Goal: Task Accomplishment & Management: Manage account settings

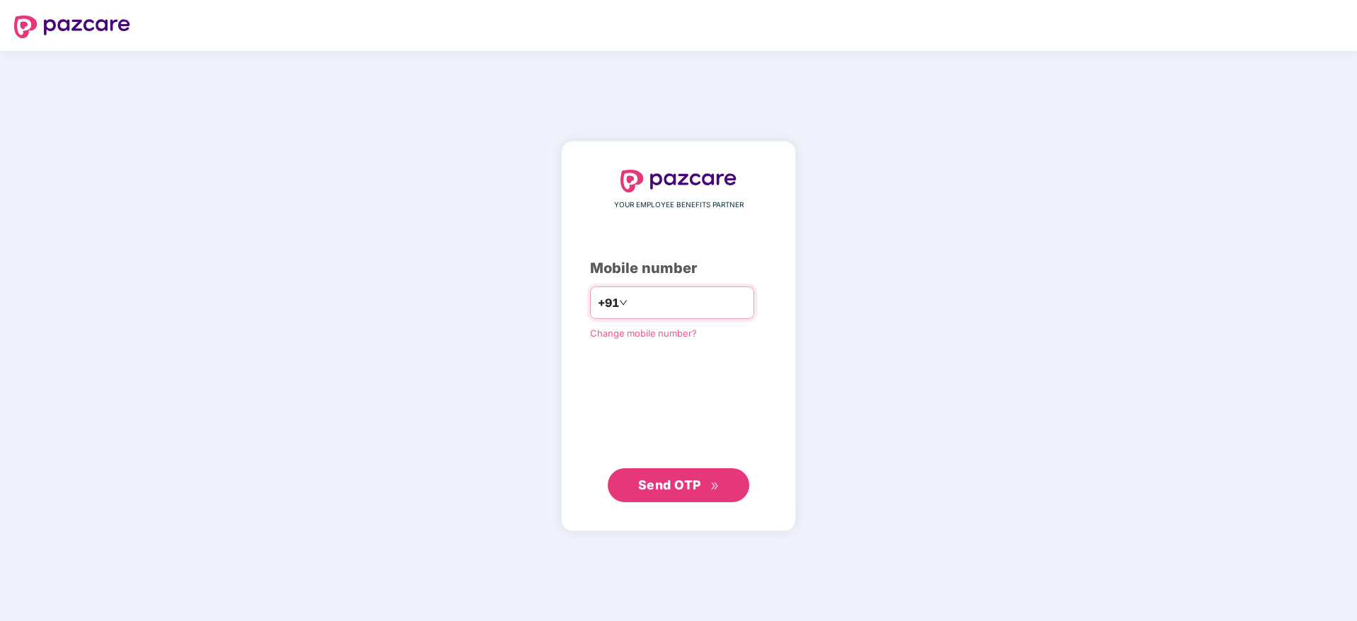
type input "**********"
click at [681, 479] on span "Send OTP" at bounding box center [669, 485] width 63 height 15
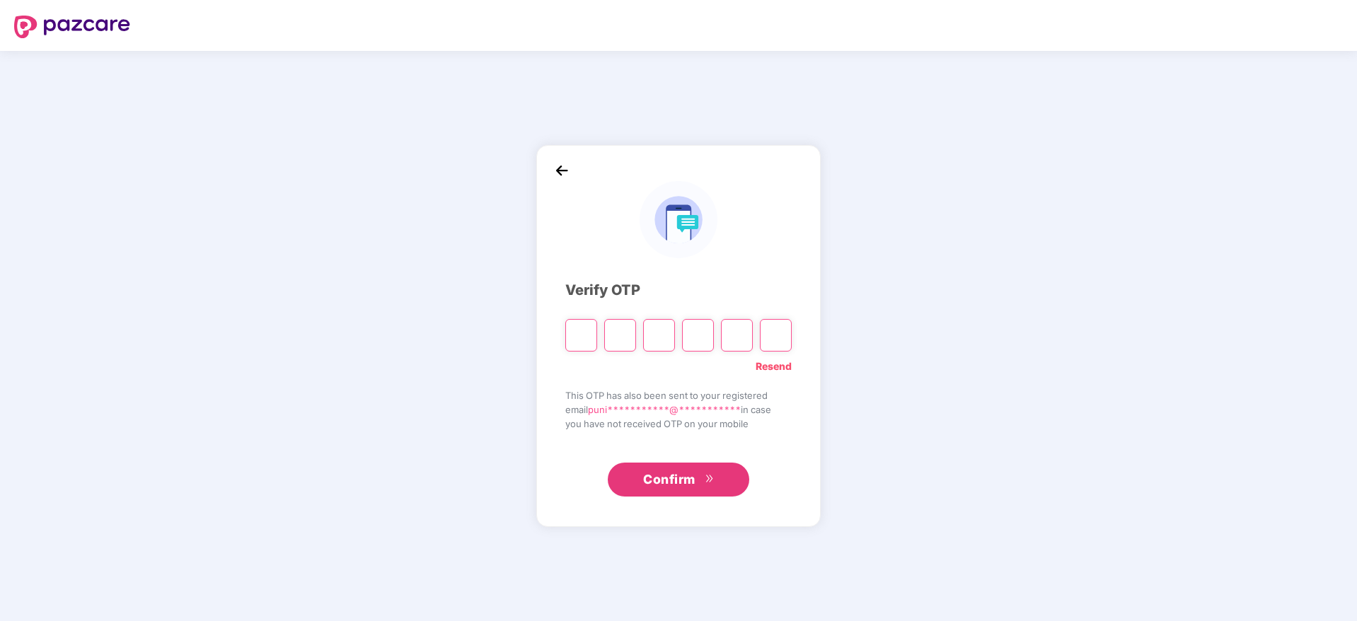
type input "*"
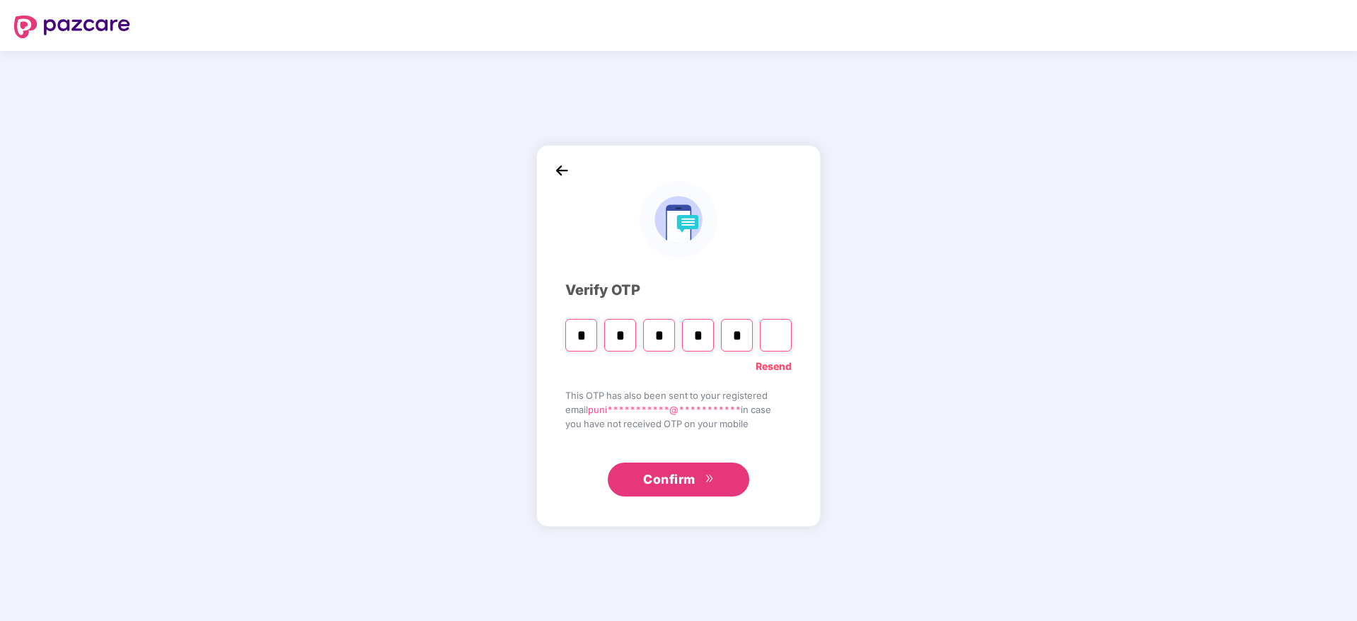
type input "*"
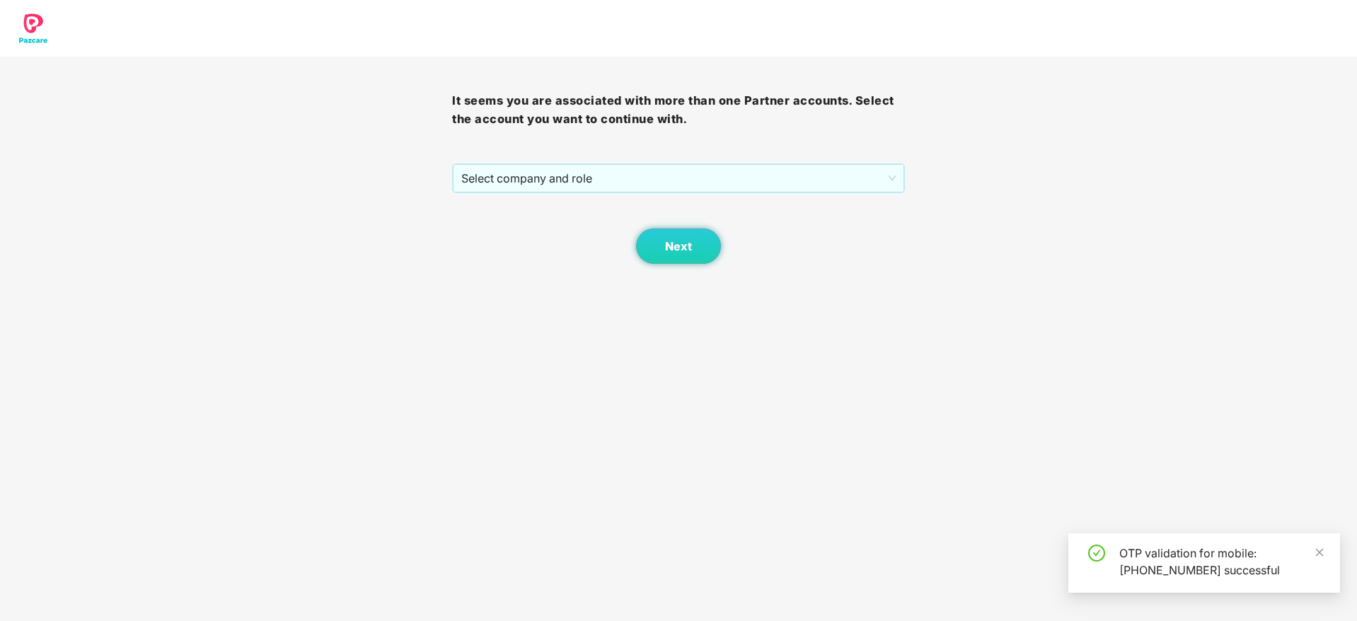
click at [603, 196] on div "Next" at bounding box center [678, 228] width 452 height 71
click at [610, 185] on span "Select company and role" at bounding box center [678, 178] width 434 height 27
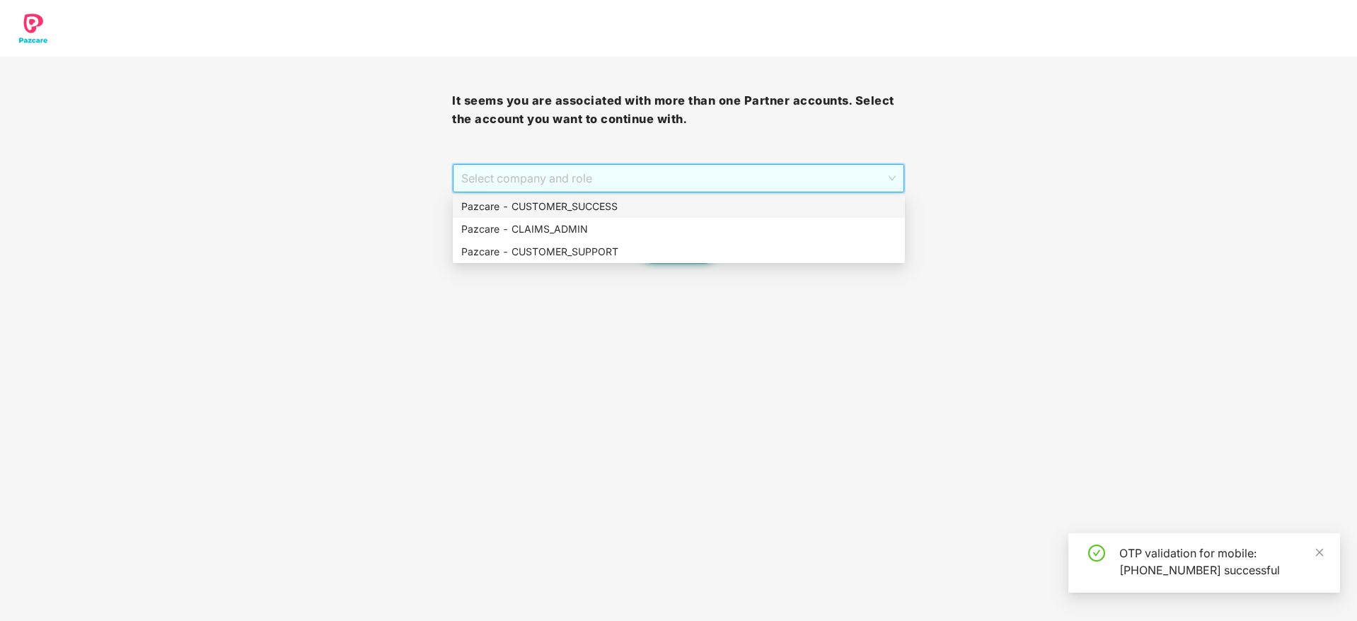
click at [608, 197] on div "Pazcare - CUSTOMER_SUCCESS" at bounding box center [679, 206] width 452 height 23
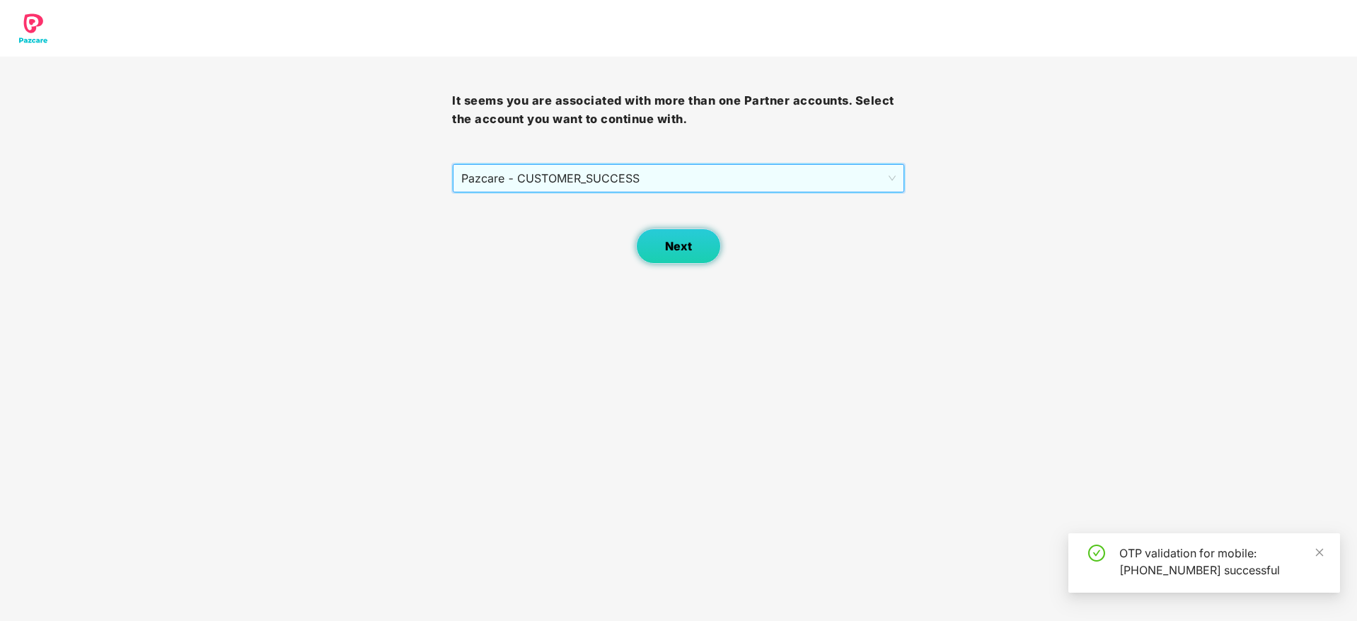
click at [682, 256] on button "Next" at bounding box center [678, 246] width 85 height 35
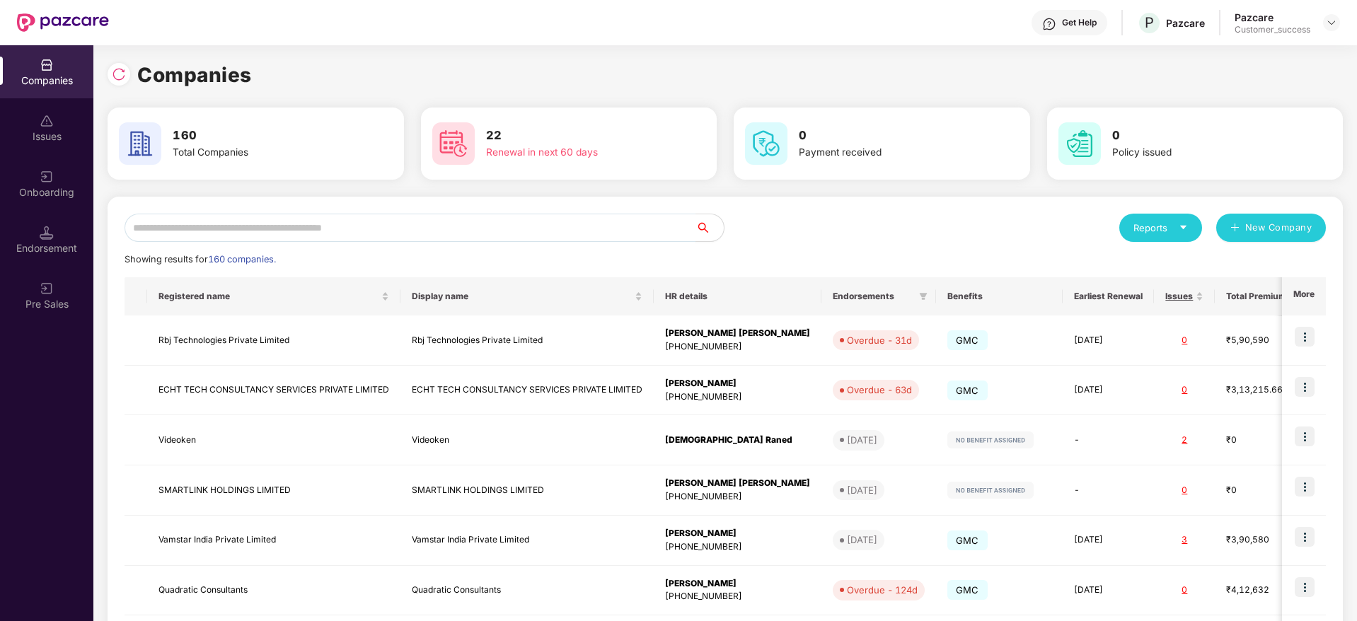
click at [583, 229] on input "text" at bounding box center [410, 228] width 571 height 28
paste input "********"
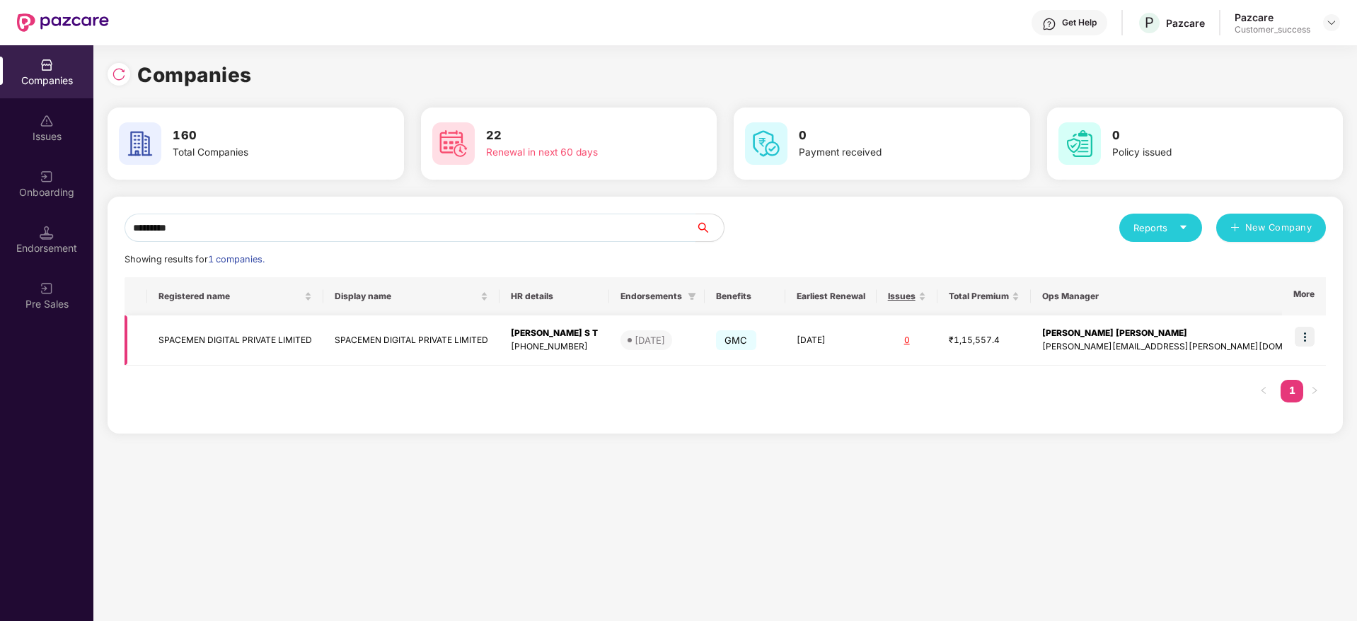
type input "********"
click at [1308, 344] on img at bounding box center [1305, 337] width 20 height 20
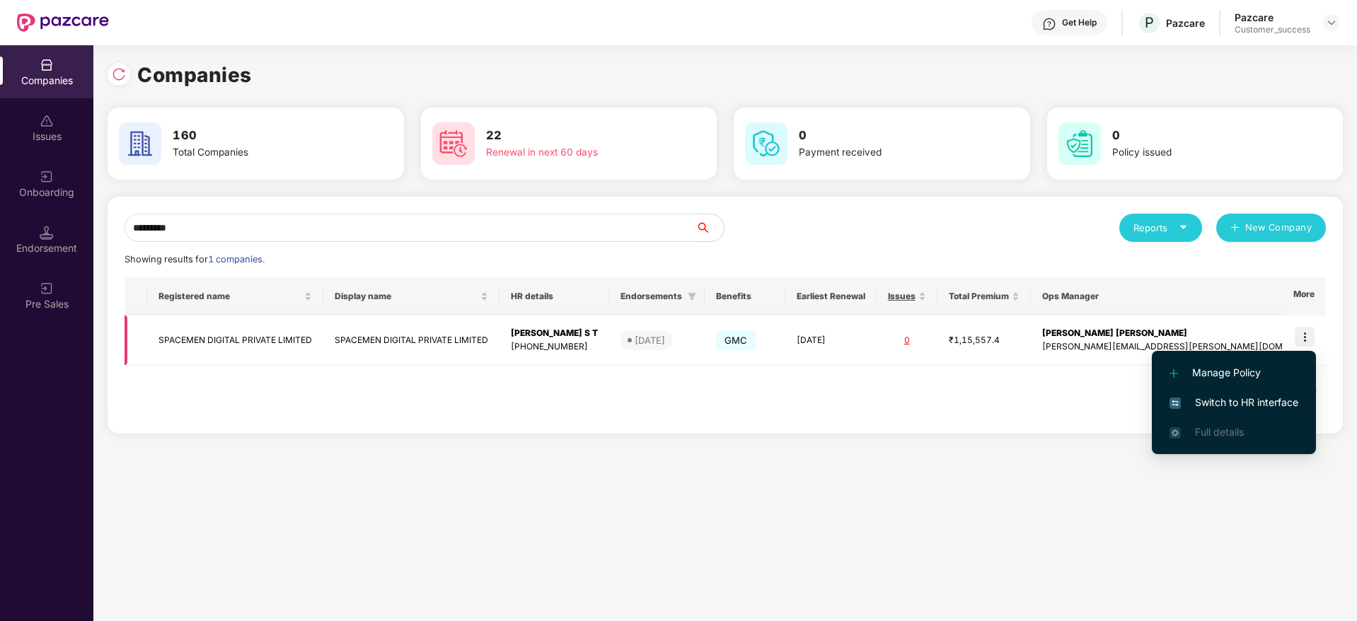
click at [449, 329] on td "SPACEMEN DIGITAL PRIVATE LIMITED" at bounding box center [411, 341] width 176 height 50
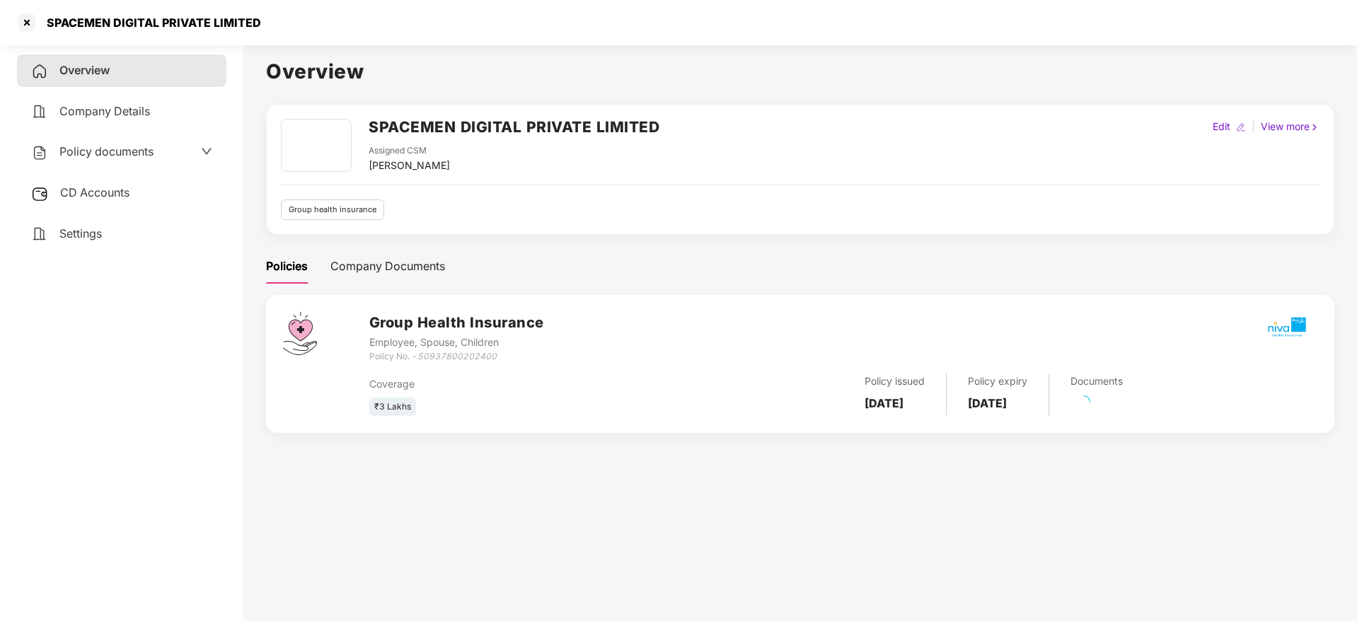
click at [123, 146] on span "Policy documents" at bounding box center [106, 151] width 94 height 14
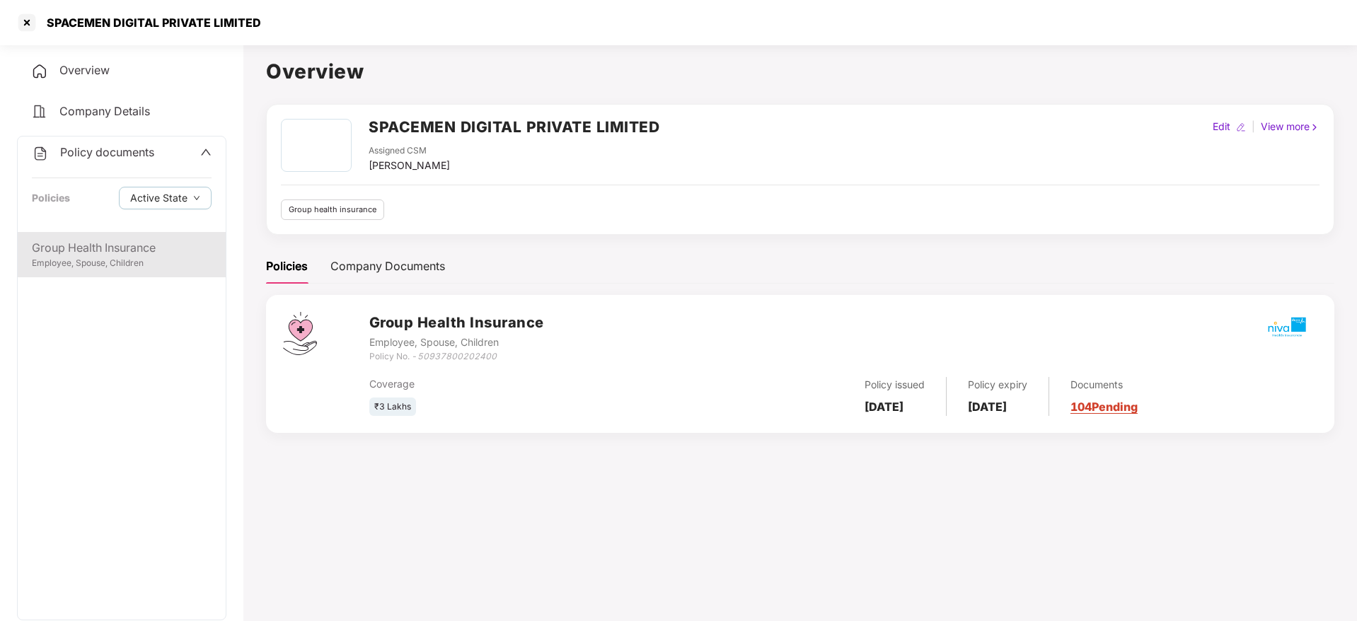
click at [117, 263] on div "Employee, Spouse, Children" at bounding box center [122, 263] width 180 height 13
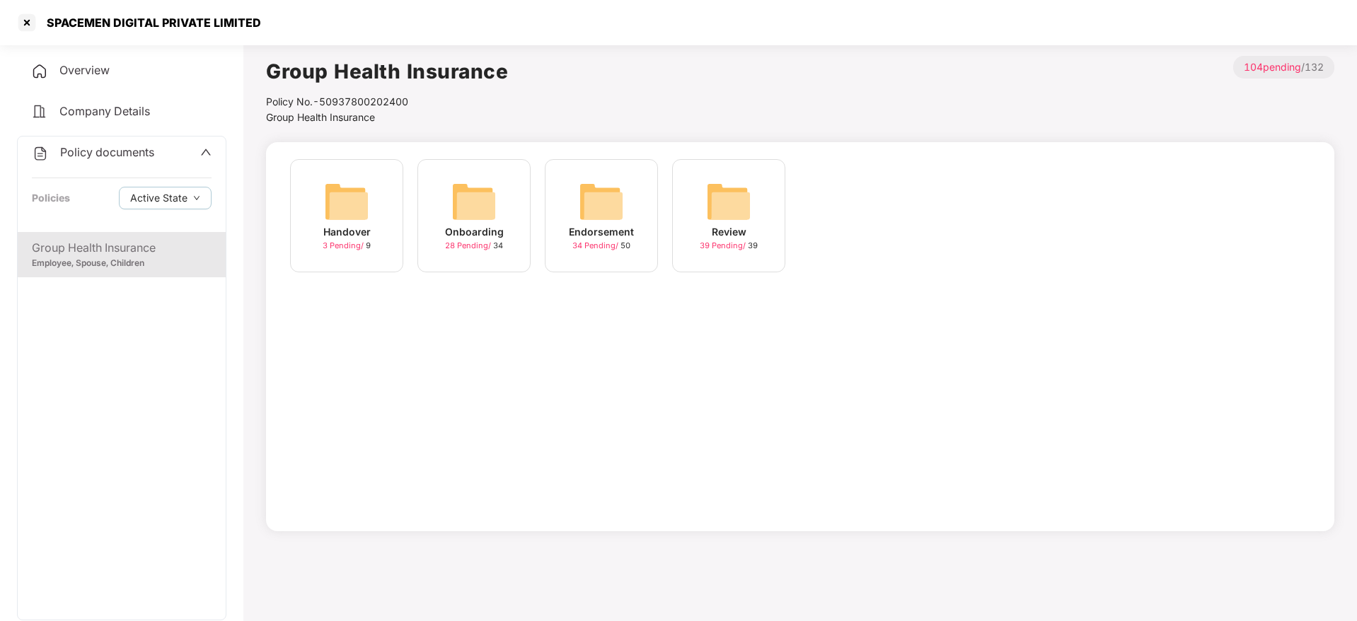
click at [441, 208] on div "Onboarding 28 Pending / 34" at bounding box center [473, 215] width 113 height 113
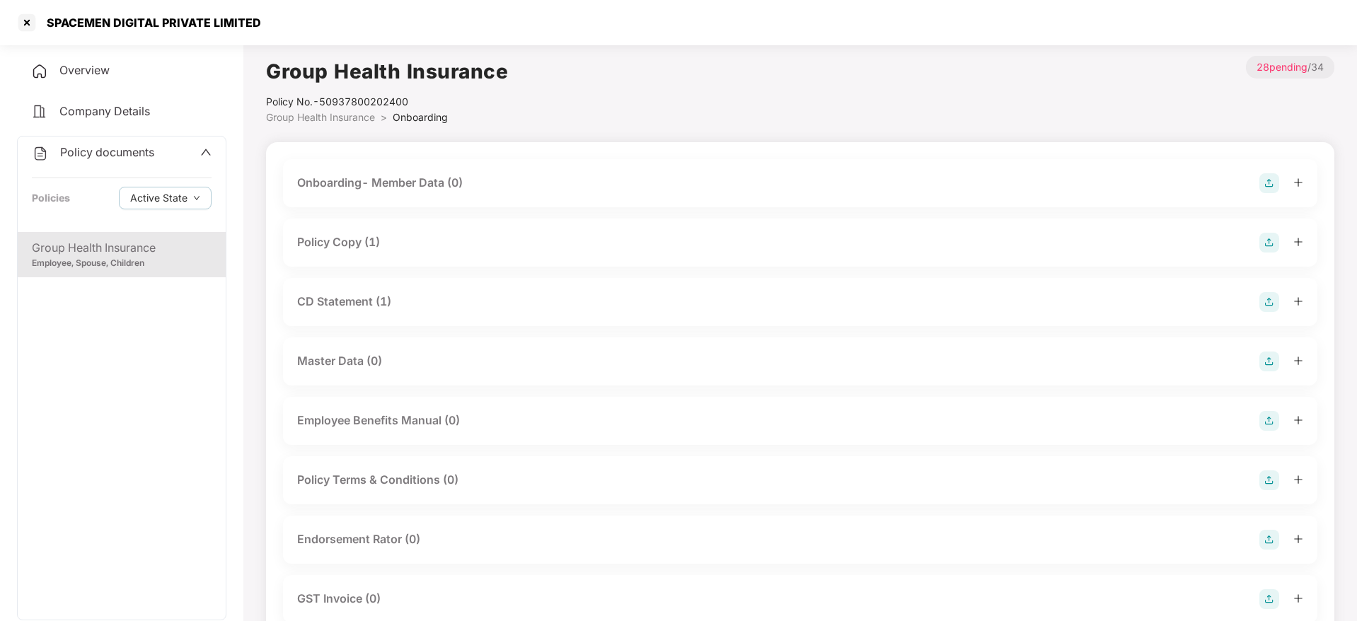
click at [405, 229] on div "Policy Copy (1)" at bounding box center [800, 243] width 1034 height 48
click at [367, 241] on div "Policy Copy (1)" at bounding box center [338, 242] width 83 height 18
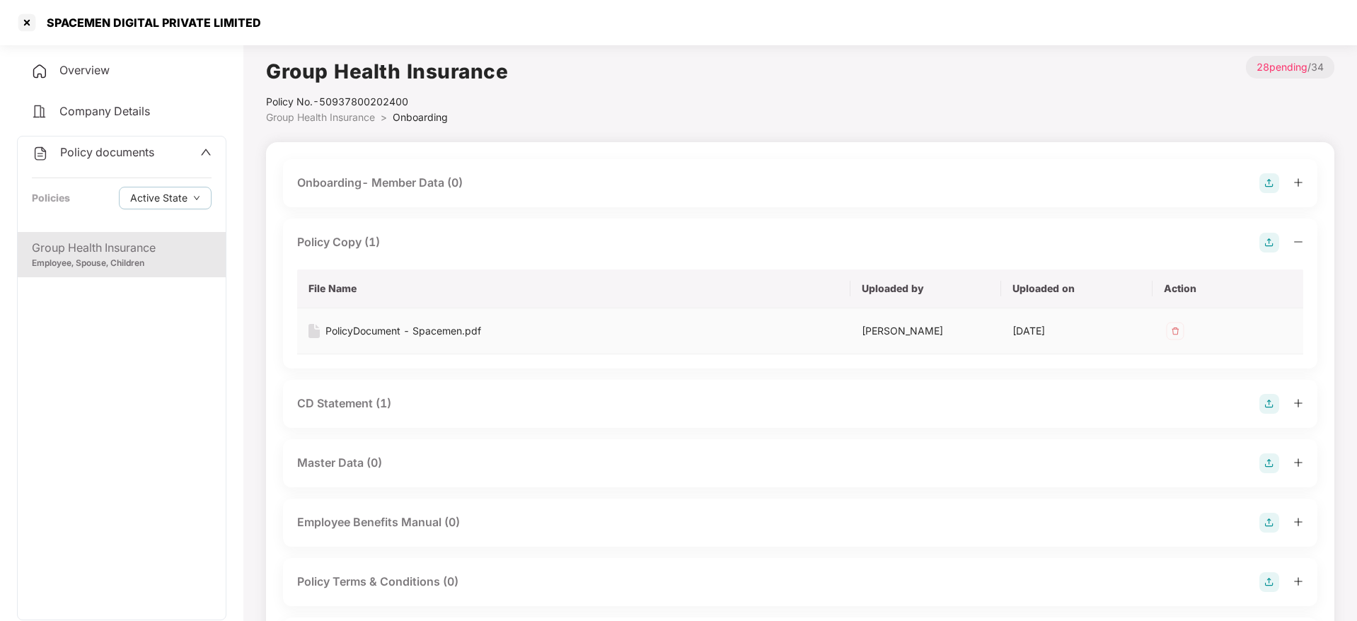
click at [366, 335] on div "PolicyDocument - Spacemen.pdf" at bounding box center [403, 331] width 156 height 16
click at [17, 20] on div at bounding box center [27, 22] width 23 height 23
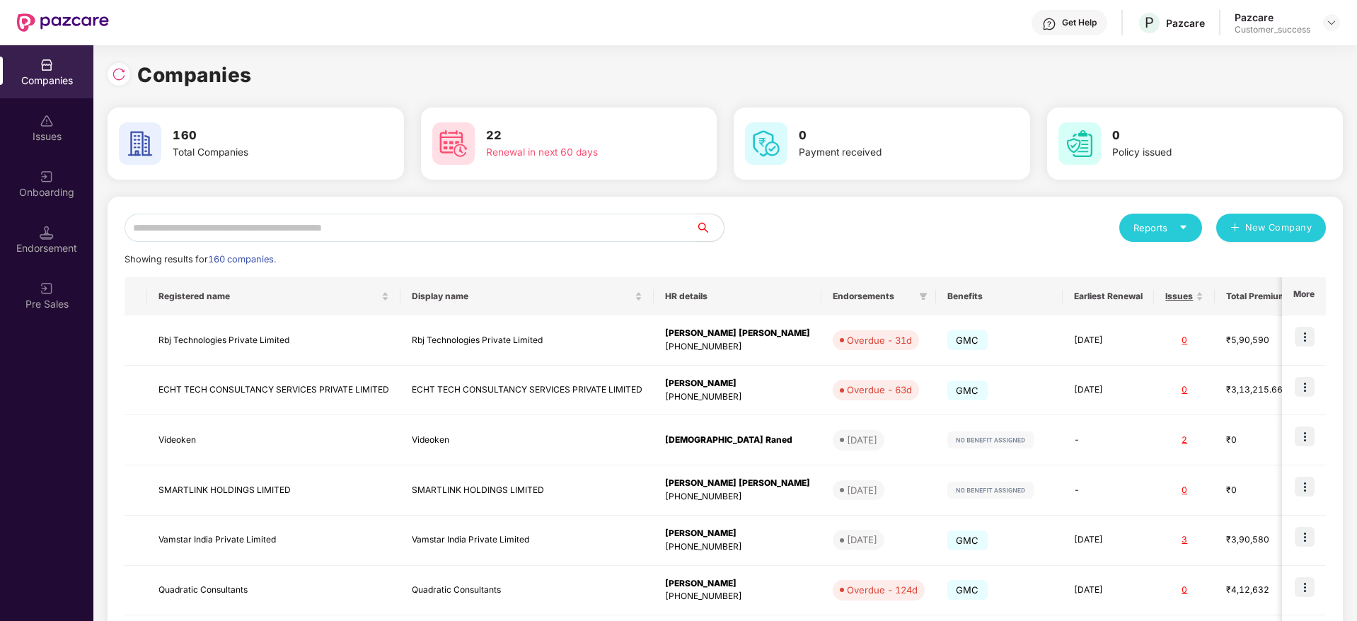
click at [300, 241] on input "text" at bounding box center [410, 228] width 571 height 28
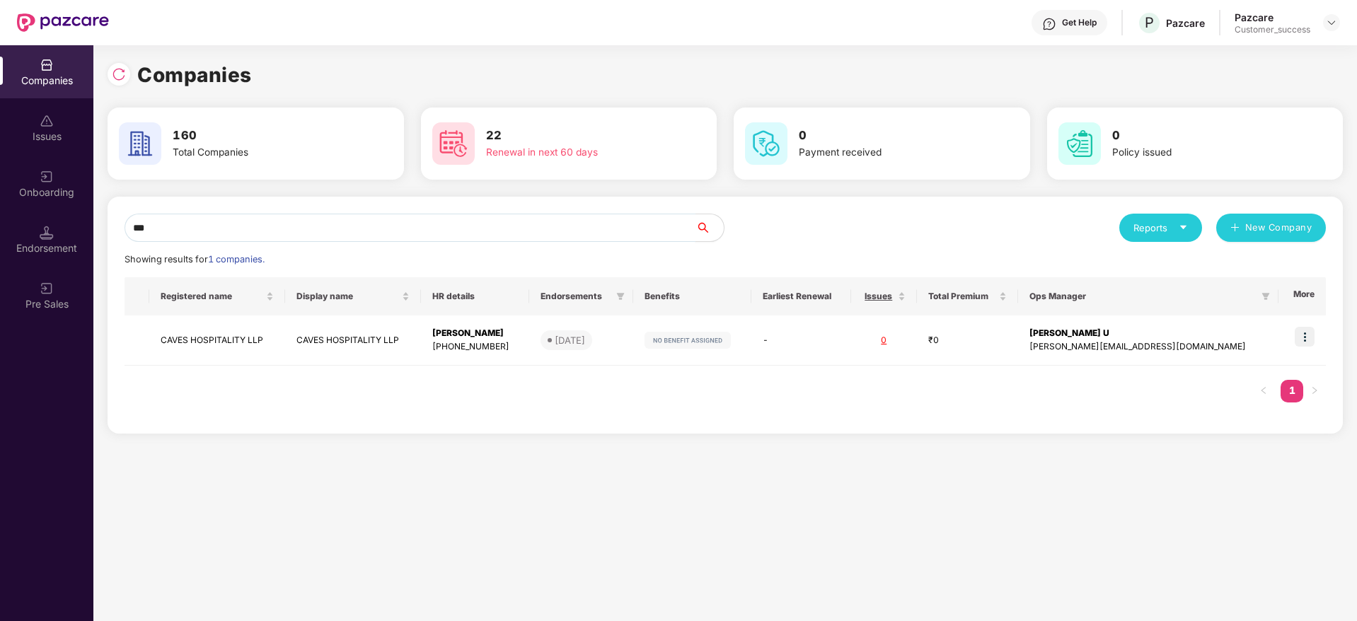
type input "**"
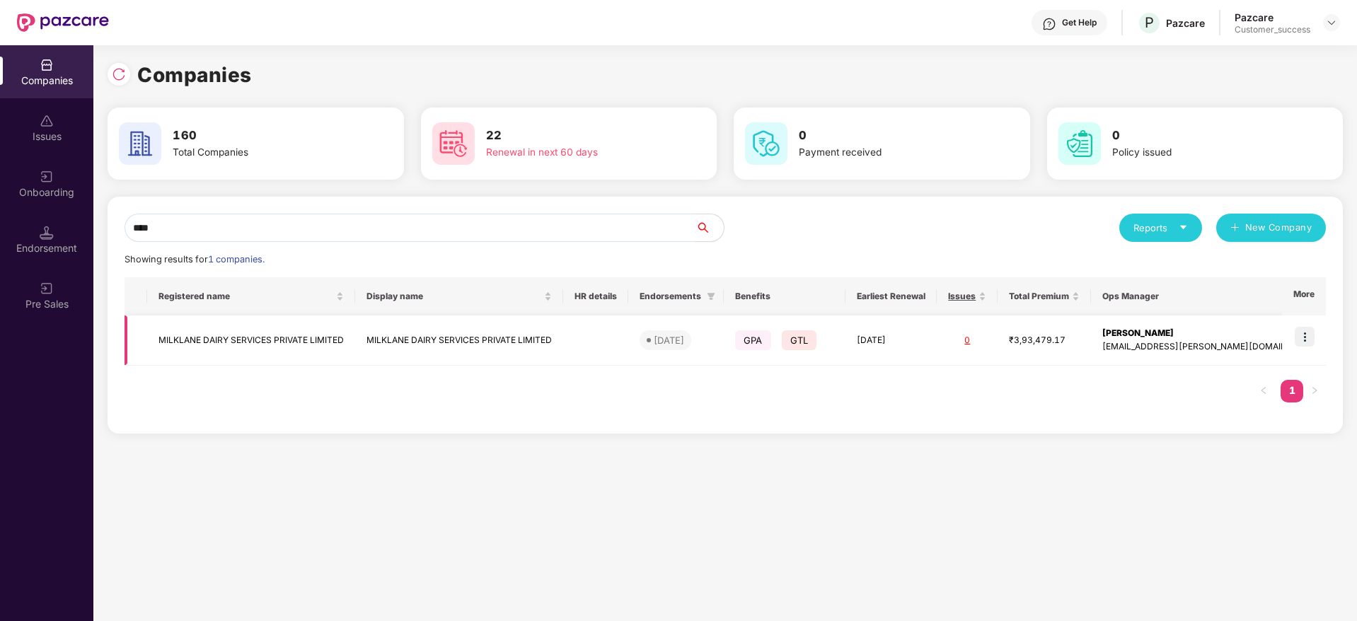
type input "****"
click at [1307, 338] on img at bounding box center [1305, 337] width 20 height 20
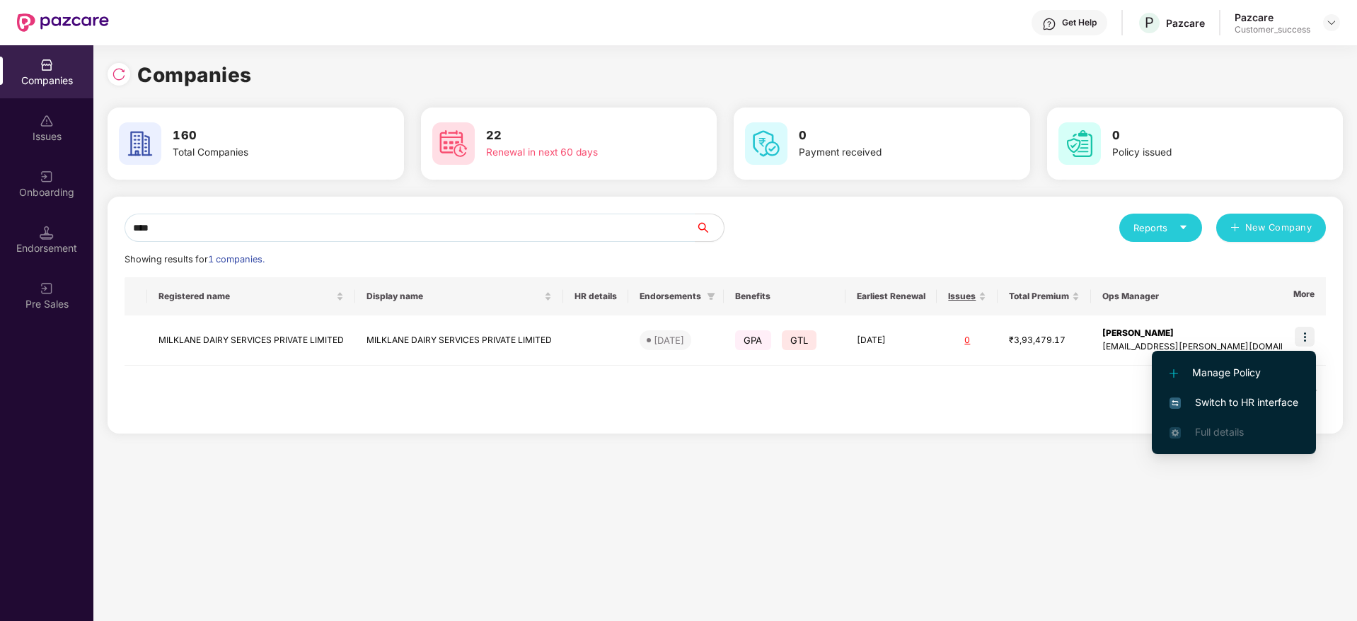
click at [1289, 393] on li "Switch to HR interface" at bounding box center [1234, 403] width 164 height 30
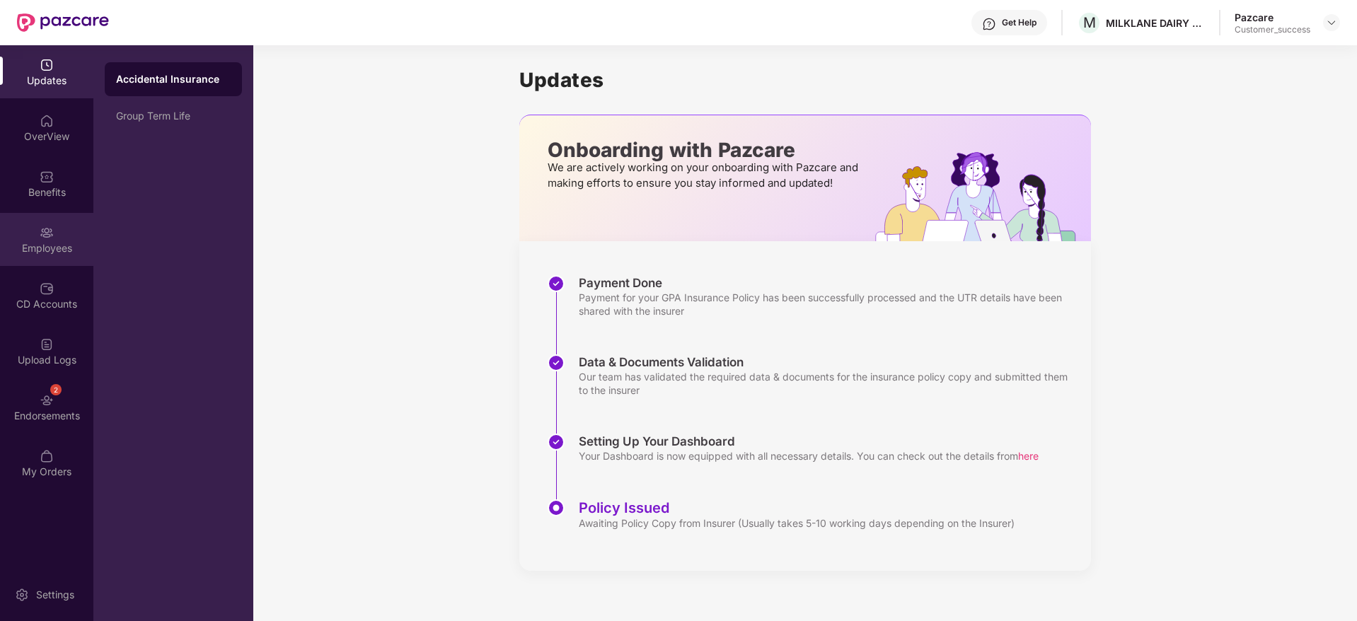
click at [42, 230] on img at bounding box center [47, 233] width 14 height 14
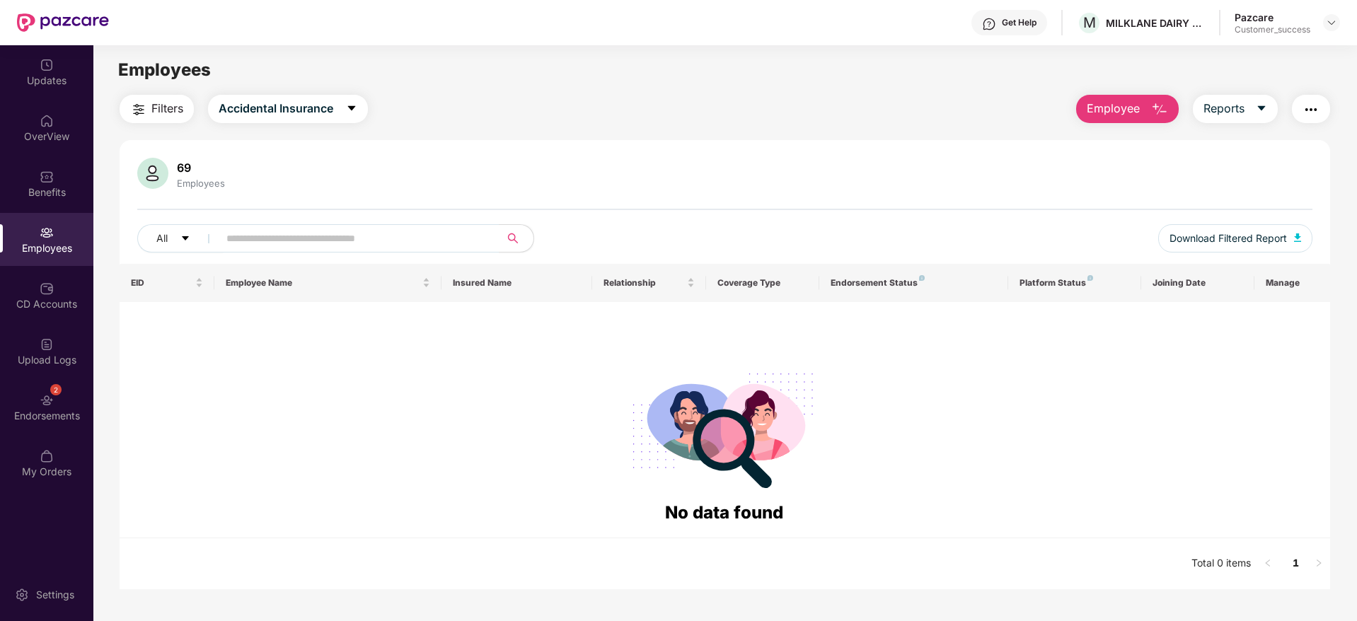
click at [1135, 23] on div "MILKLANE DAIRY SERVICES PRIVATE LIMITED" at bounding box center [1155, 22] width 99 height 13
copy div "MILKLANE"
click at [1081, 81] on div "Employees" at bounding box center [724, 70] width 1263 height 27
click at [296, 108] on span "Accidental Insurance" at bounding box center [276, 109] width 115 height 18
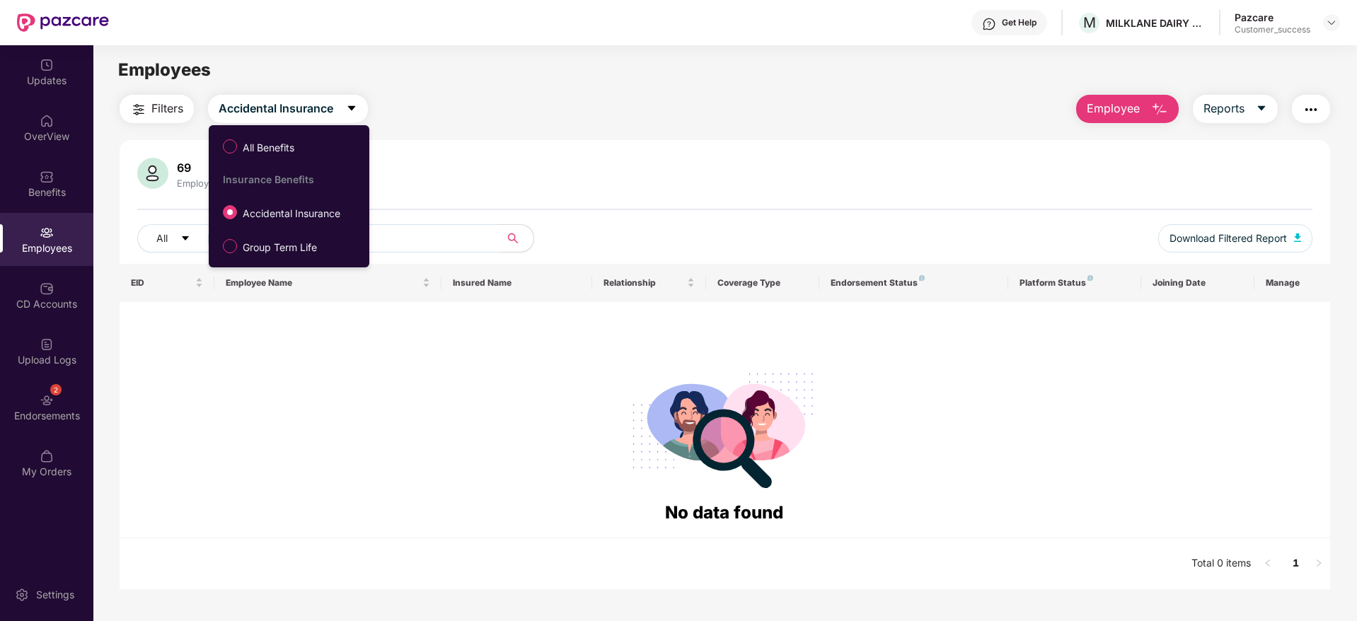
click at [296, 126] on ul "All Benefits Insurance Benefits Accidental Insurance Group Term Life" at bounding box center [289, 196] width 161 height 142
click at [298, 144] on span "All Benefits" at bounding box center [268, 148] width 63 height 16
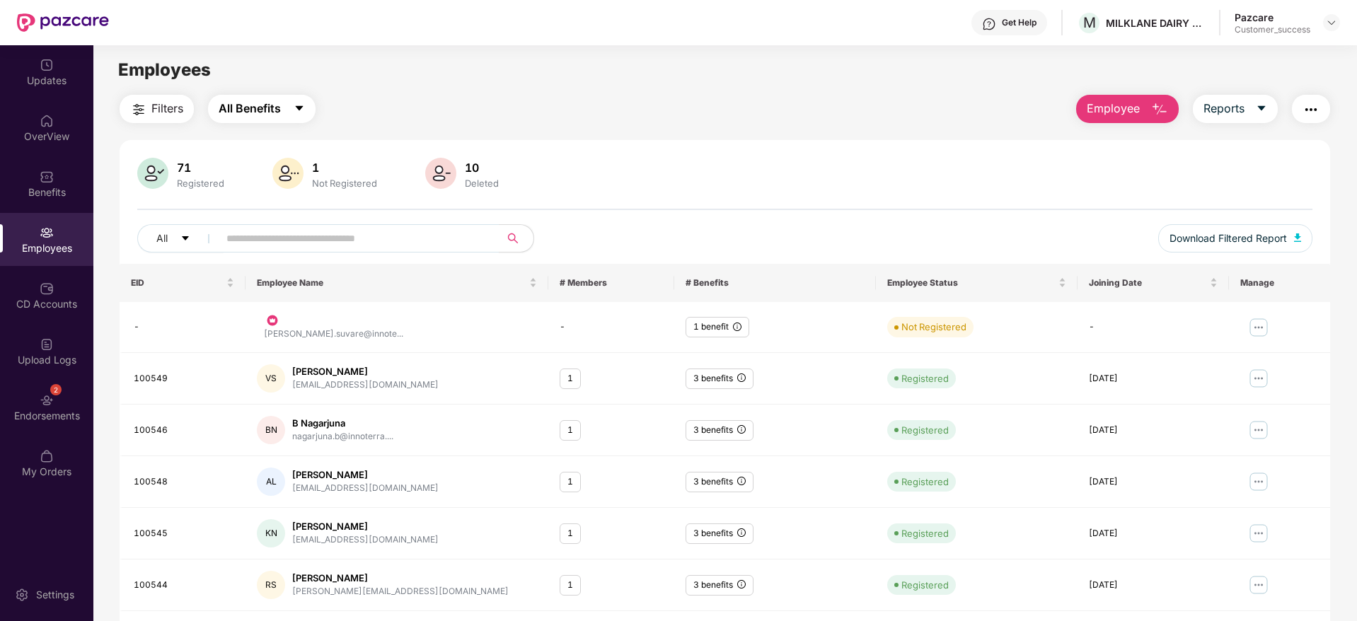
click at [308, 112] on button "All Benefits" at bounding box center [262, 109] width 108 height 28
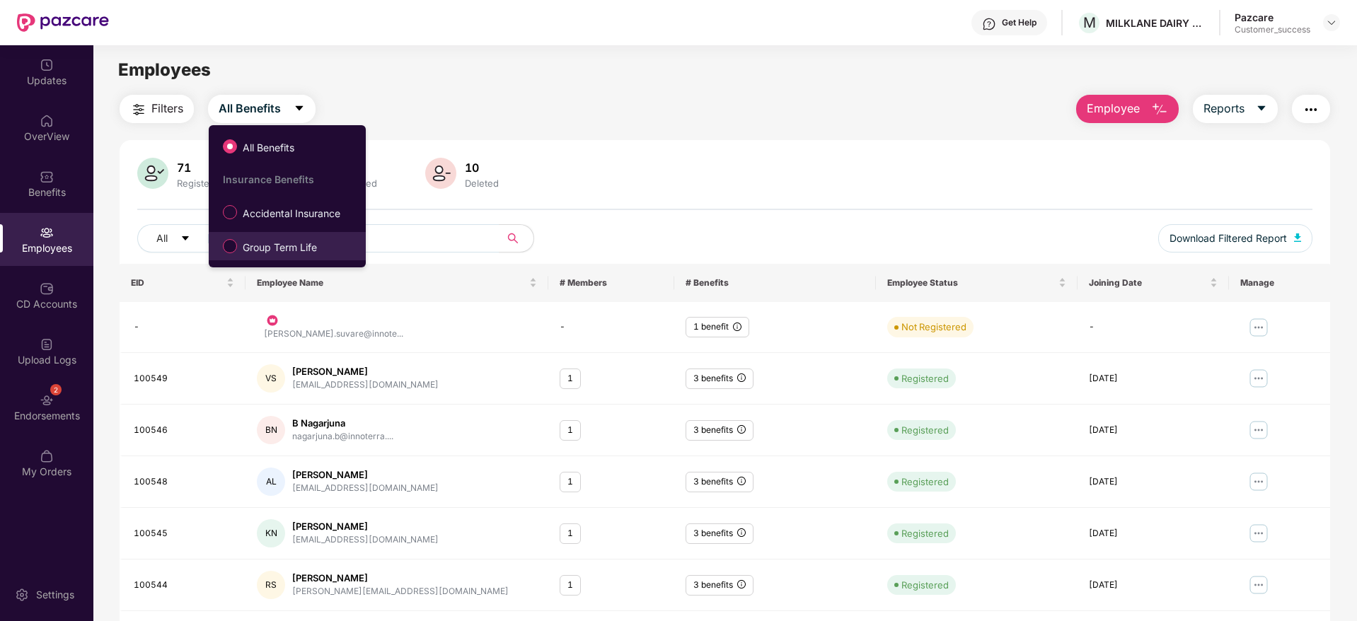
click at [316, 250] on span "Group Term Life" at bounding box center [280, 248] width 86 height 16
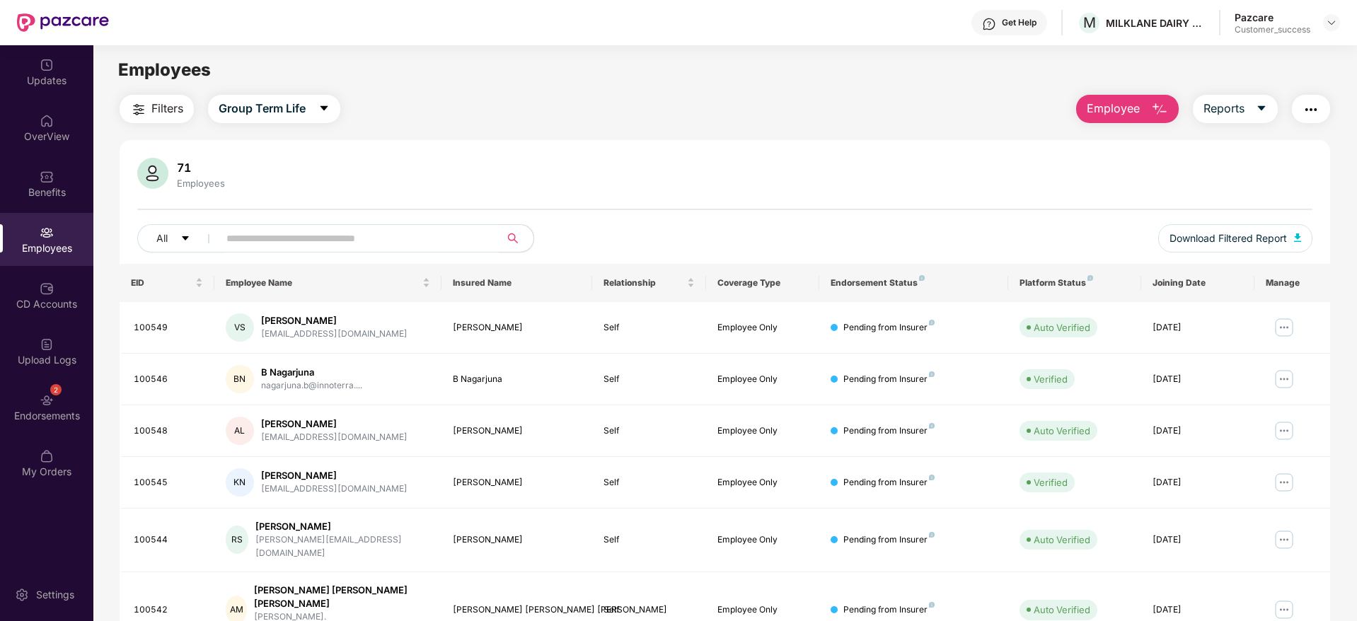
scroll to position [248, 0]
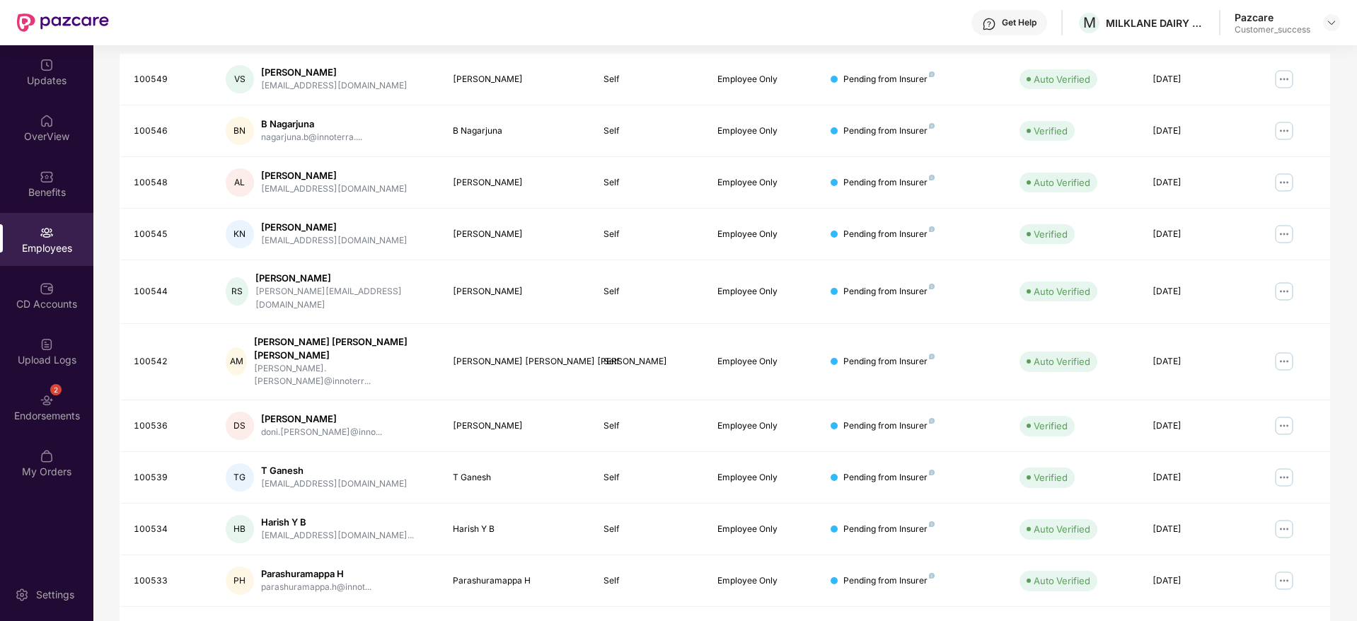
click at [1198, 620] on li "3" at bounding box center [1200, 632] width 23 height 23
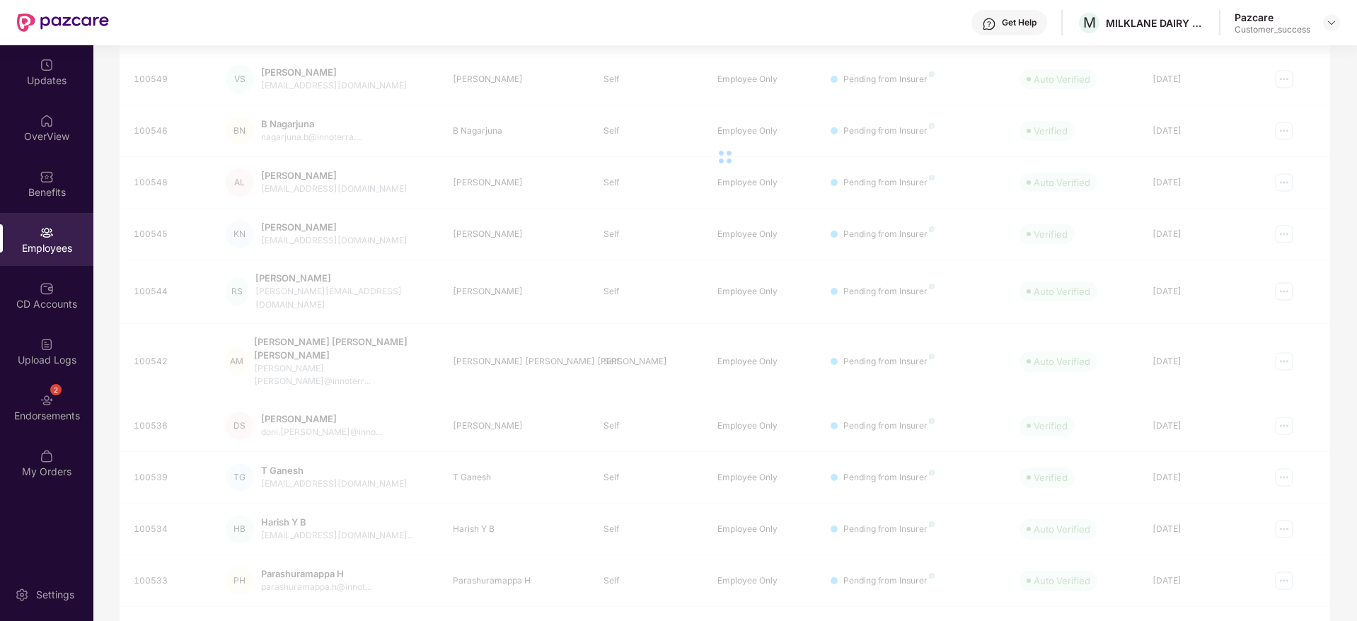
click at [1238, 620] on link "5" at bounding box center [1245, 631] width 23 height 21
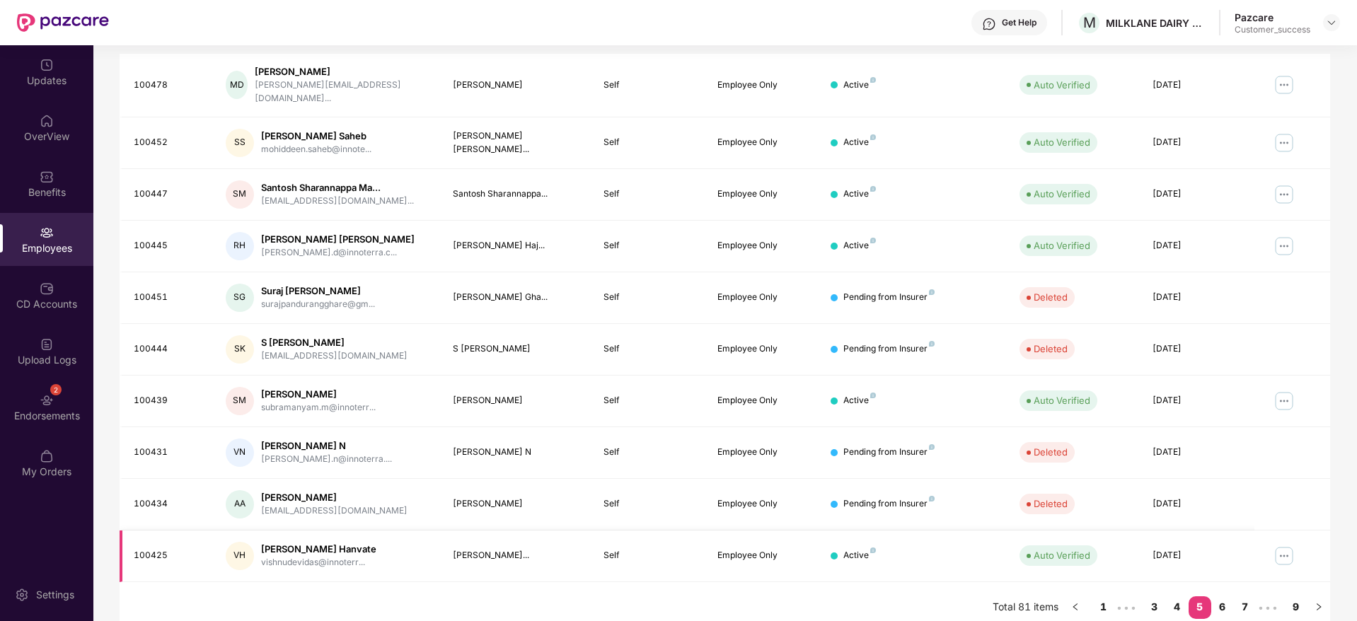
scroll to position [0, 0]
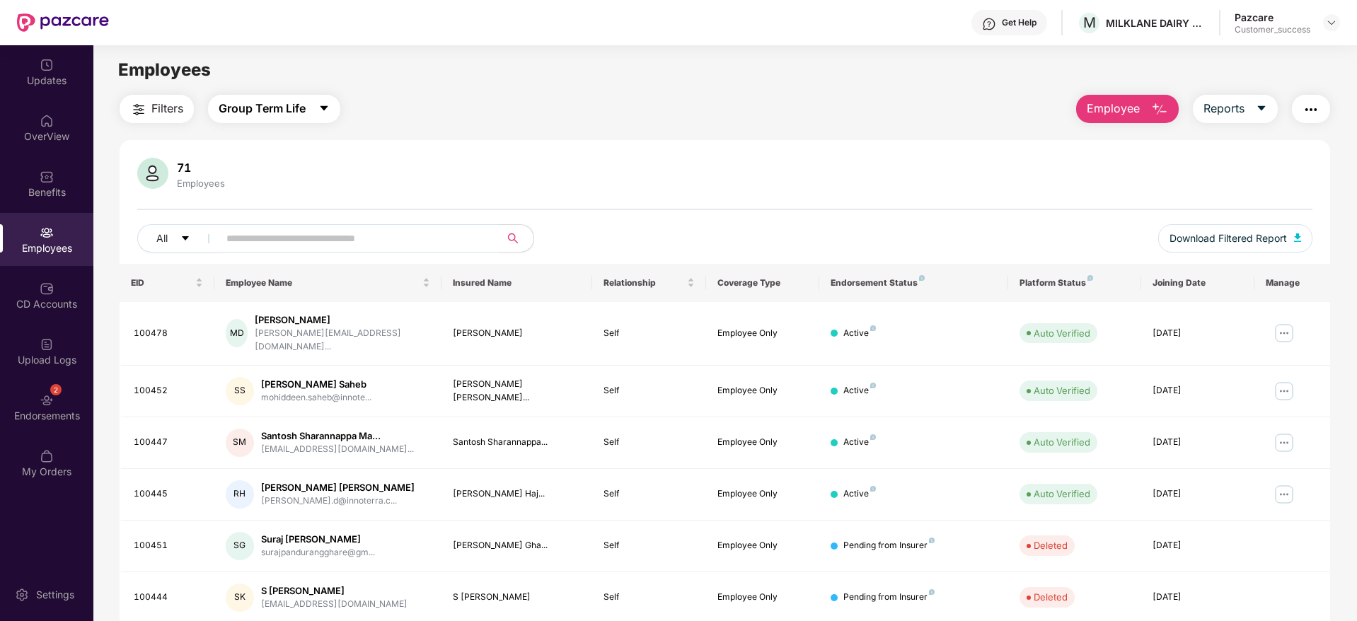
click at [282, 109] on span "Group Term Life" at bounding box center [262, 109] width 87 height 18
click at [521, 199] on div "71 Employees All Download Filtered Report" at bounding box center [725, 211] width 1210 height 106
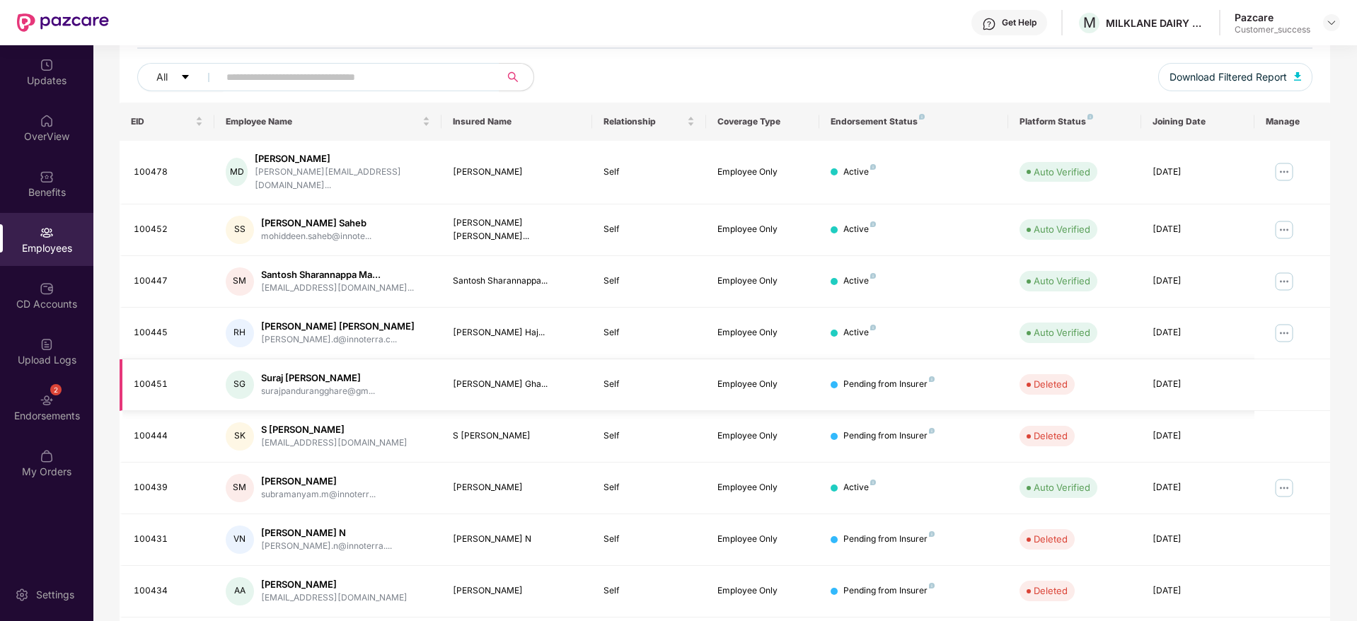
scroll to position [248, 0]
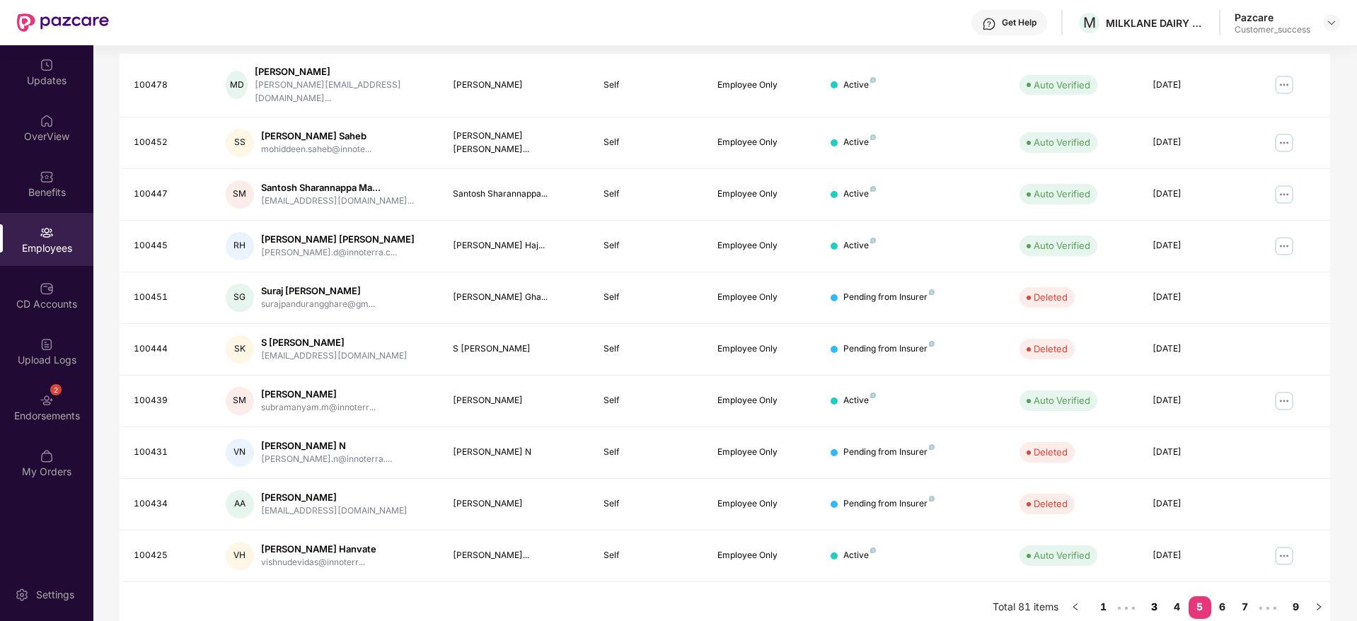
click at [1161, 602] on link "3" at bounding box center [1154, 606] width 23 height 21
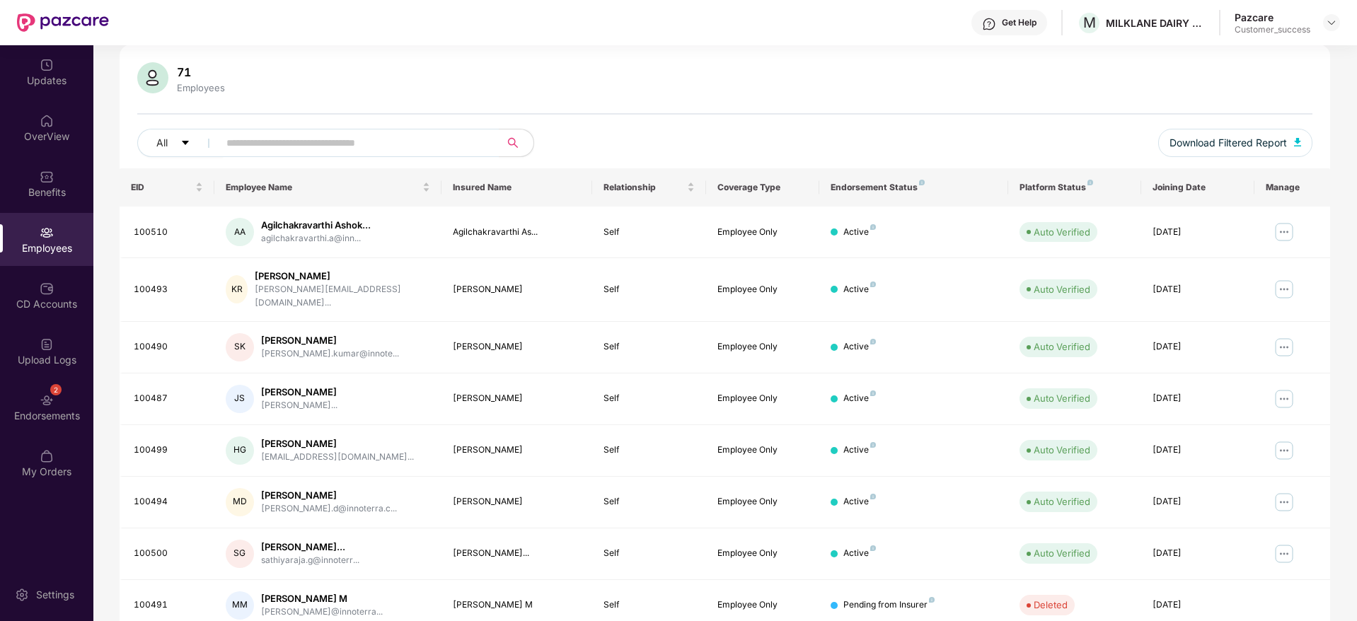
scroll to position [0, 0]
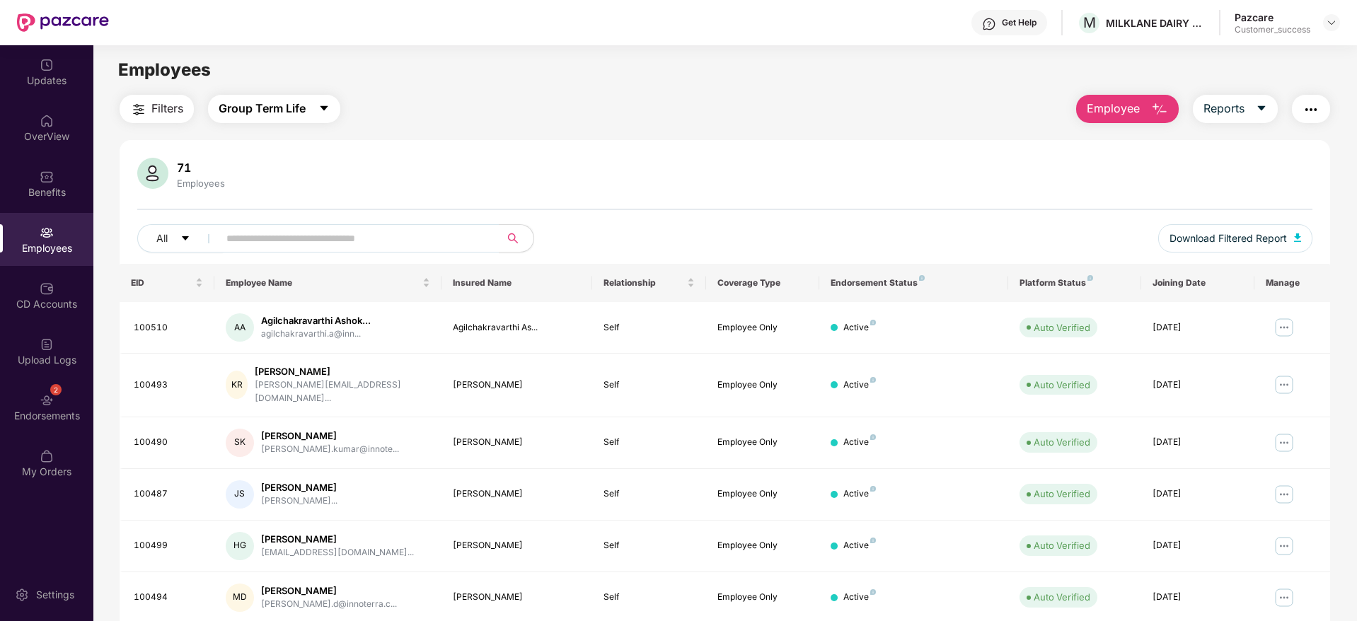
click at [274, 100] on span "Group Term Life" at bounding box center [262, 109] width 87 height 18
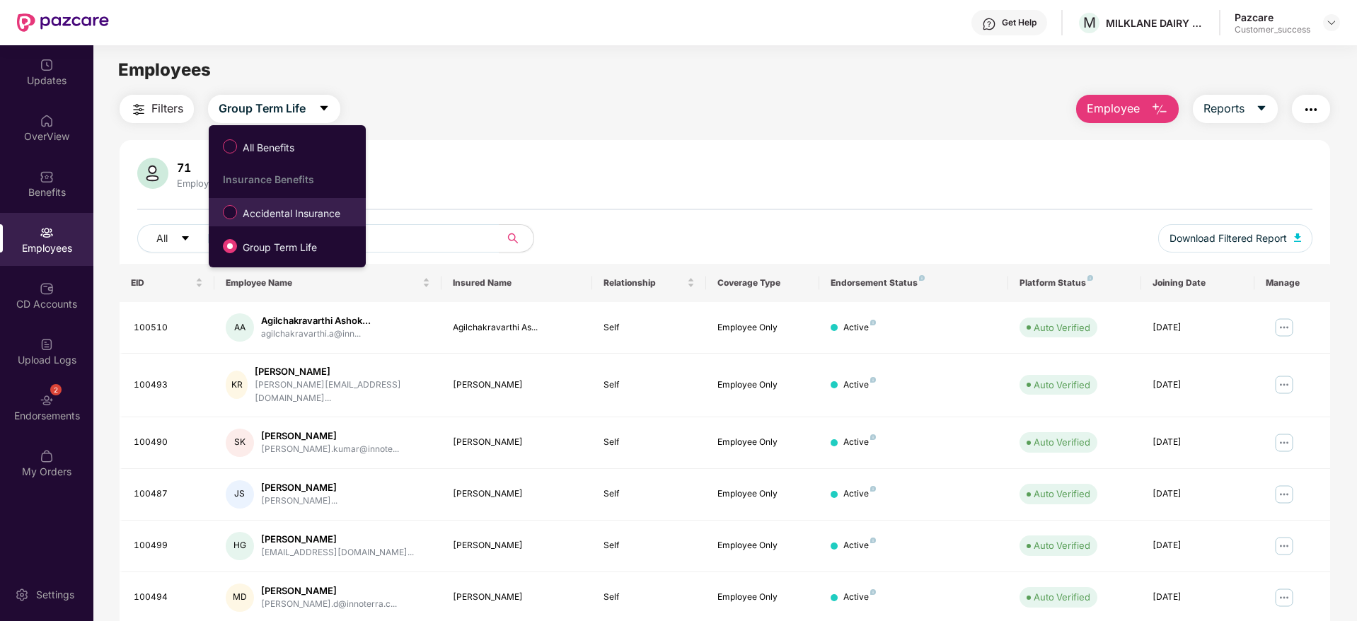
click at [272, 216] on span "Accidental Insurance" at bounding box center [291, 214] width 109 height 16
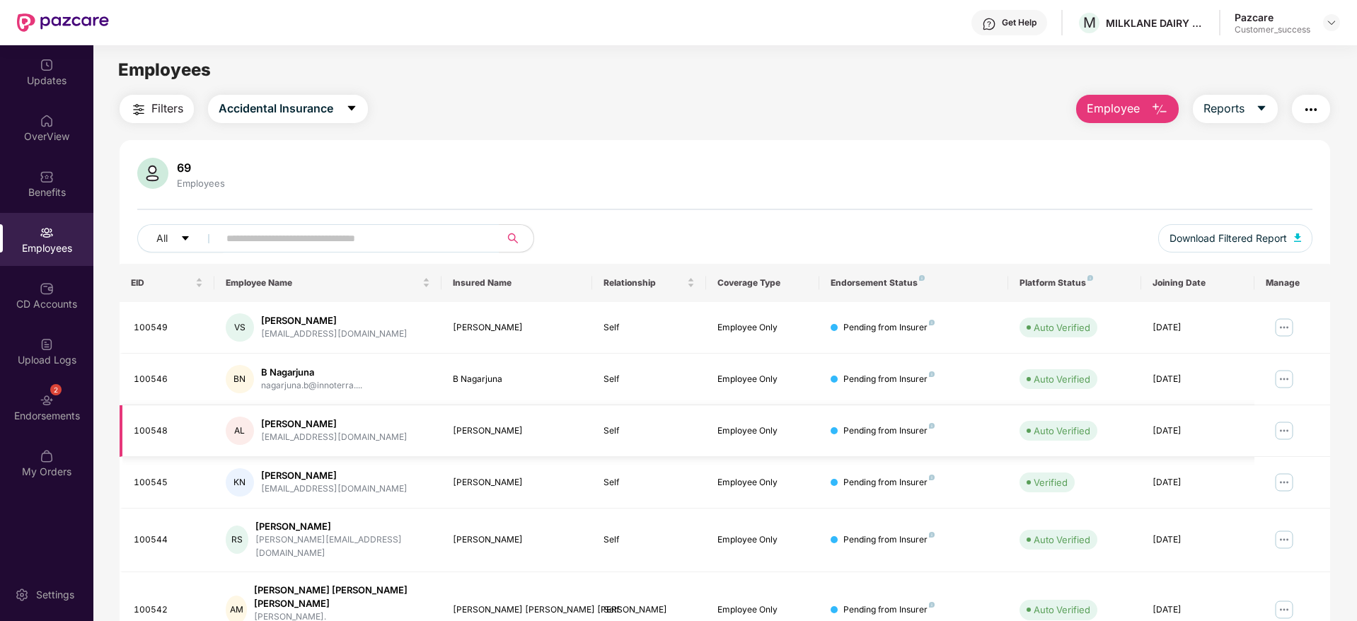
scroll to position [248, 0]
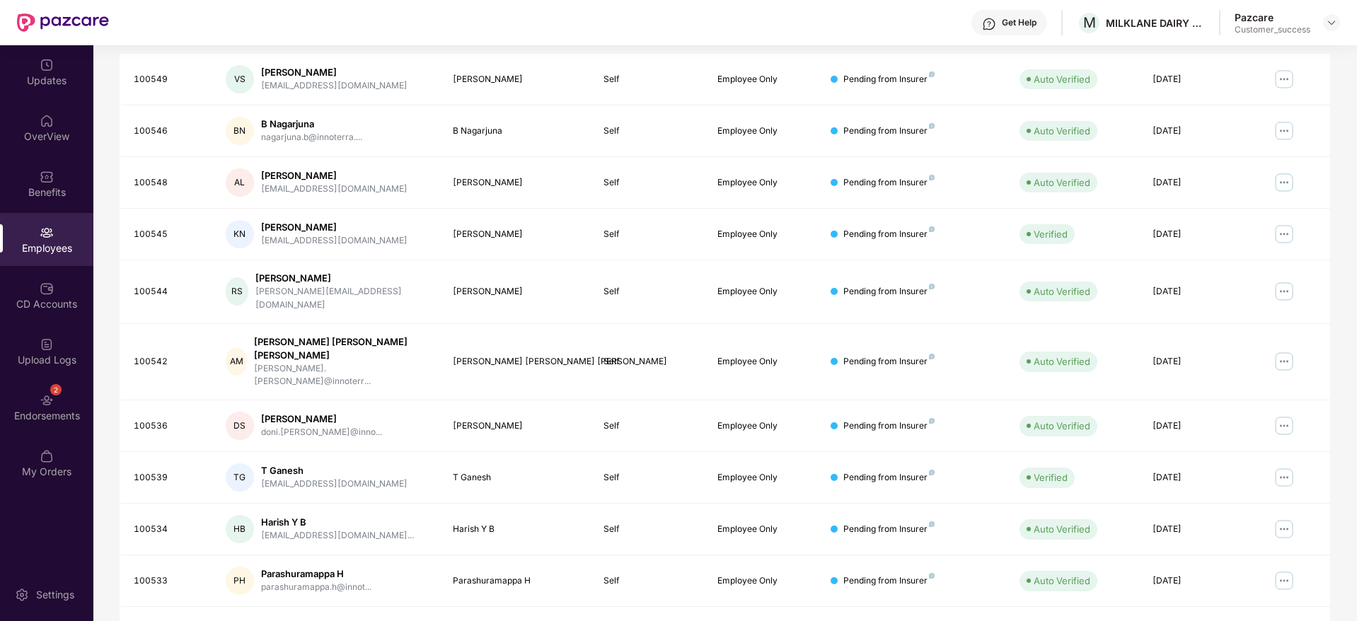
click at [1227, 620] on link "4" at bounding box center [1228, 631] width 23 height 21
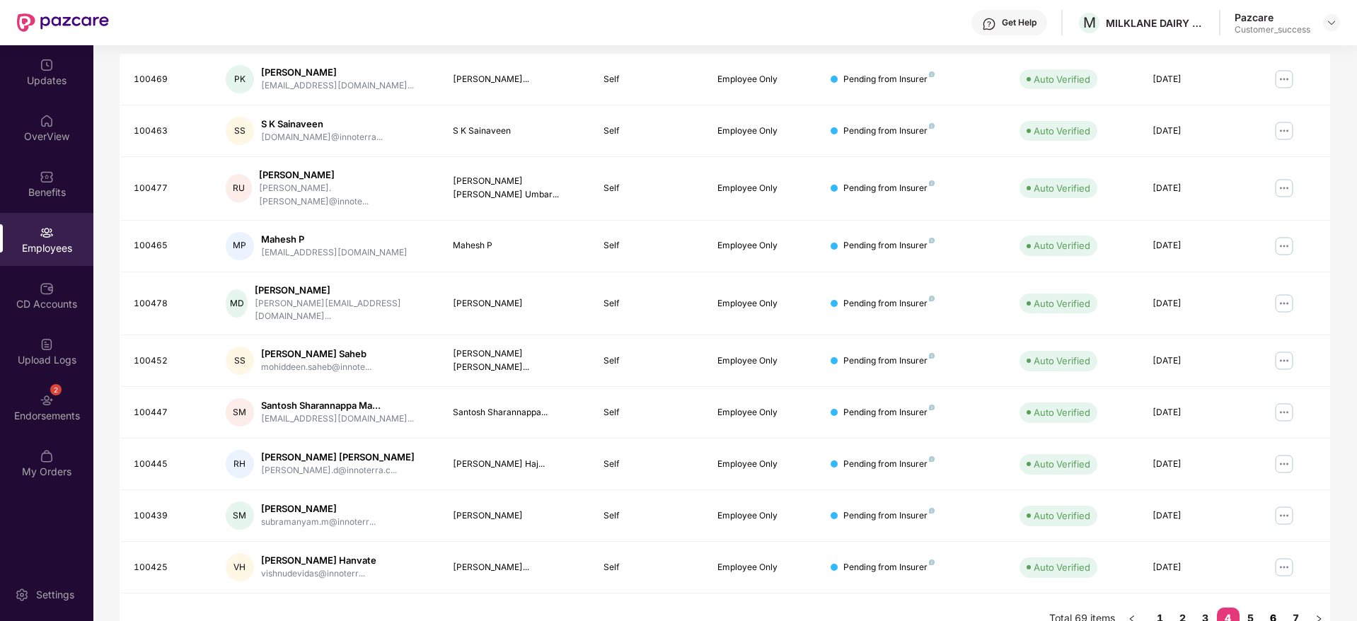
click at [1269, 608] on link "6" at bounding box center [1273, 618] width 23 height 21
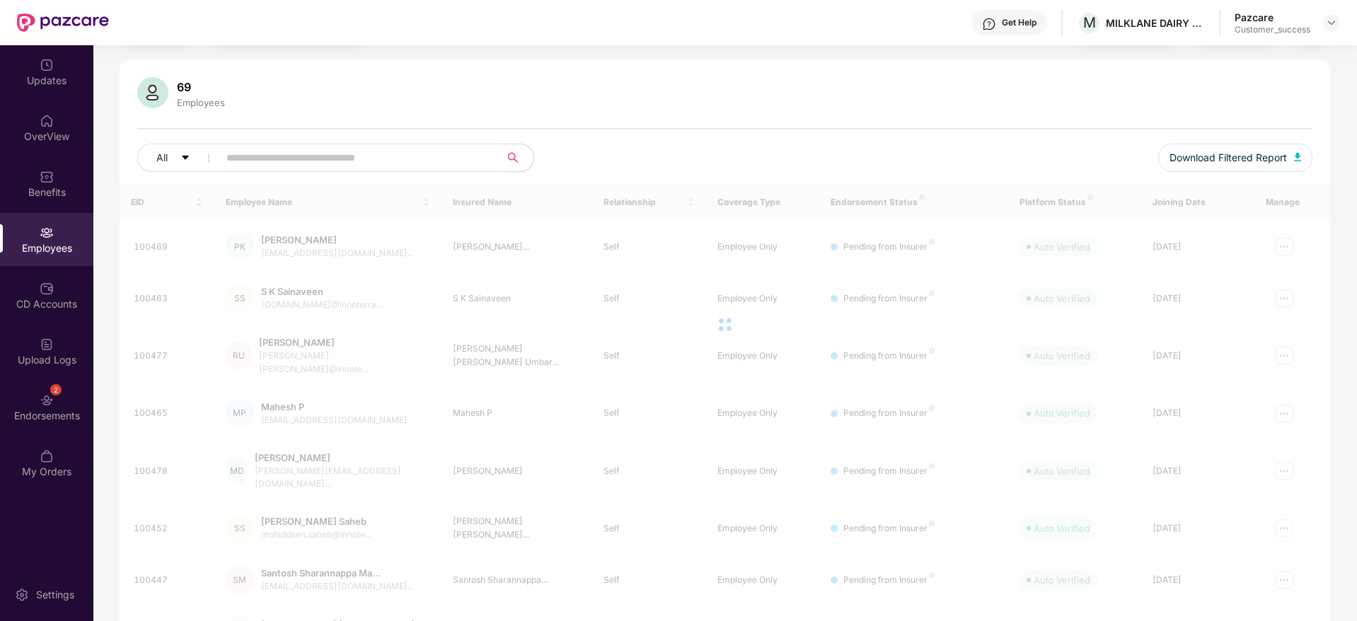
scroll to position [0, 0]
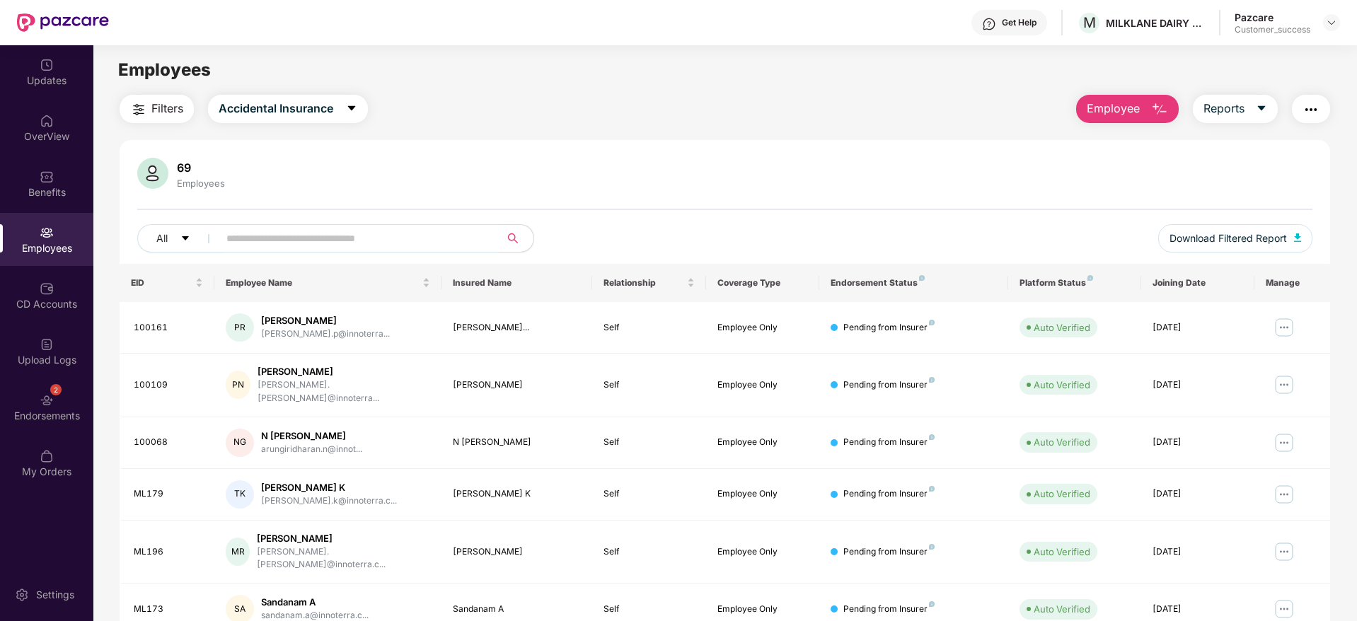
click at [97, 388] on div "Filters Accidental Insurance Employee Reports 69 Employees All Download Filtere…" at bounding box center [724, 494] width 1263 height 799
click at [76, 398] on div "2 Endorsements" at bounding box center [46, 407] width 93 height 53
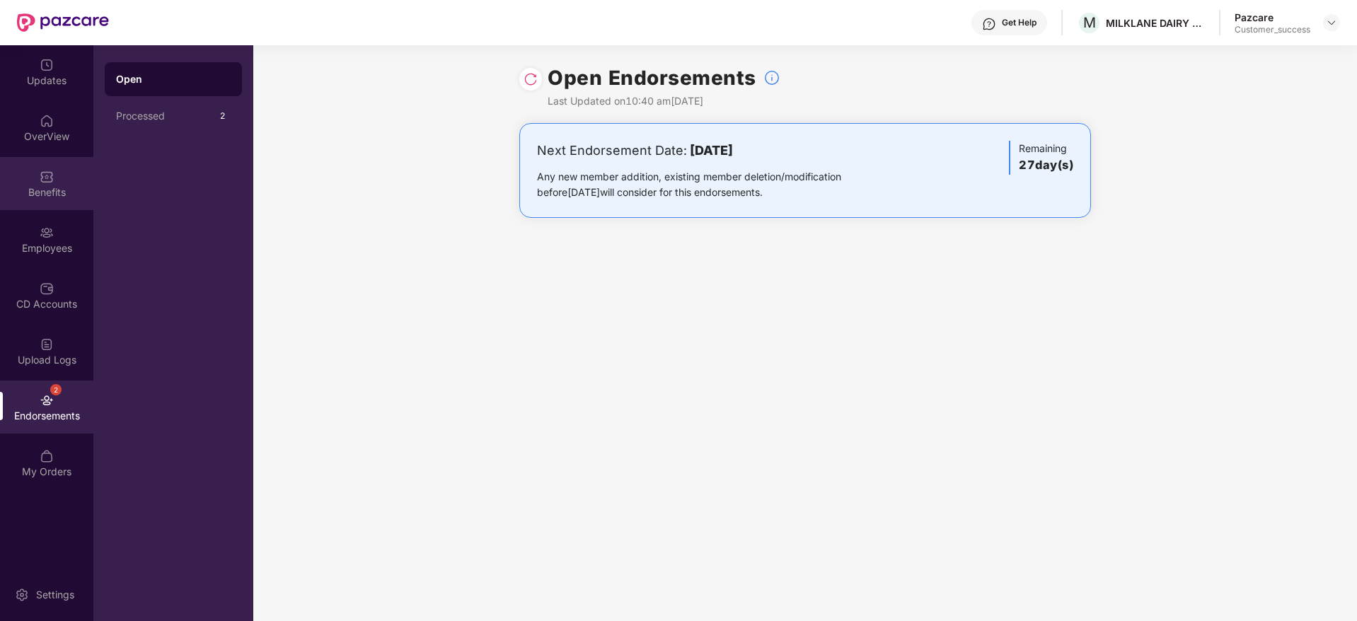
click at [63, 172] on div "Benefits" at bounding box center [46, 183] width 93 height 53
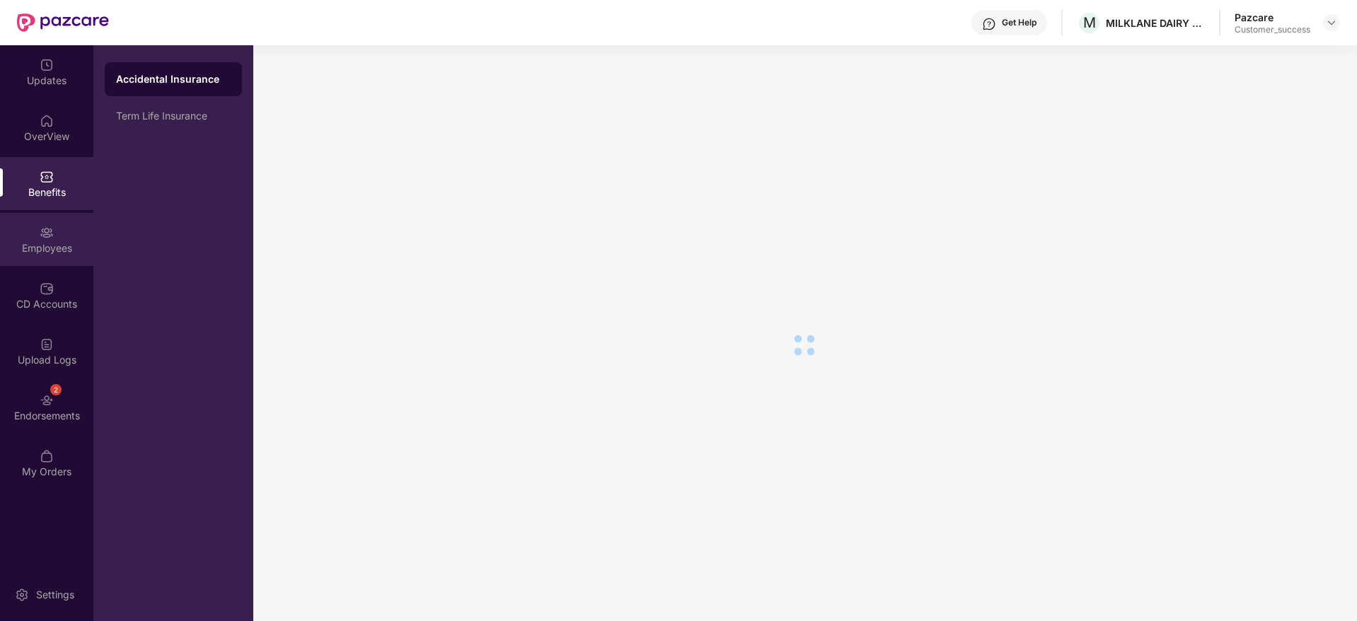
click at [31, 262] on div "Employees" at bounding box center [46, 239] width 93 height 53
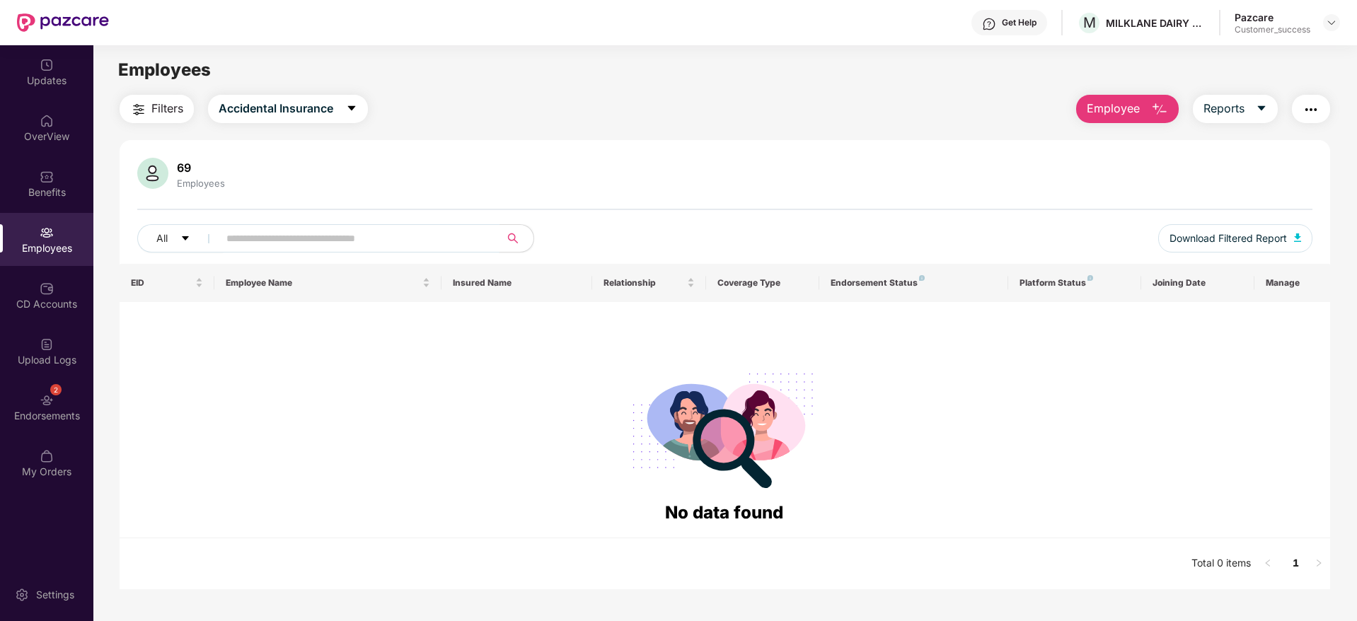
click at [434, 232] on input "text" at bounding box center [353, 238] width 254 height 21
paste input "******"
type input "******"
click at [271, 118] on button "Accidental Insurance" at bounding box center [288, 109] width 160 height 28
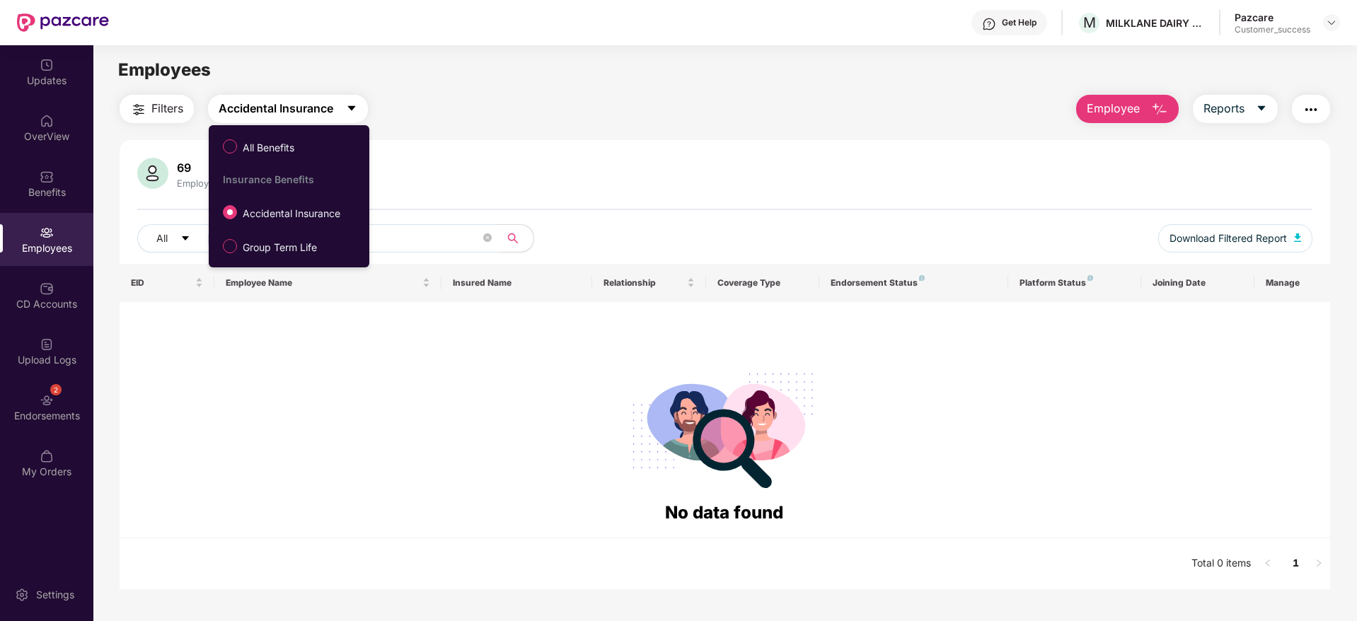
click at [284, 145] on span "All Benefits" at bounding box center [268, 148] width 63 height 16
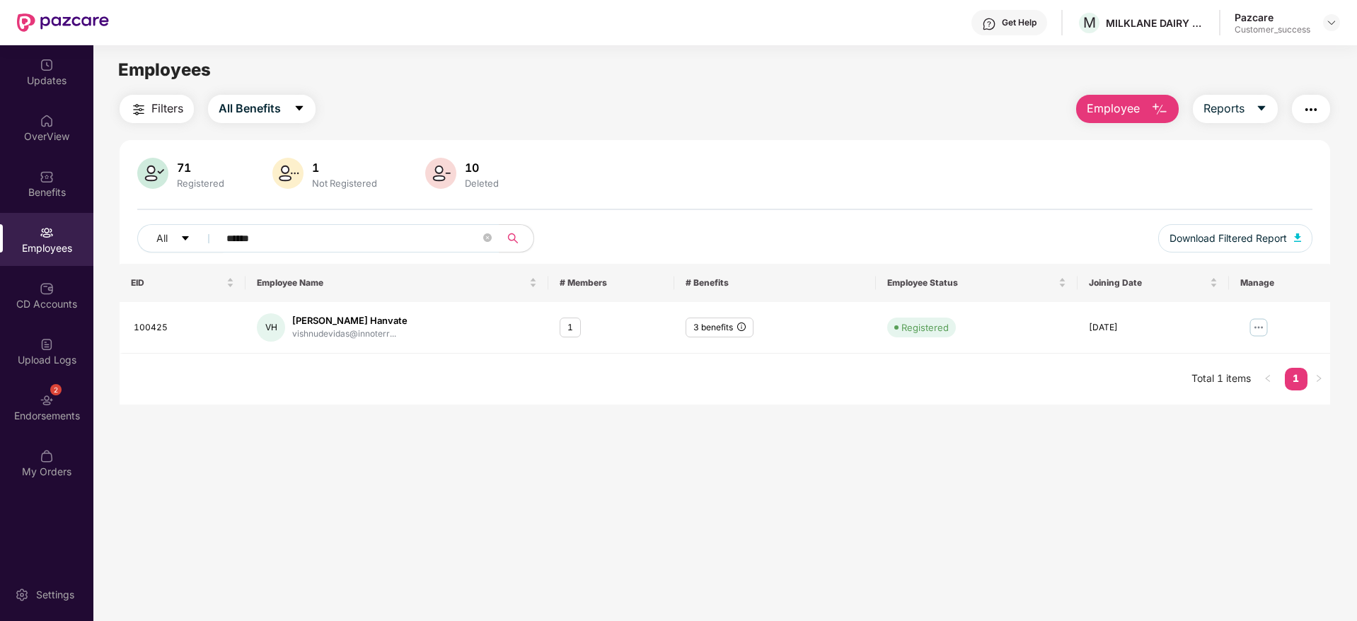
click at [1152, 98] on button "Employee" at bounding box center [1127, 109] width 103 height 28
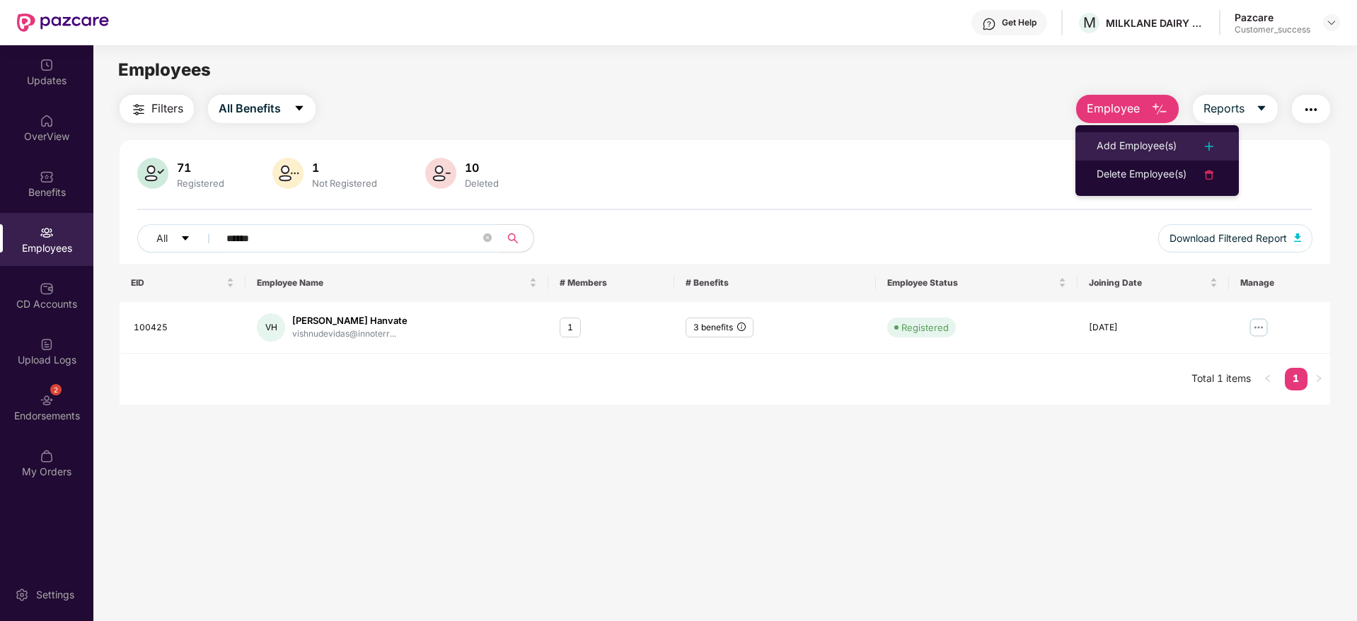
click at [1127, 141] on div "Add Employee(s)" at bounding box center [1137, 146] width 80 height 17
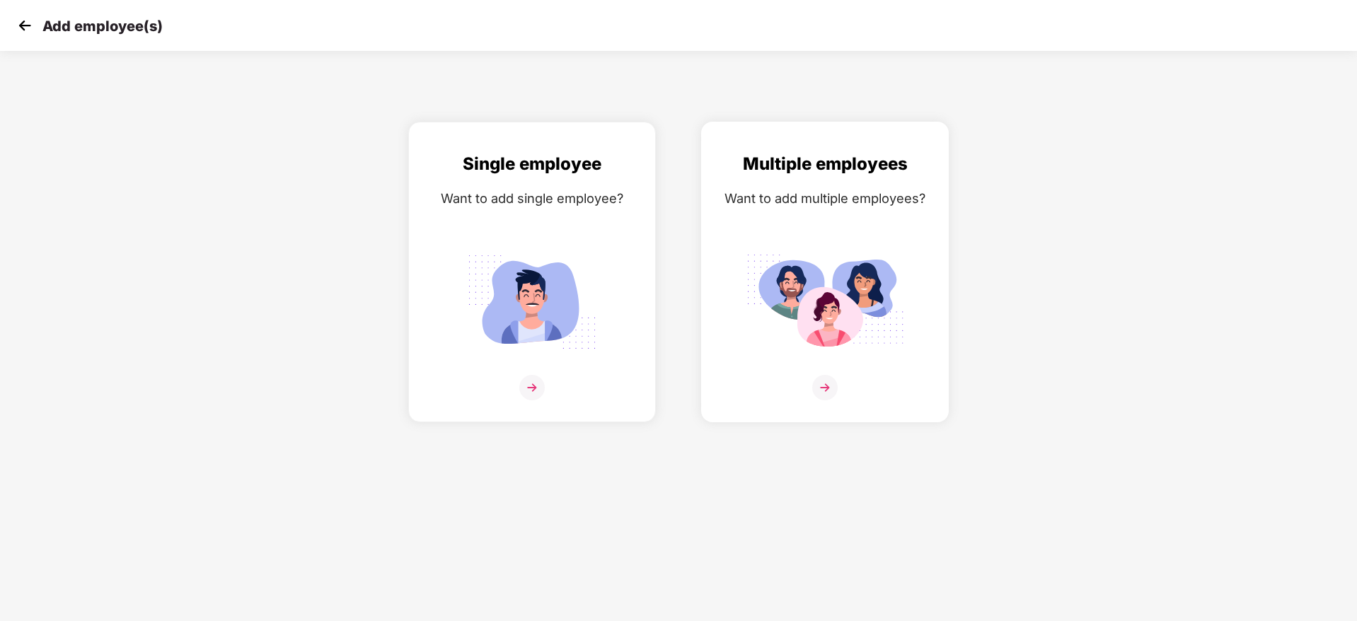
drag, startPoint x: 709, startPoint y: 321, endPoint x: 716, endPoint y: 318, distance: 7.9
click at [716, 318] on div "Multiple employees Want to add multiple employees?" at bounding box center [825, 272] width 248 height 301
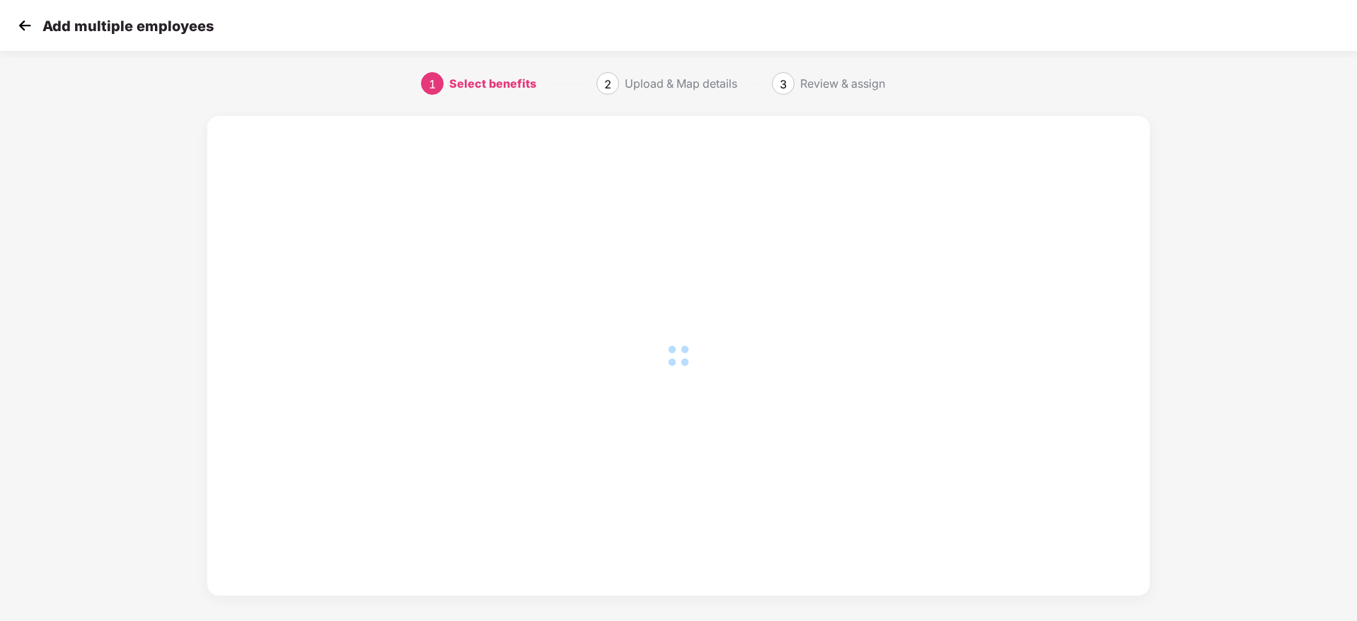
click at [779, 311] on div at bounding box center [679, 355] width 886 height 423
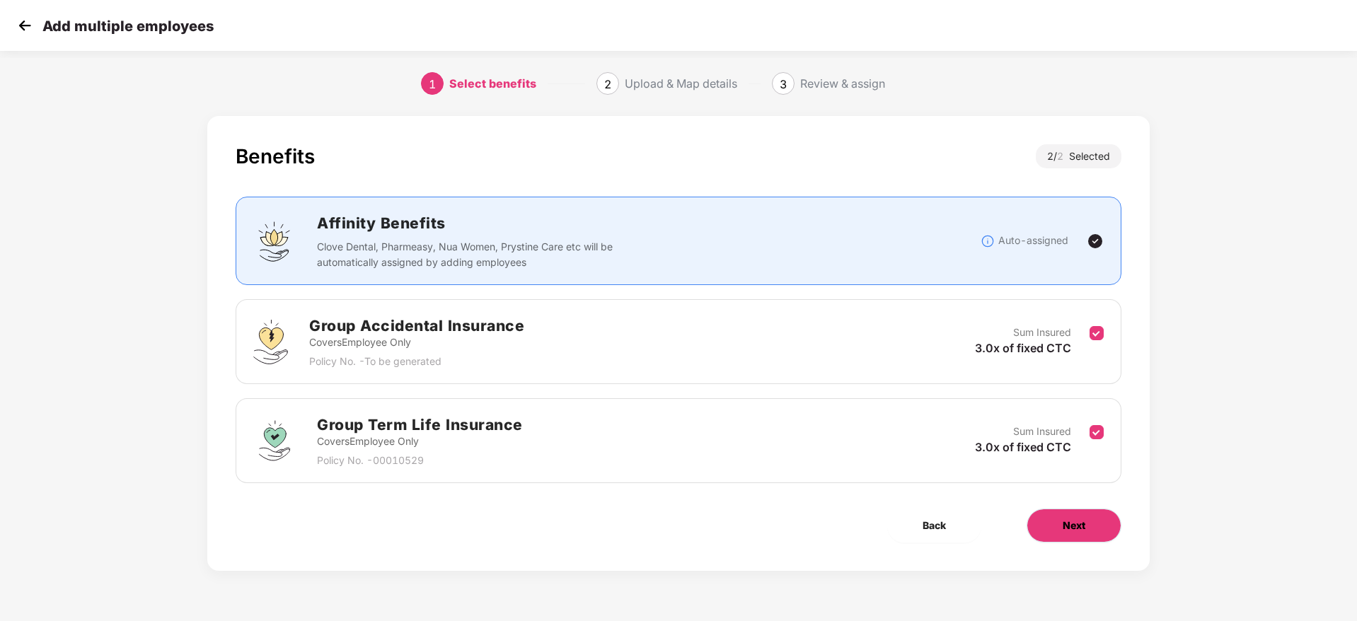
click at [1069, 519] on span "Next" at bounding box center [1074, 526] width 23 height 16
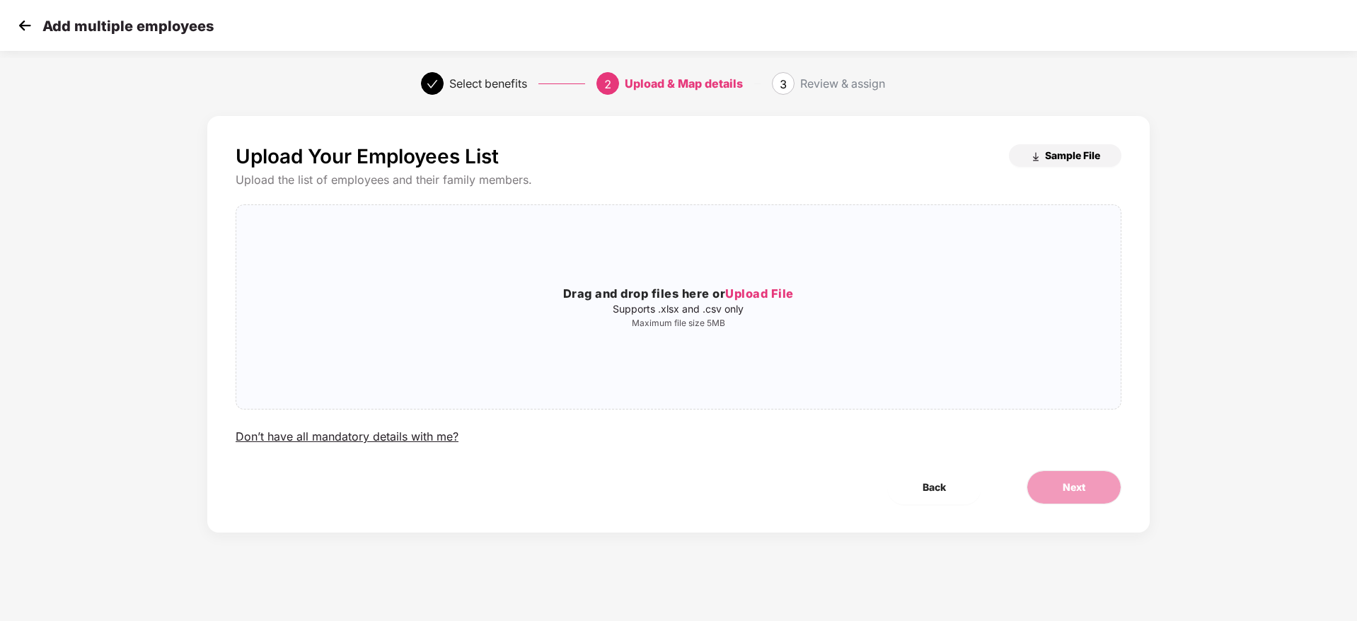
click at [1072, 161] on span "Sample File" at bounding box center [1072, 155] width 55 height 13
click at [23, 18] on img at bounding box center [24, 25] width 21 height 21
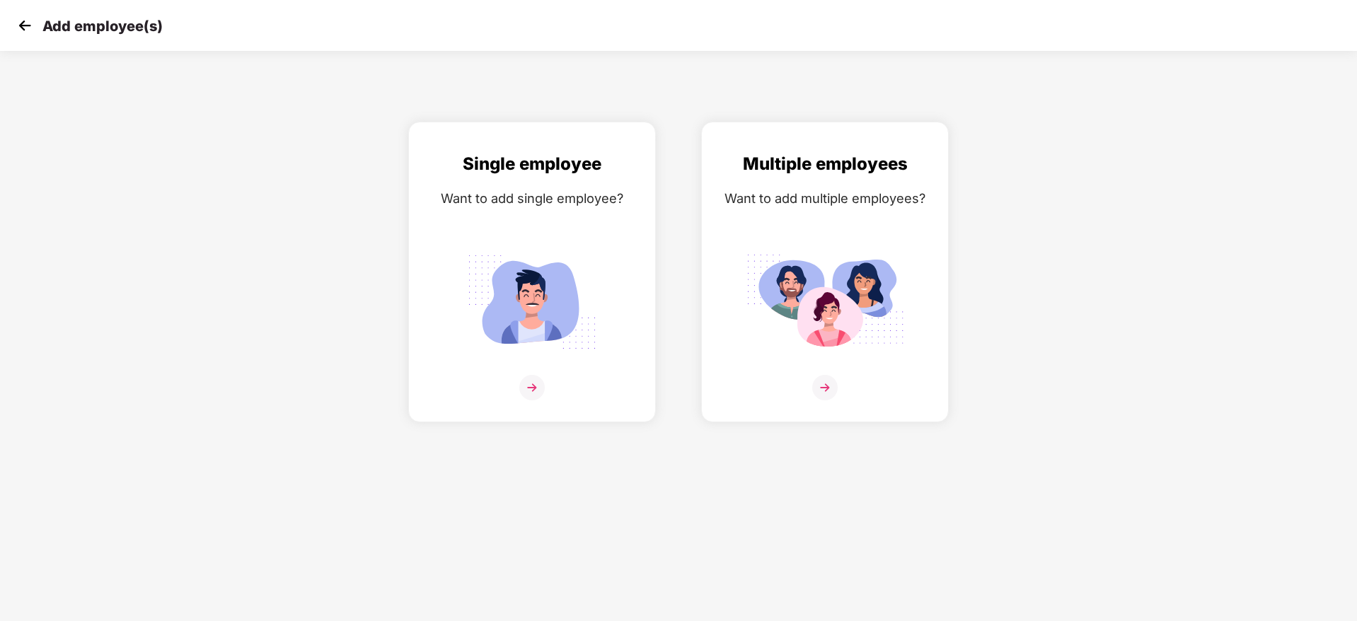
click at [18, 26] on img at bounding box center [24, 25] width 21 height 21
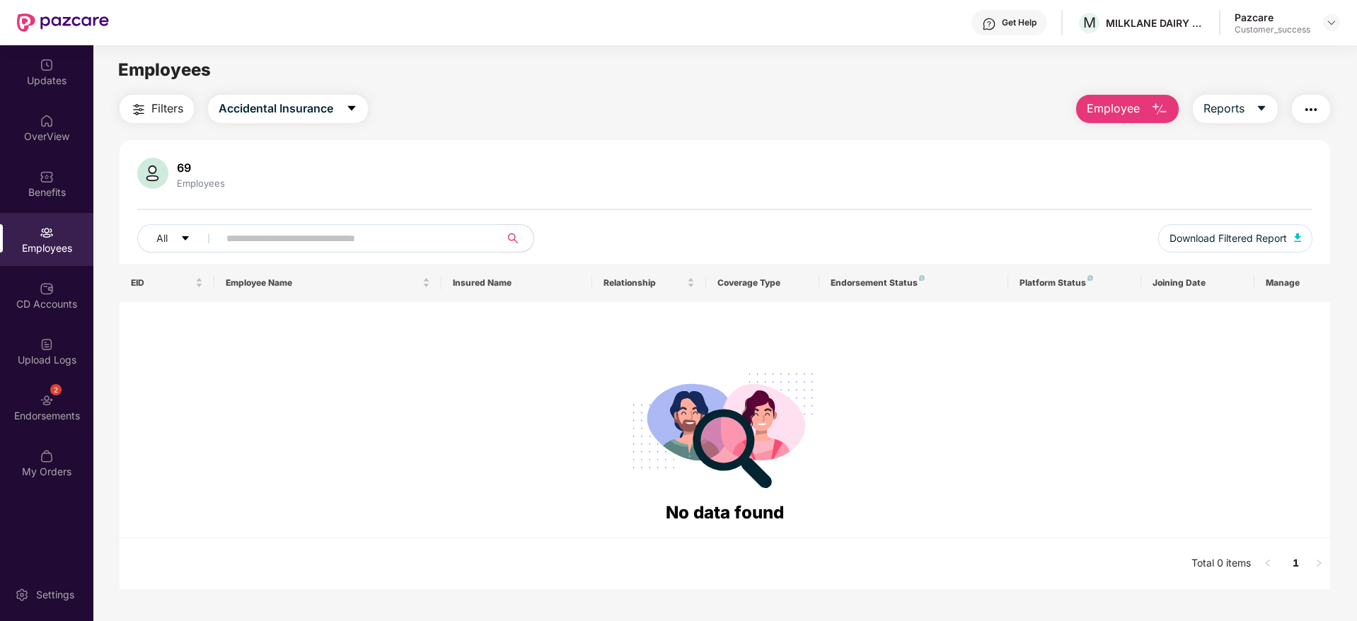
click at [1111, 112] on span "Employee" at bounding box center [1113, 109] width 53 height 18
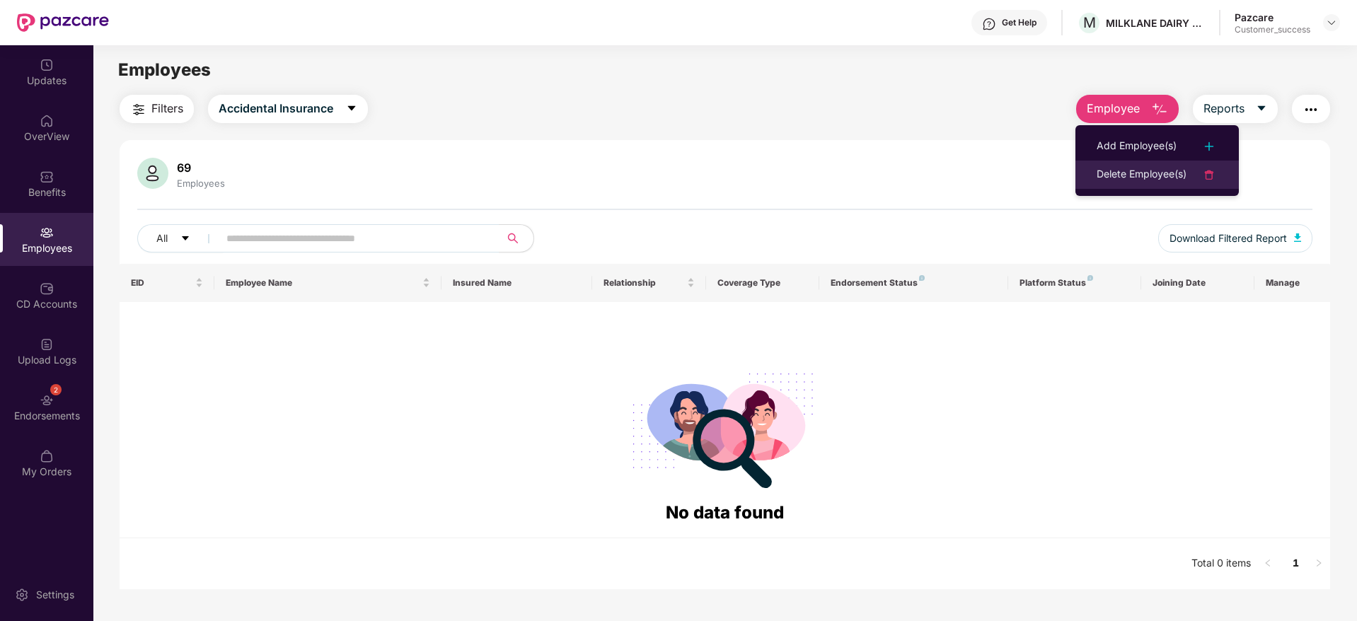
click at [1131, 177] on div "Delete Employee(s)" at bounding box center [1142, 174] width 90 height 17
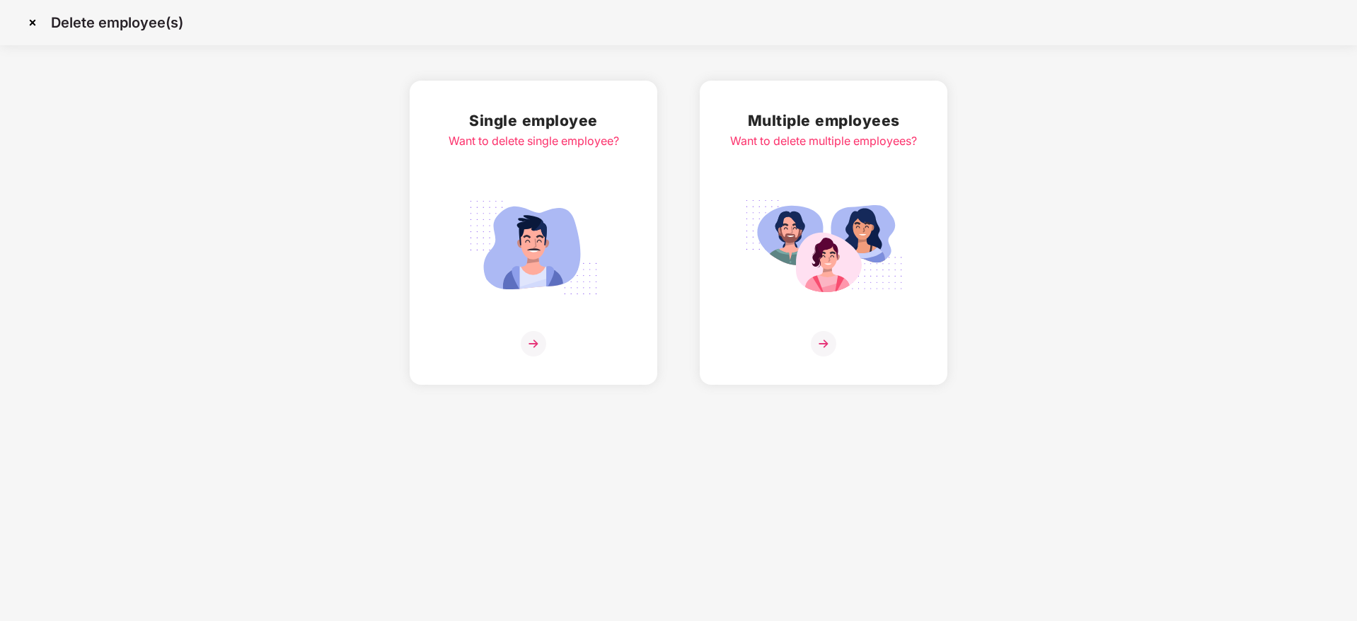
click at [915, 281] on div "Multiple employees Want to delete multiple employees?" at bounding box center [823, 233] width 187 height 248
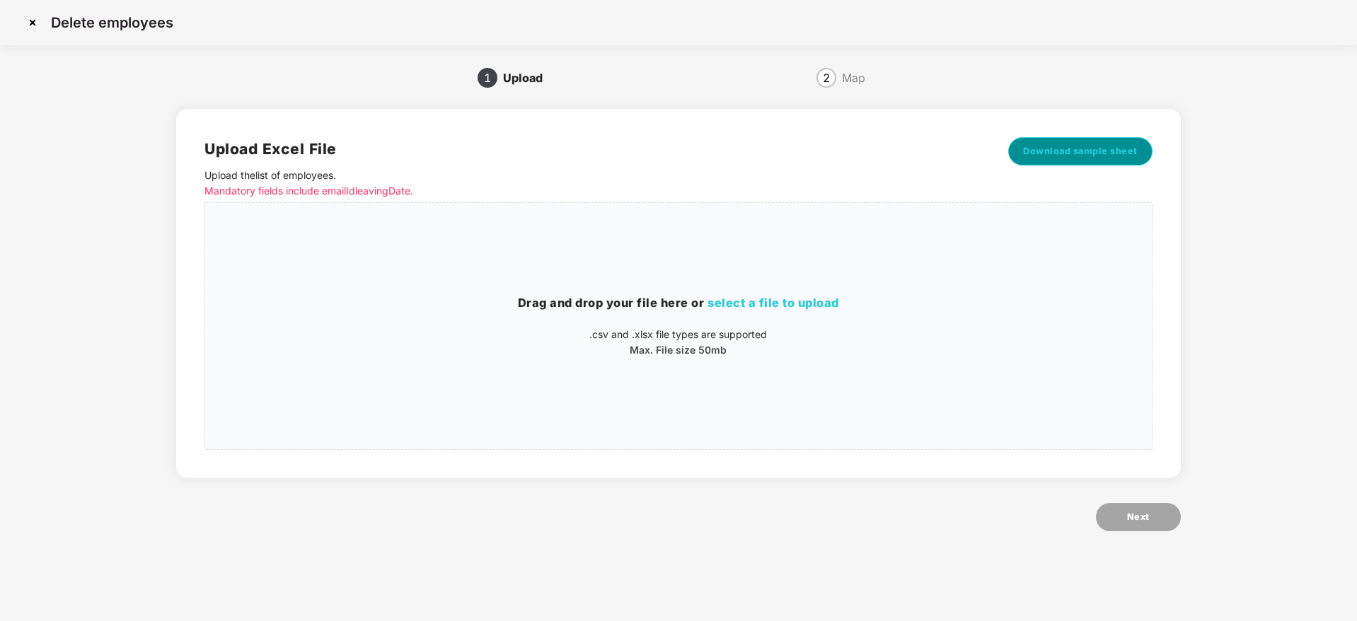
click at [1088, 162] on button "Download sample sheet" at bounding box center [1080, 151] width 144 height 28
click at [31, 20] on img at bounding box center [32, 22] width 23 height 23
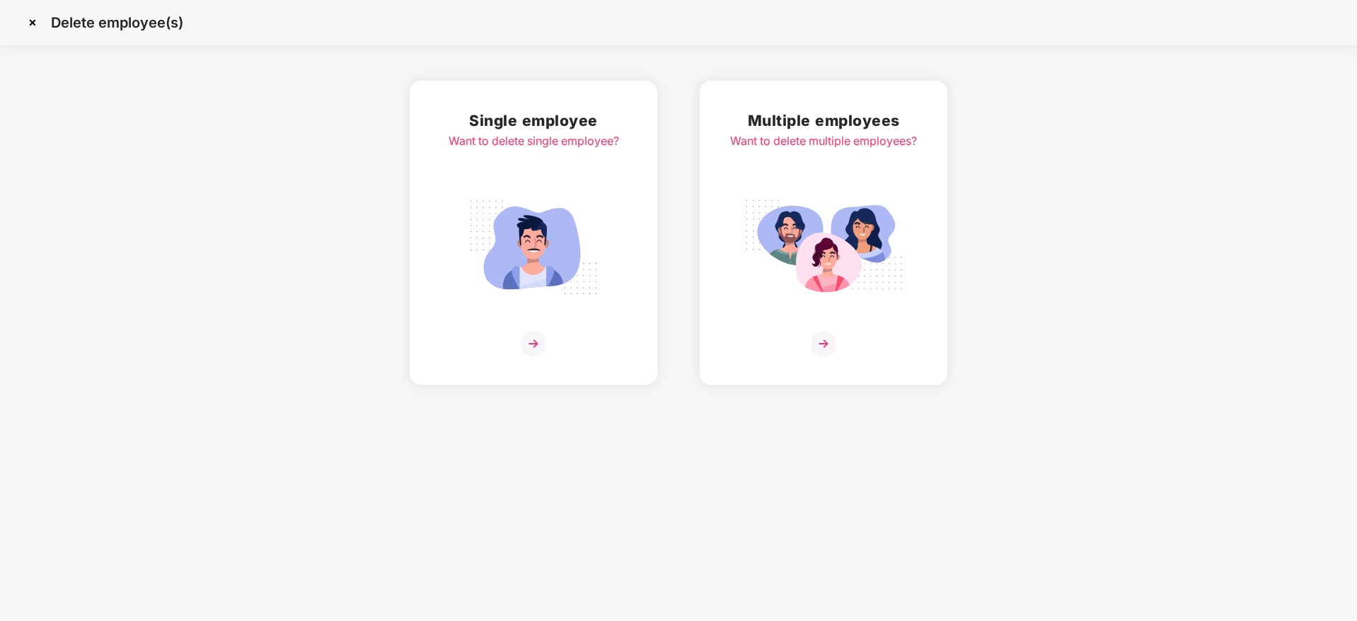
click at [31, 20] on img at bounding box center [32, 22] width 23 height 23
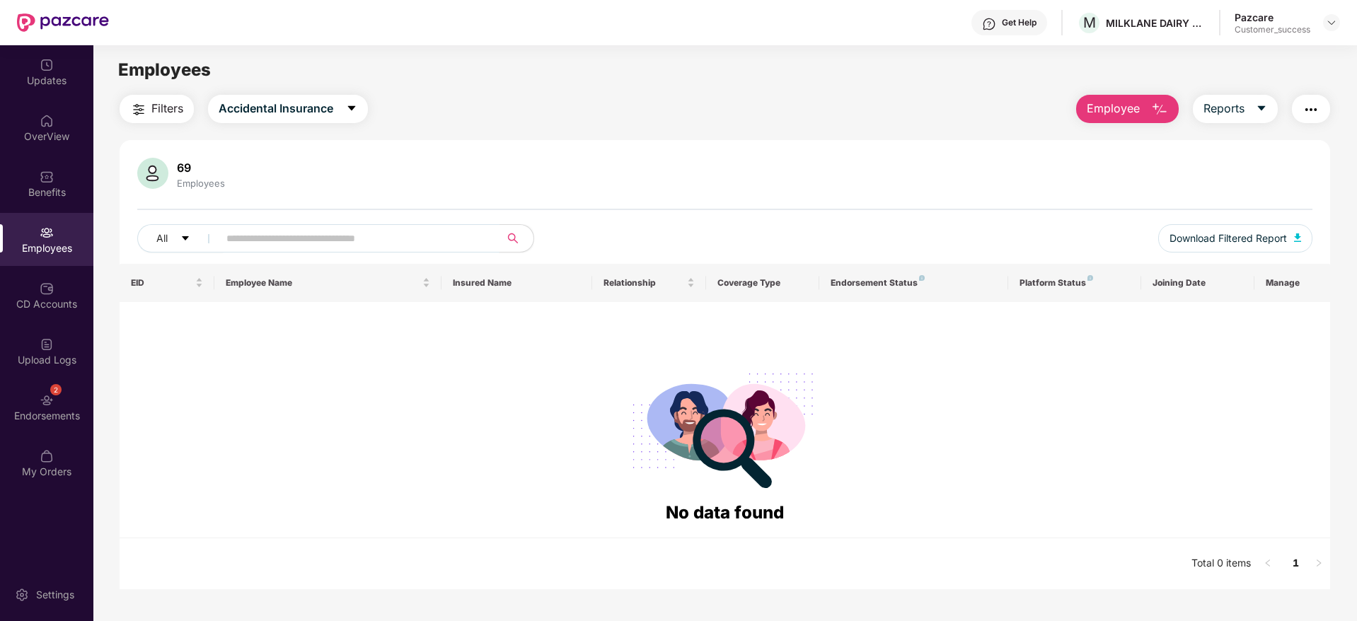
click at [421, 224] on span at bounding box center [354, 238] width 290 height 28
paste input "**********"
click at [315, 118] on button "Accidental Insurance" at bounding box center [288, 109] width 160 height 28
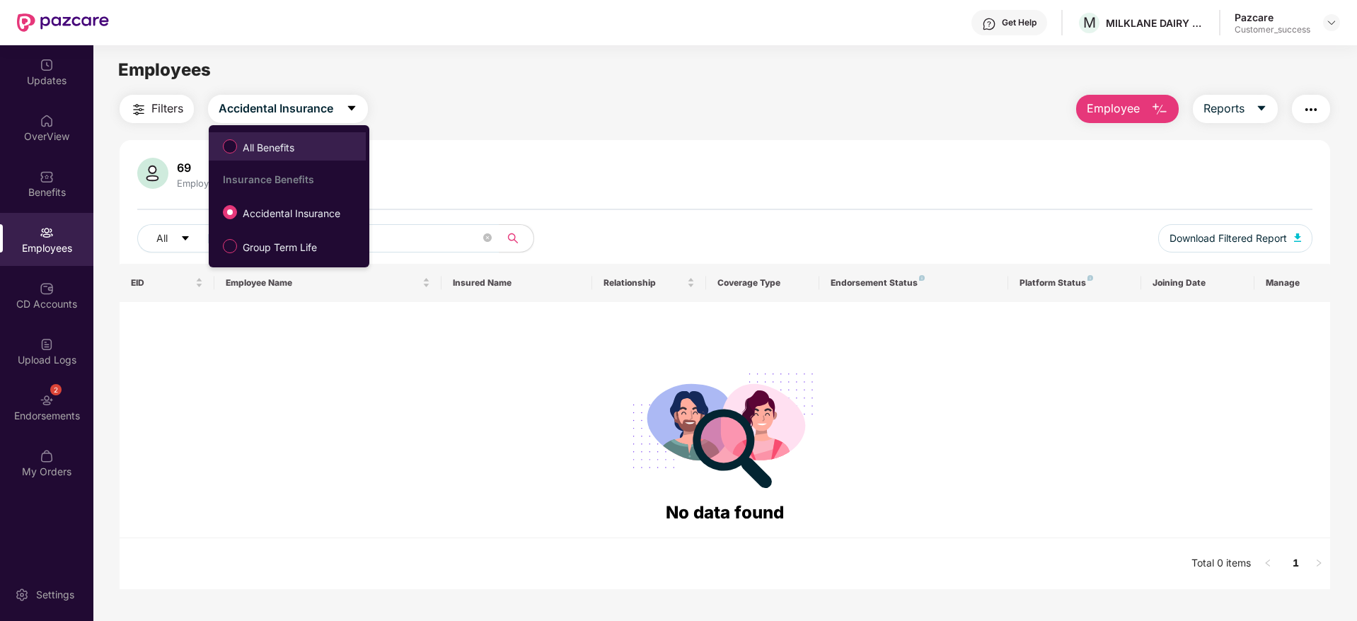
click at [311, 144] on span "All Benefits" at bounding box center [287, 146] width 143 height 24
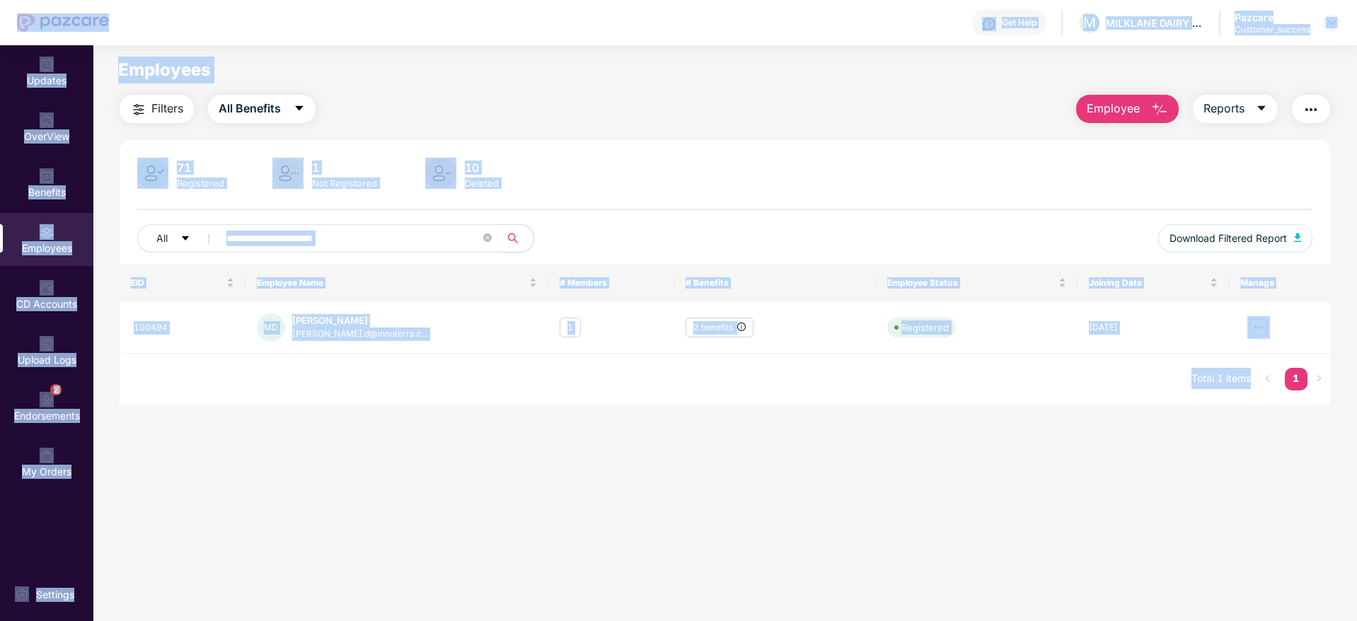
click at [341, 235] on input "**********" at bounding box center [353, 238] width 254 height 21
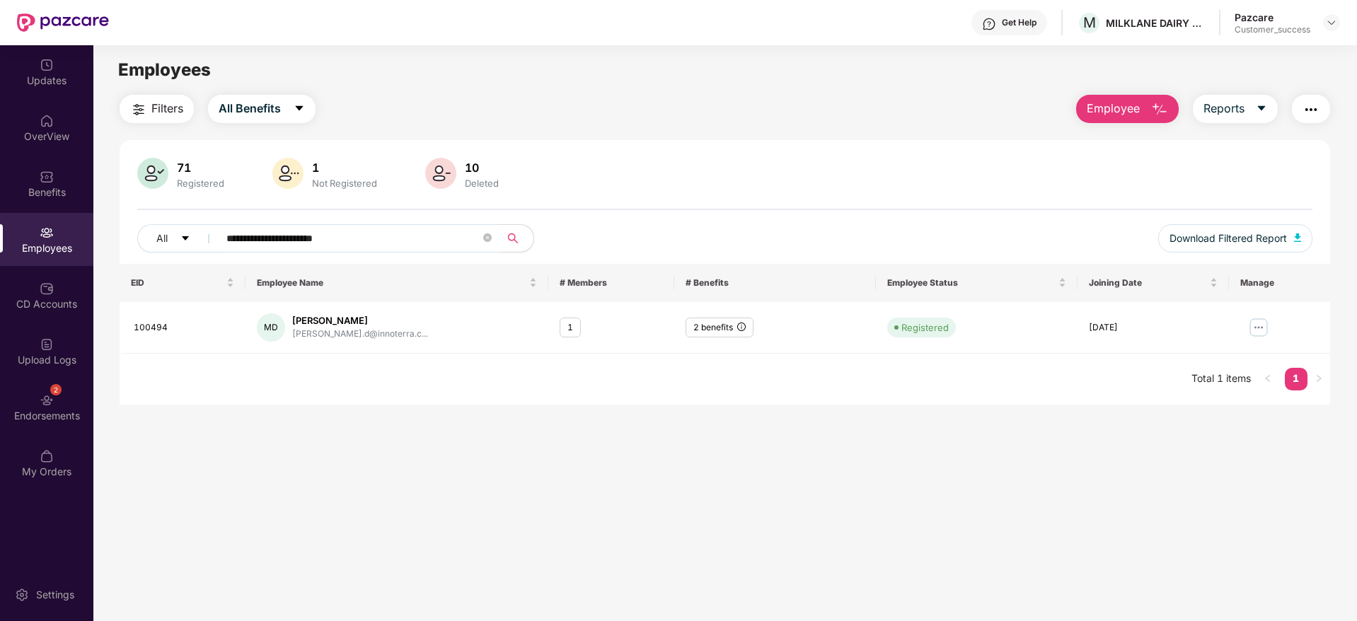
click at [341, 235] on input "**********" at bounding box center [353, 238] width 254 height 21
paste input "***"
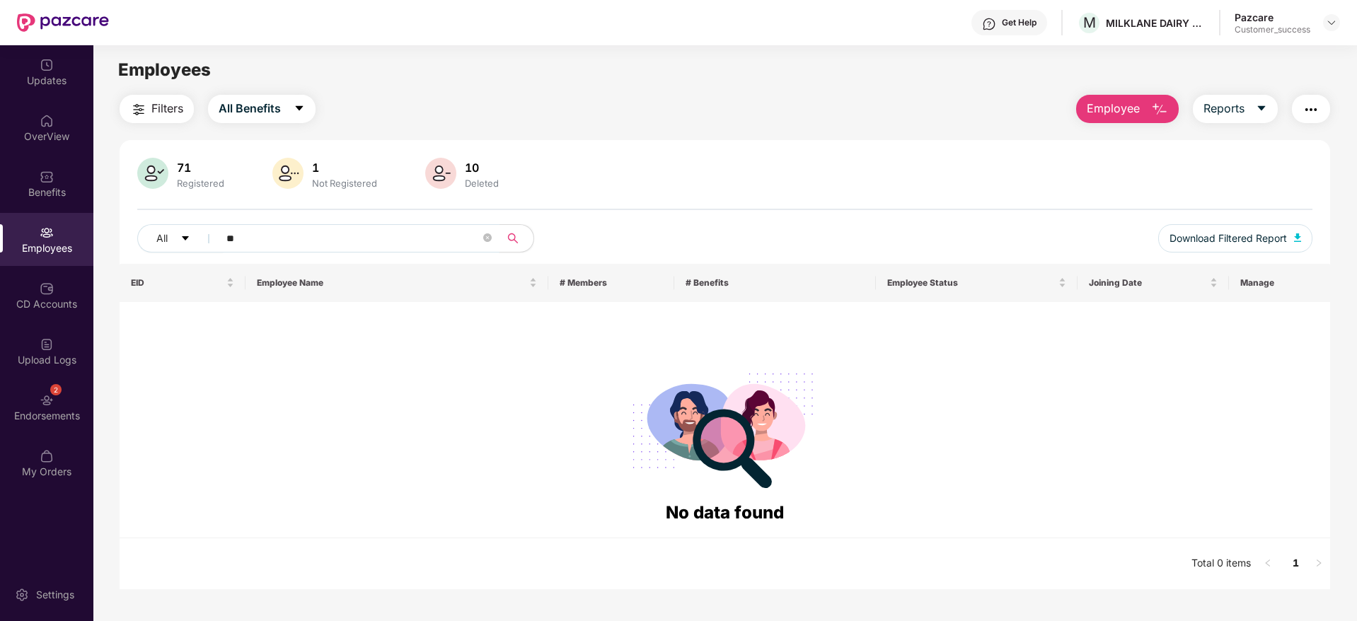
type input "*"
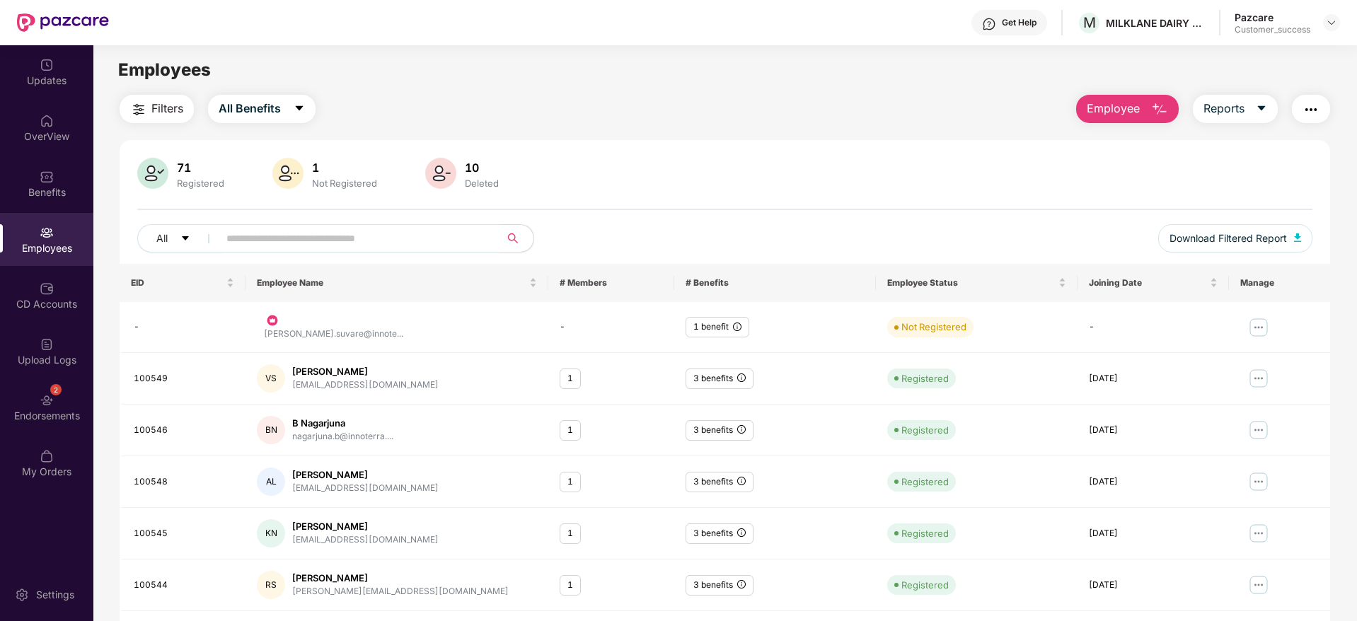
paste input "**********"
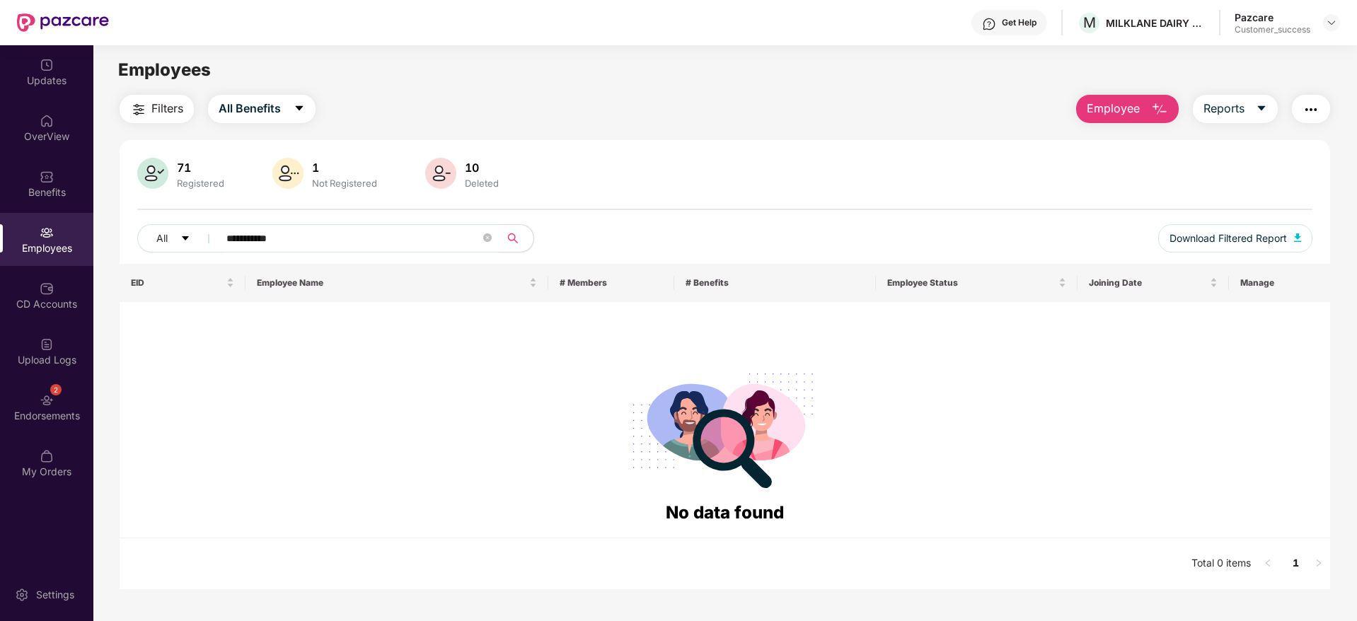
paste input "**********"
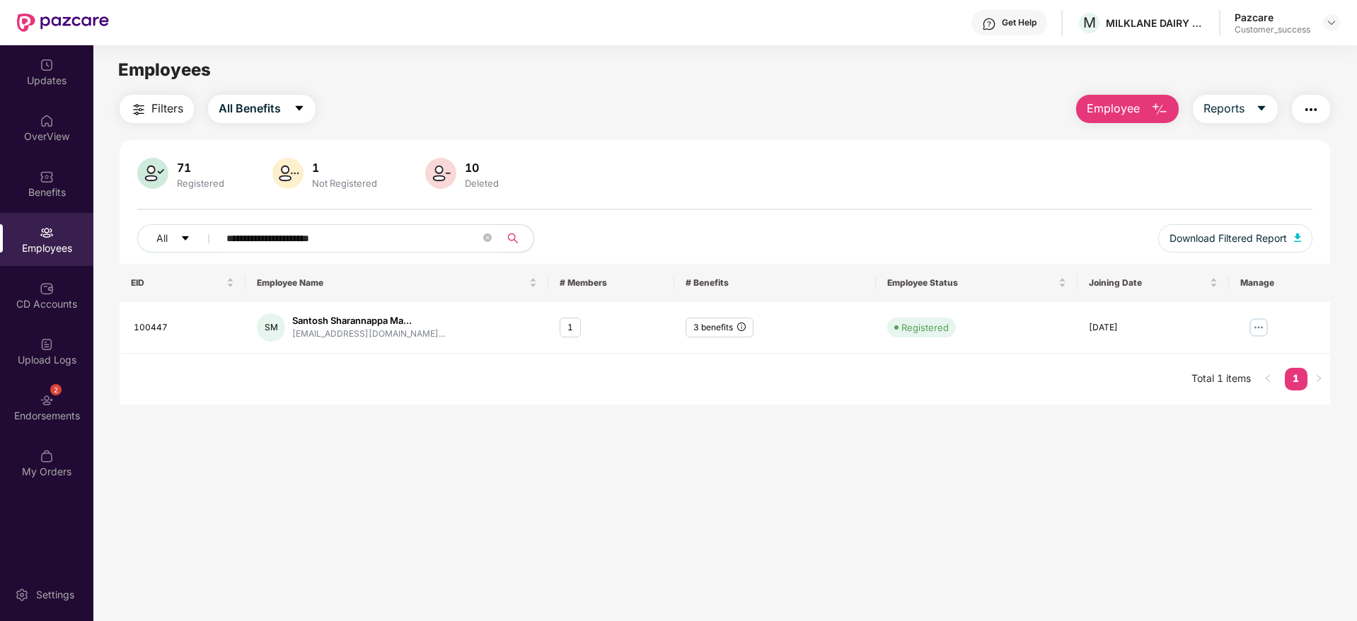
paste input "****"
drag, startPoint x: 452, startPoint y: 241, endPoint x: 0, endPoint y: 264, distance: 452.6
click at [0, 264] on div "**********" at bounding box center [678, 333] width 1357 height 576
paste input "text"
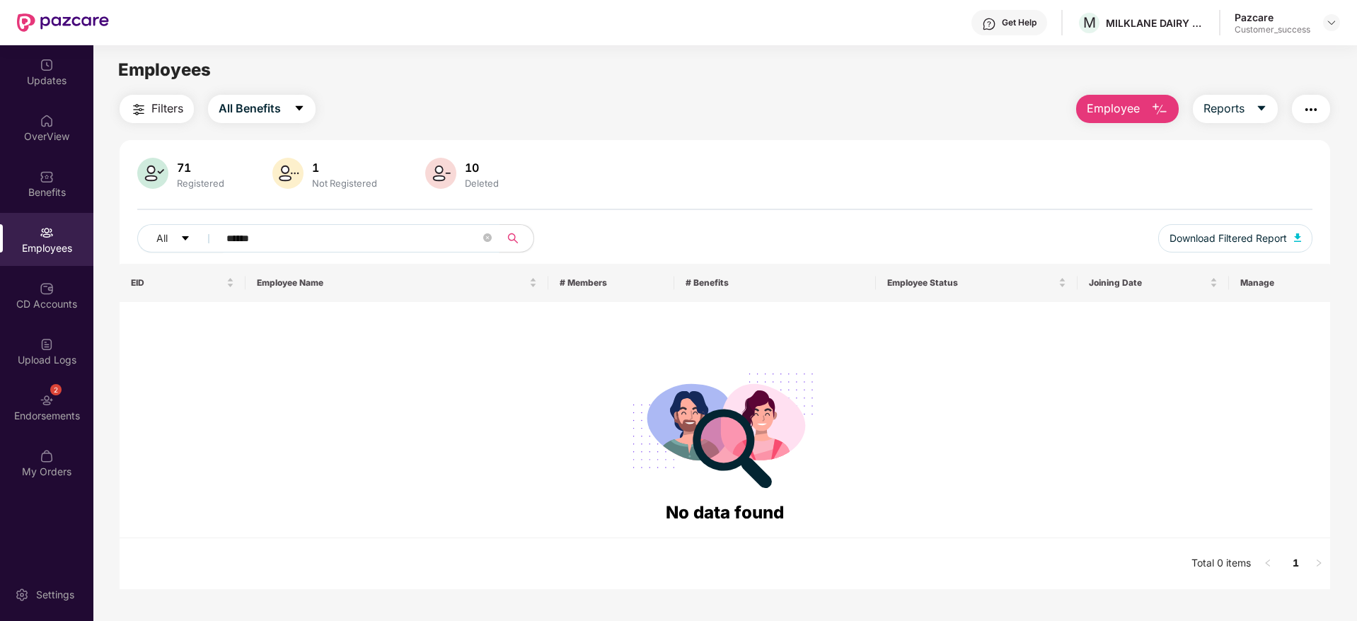
type input "*****"
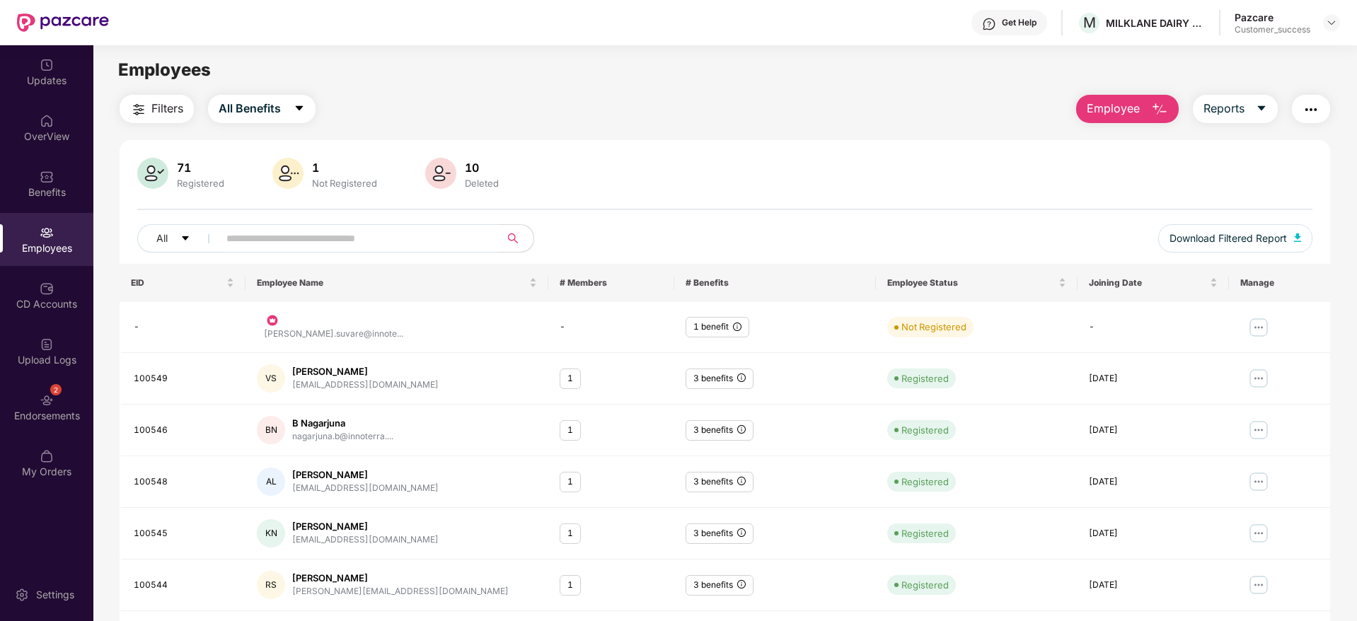
drag, startPoint x: 1126, startPoint y: 123, endPoint x: 1116, endPoint y: 176, distance: 54.0
click at [1125, 125] on div "Filters All Benefits Employee Reports 71 Registered 1 Not Registered 10 Deleted…" at bounding box center [725, 482] width 1210 height 775
click at [1123, 136] on div "Filters All Benefits Employee Reports 71 Registered 1 Not Registered 10 Deleted…" at bounding box center [725, 482] width 1210 height 775
click at [1131, 108] on span "Employee" at bounding box center [1113, 109] width 53 height 18
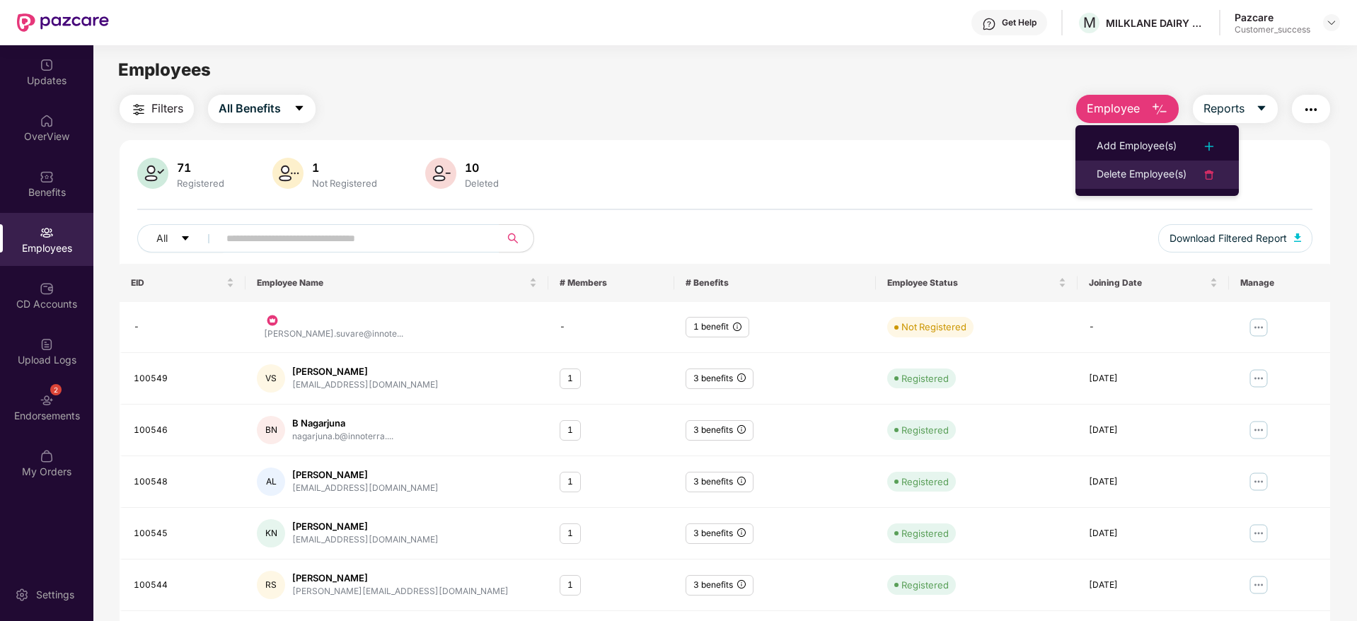
click at [1156, 176] on div "Delete Employee(s)" at bounding box center [1142, 174] width 90 height 17
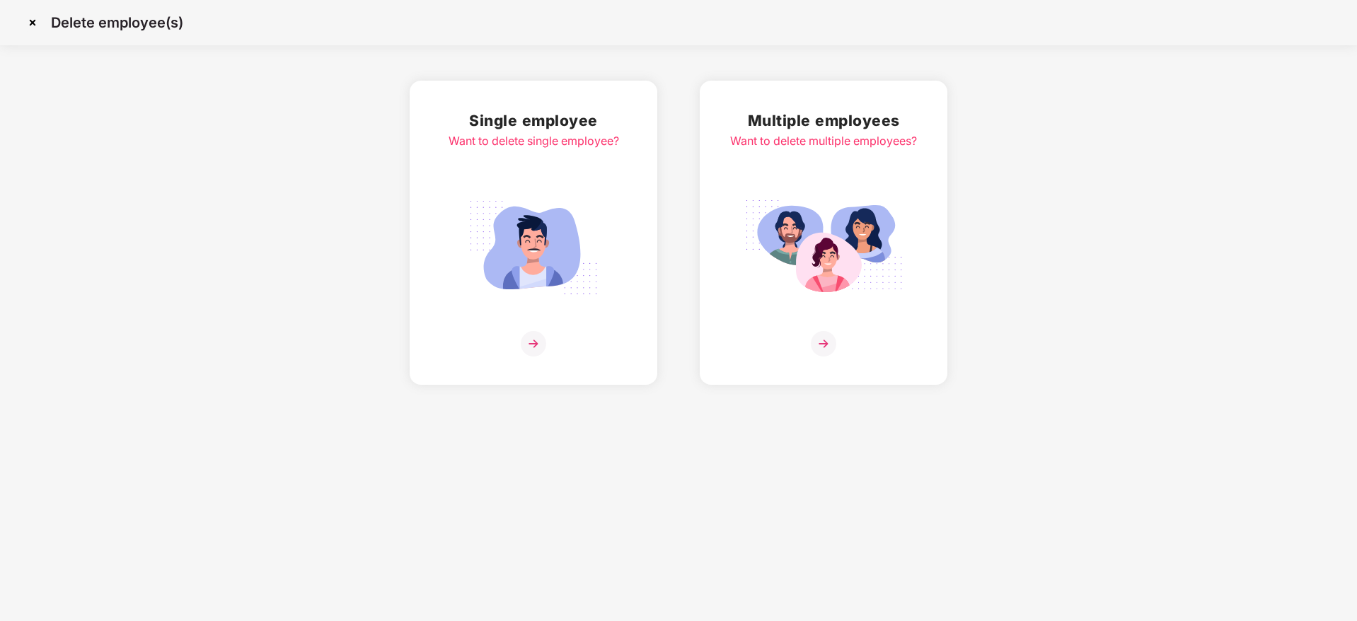
click at [929, 241] on div "Multiple employees Want to delete multiple employees?" at bounding box center [824, 233] width 248 height 304
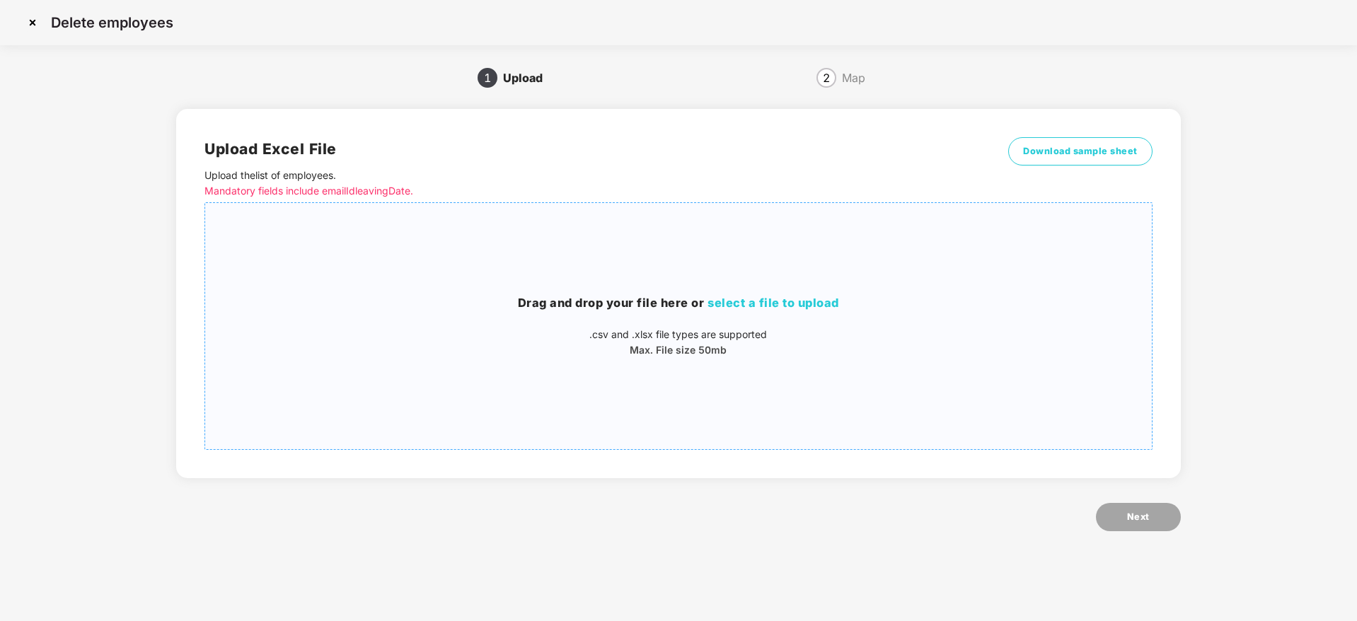
click at [838, 314] on div "Drag and drop your file here or select a file to upload .csv and .xlsx file typ…" at bounding box center [678, 326] width 946 height 64
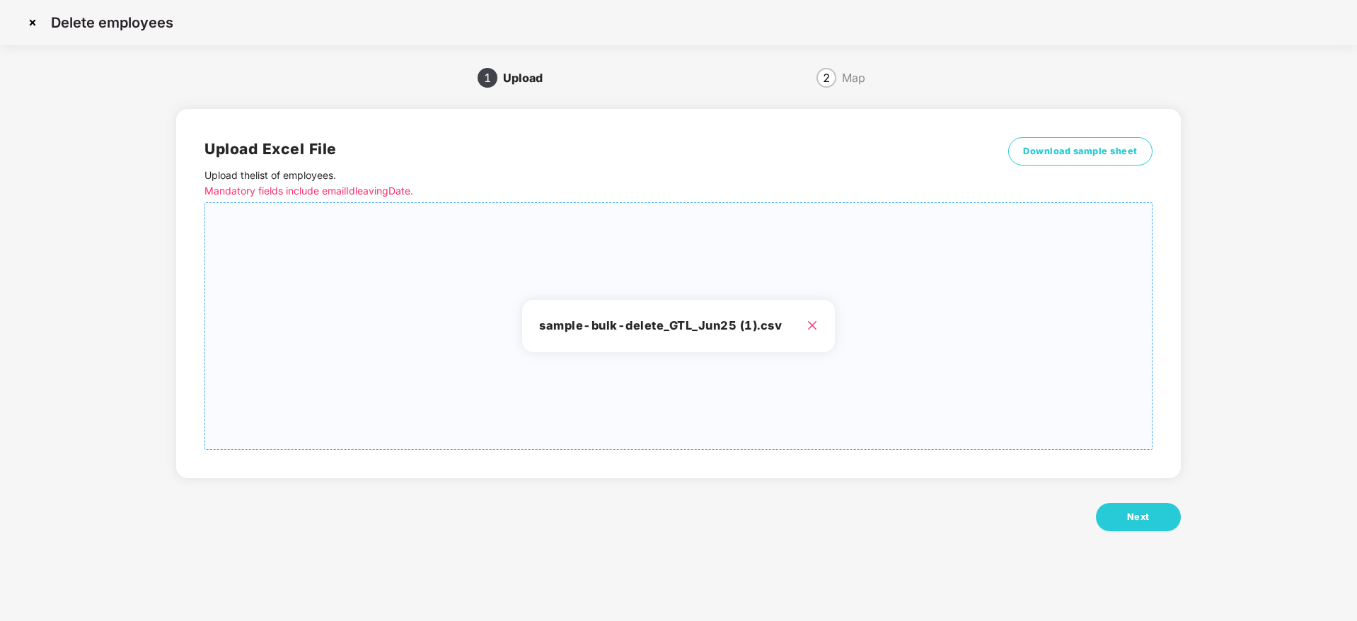
click at [1138, 532] on div "Upload Excel File Upload the list of employees . Mandatory fields include email…" at bounding box center [678, 328] width 1004 height 478
click at [1140, 515] on span "Next" at bounding box center [1138, 517] width 23 height 14
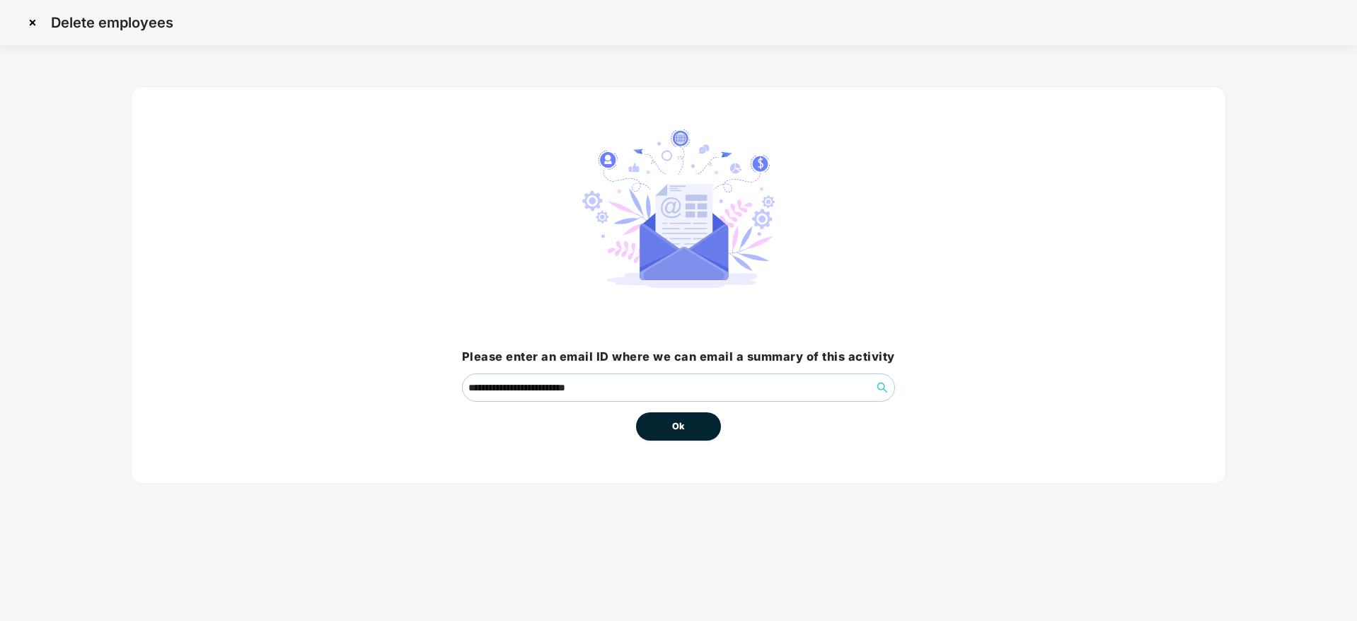
click at [676, 427] on span "Ok" at bounding box center [678, 427] width 13 height 14
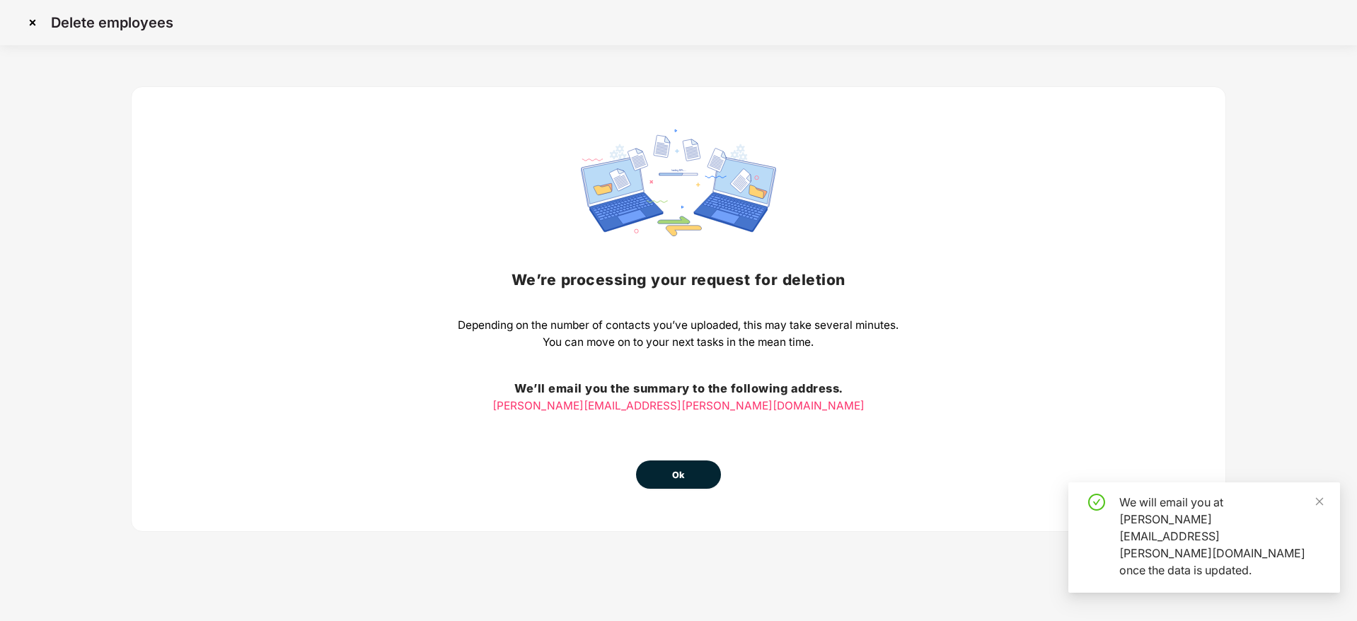
click at [705, 476] on button "Ok" at bounding box center [678, 475] width 85 height 28
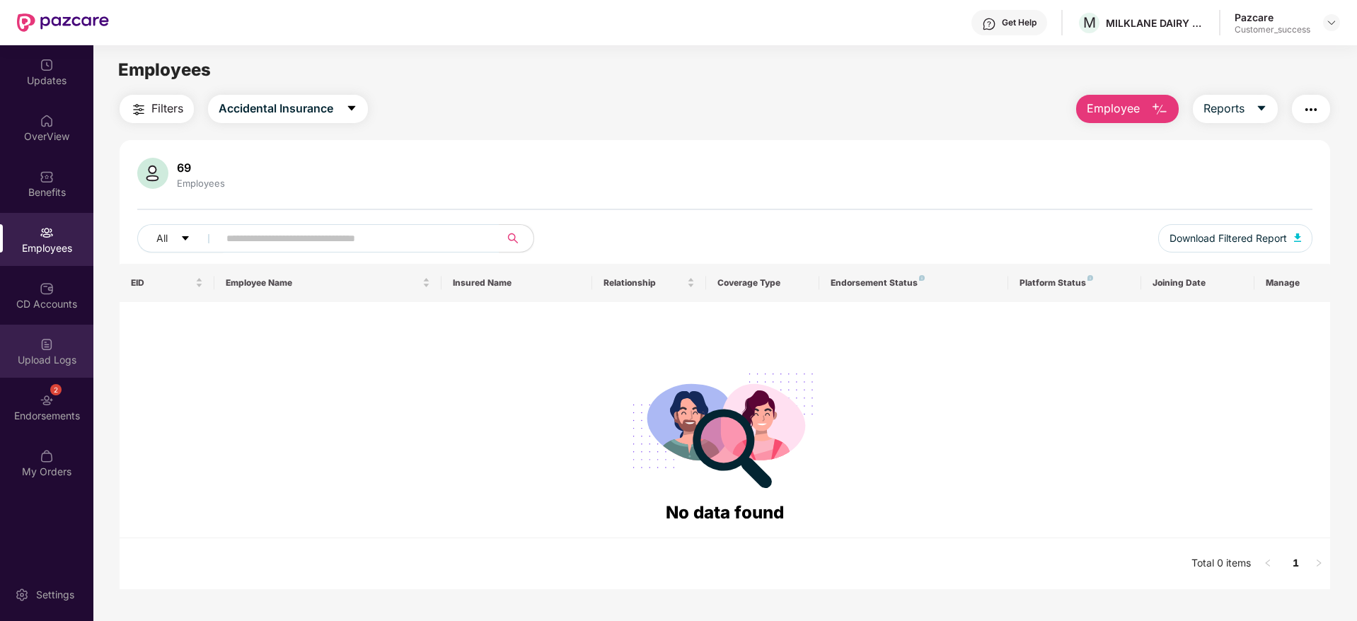
click at [69, 334] on div "Upload Logs" at bounding box center [46, 351] width 93 height 53
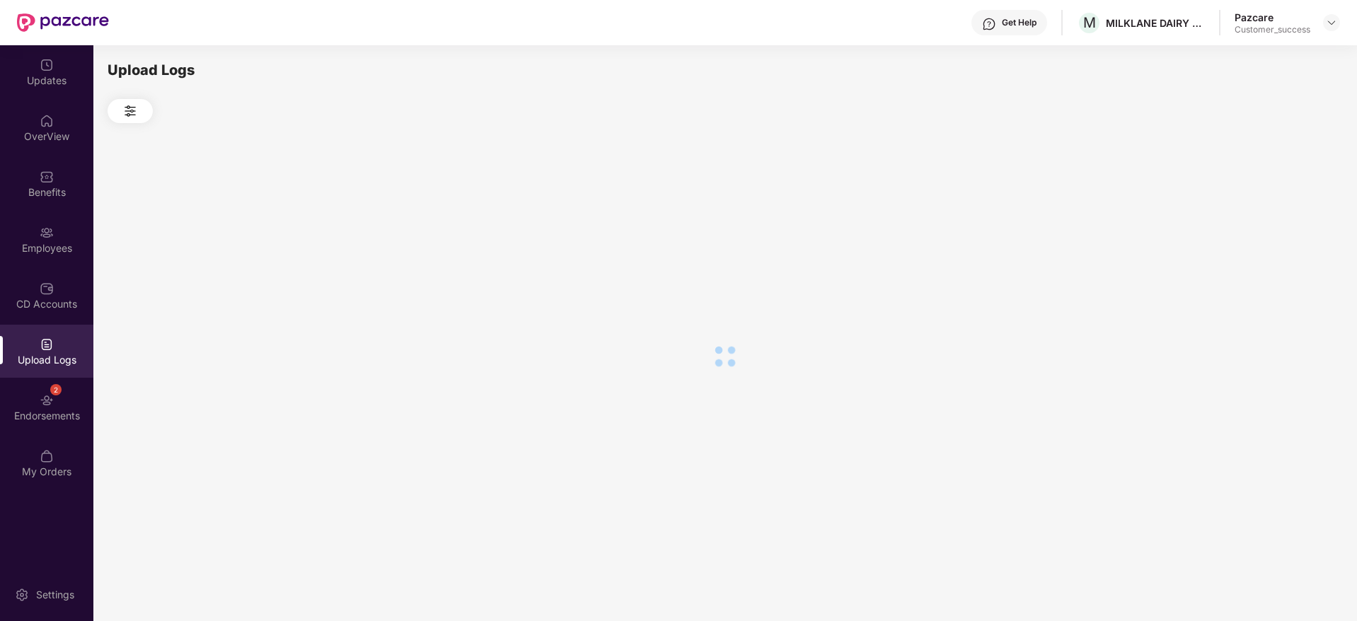
click at [56, 300] on div "CD Accounts" at bounding box center [46, 304] width 93 height 14
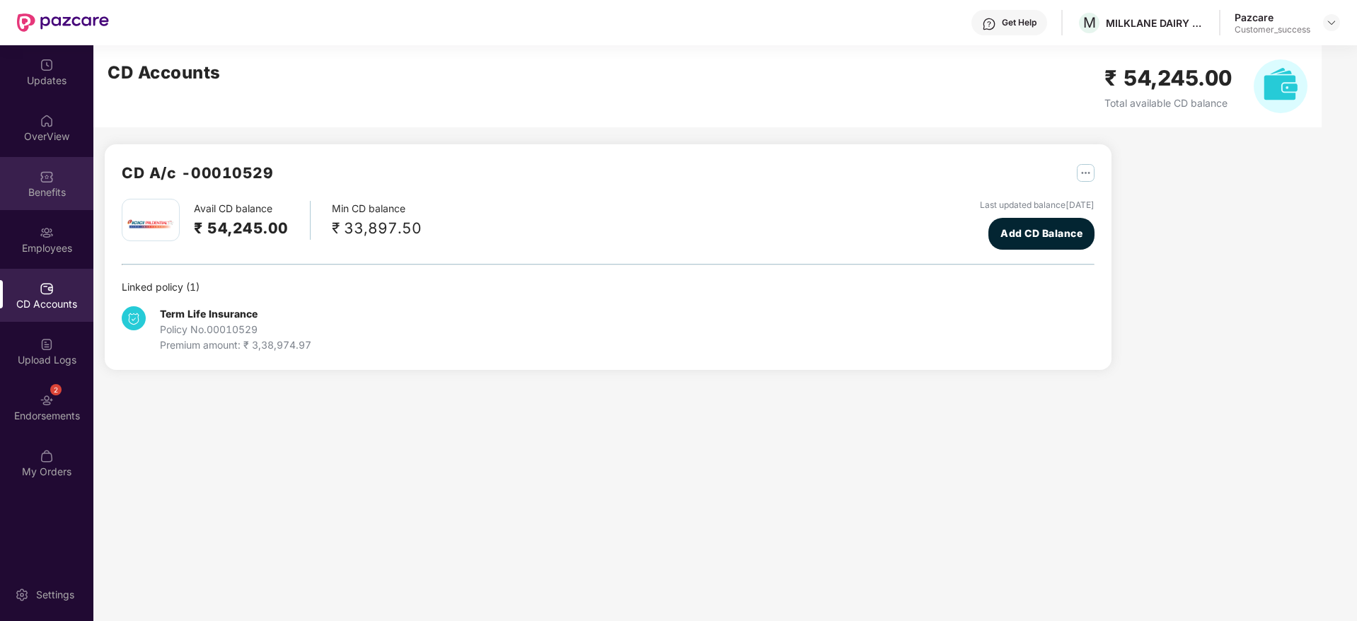
click at [37, 178] on div "Benefits" at bounding box center [46, 183] width 93 height 53
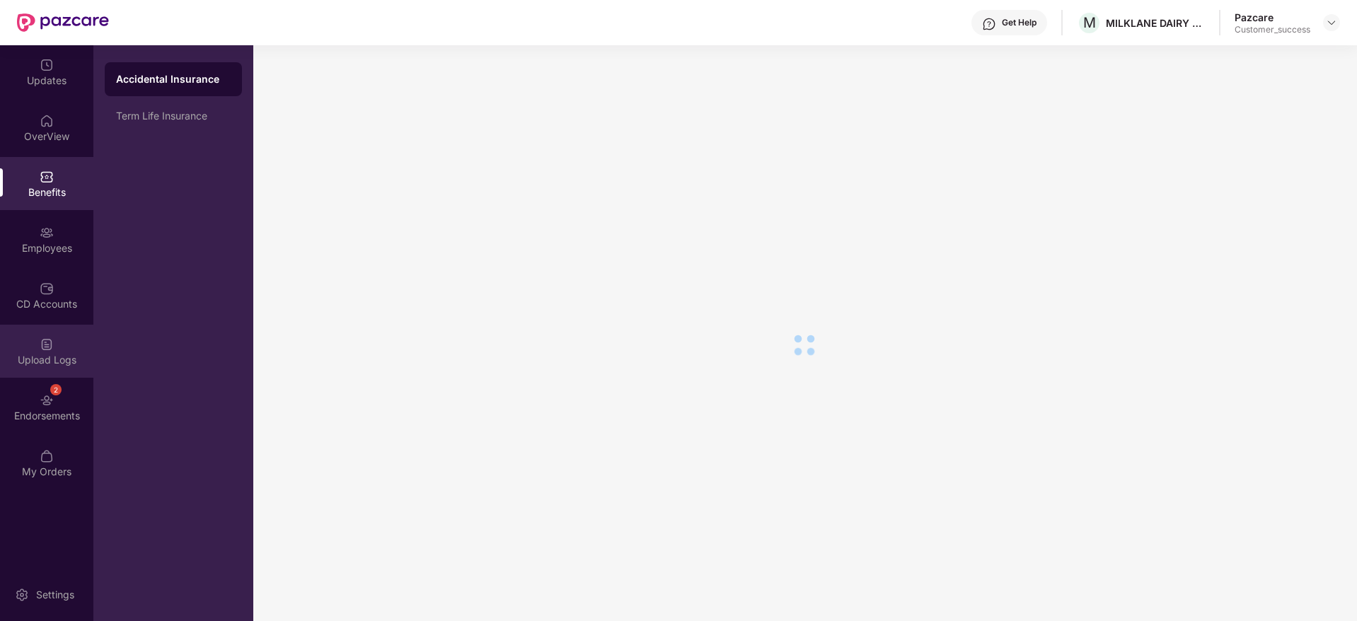
click at [71, 363] on div "Upload Logs" at bounding box center [46, 360] width 93 height 14
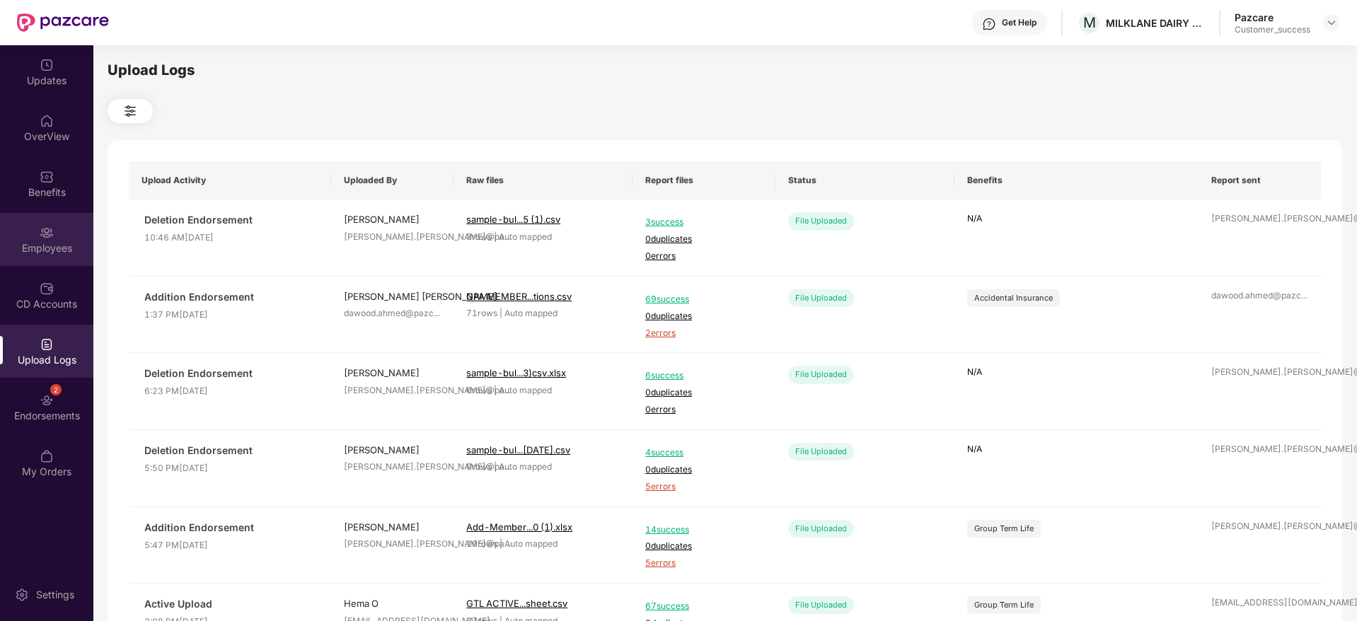
drag, startPoint x: 54, startPoint y: 209, endPoint x: 74, endPoint y: 250, distance: 45.9
click at [54, 212] on div "Updates OverView Benefits Employees CD Accounts Upload Logs 2 Endorsements My O…" at bounding box center [46, 268] width 93 height 447
click at [74, 251] on div "Employees" at bounding box center [46, 248] width 93 height 14
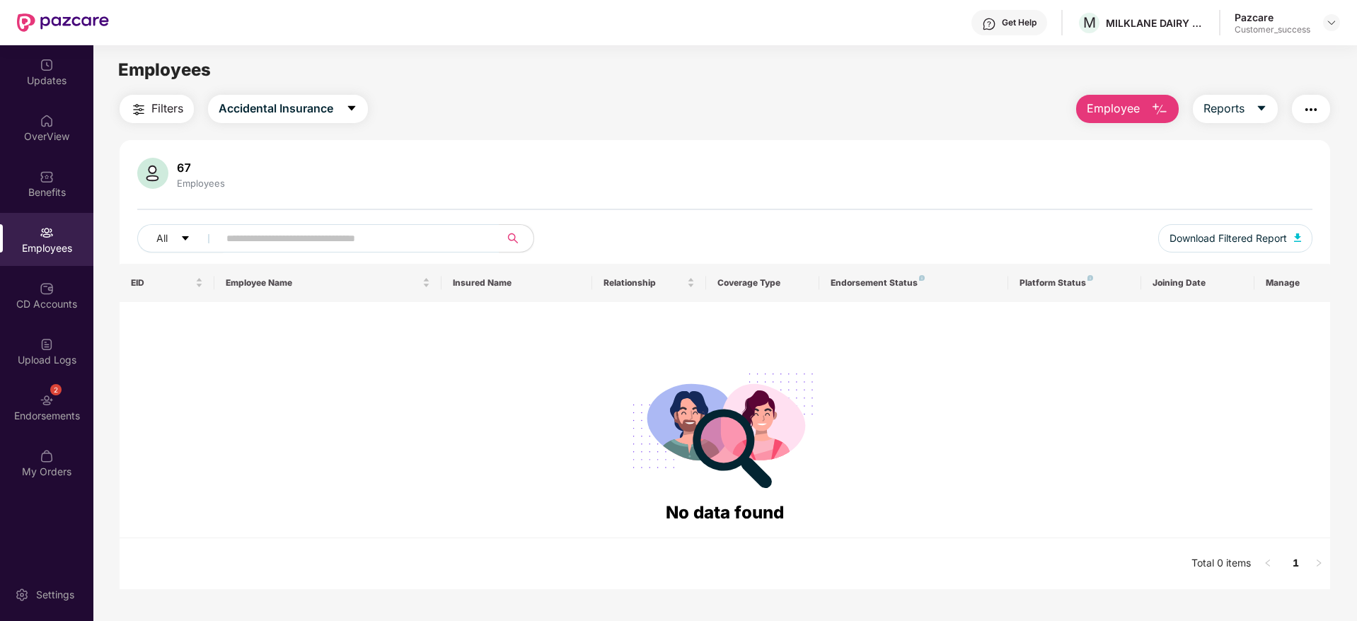
click at [1123, 101] on span "Employee" at bounding box center [1113, 109] width 53 height 18
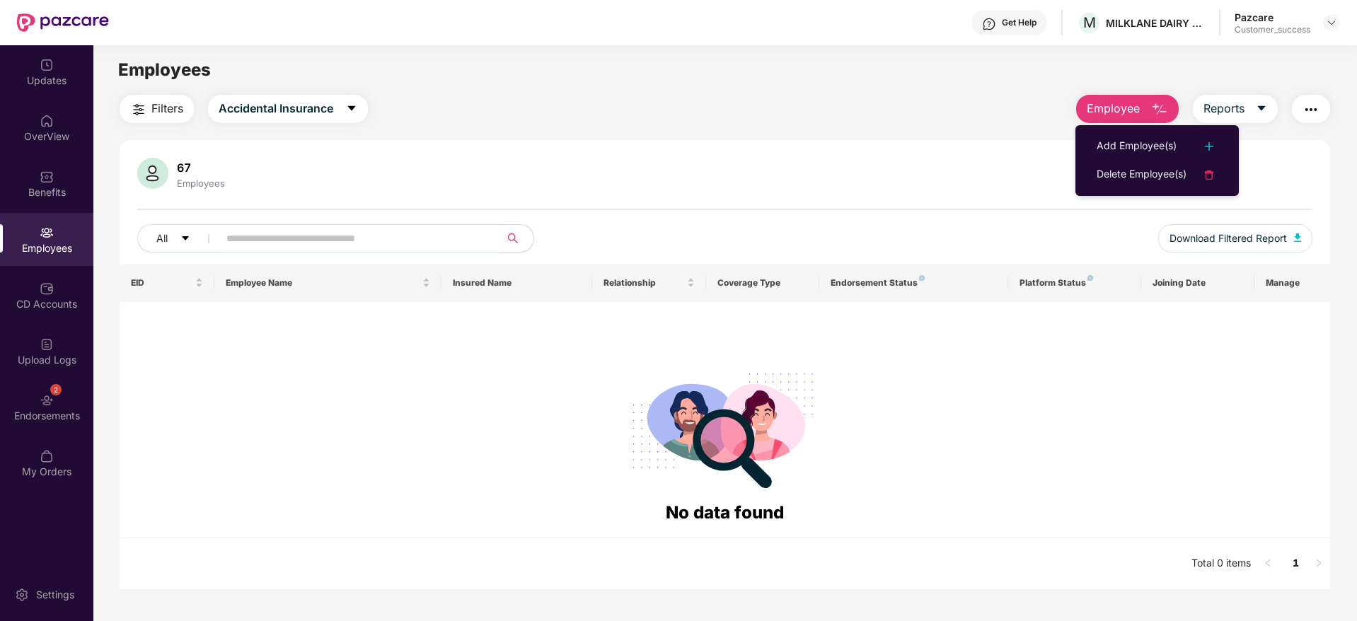
click at [1119, 125] on div "Add Employee(s) Delete Employee(s)" at bounding box center [1156, 160] width 163 height 71
click at [1121, 139] on div "Add Employee(s)" at bounding box center [1137, 146] width 80 height 17
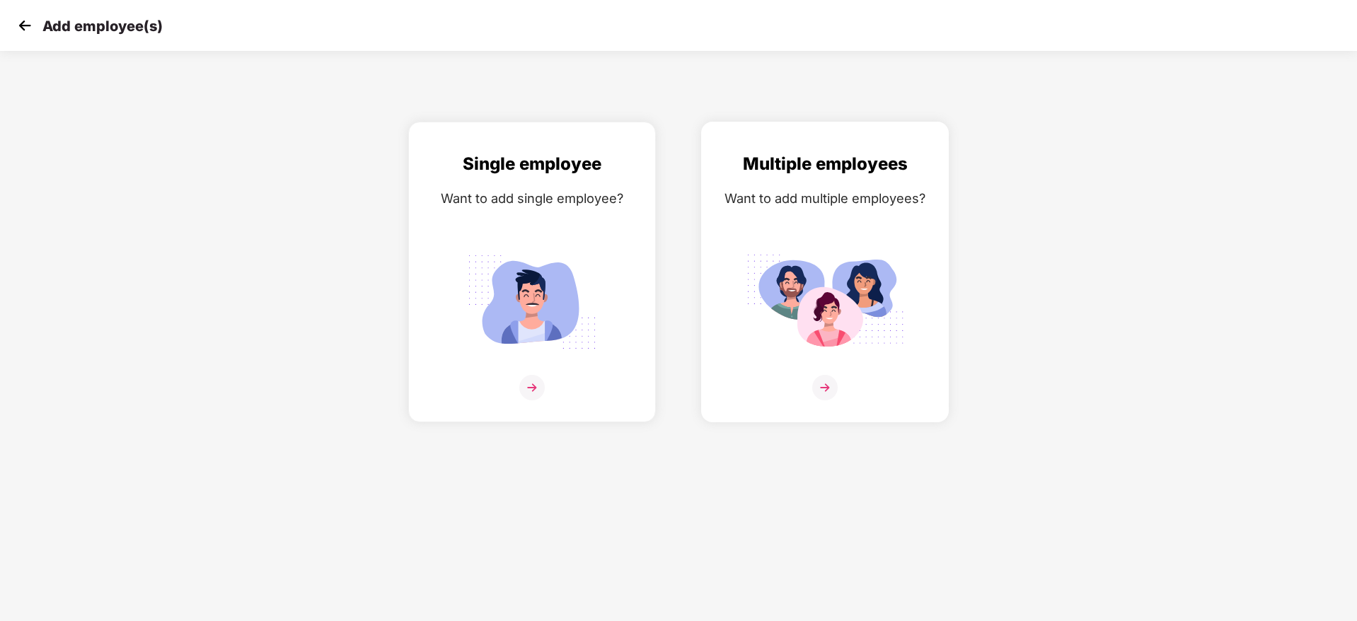
click at [834, 235] on div "Multiple employees Want to add multiple employees?" at bounding box center [825, 284] width 218 height 267
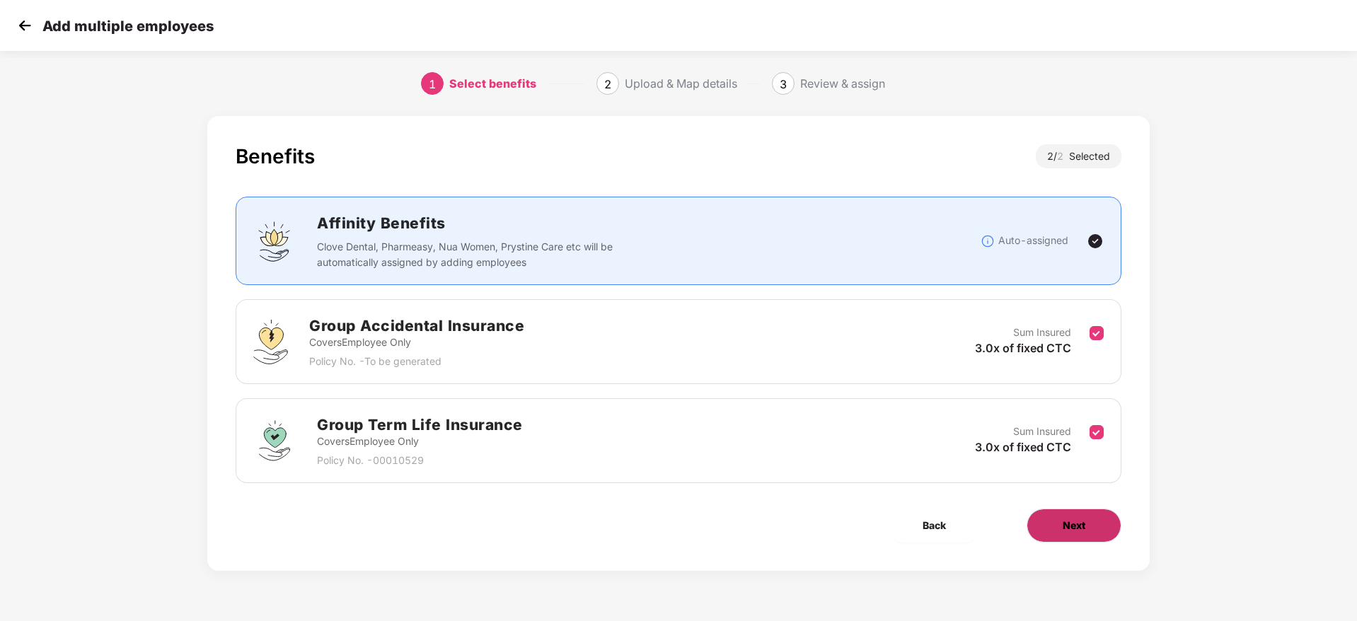
drag, startPoint x: 1085, startPoint y: 495, endPoint x: 1093, endPoint y: 508, distance: 15.5
click at [1089, 505] on div "Benefits 2 / 2 Selected Affinity Benefits Clove Dental, Pharmeasy, Nua Women, P…" at bounding box center [678, 343] width 942 height 455
click at [1097, 515] on button "Next" at bounding box center [1074, 526] width 95 height 34
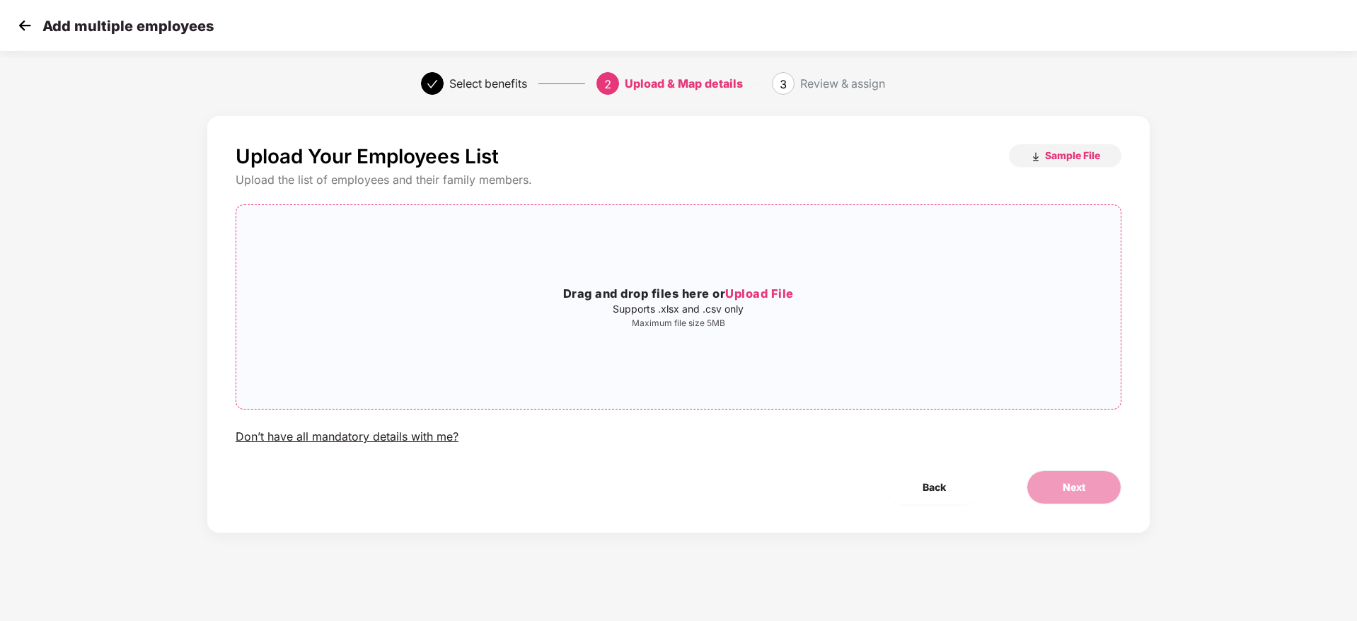
click at [732, 345] on div "Drag and drop files here or Upload File Supports .xlsx and .csv only Maximum fi…" at bounding box center [678, 306] width 884 height 181
click at [920, 495] on button "Back" at bounding box center [934, 487] width 94 height 34
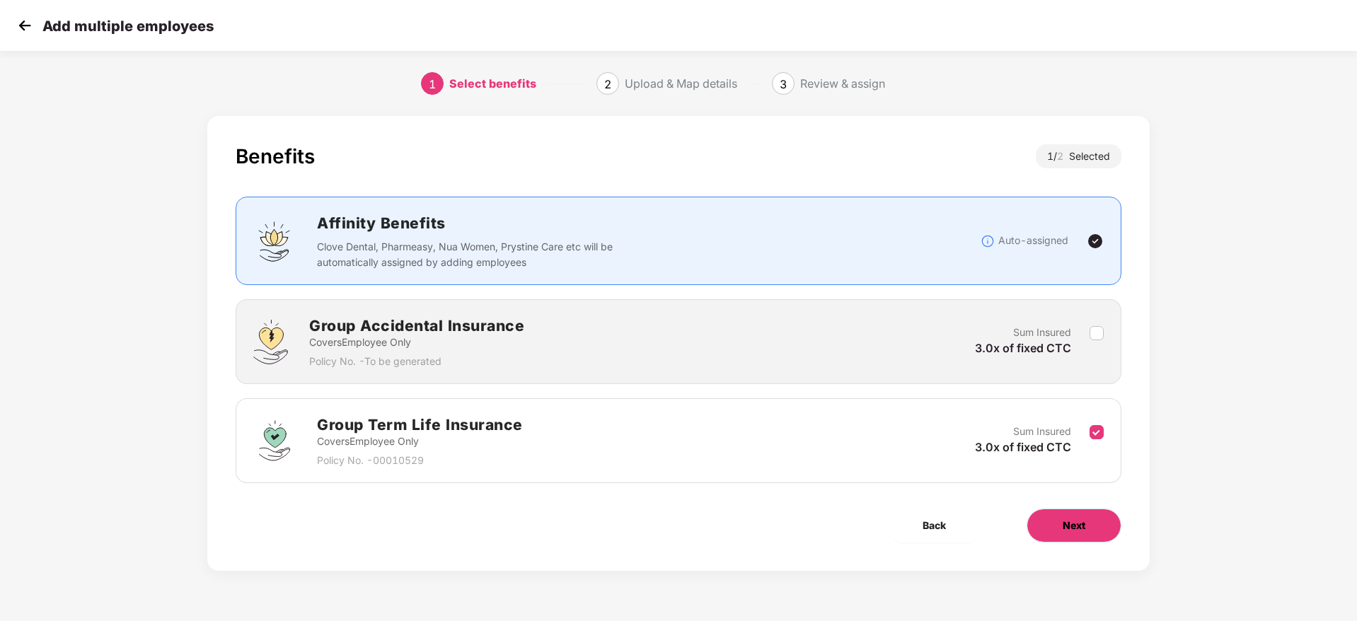
click at [1080, 521] on span "Next" at bounding box center [1074, 526] width 23 height 16
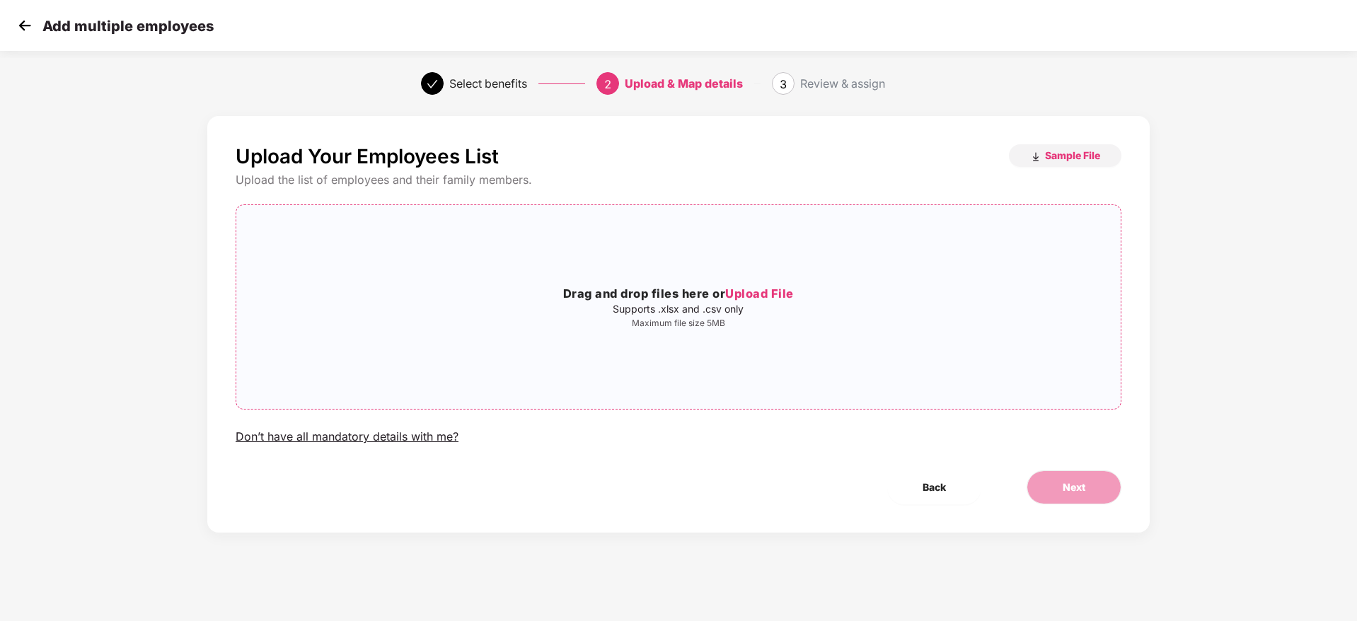
click at [702, 341] on div "Drag and drop files here or Upload File Supports .xlsx and .csv only Maximum fi…" at bounding box center [678, 306] width 884 height 181
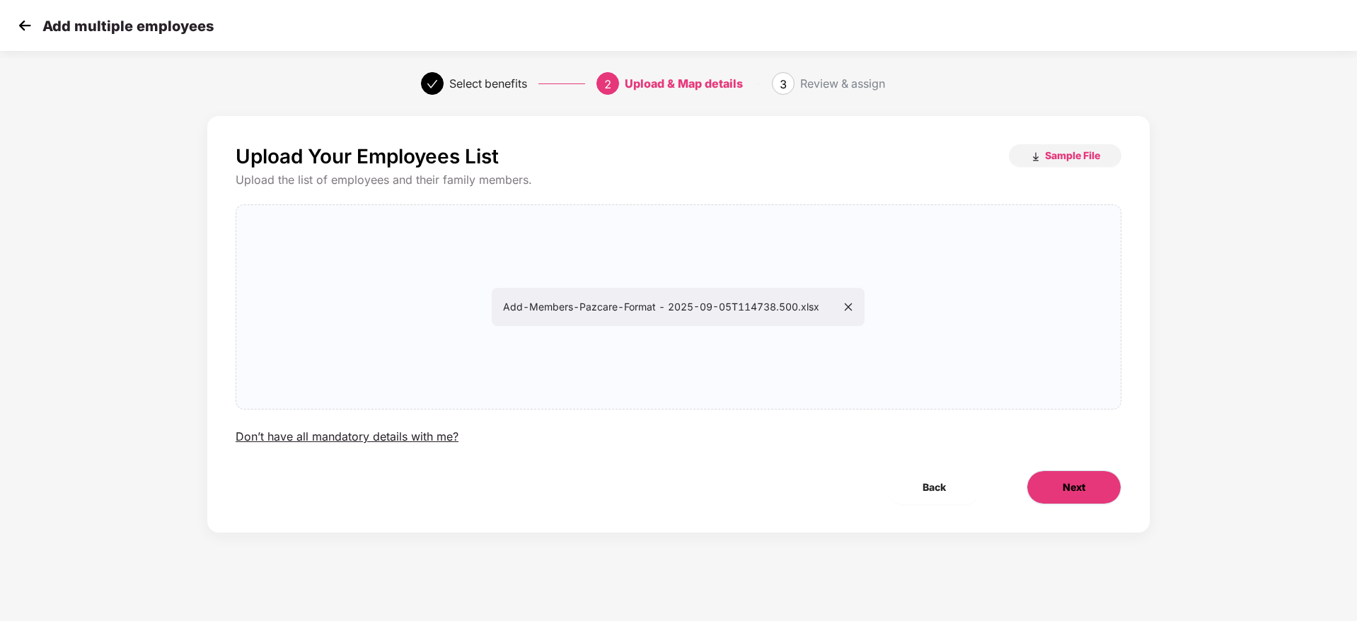
click at [1088, 480] on button "Next" at bounding box center [1074, 487] width 95 height 34
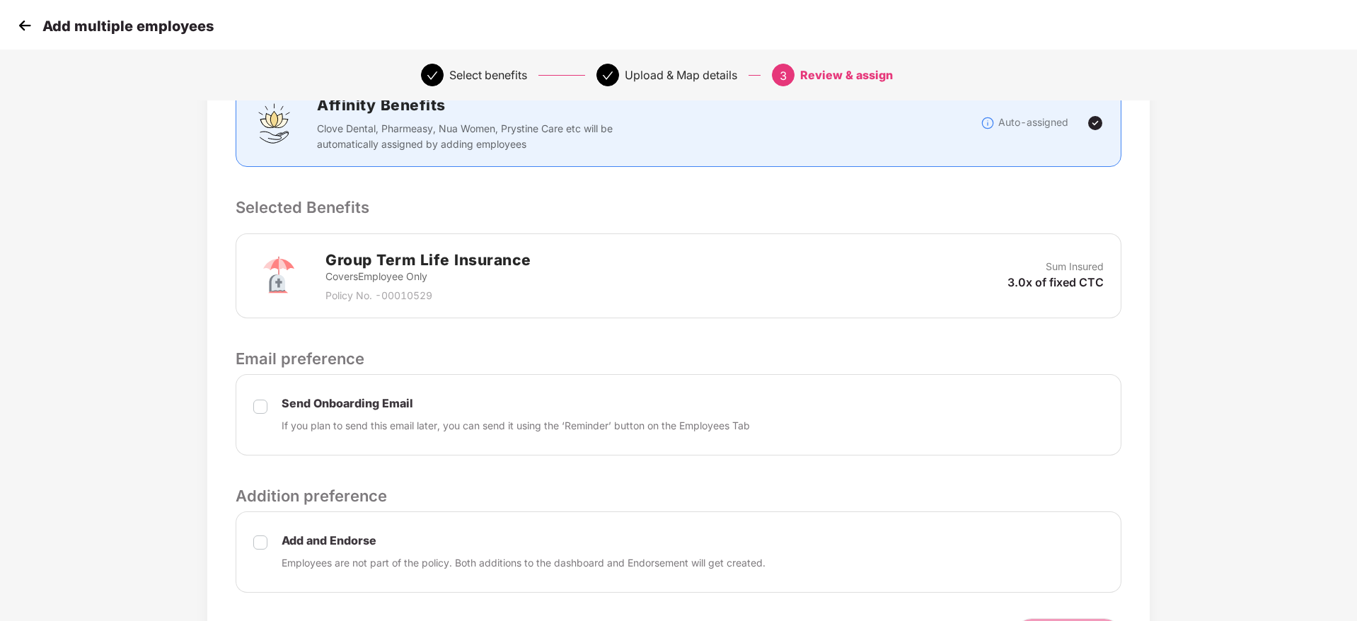
scroll to position [305, 0]
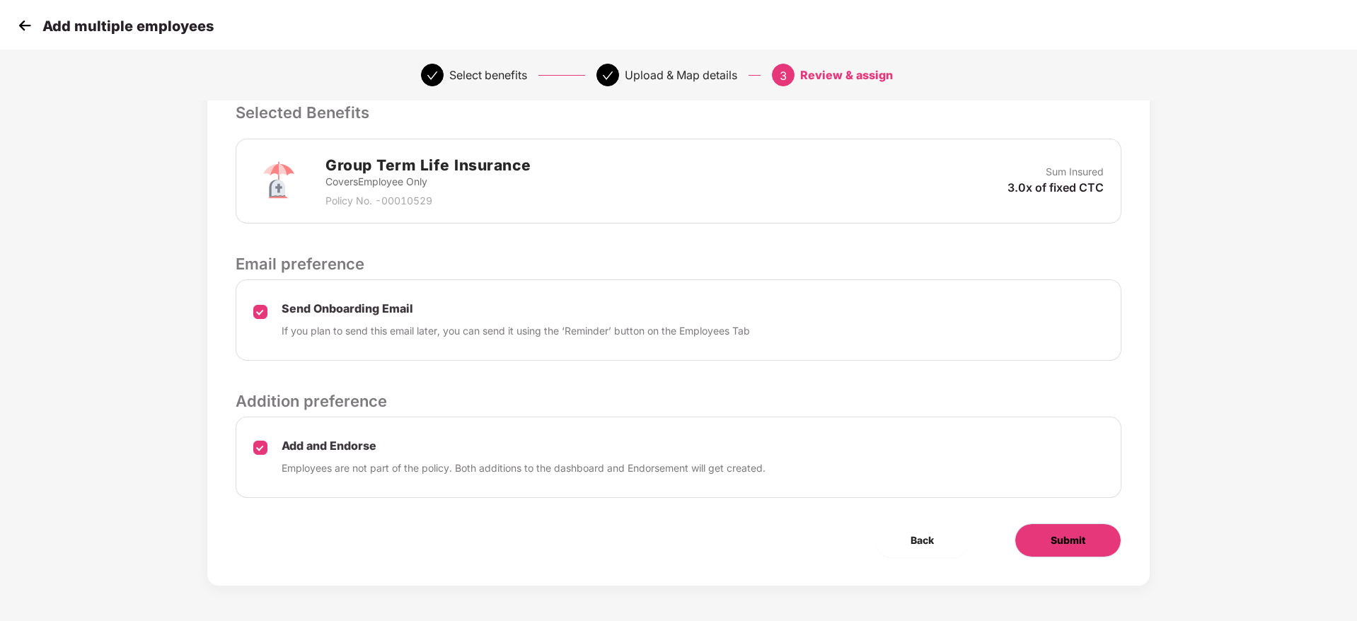
click at [1053, 533] on span "Submit" at bounding box center [1068, 541] width 35 height 16
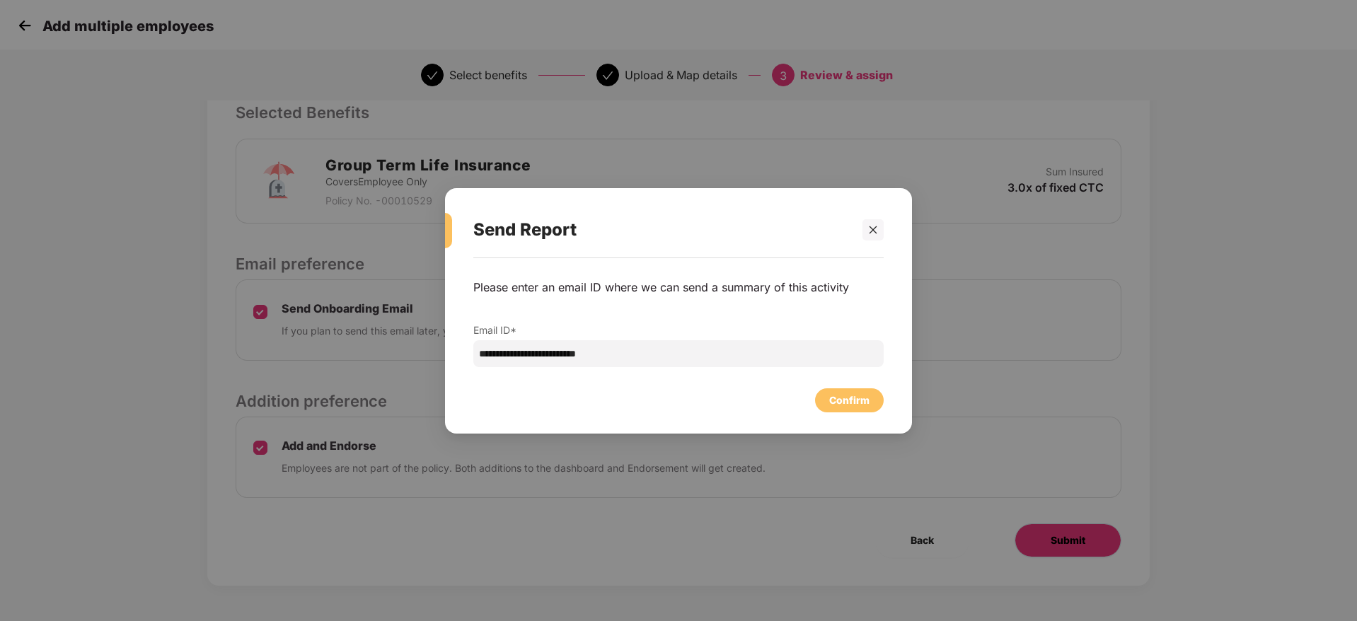
scroll to position [0, 0]
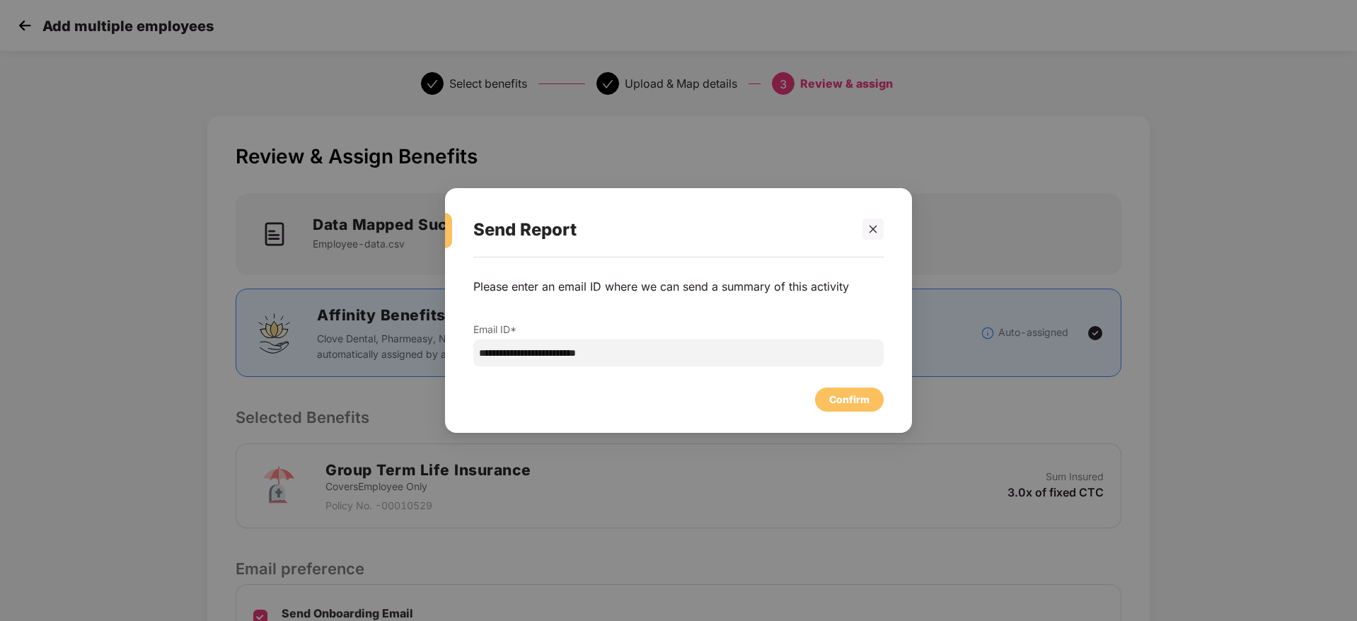
click at [829, 413] on div "**********" at bounding box center [678, 338] width 467 height 161
click at [831, 404] on div "Confirm" at bounding box center [849, 400] width 40 height 16
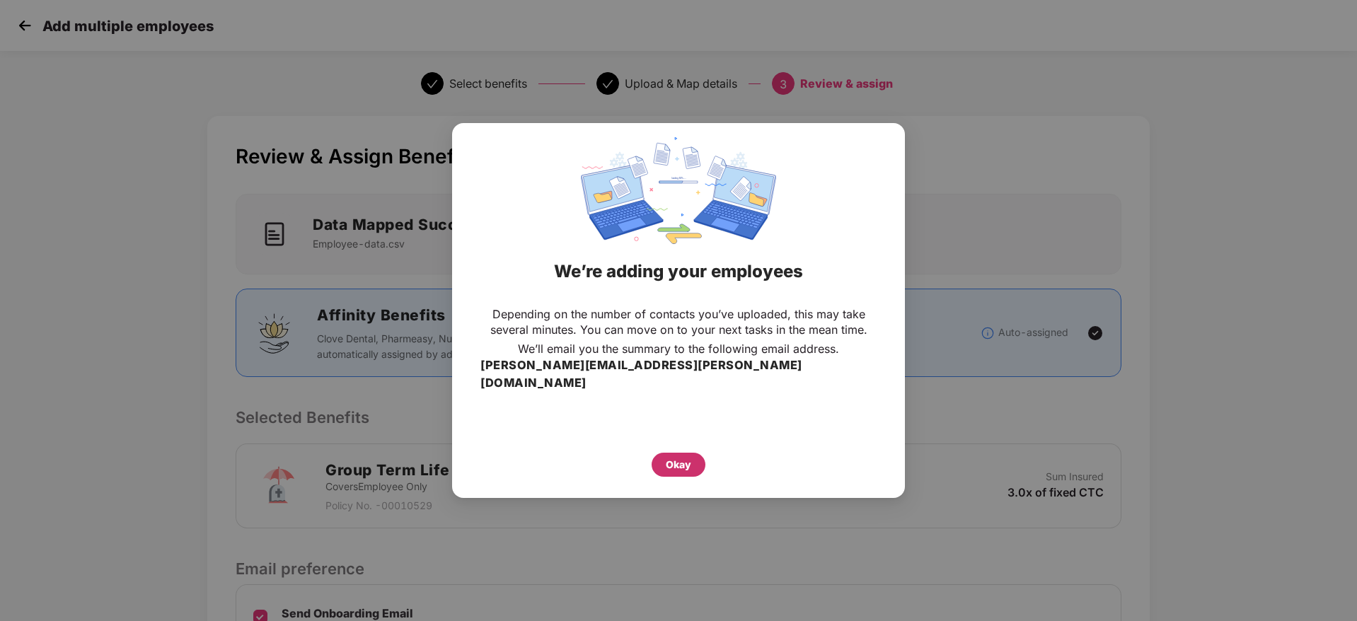
click at [679, 461] on div "Okay" at bounding box center [678, 465] width 25 height 16
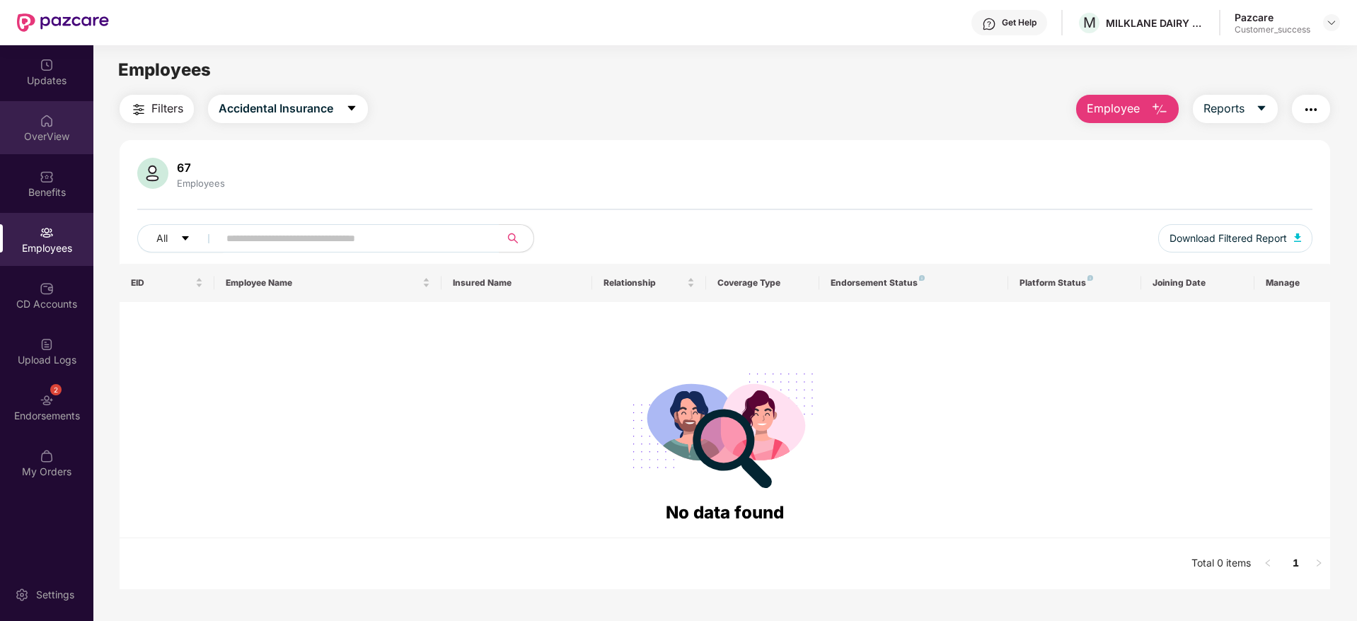
click at [49, 129] on div "OverView" at bounding box center [46, 136] width 93 height 14
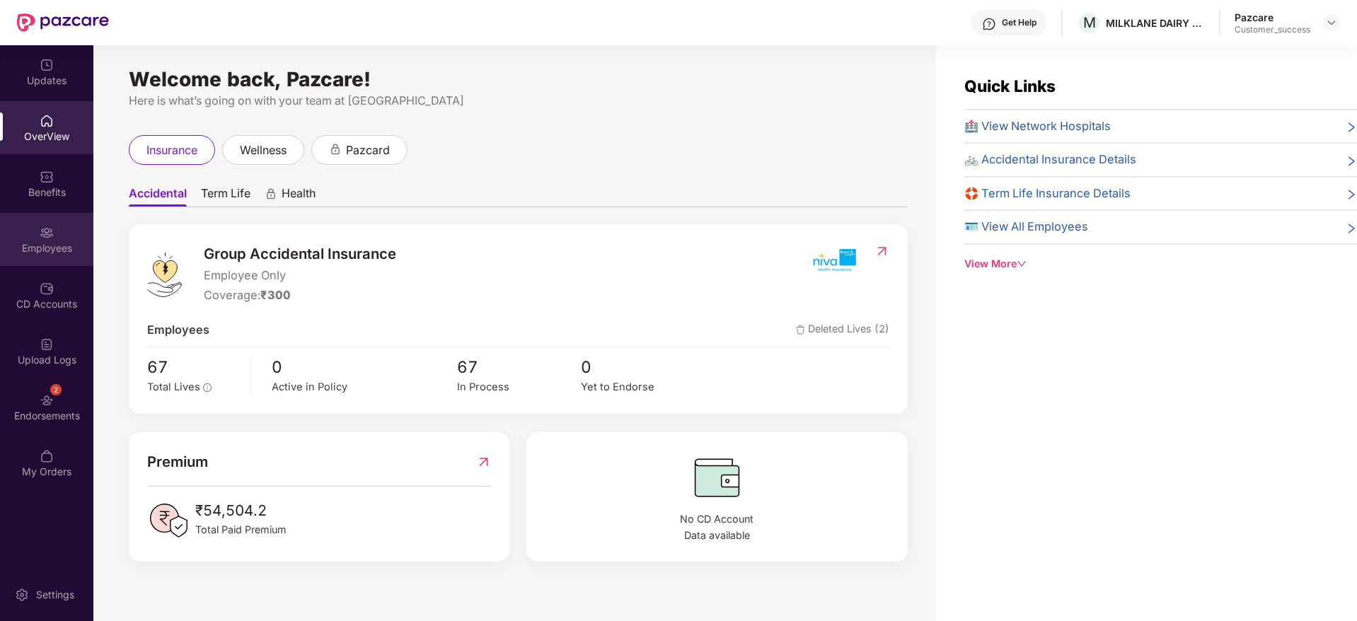
click at [50, 249] on div "Employees" at bounding box center [46, 248] width 93 height 14
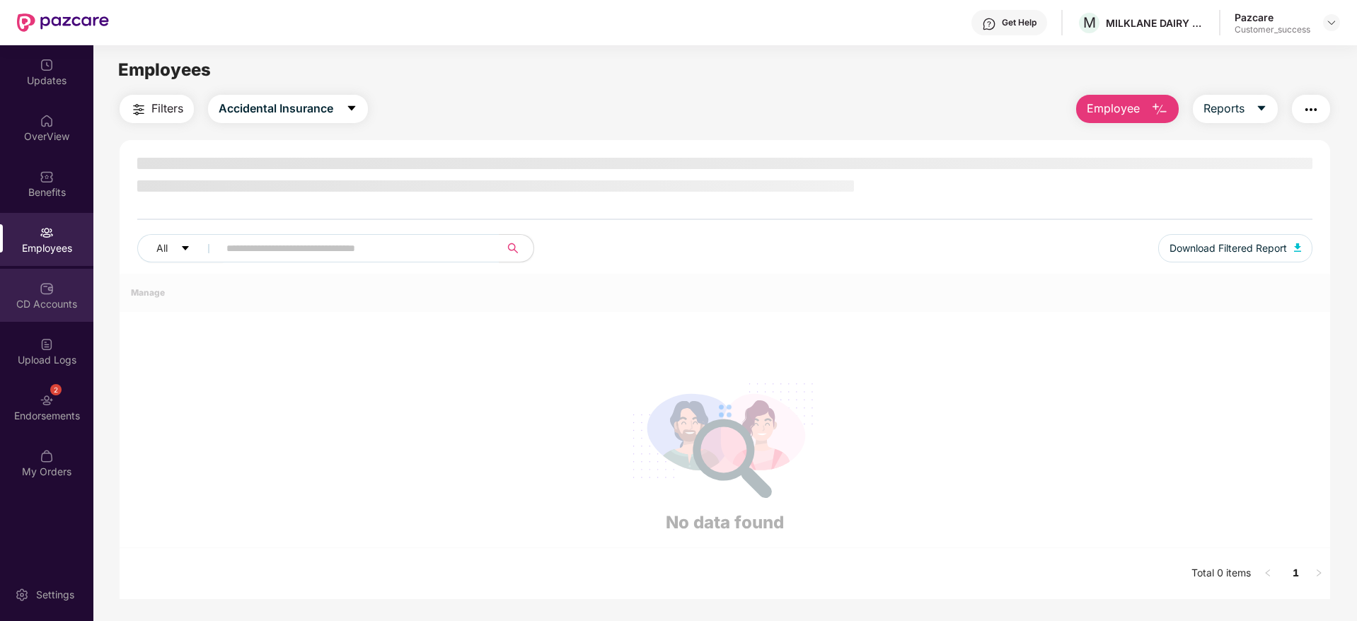
click at [52, 320] on div "CD Accounts" at bounding box center [46, 295] width 93 height 53
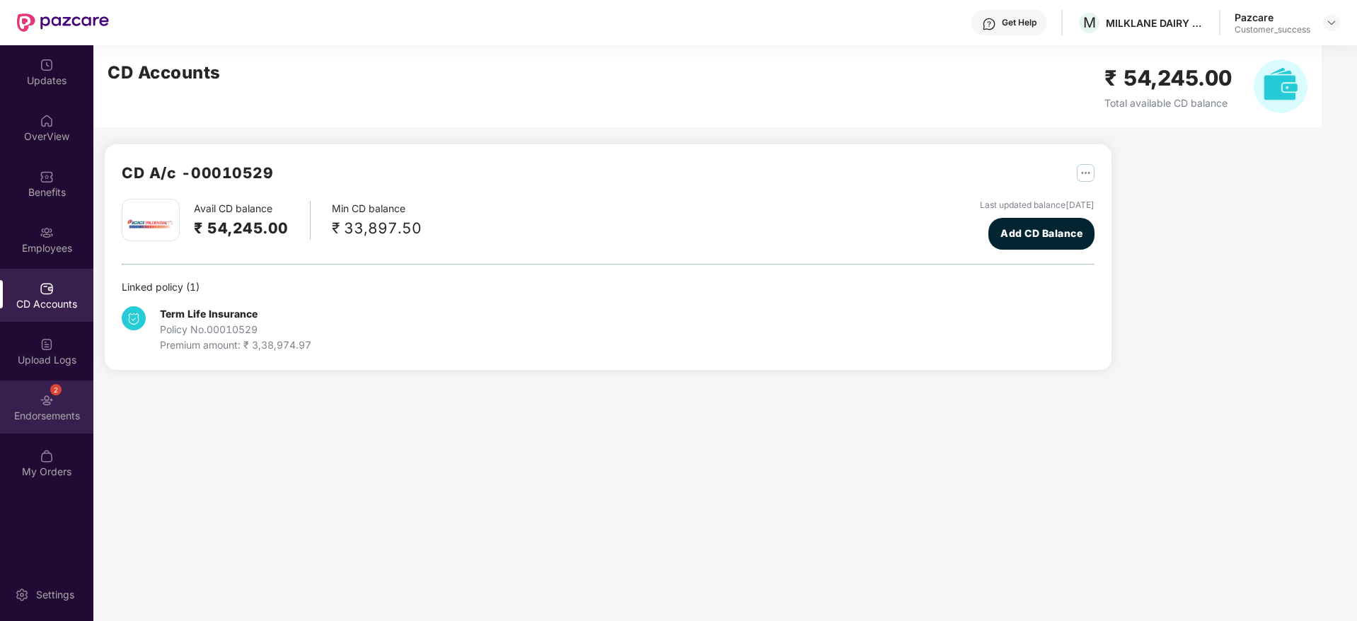
click at [62, 395] on div "2 Endorsements" at bounding box center [46, 407] width 93 height 53
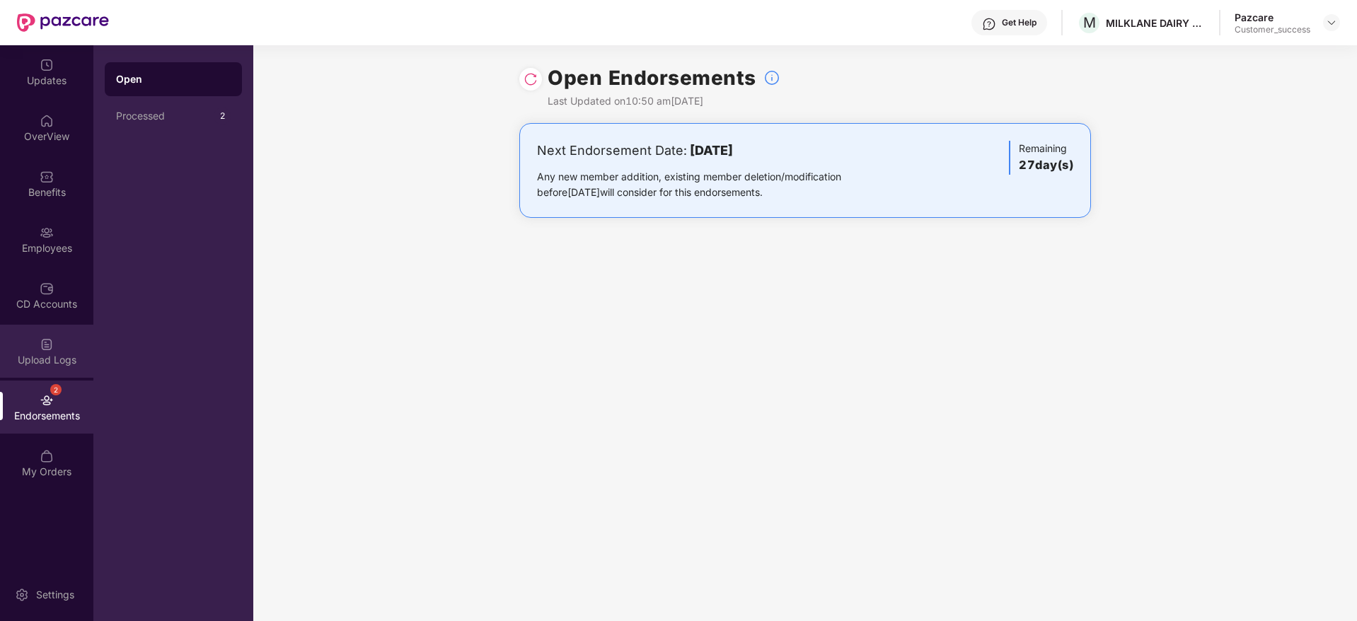
click at [45, 347] on img at bounding box center [47, 344] width 14 height 14
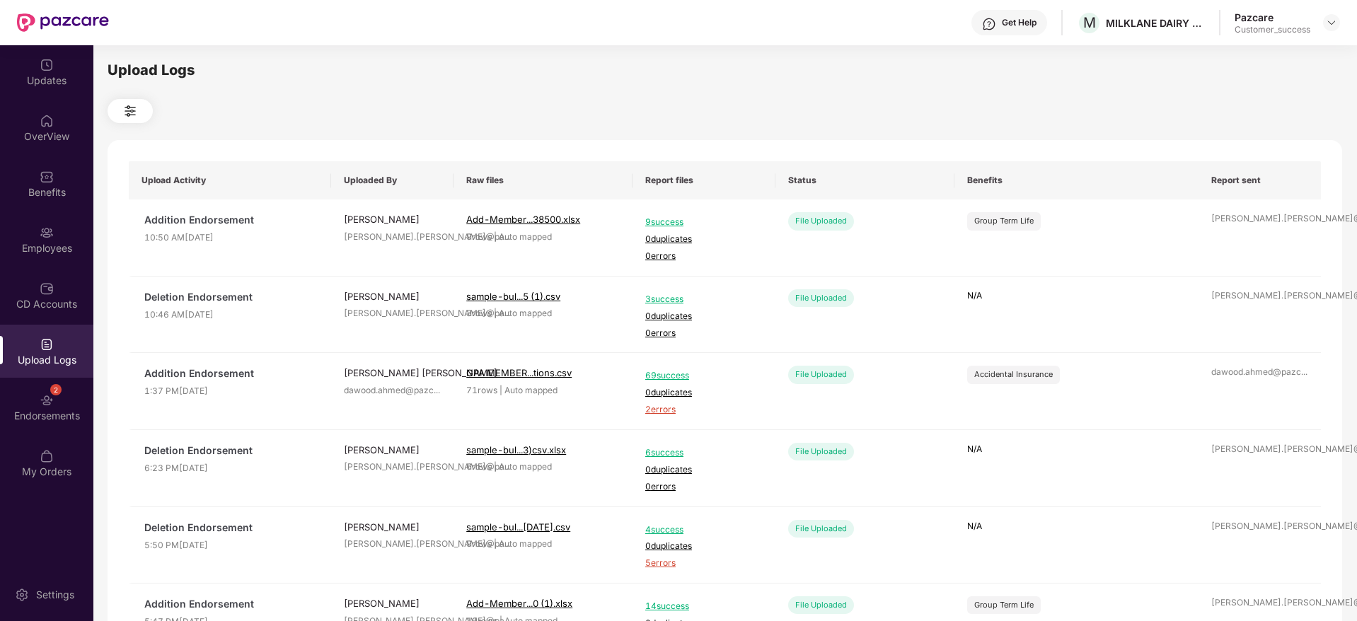
click at [1332, 21] on img at bounding box center [1331, 22] width 11 height 11
click at [1173, 34] on div "Switch to partner view" at bounding box center [1173, 34] width 0 height 0
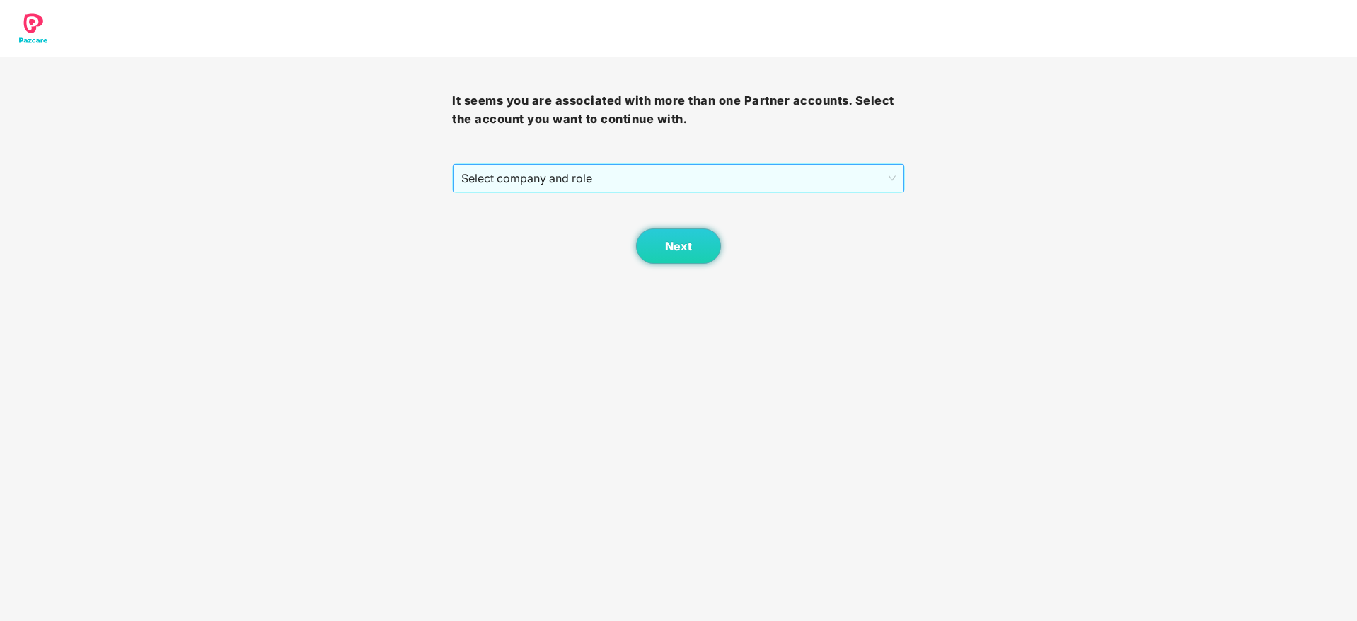
click at [738, 170] on span "Select company and role" at bounding box center [678, 178] width 434 height 27
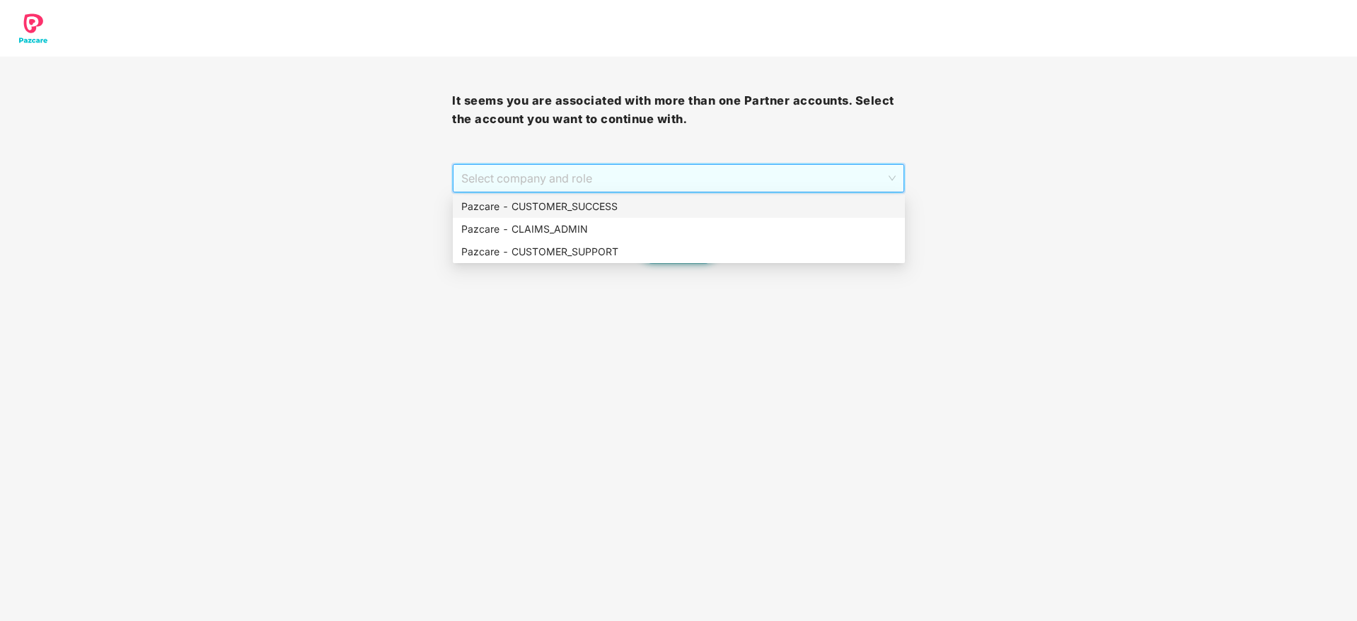
click at [734, 210] on div "Pazcare - CUSTOMER_SUCCESS" at bounding box center [678, 207] width 435 height 16
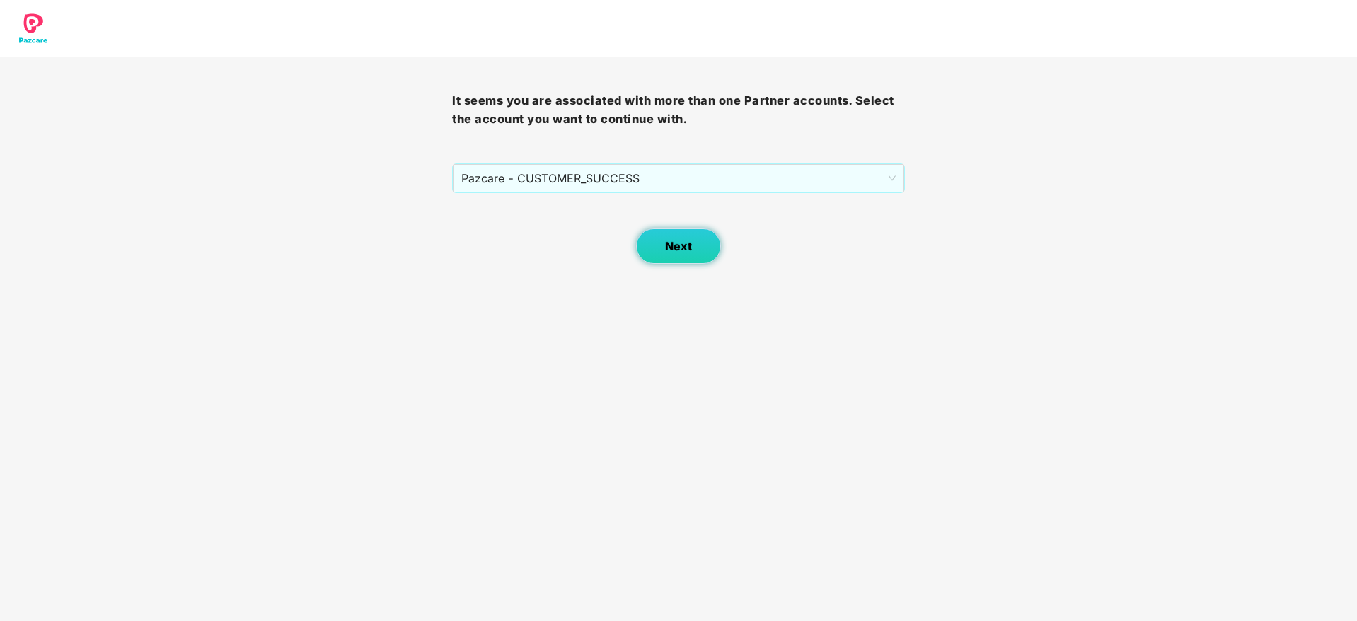
click at [692, 245] on button "Next" at bounding box center [678, 246] width 85 height 35
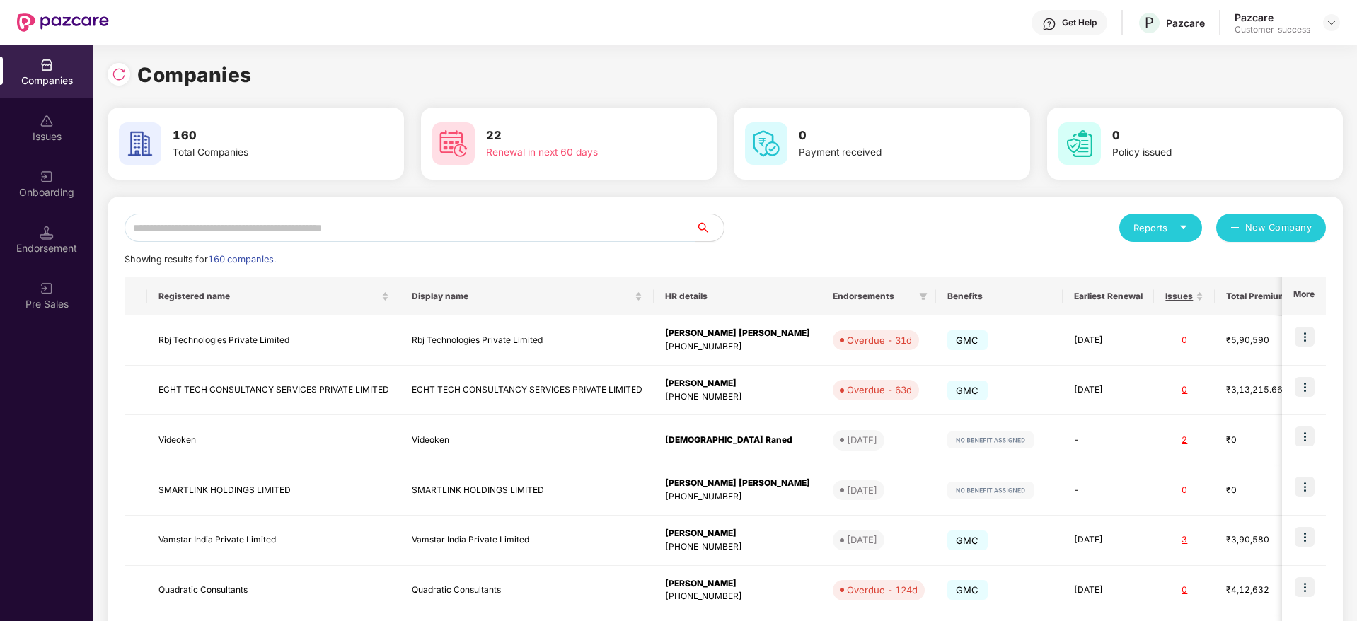
click at [572, 233] on input "text" at bounding box center [410, 228] width 571 height 28
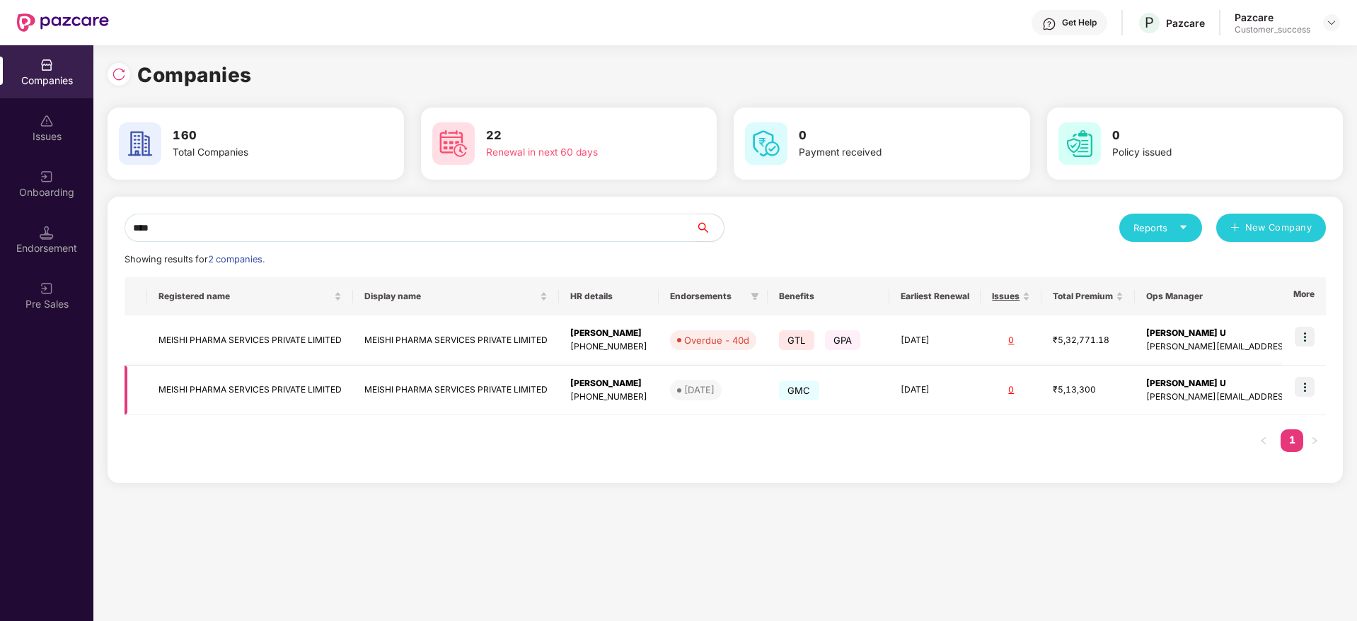
type input "****"
click at [1305, 382] on img at bounding box center [1305, 387] width 20 height 20
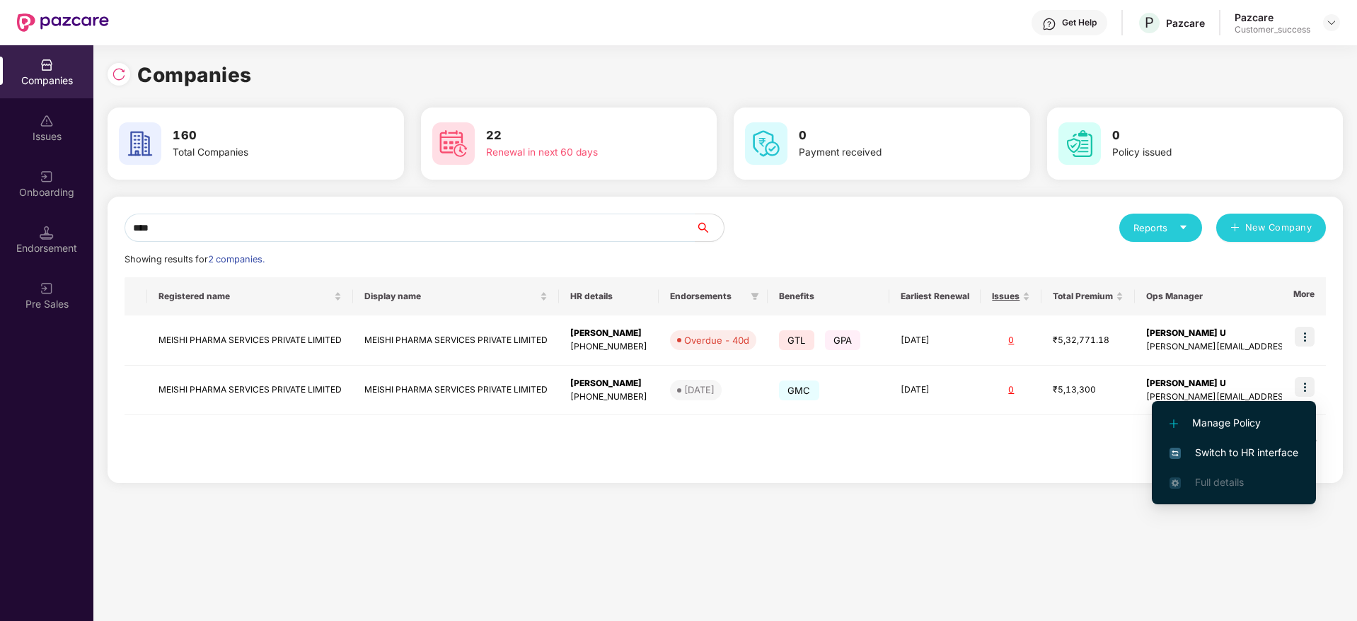
click at [1271, 444] on li "Switch to HR interface" at bounding box center [1234, 453] width 164 height 30
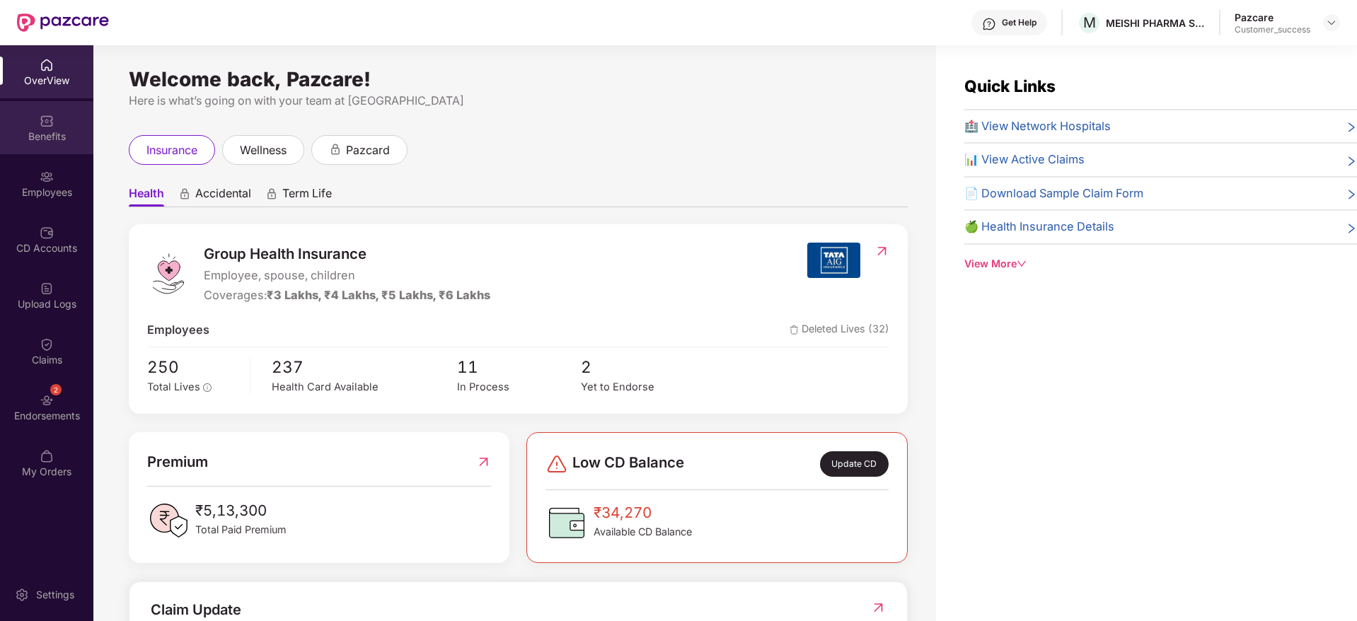
click at [50, 143] on div "Benefits" at bounding box center [46, 127] width 93 height 53
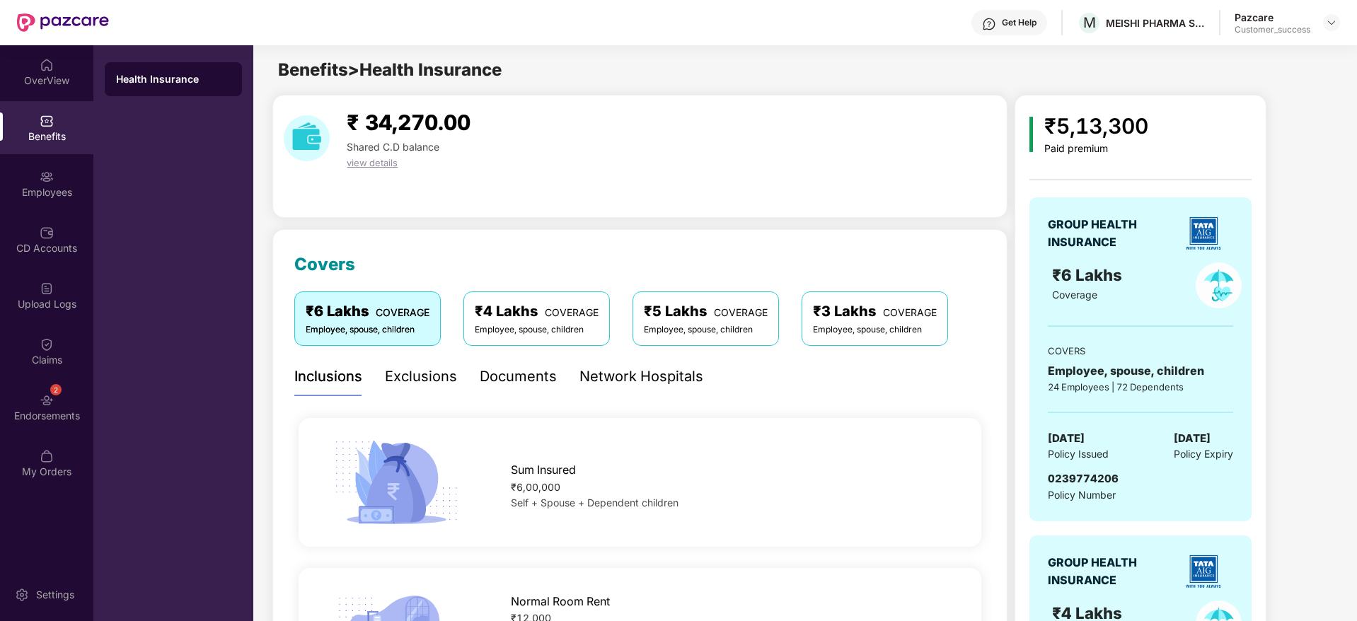
click at [517, 372] on div "Documents" at bounding box center [518, 377] width 77 height 22
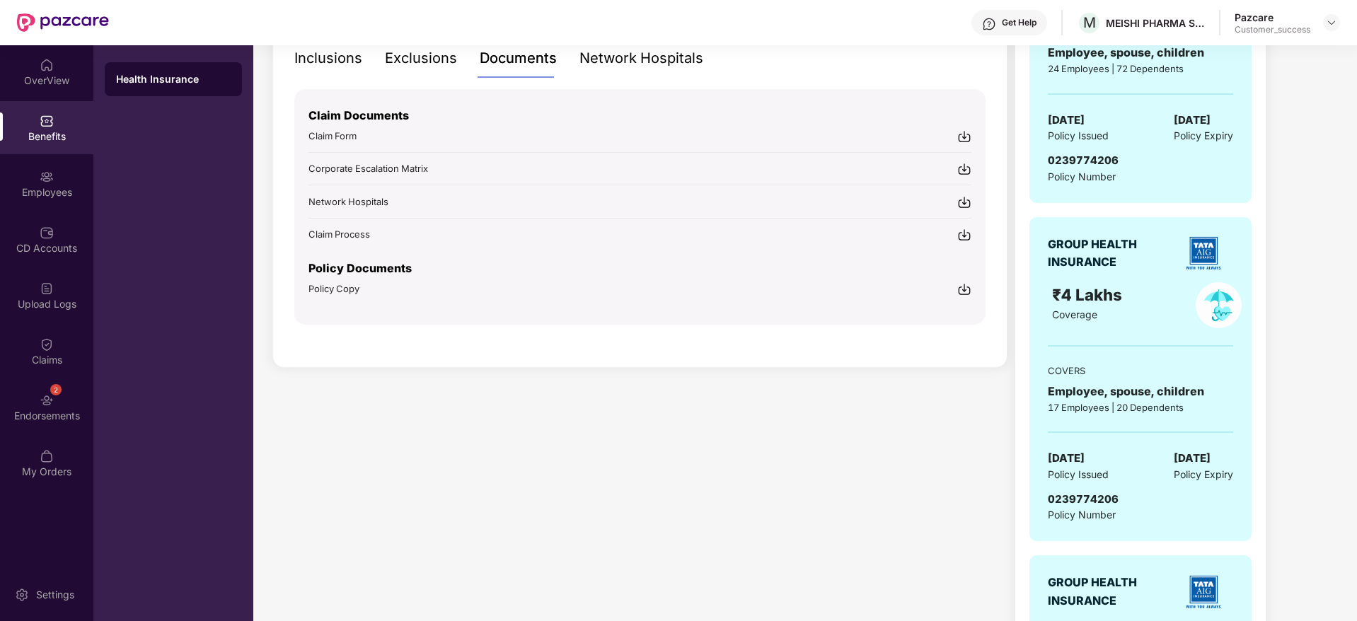
scroll to position [106, 0]
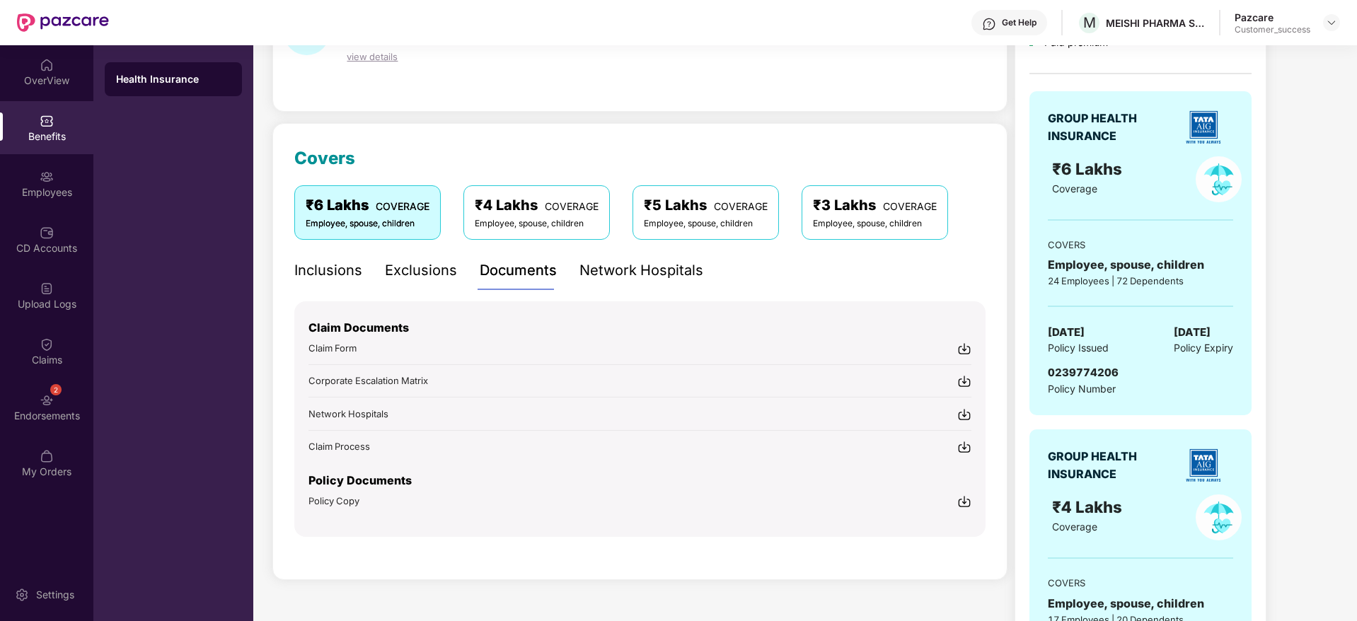
click at [962, 346] on img at bounding box center [964, 349] width 14 height 14
click at [1331, 30] on div at bounding box center [1331, 22] width 17 height 17
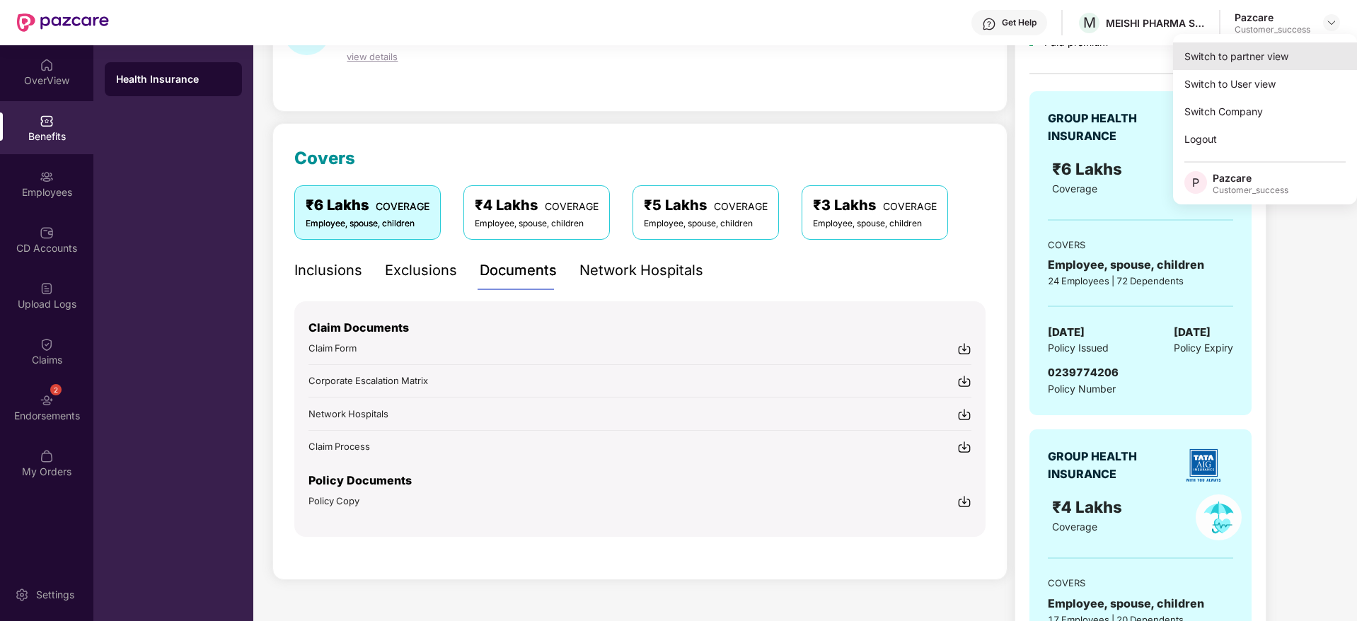
click at [1302, 60] on div "Switch to partner view" at bounding box center [1265, 56] width 184 height 28
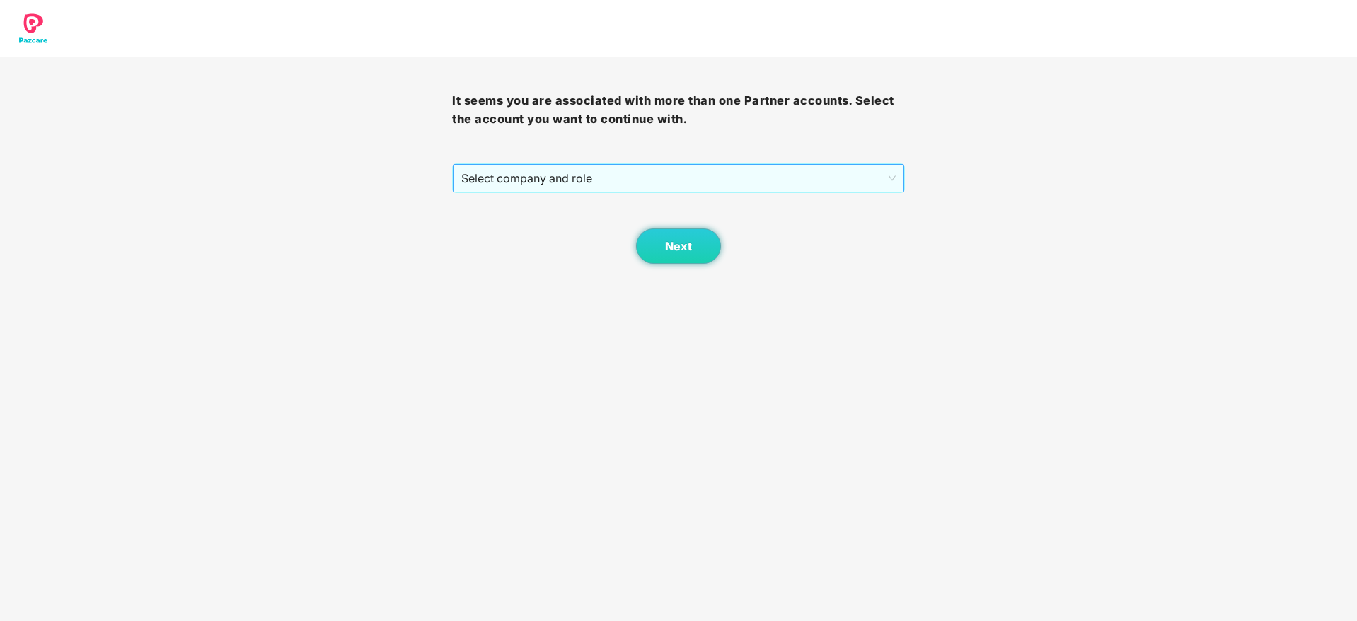
click at [869, 179] on span "Select company and role" at bounding box center [678, 178] width 434 height 27
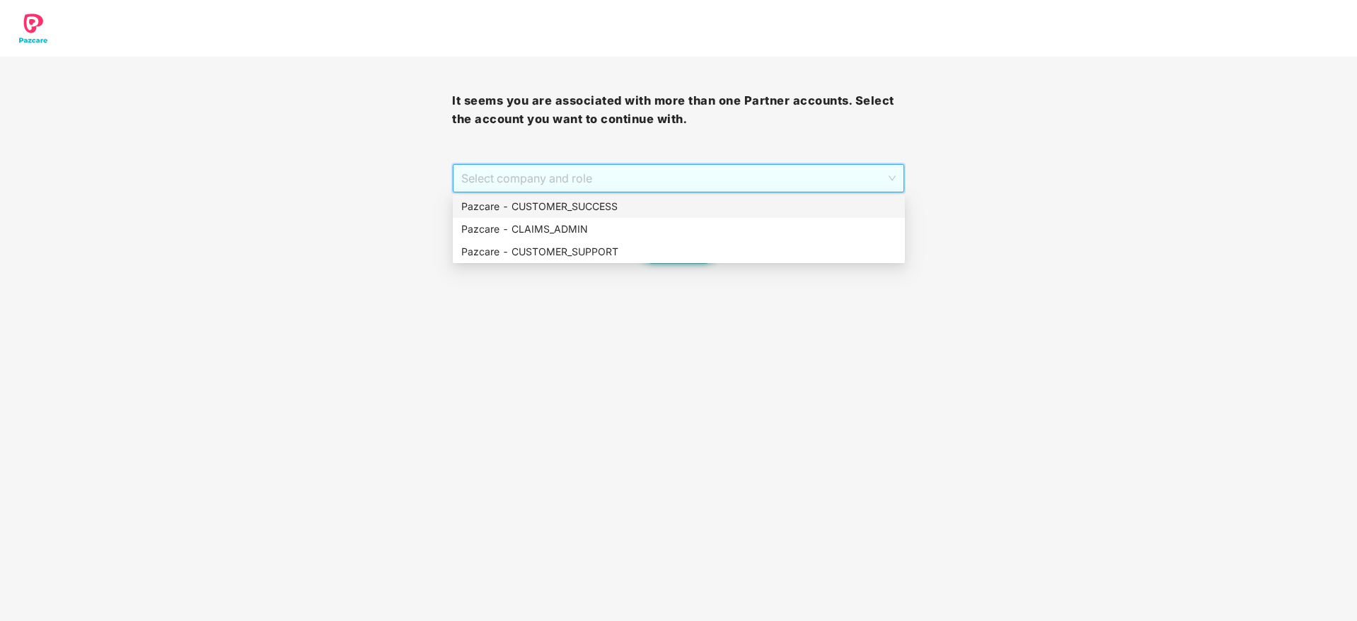
click at [848, 204] on div "Pazcare - CUSTOMER_SUCCESS" at bounding box center [678, 207] width 435 height 16
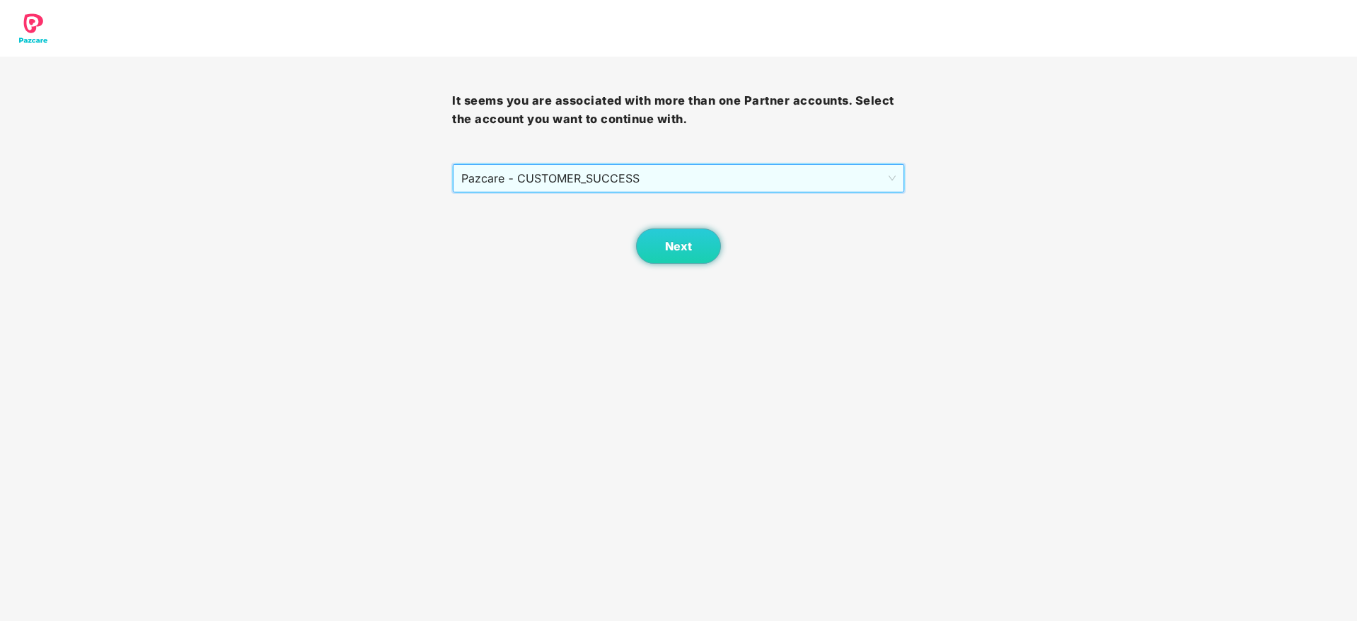
click at [734, 256] on div "Next" at bounding box center [678, 228] width 452 height 71
click at [700, 261] on button "Next" at bounding box center [678, 246] width 85 height 35
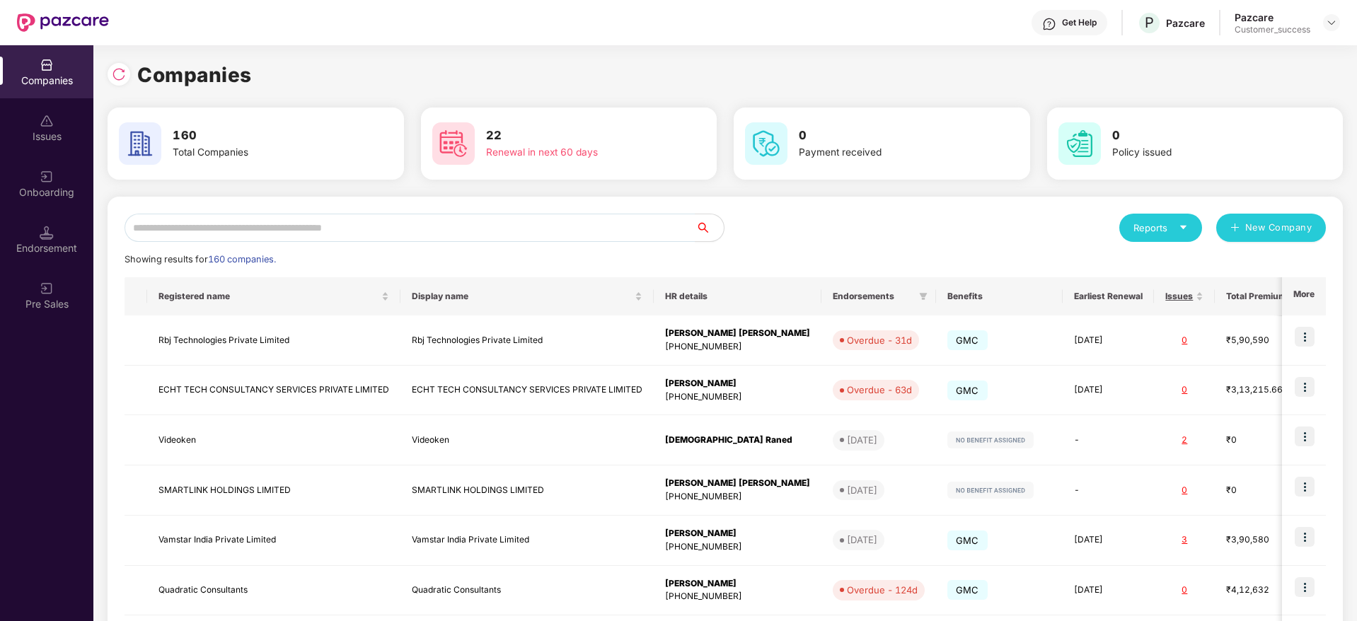
click at [473, 187] on div "Companies 160 Total Companies 22 Renewal in next 60 days 0 Payment received 0 P…" at bounding box center [725, 477] width 1235 height 836
click at [475, 216] on input "text" at bounding box center [410, 228] width 571 height 28
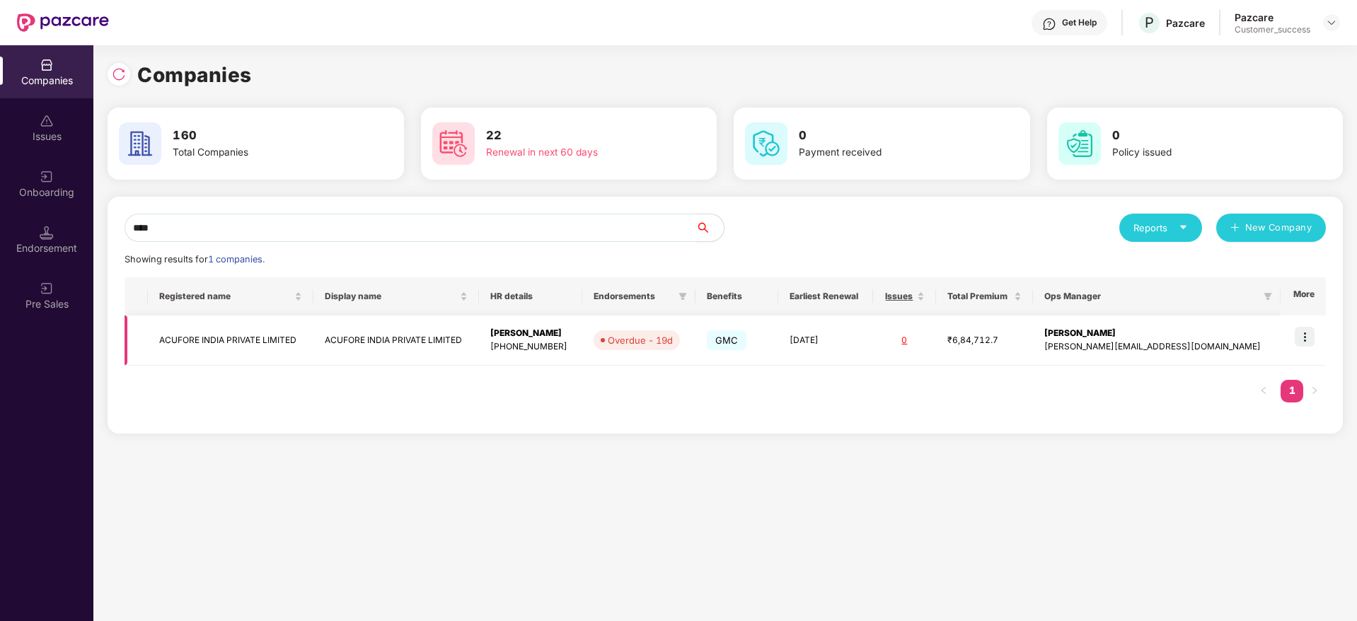
type input "****"
click at [1308, 336] on img at bounding box center [1305, 337] width 20 height 20
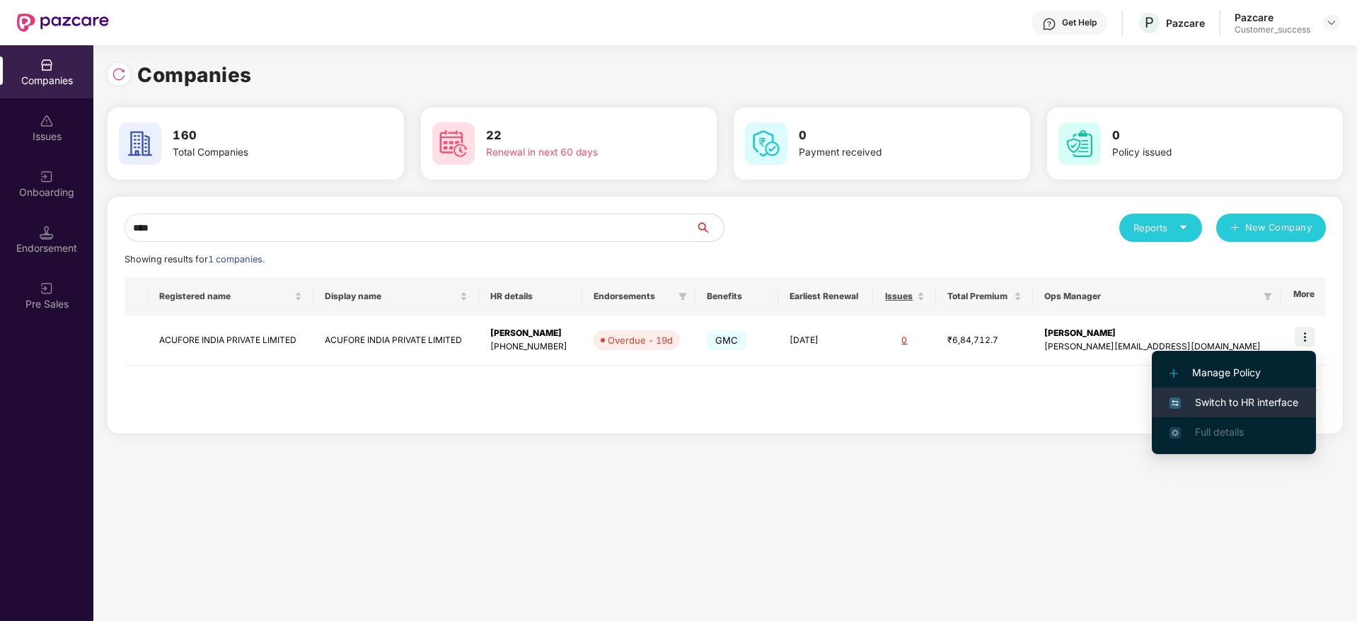
click at [1271, 395] on span "Switch to HR interface" at bounding box center [1233, 403] width 129 height 16
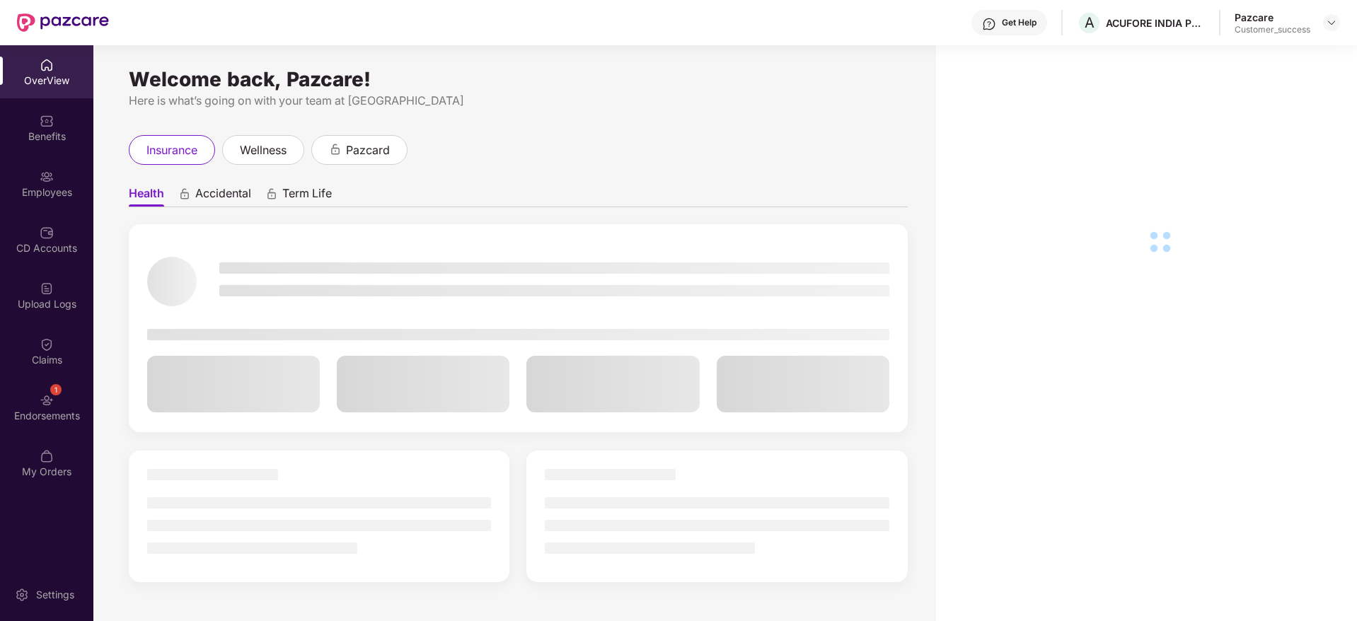
click at [76, 404] on div "1 Endorsements" at bounding box center [46, 407] width 93 height 53
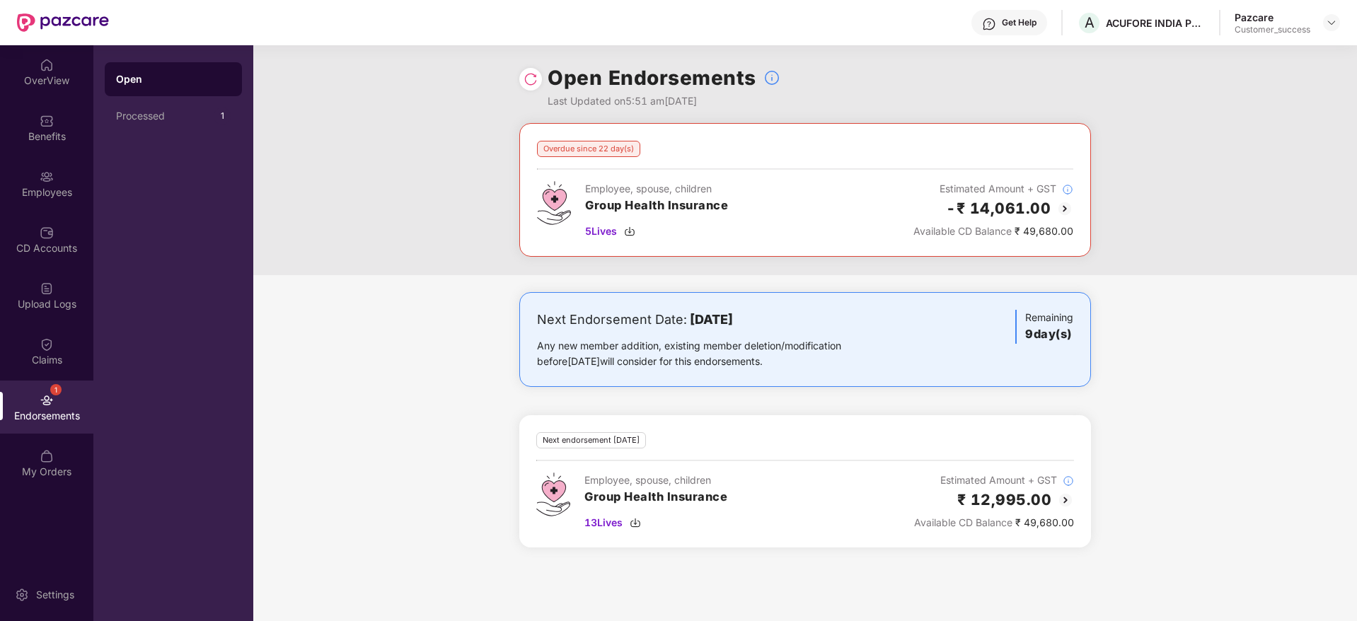
click at [1068, 204] on img at bounding box center [1064, 208] width 17 height 17
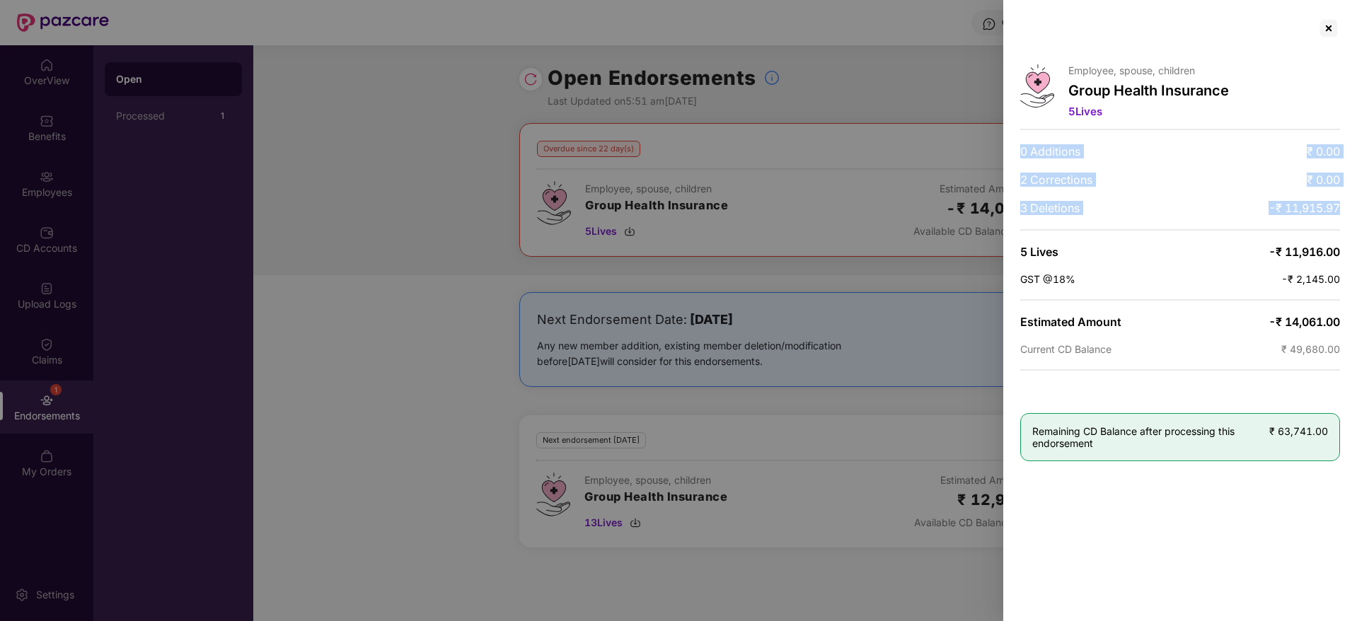
drag, startPoint x: 1286, startPoint y: 226, endPoint x: 1026, endPoint y: 129, distance: 277.8
click at [1026, 129] on div "Employee, spouse, children Group Health Insurance 5 Lives 0 Additions ₹ 0.00 2 …" at bounding box center [1180, 310] width 354 height 621
click at [1026, 129] on div at bounding box center [1180, 129] width 320 height 1
drag, startPoint x: 1058, startPoint y: 149, endPoint x: 1329, endPoint y: 284, distance: 303.7
click at [1327, 291] on div "Employee, spouse, children Group Health Insurance 5 Lives 0 Additions ₹ 0.00 2 …" at bounding box center [1180, 310] width 354 height 621
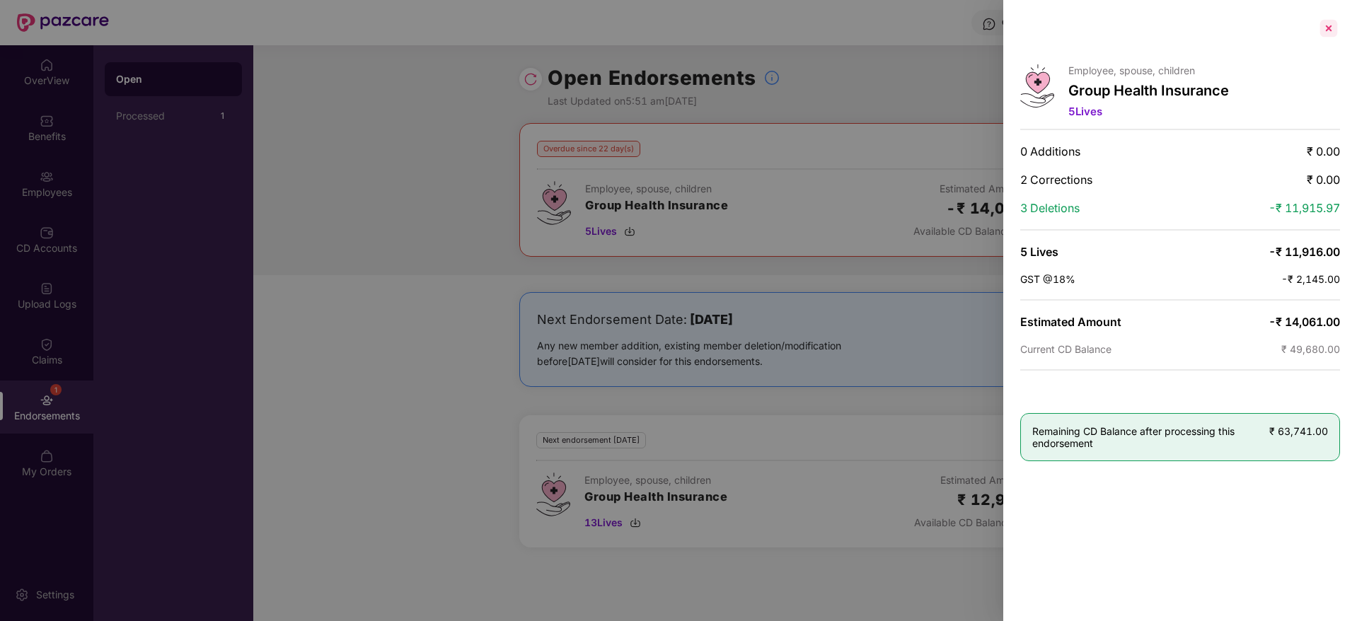
click at [1328, 36] on div at bounding box center [1328, 28] width 23 height 23
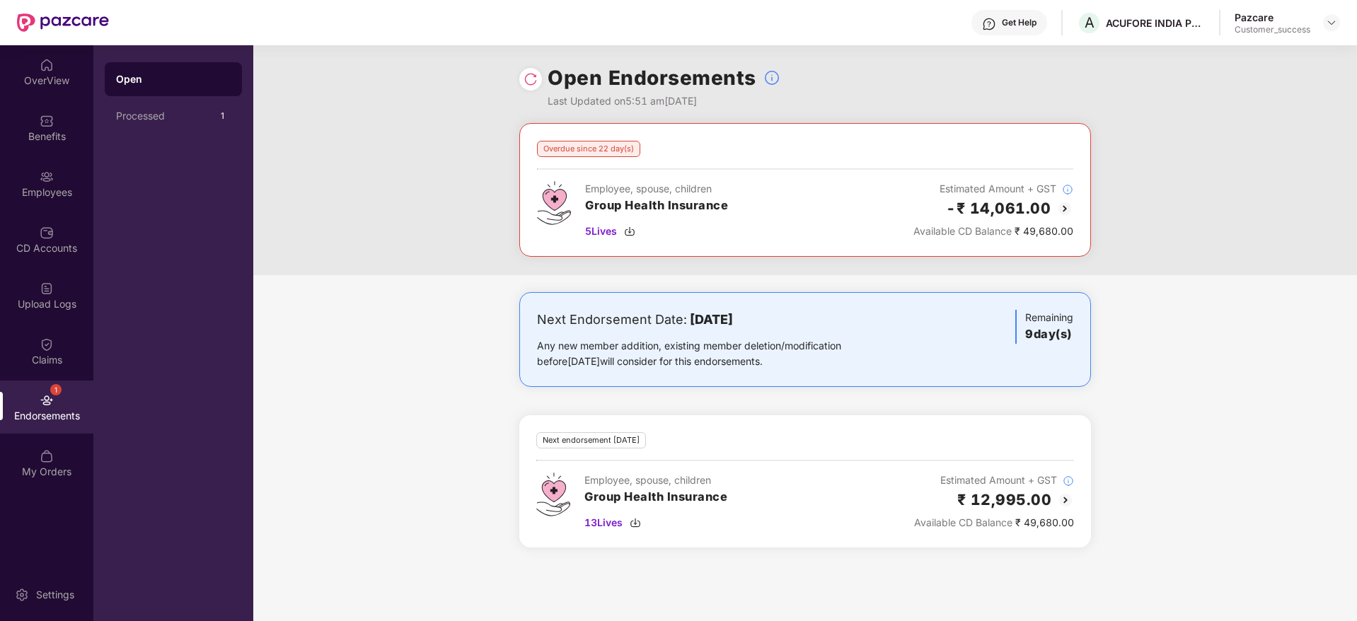
click at [1130, 35] on div "Get Help A ACUFORE INDIA PRIVATE LIMITED Pazcare Customer_success" at bounding box center [724, 22] width 1231 height 45
click at [1130, 34] on div "A ACUFORE INDIA PRIVATE LIMITED" at bounding box center [1141, 23] width 128 height 25
copy div "ACUFORE INDIA PRIVATE LIMITED"
click at [1329, 28] on div "Pazcare Customer_success" at bounding box center [1287, 23] width 105 height 25
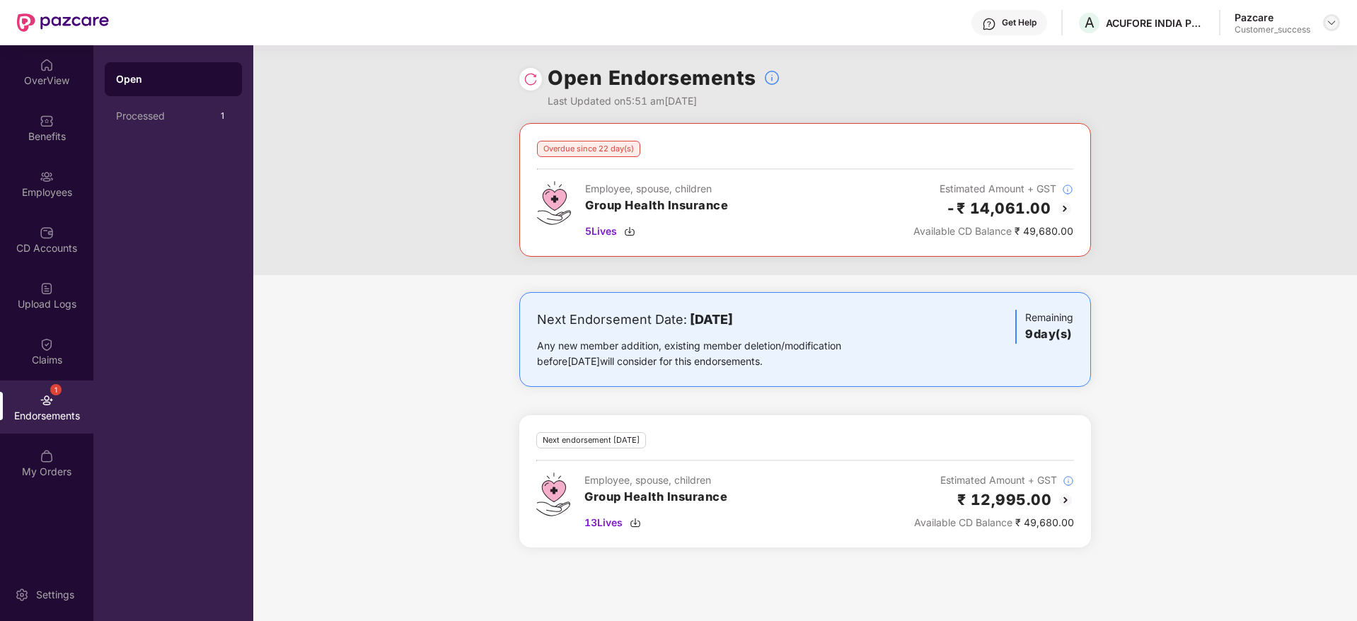
click at [1329, 28] on div at bounding box center [1331, 22] width 17 height 17
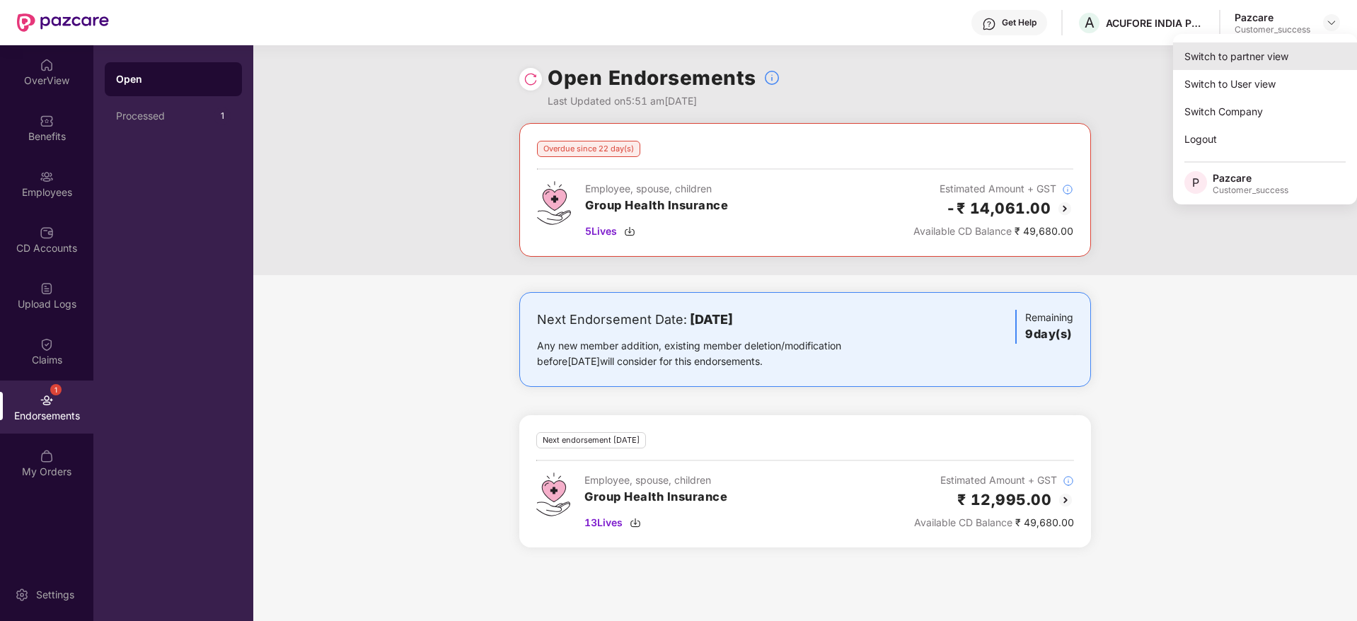
click at [1302, 42] on div "Switch to partner view" at bounding box center [1265, 56] width 184 height 28
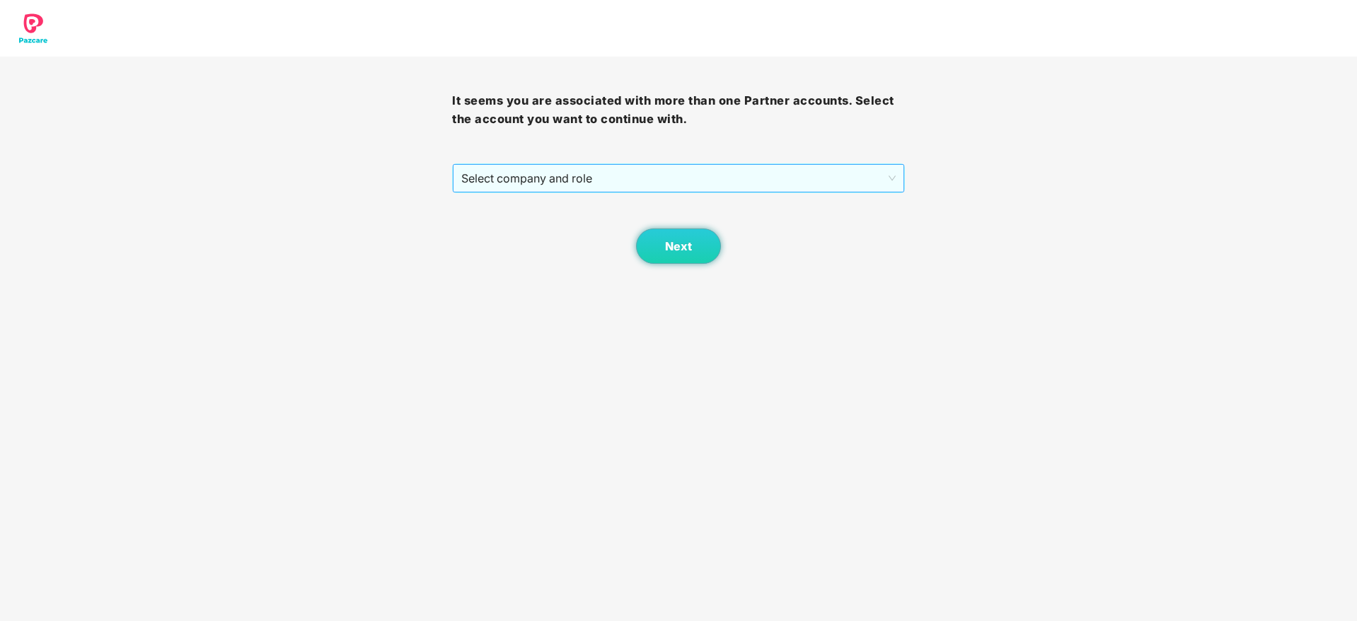
click at [693, 189] on span "Select company and role" at bounding box center [678, 178] width 434 height 27
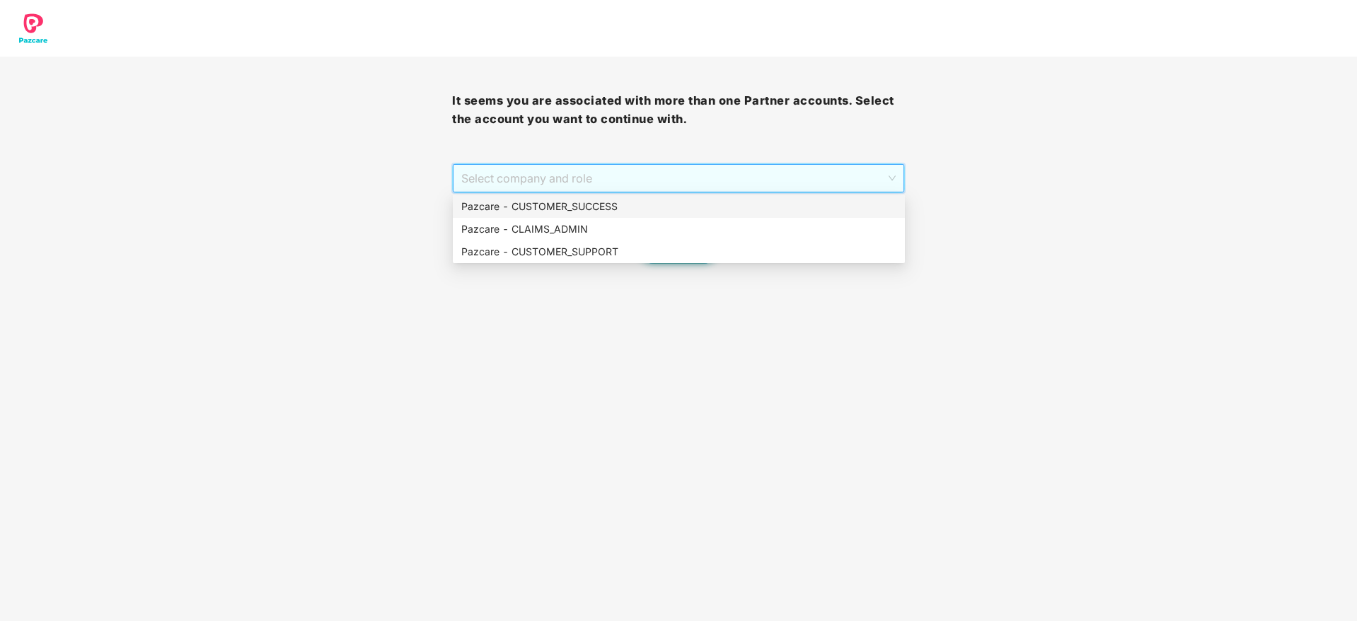
click at [693, 205] on div "Pazcare - CUSTOMER_SUCCESS" at bounding box center [678, 207] width 435 height 16
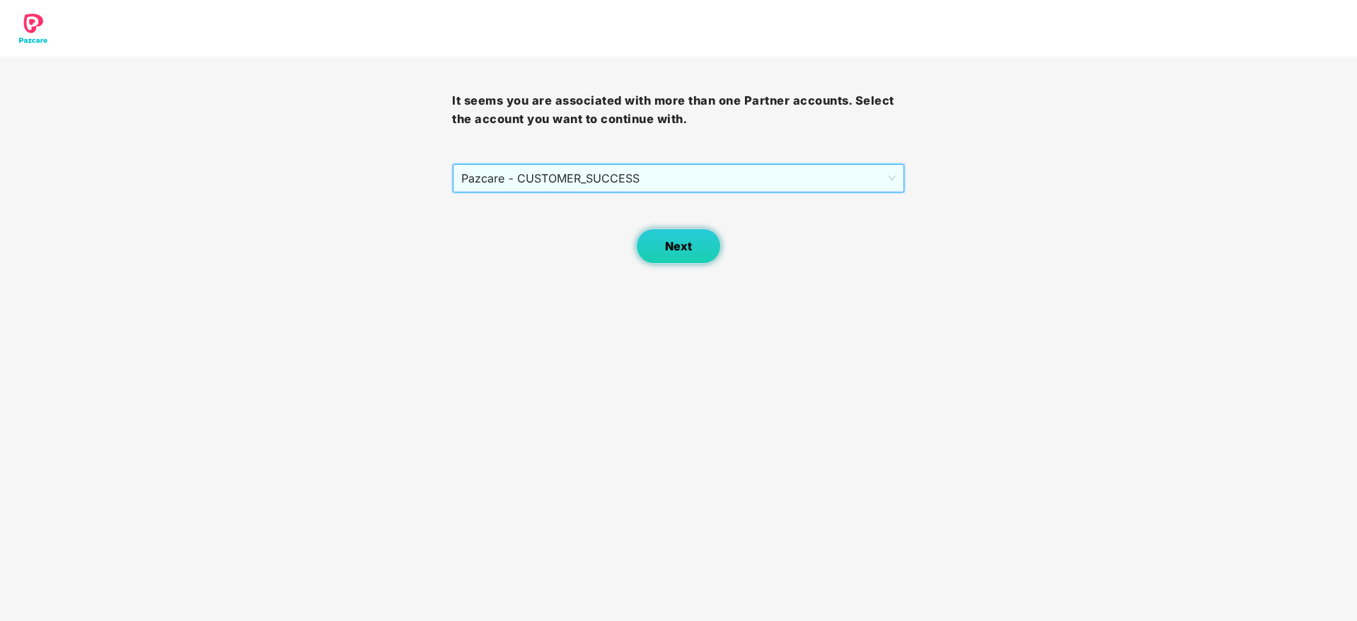
click at [659, 241] on button "Next" at bounding box center [678, 246] width 85 height 35
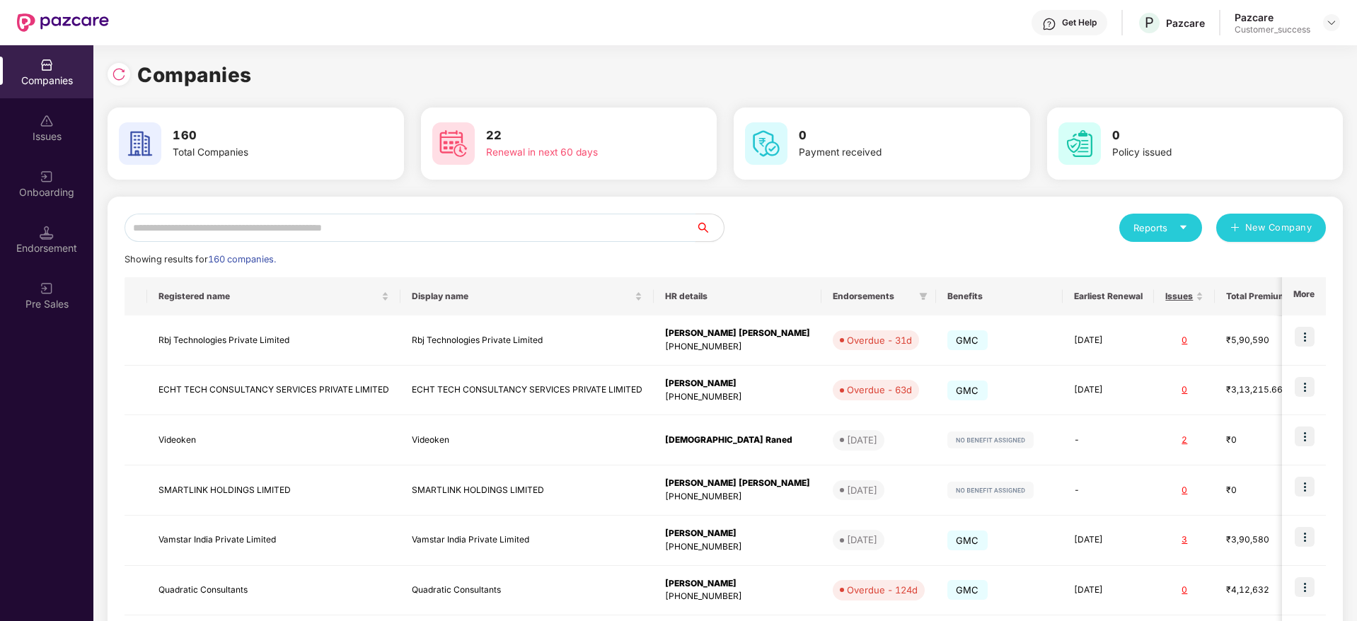
click at [676, 214] on input "text" at bounding box center [410, 228] width 571 height 28
paste input "**********"
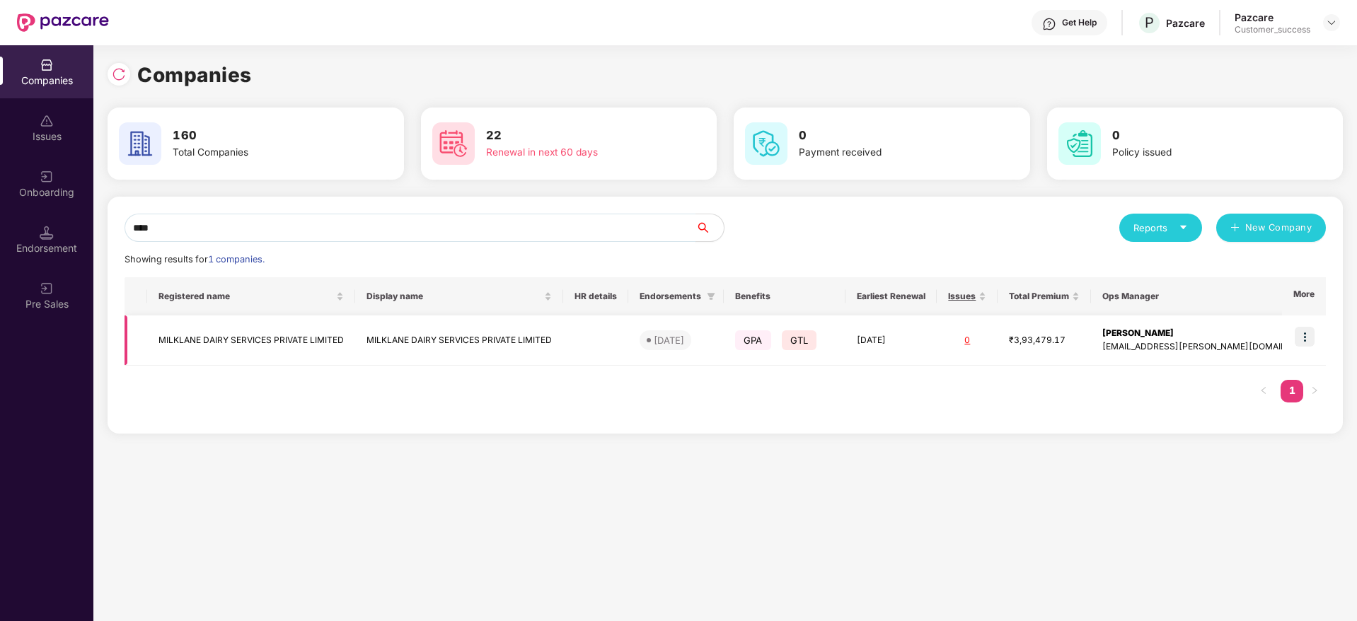
type input "****"
click at [1308, 325] on td at bounding box center [1304, 341] width 44 height 50
click at [1302, 337] on img at bounding box center [1305, 337] width 20 height 20
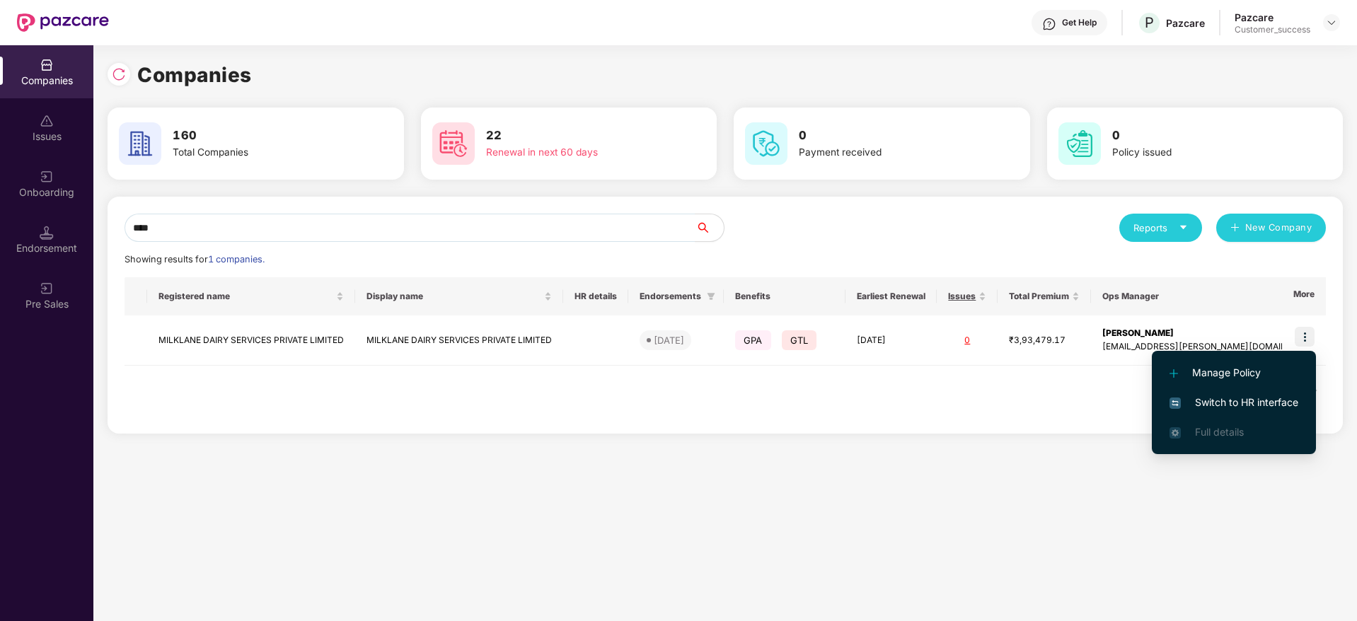
click at [1282, 390] on li "Switch to HR interface" at bounding box center [1234, 403] width 164 height 30
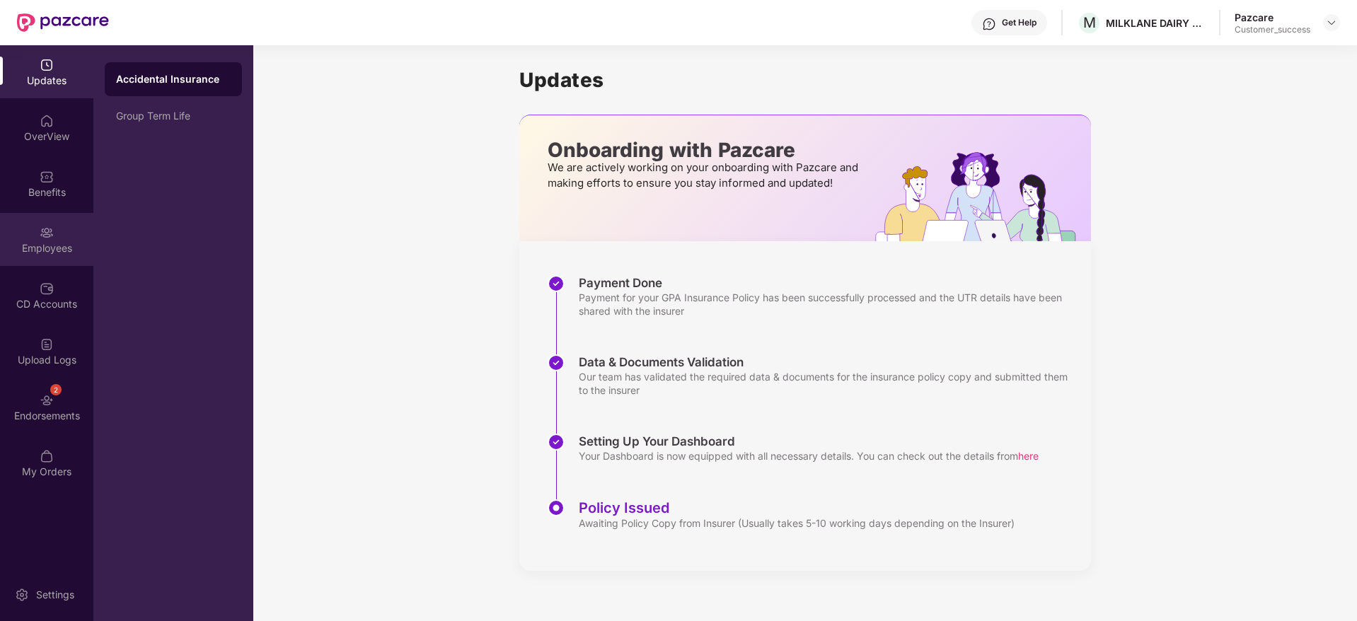
click at [53, 230] on img at bounding box center [47, 233] width 14 height 14
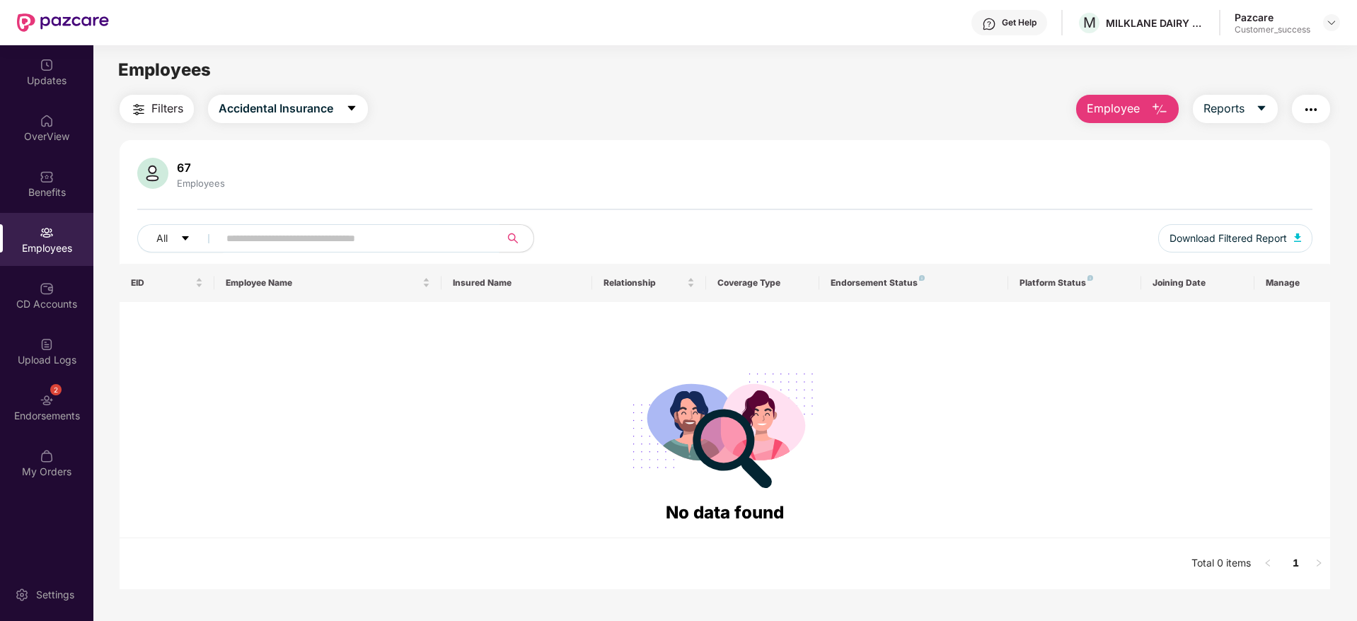
click at [342, 241] on input "text" at bounding box center [353, 238] width 254 height 21
paste input "*****"
click at [329, 117] on span "Accidental Insurance" at bounding box center [276, 109] width 115 height 18
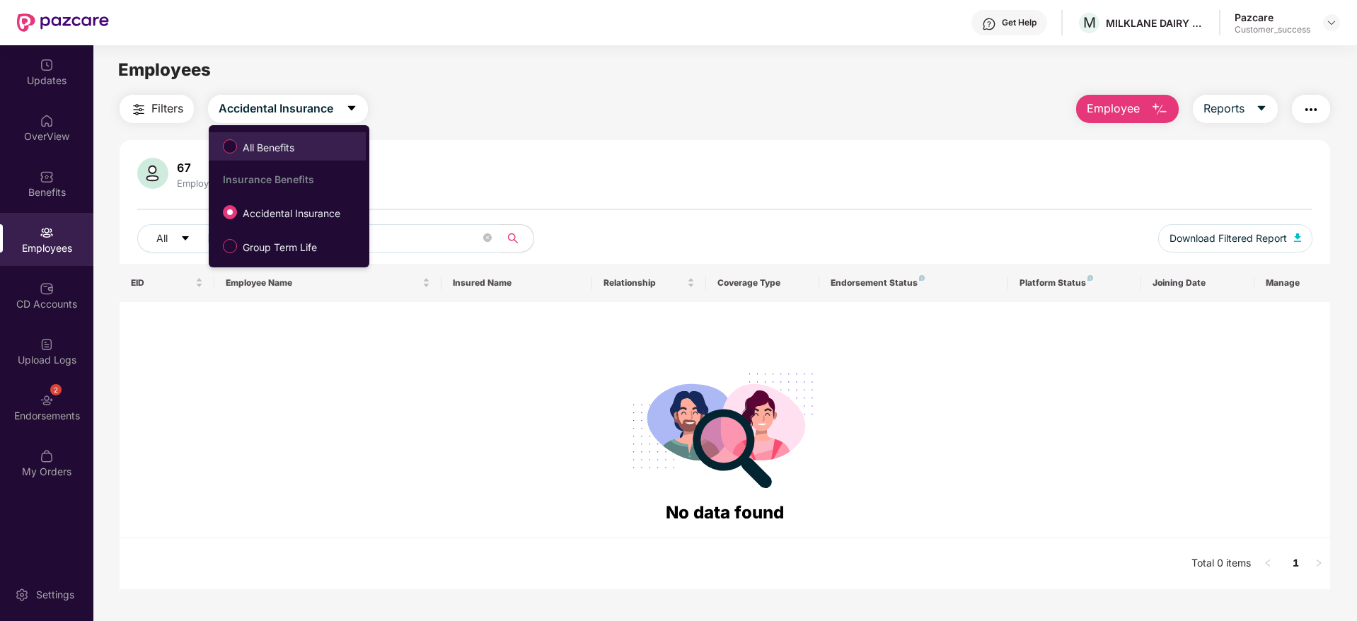
click at [327, 139] on span "All Benefits" at bounding box center [287, 146] width 143 height 24
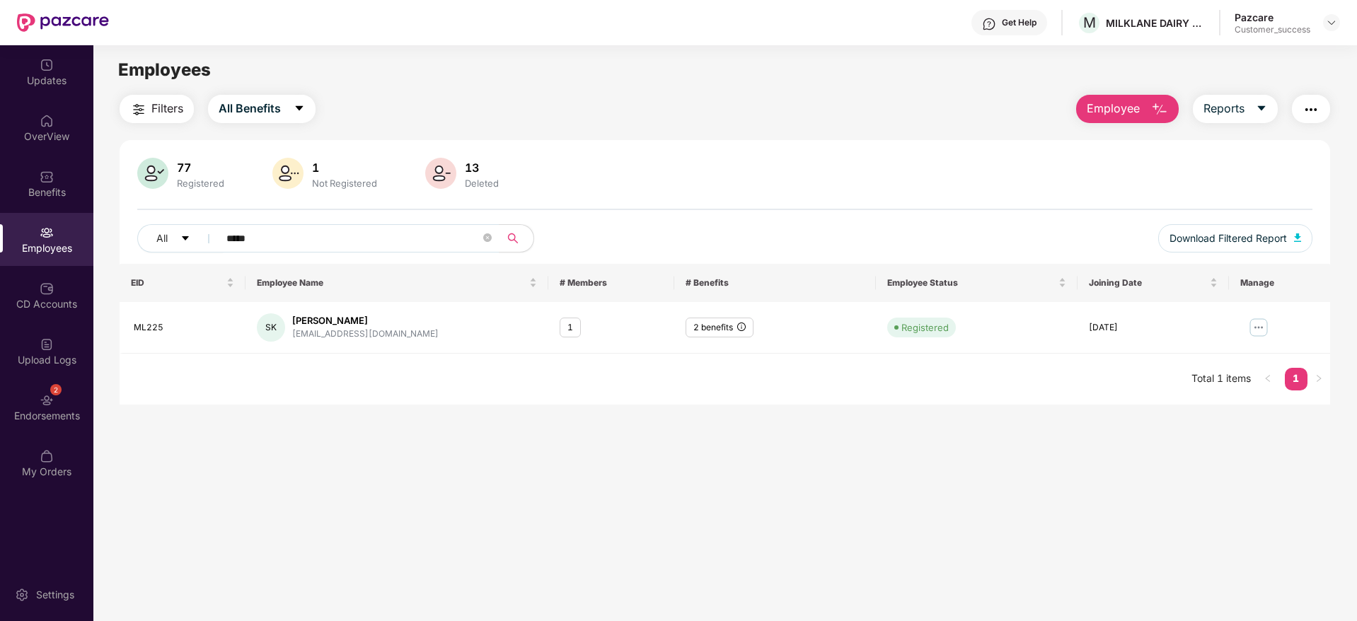
click at [396, 253] on div "Click to sort descending" at bounding box center [397, 251] width 124 height 24
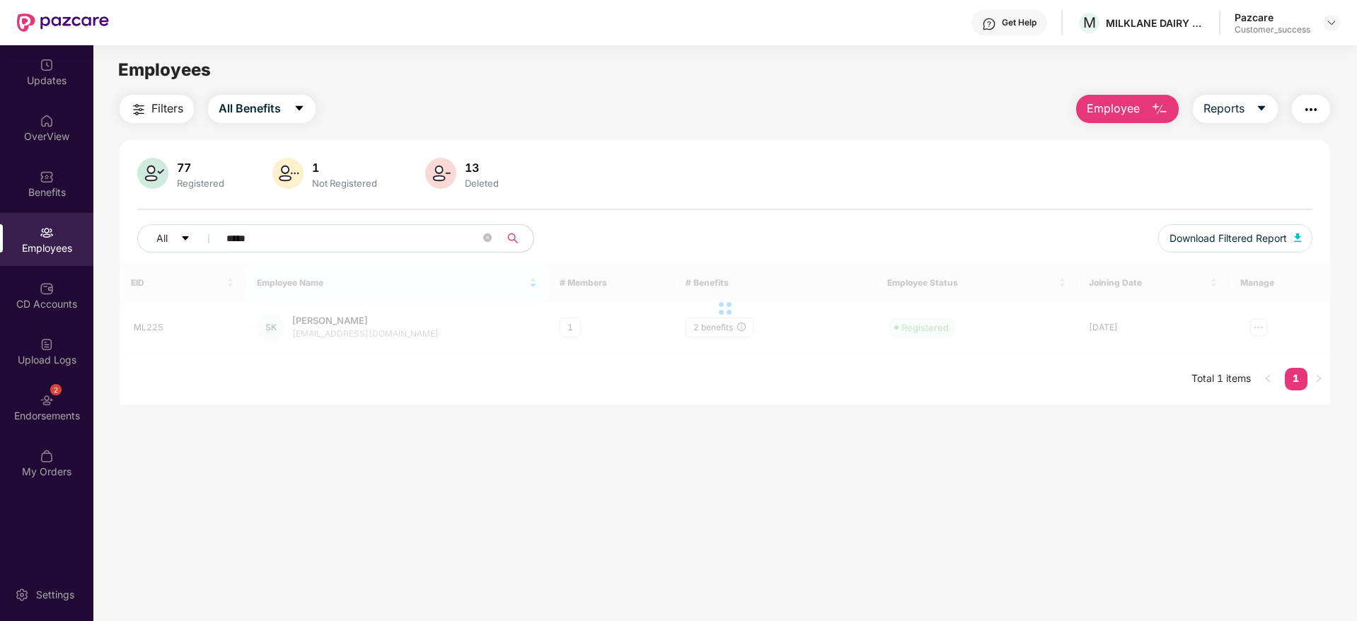
click at [403, 233] on input "*****" at bounding box center [353, 238] width 254 height 21
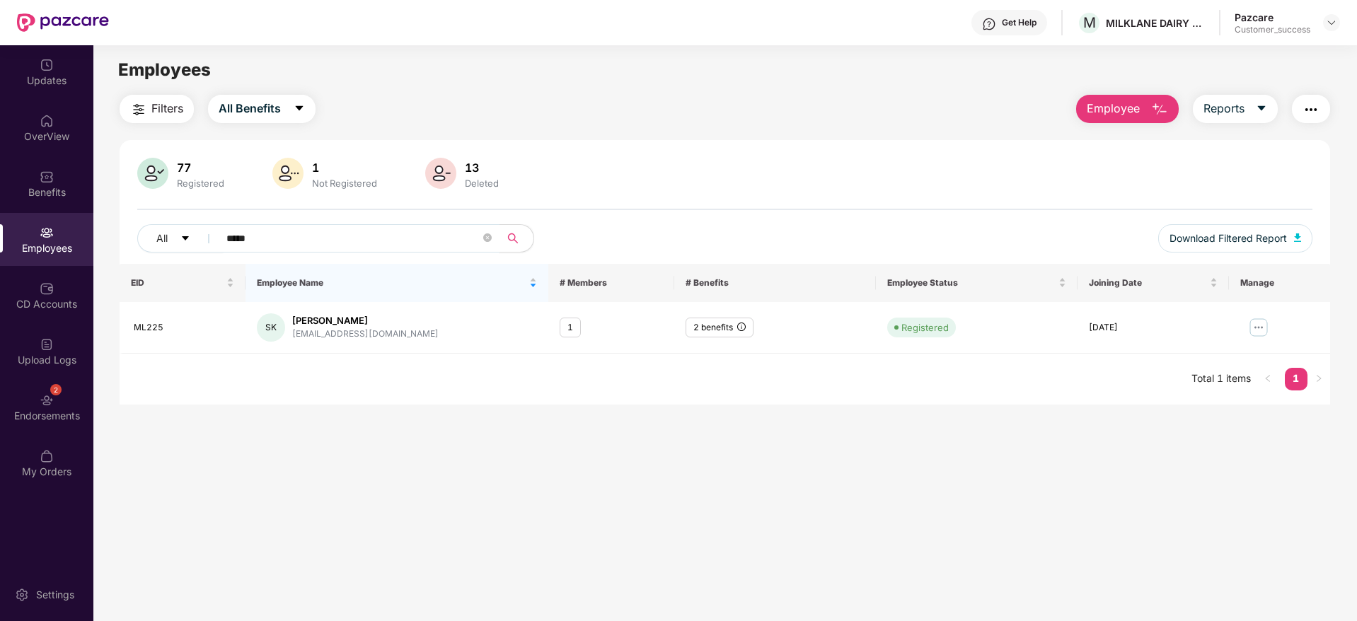
click at [403, 233] on input "*****" at bounding box center [353, 238] width 254 height 21
paste input "**********"
paste input "text"
type input "**********"
click at [1135, 126] on div "**********" at bounding box center [725, 250] width 1210 height 310
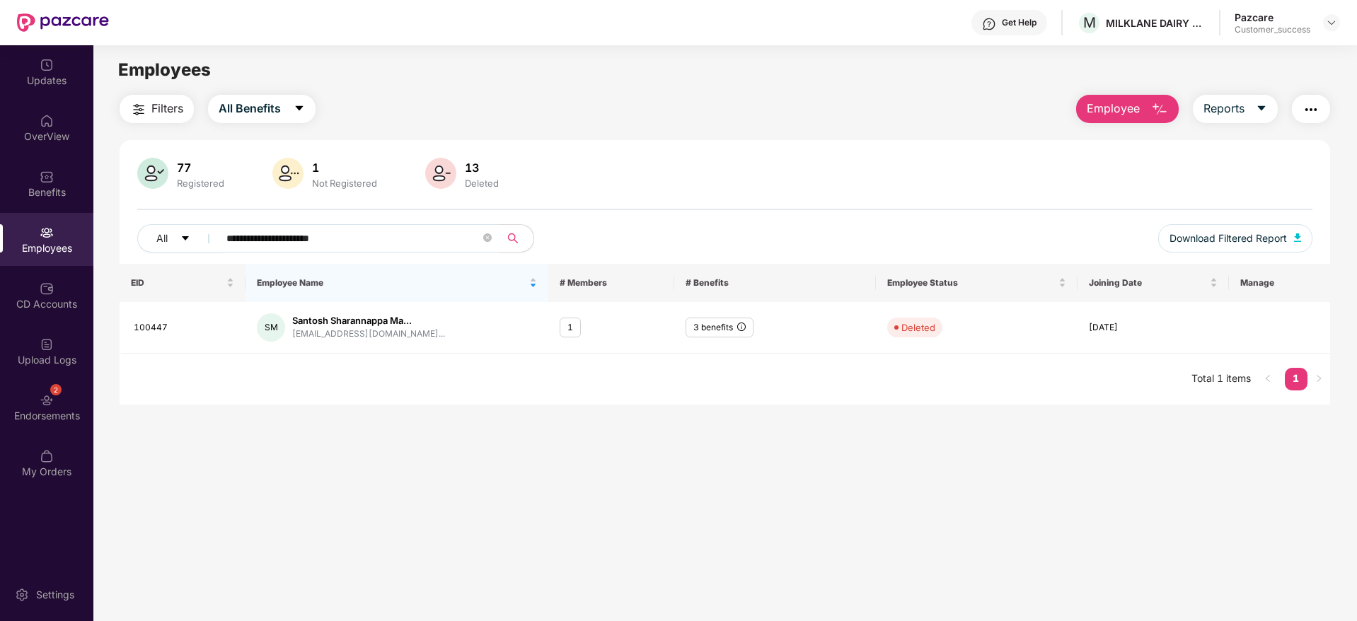
click at [1135, 100] on span "Employee" at bounding box center [1113, 109] width 53 height 18
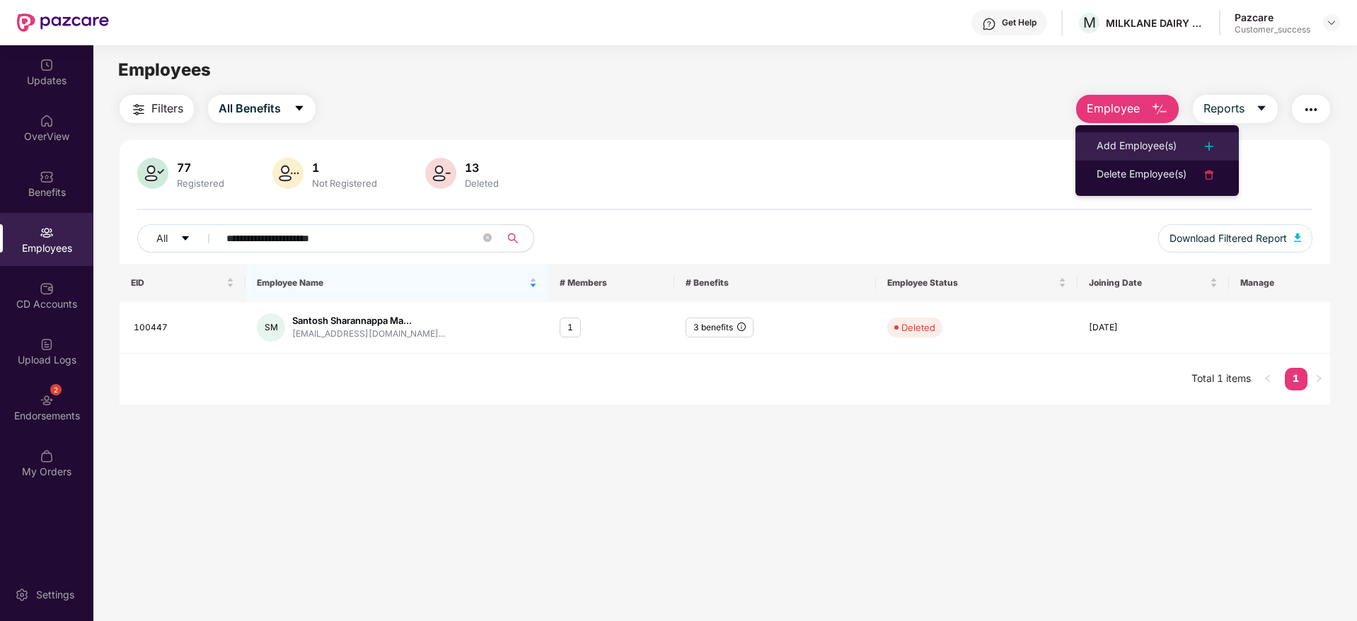
click at [1133, 139] on div "Add Employee(s)" at bounding box center [1137, 146] width 80 height 17
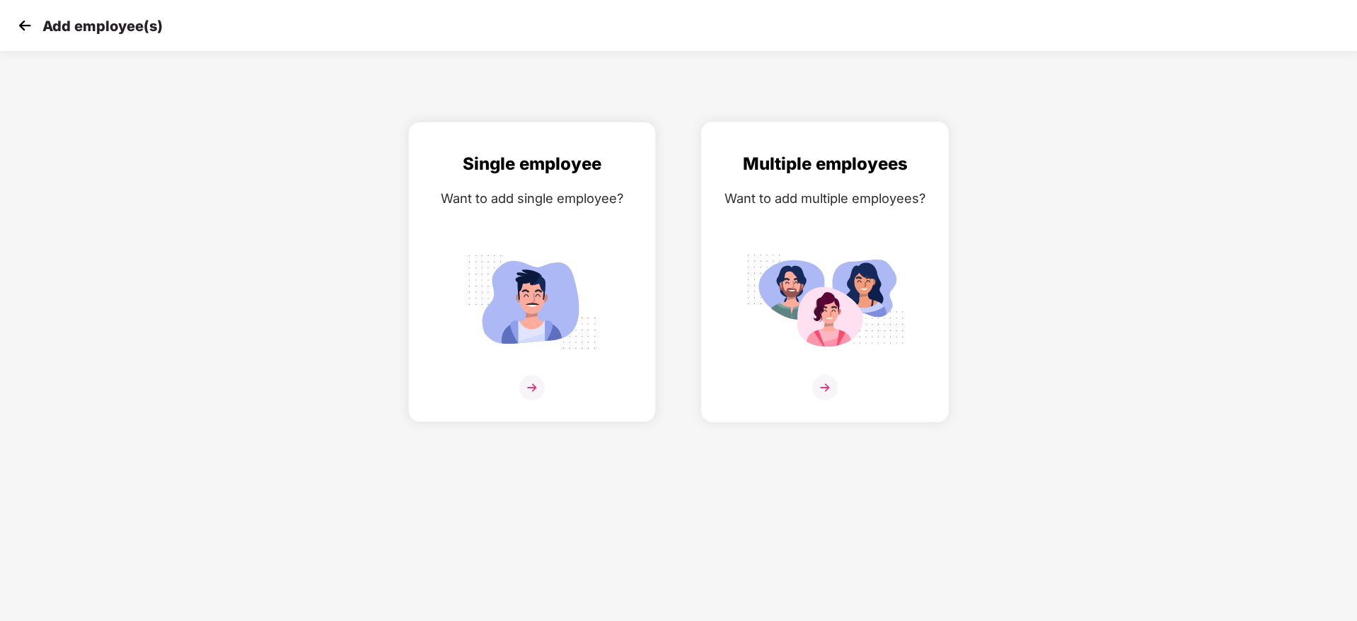
click at [912, 253] on div "Multiple employees Want to add multiple employees?" at bounding box center [825, 284] width 218 height 267
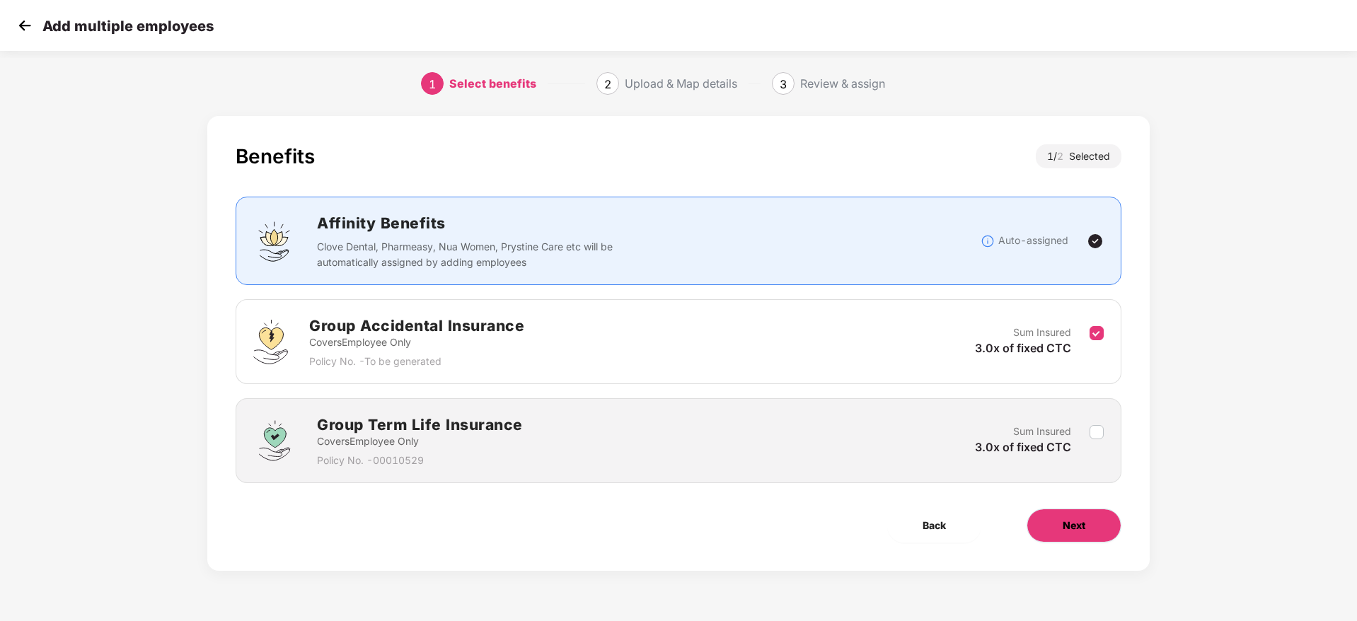
click at [1077, 530] on span "Next" at bounding box center [1074, 526] width 23 height 16
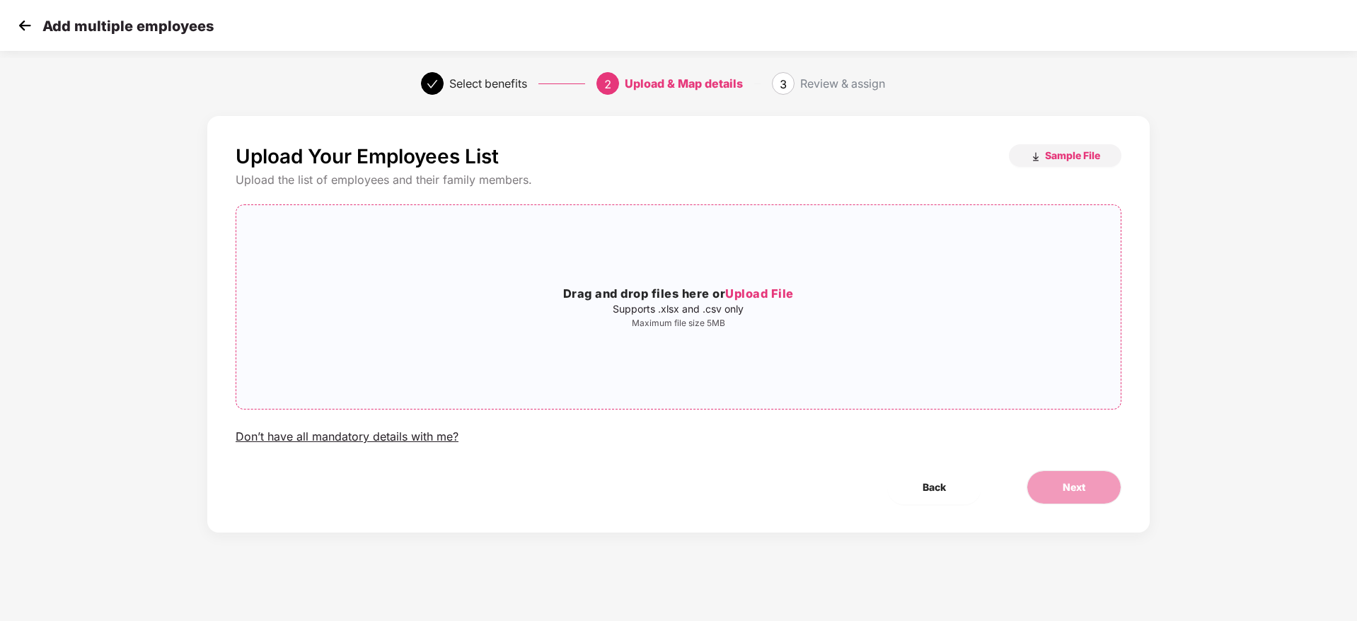
click at [790, 345] on div "Drag and drop files here or Upload File Supports .xlsx and .csv only Maximum fi…" at bounding box center [678, 306] width 884 height 181
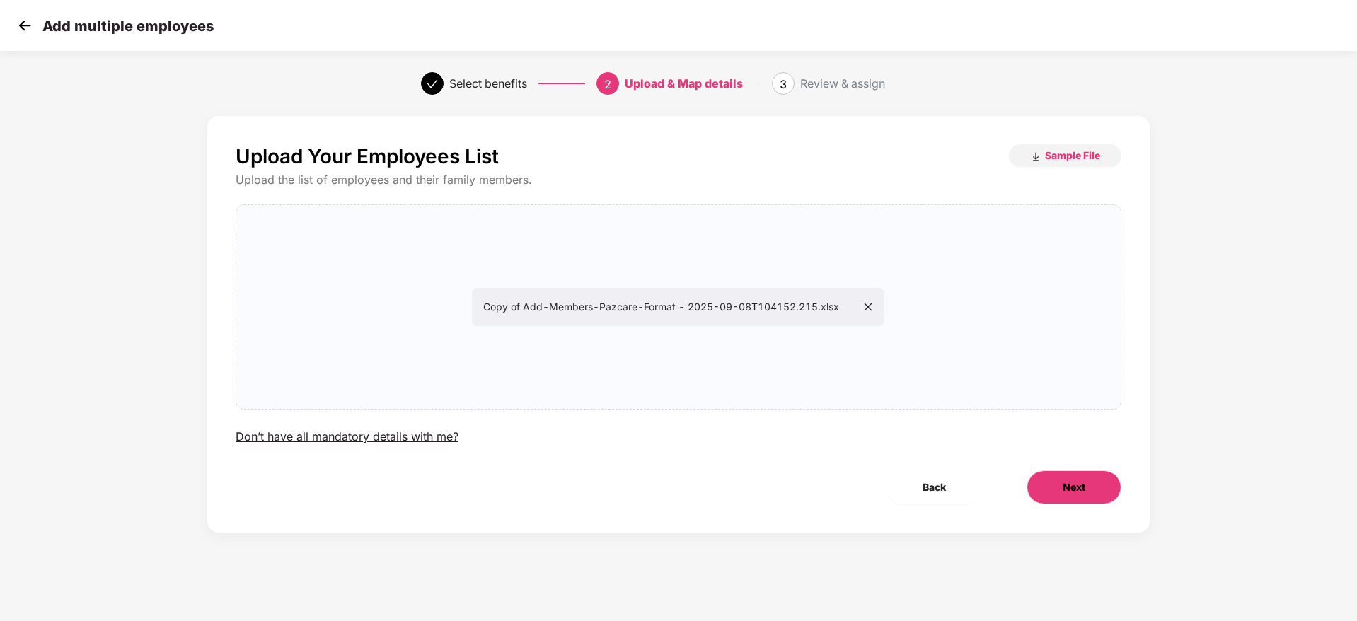
click at [1051, 478] on button "Next" at bounding box center [1074, 487] width 95 height 34
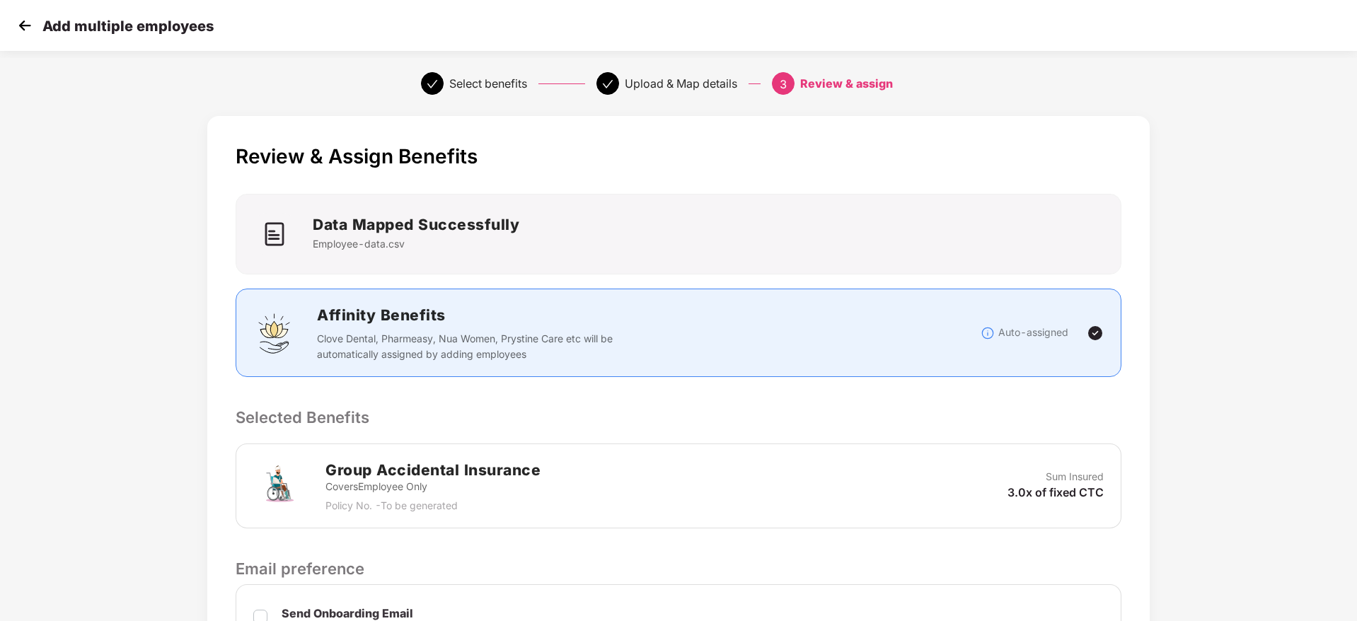
scroll to position [305, 0]
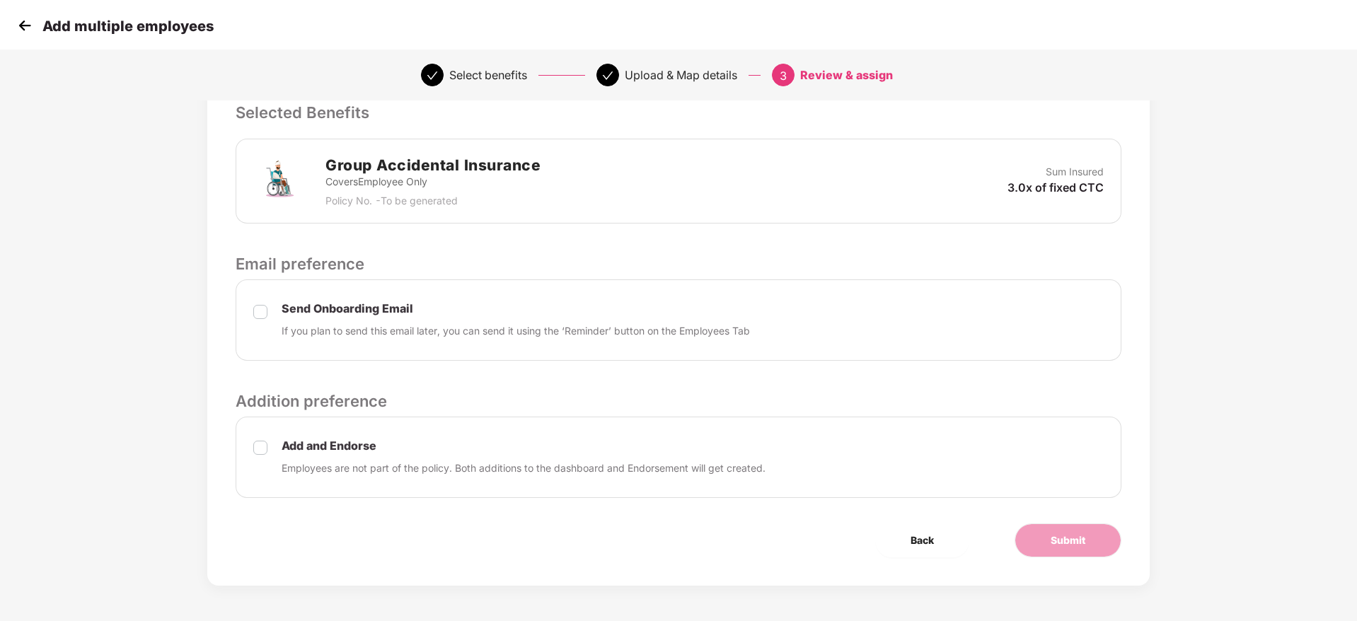
click at [264, 455] on label at bounding box center [260, 457] width 14 height 37
click at [1075, 521] on div "Review & Assign Benefits Data Mapped Successfully Employee-data.csv Affinity Be…" at bounding box center [678, 198] width 942 height 775
click at [1082, 530] on button "Submit" at bounding box center [1068, 541] width 107 height 34
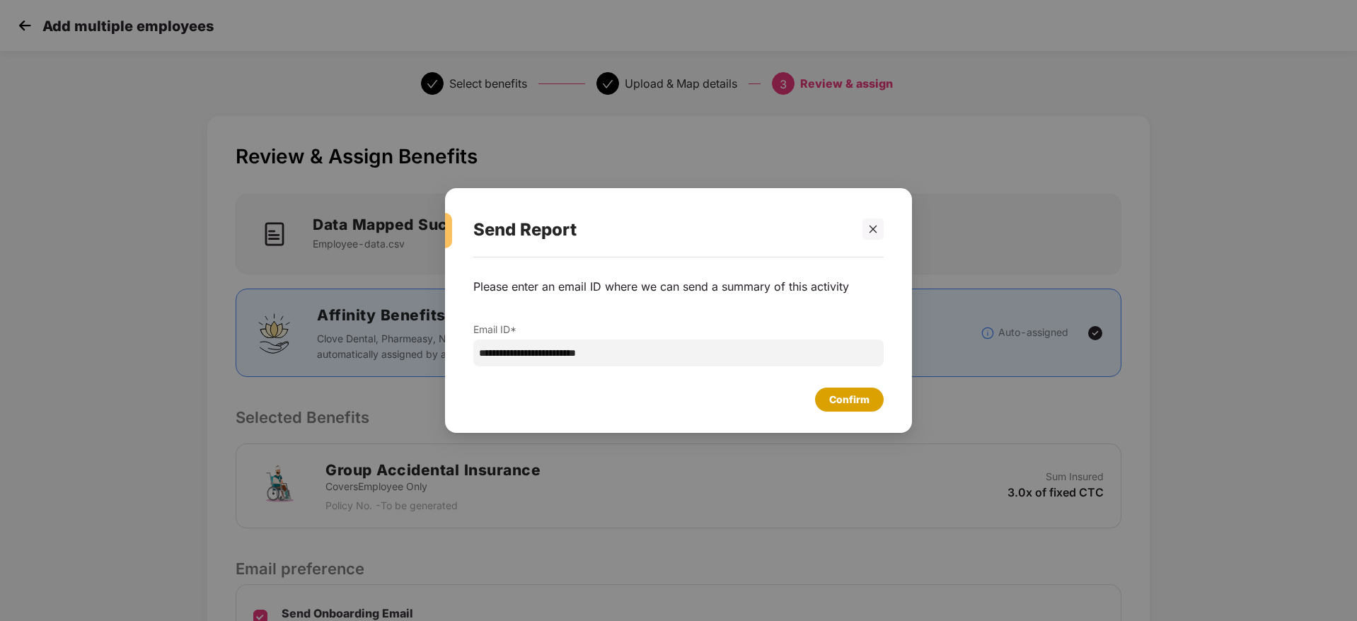
click at [877, 408] on div "Confirm" at bounding box center [849, 400] width 69 height 24
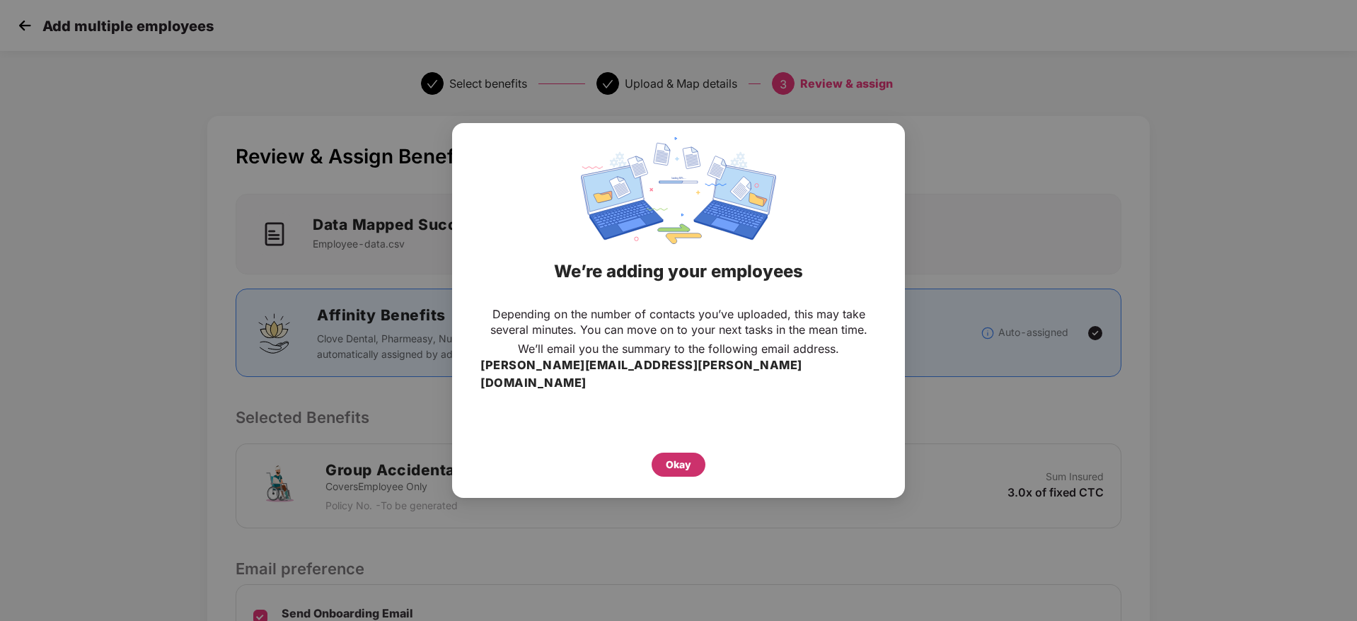
click at [689, 457] on div "Okay" at bounding box center [678, 465] width 25 height 16
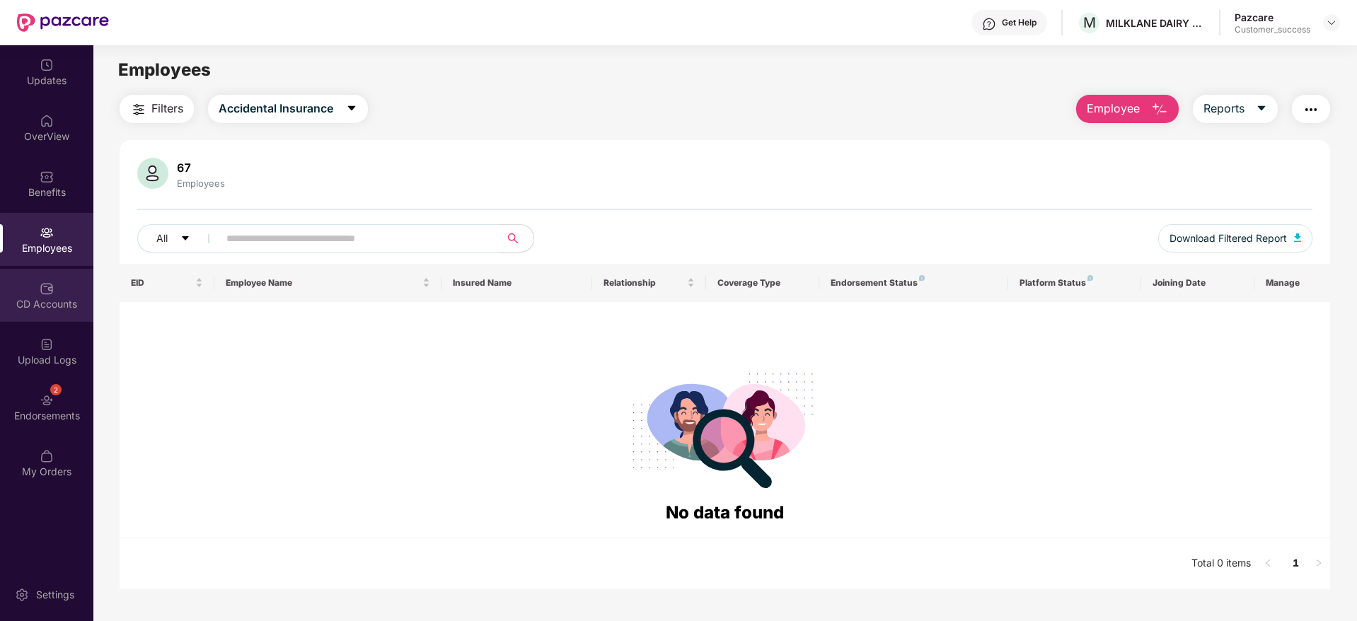
click at [54, 295] on div "CD Accounts" at bounding box center [46, 295] width 93 height 53
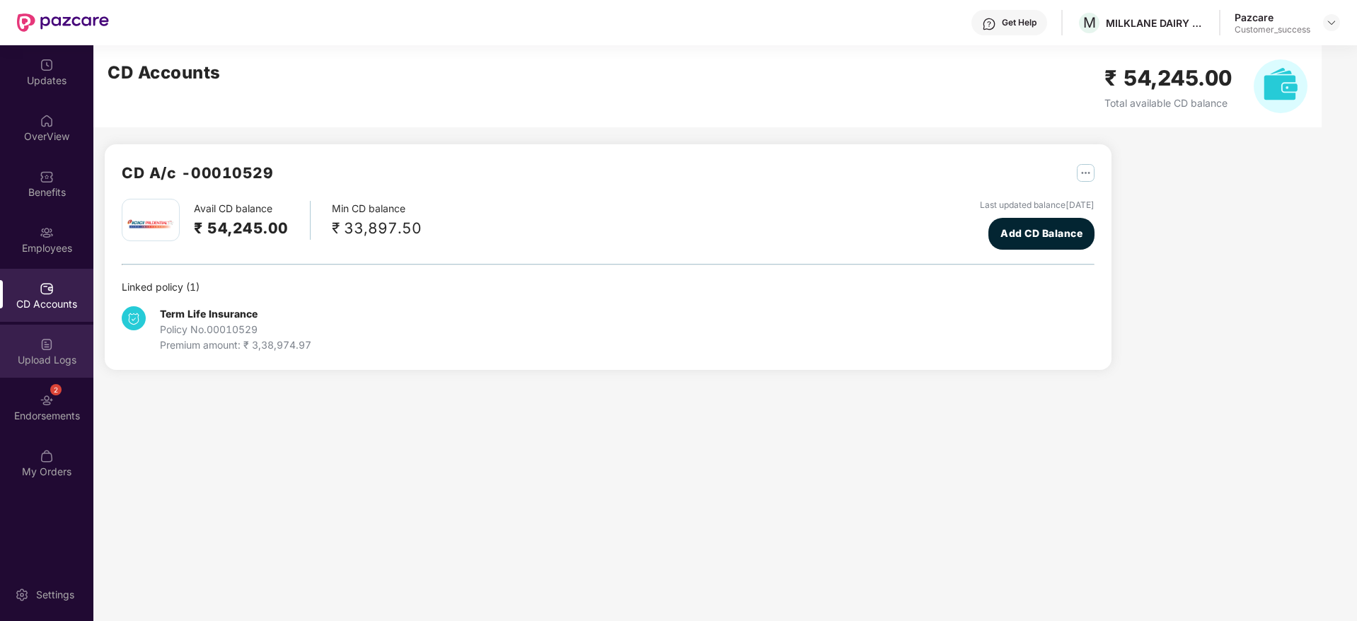
click at [57, 372] on div "Upload Logs" at bounding box center [46, 351] width 93 height 53
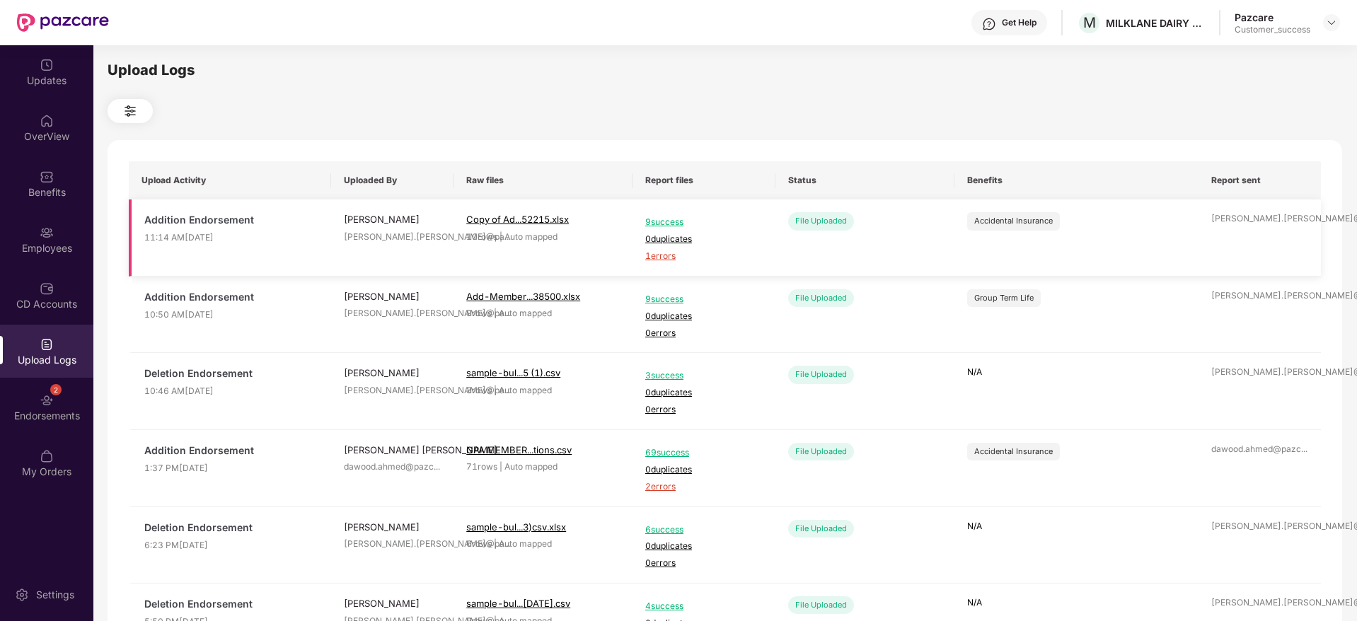
click at [668, 259] on span "1 errors" at bounding box center [703, 256] width 117 height 13
click at [68, 250] on div "Employees" at bounding box center [46, 248] width 93 height 14
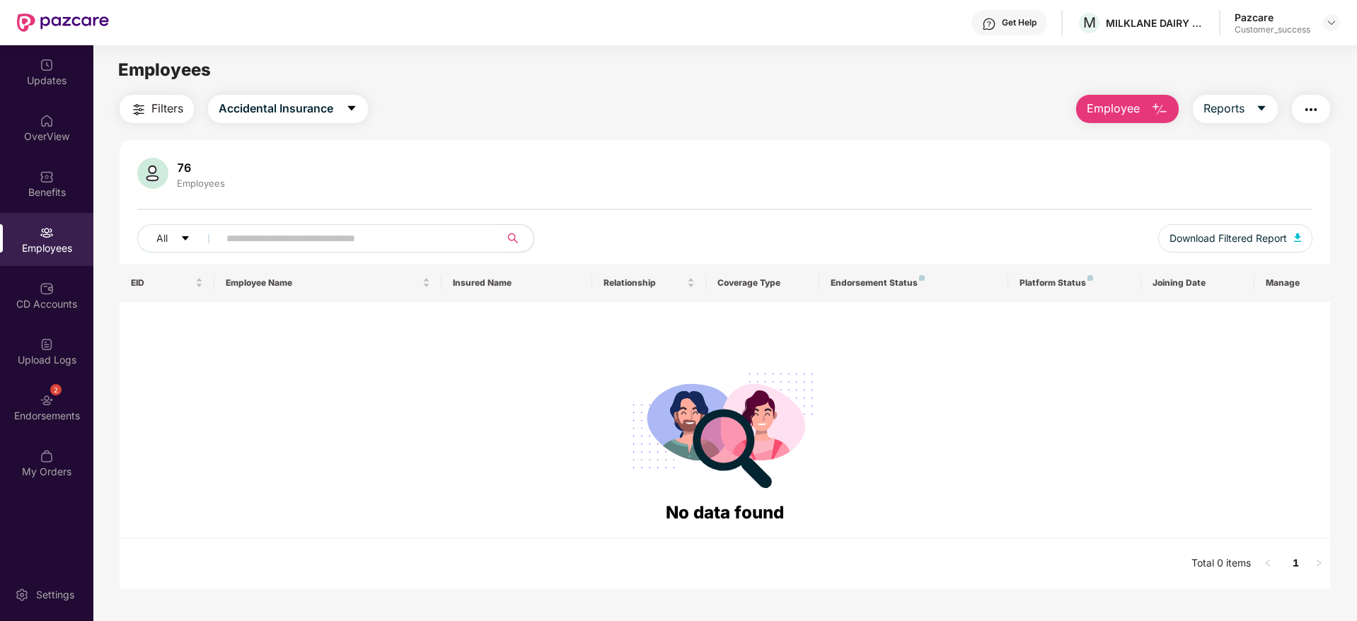
click at [396, 226] on span at bounding box center [354, 238] width 290 height 28
paste input "******"
type input "******"
click at [301, 100] on span "Accidental Insurance" at bounding box center [276, 109] width 115 height 18
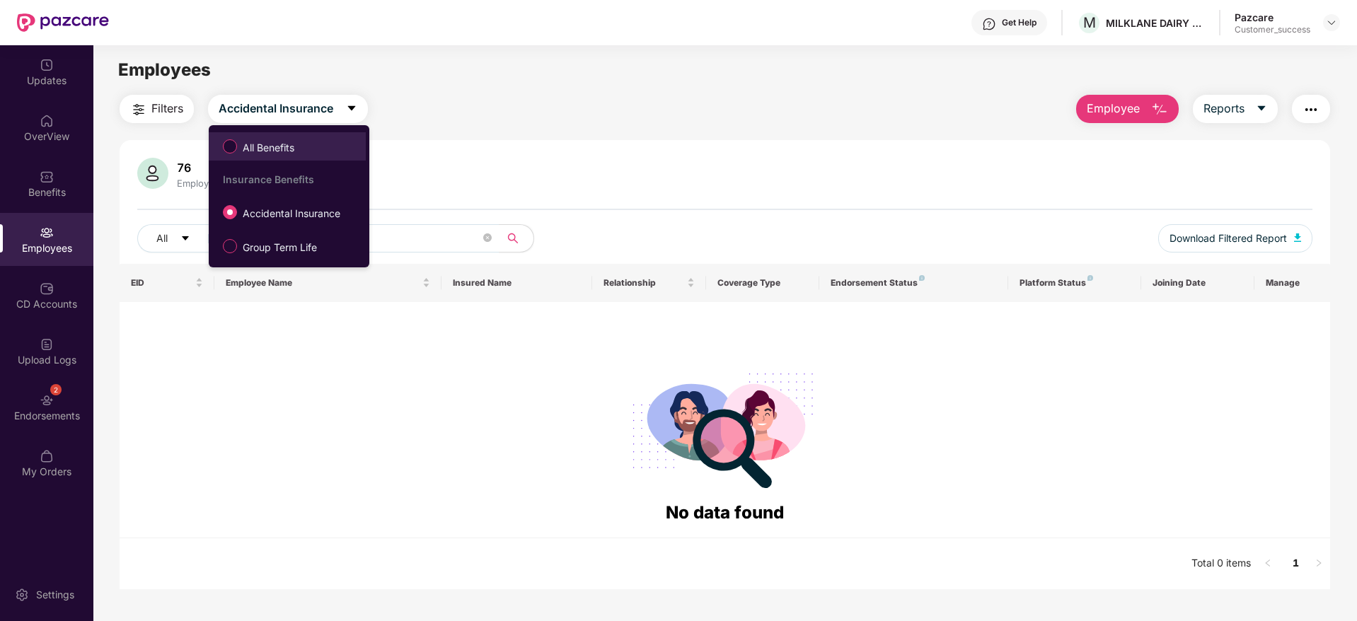
click at [301, 158] on label "All Benefits" at bounding box center [261, 146] width 91 height 24
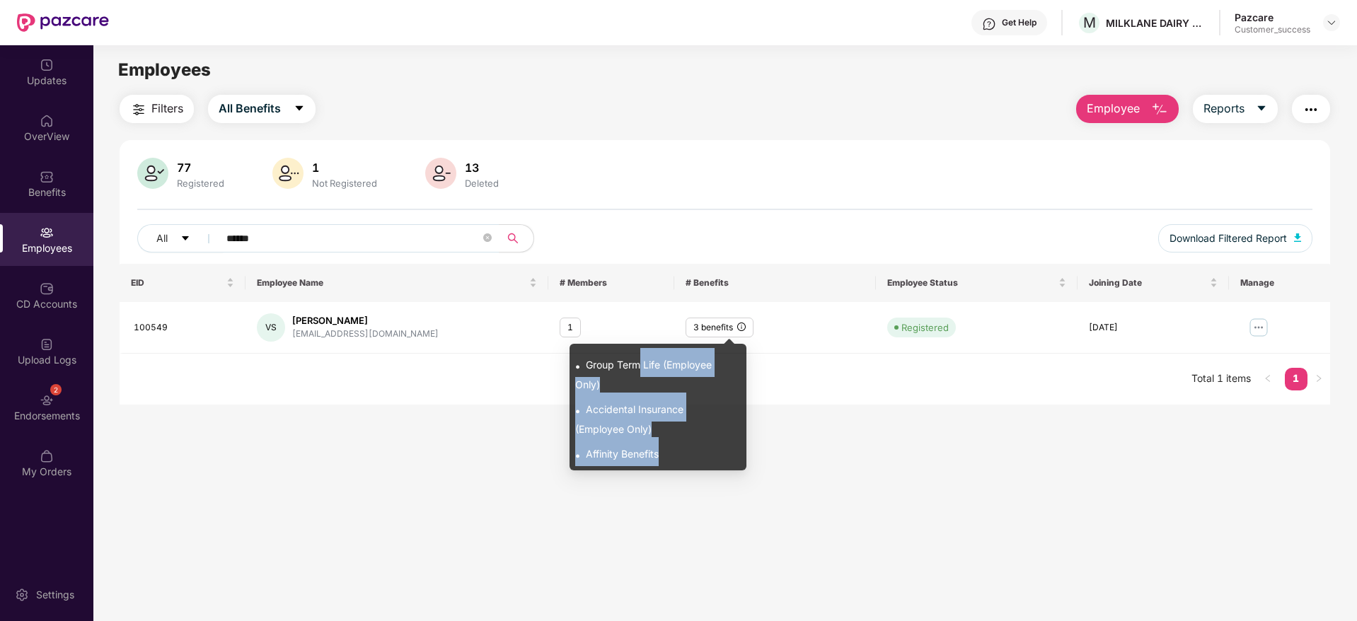
drag, startPoint x: 642, startPoint y: 372, endPoint x: 710, endPoint y: 460, distance: 111.4
click at [710, 460] on div ". Group Term Life (Employee Only) . Accidental Insurance (Employee Only) . Affi…" at bounding box center [658, 407] width 177 height 127
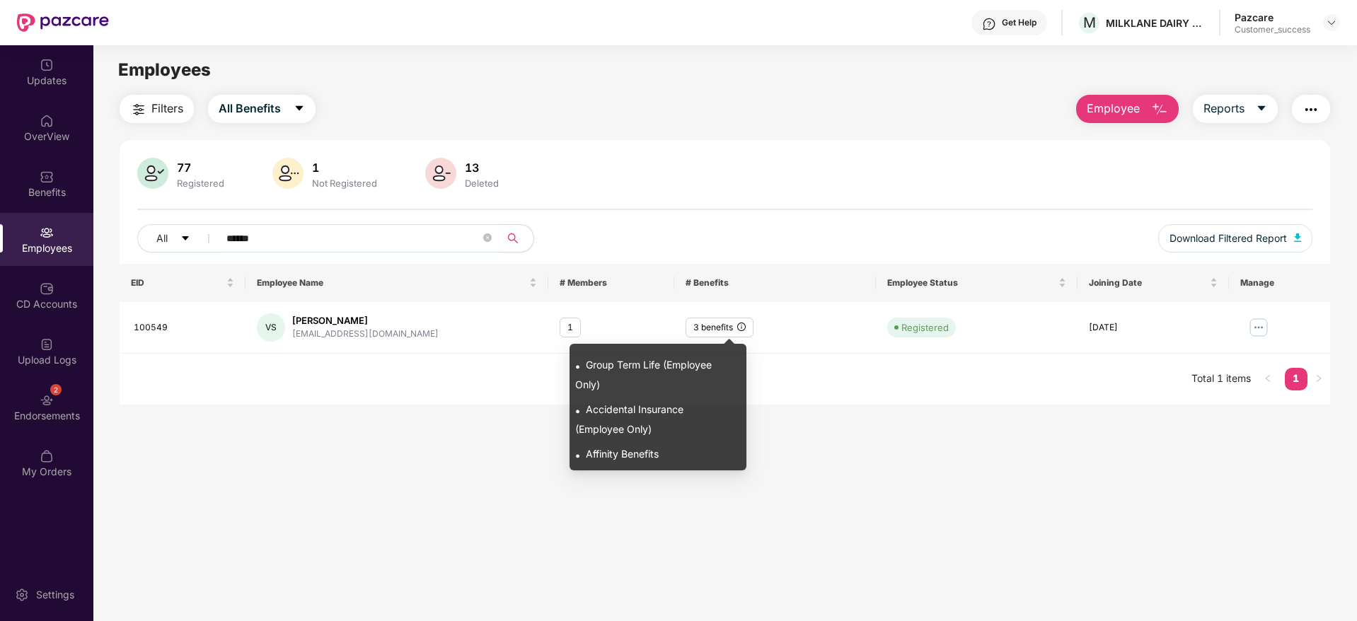
click at [828, 483] on main "Employees Filters All Benefits Employee Reports 77 Registered 1 Not Registered …" at bounding box center [724, 355] width 1263 height 621
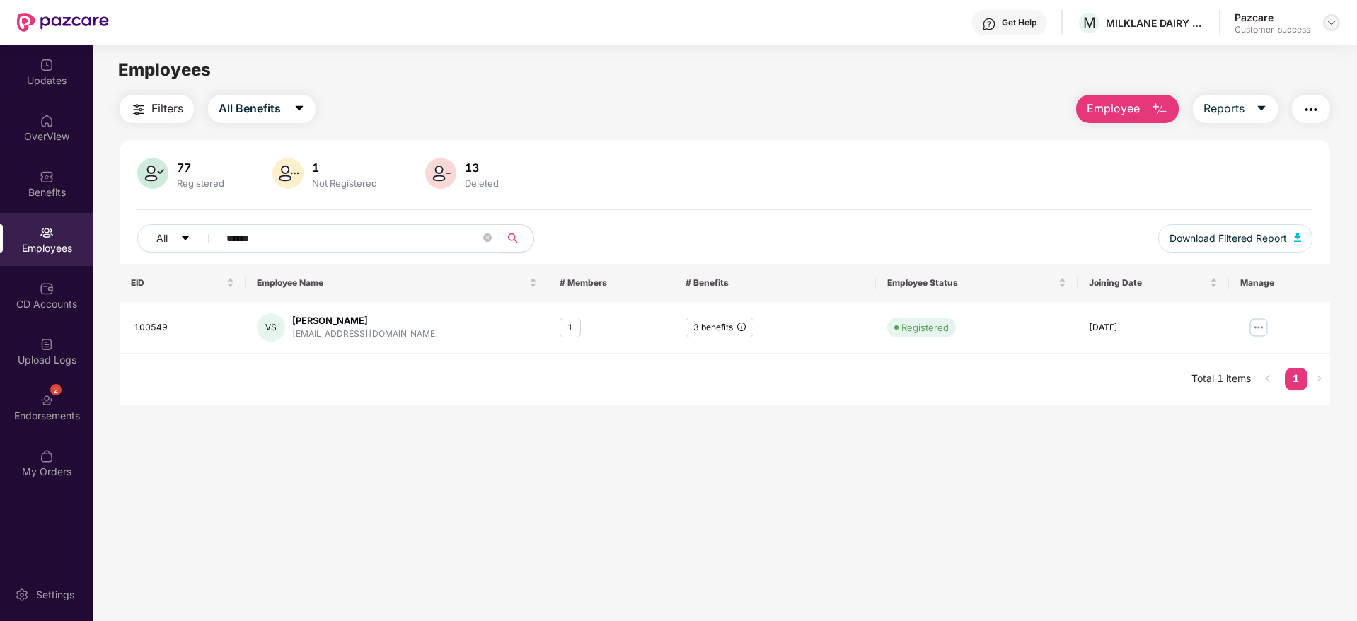
click at [1331, 23] on img at bounding box center [1331, 22] width 11 height 11
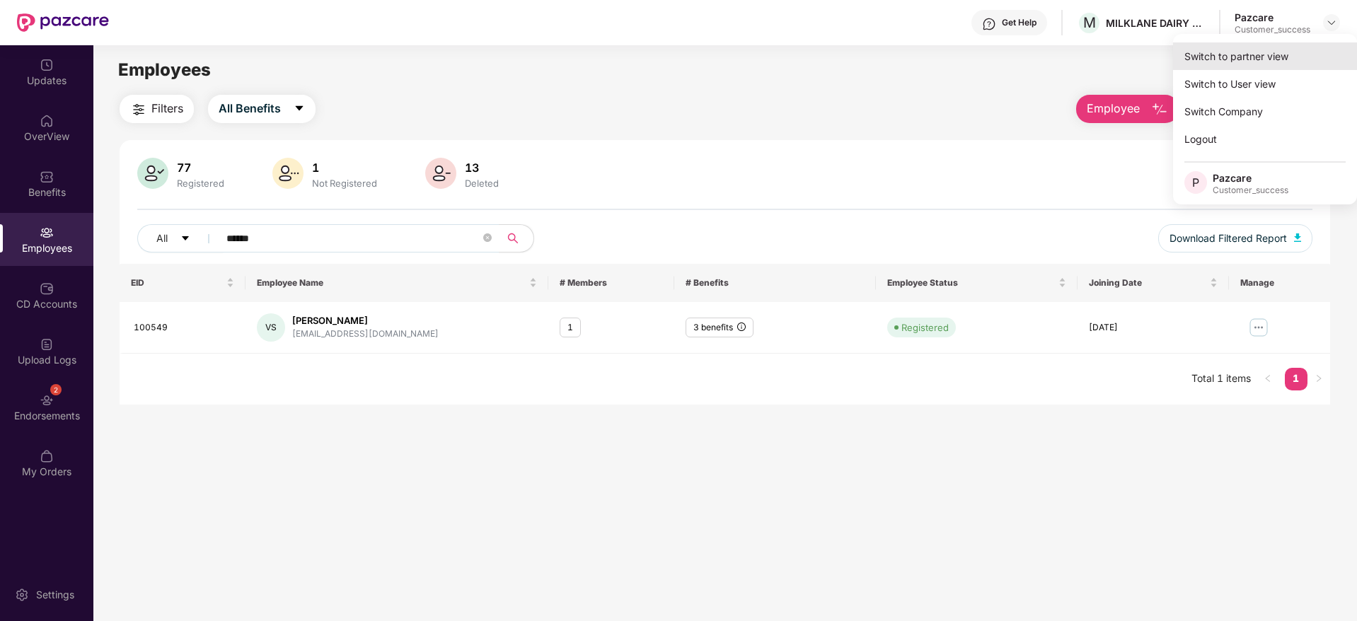
click at [1308, 51] on div "Switch to partner view" at bounding box center [1265, 56] width 184 height 28
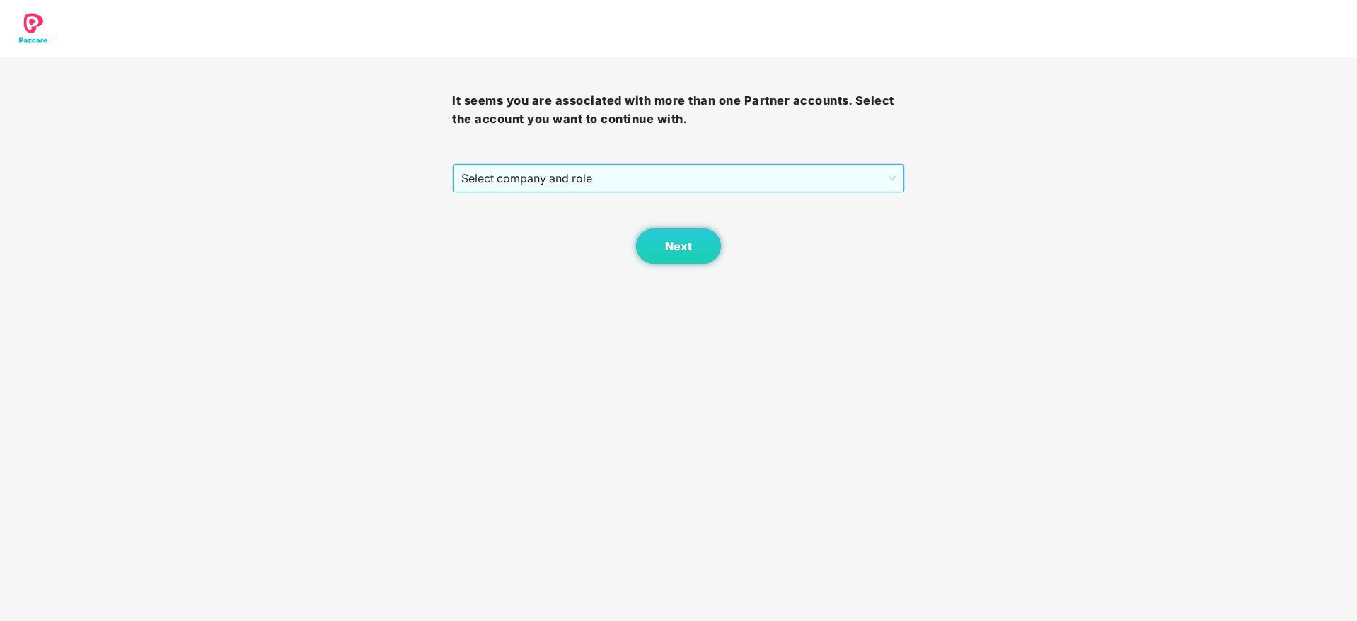
click at [738, 170] on span "Select company and role" at bounding box center [678, 178] width 434 height 27
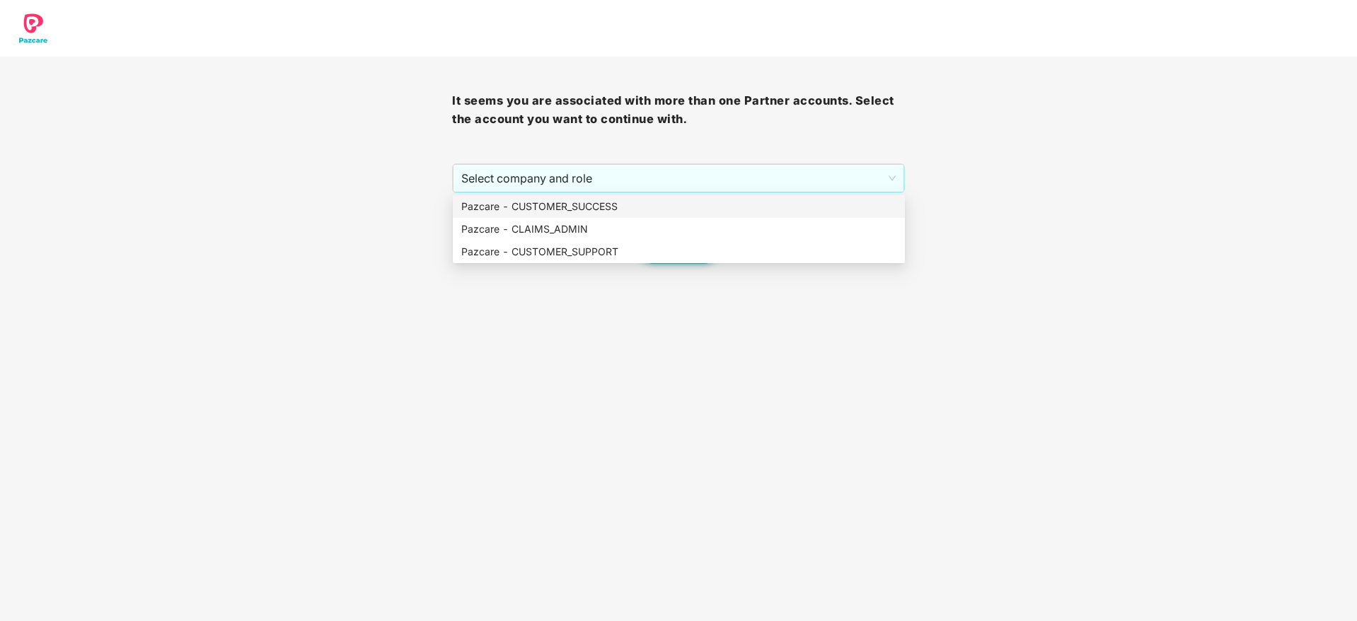
click at [732, 193] on div "It seems you are associated with more than one Partner accounts. Select the acc…" at bounding box center [678, 160] width 452 height 207
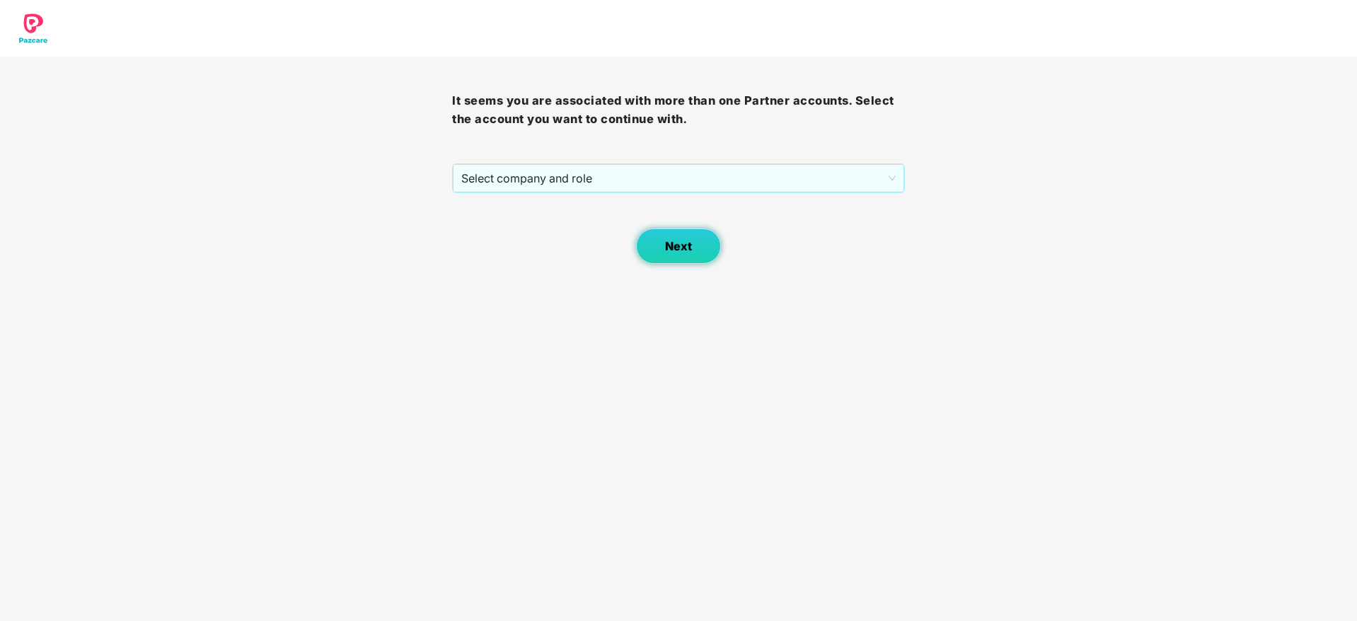
click at [715, 238] on button "Next" at bounding box center [678, 246] width 85 height 35
click at [628, 190] on span "Select company and role" at bounding box center [678, 178] width 434 height 27
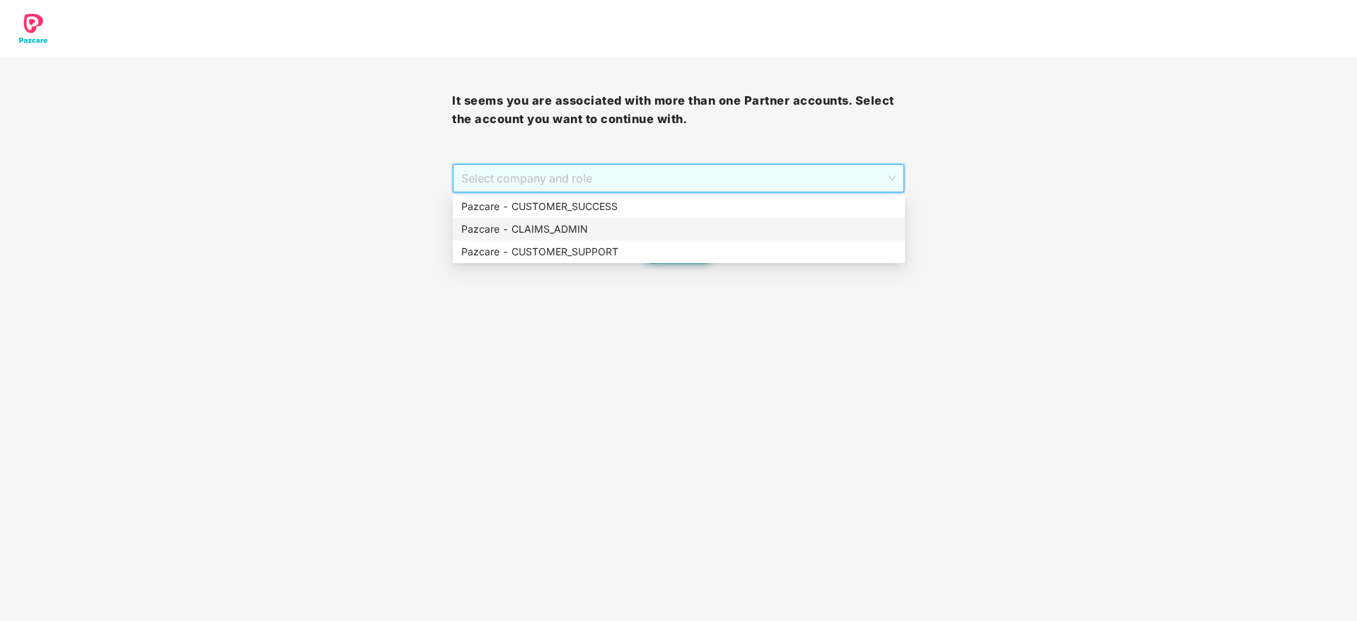
click at [623, 219] on div "Pazcare - CLAIMS_ADMIN" at bounding box center [679, 229] width 452 height 23
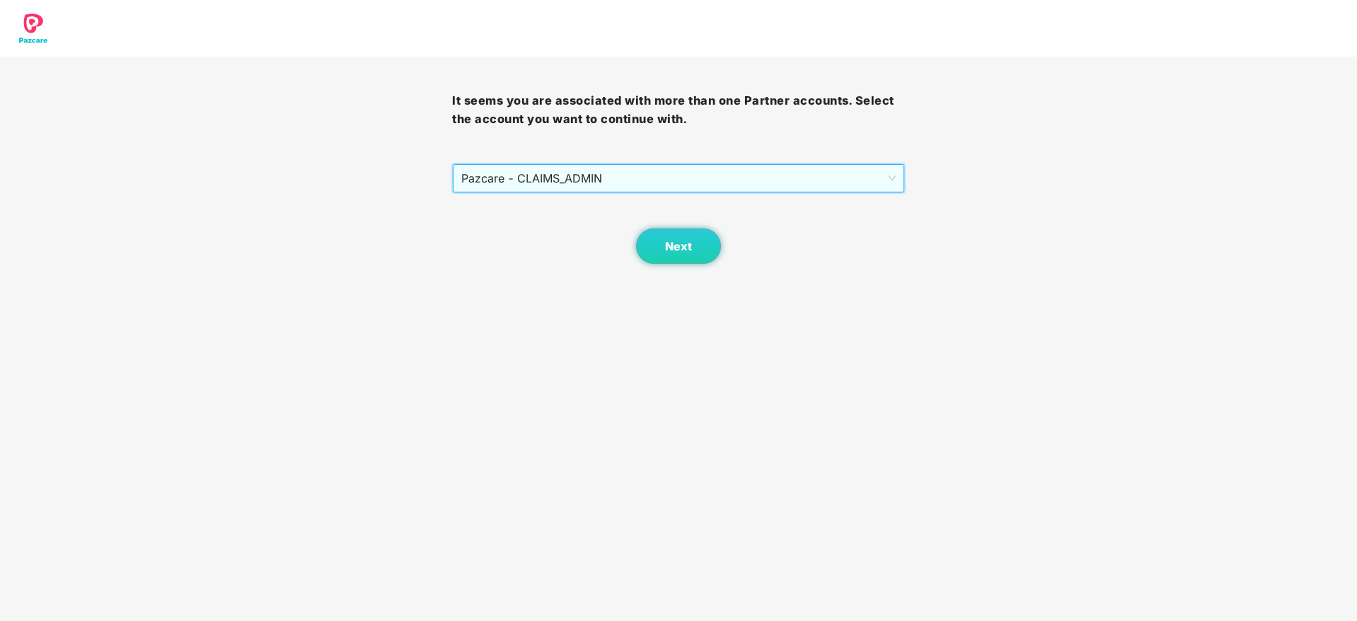
click at [628, 179] on span "Pazcare - CLAIMS_ADMIN" at bounding box center [678, 178] width 434 height 27
click at [627, 214] on div "Next" at bounding box center [678, 228] width 452 height 71
click at [630, 189] on span "Pazcare - CLAIMS_ADMIN" at bounding box center [678, 178] width 434 height 27
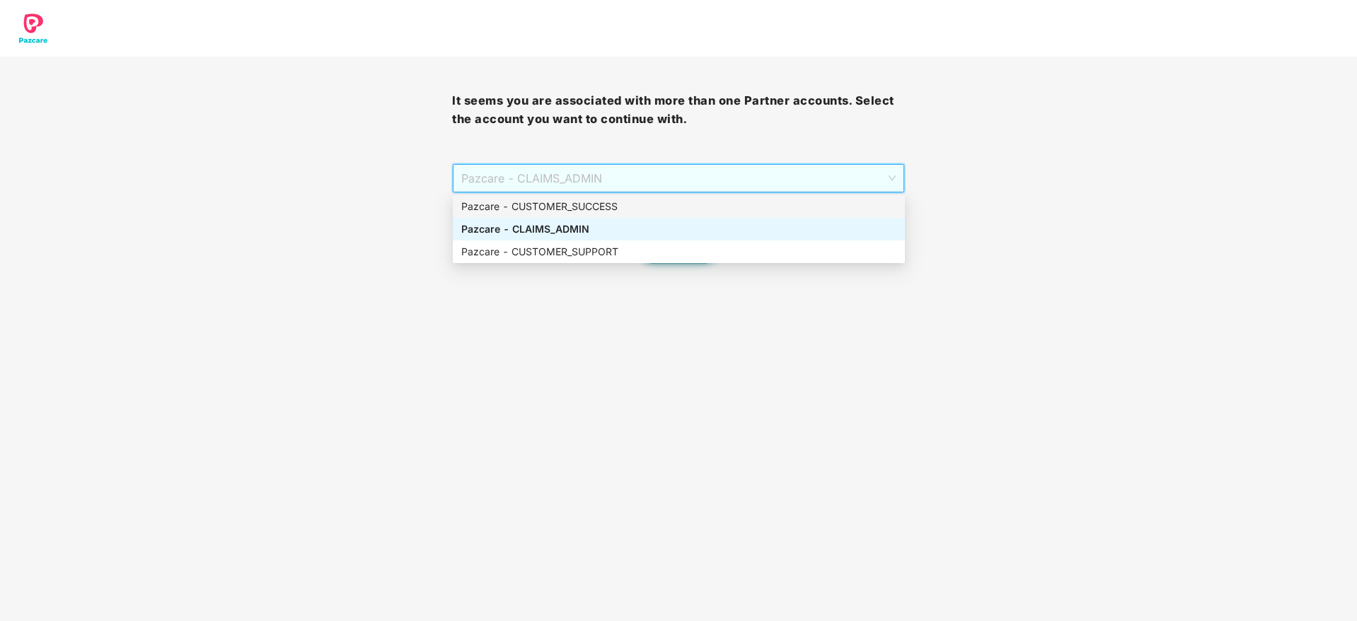
click at [626, 212] on div "Pazcare - CUSTOMER_SUCCESS" at bounding box center [678, 207] width 435 height 16
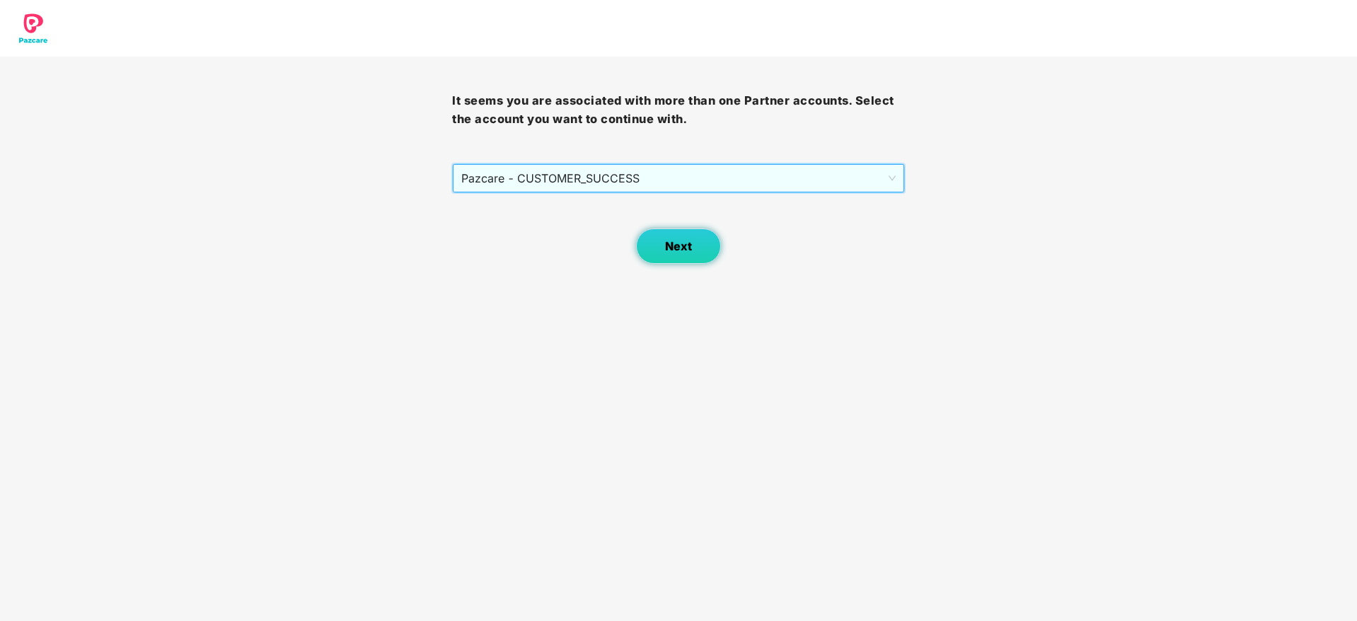
click at [671, 244] on span "Next" at bounding box center [678, 246] width 27 height 13
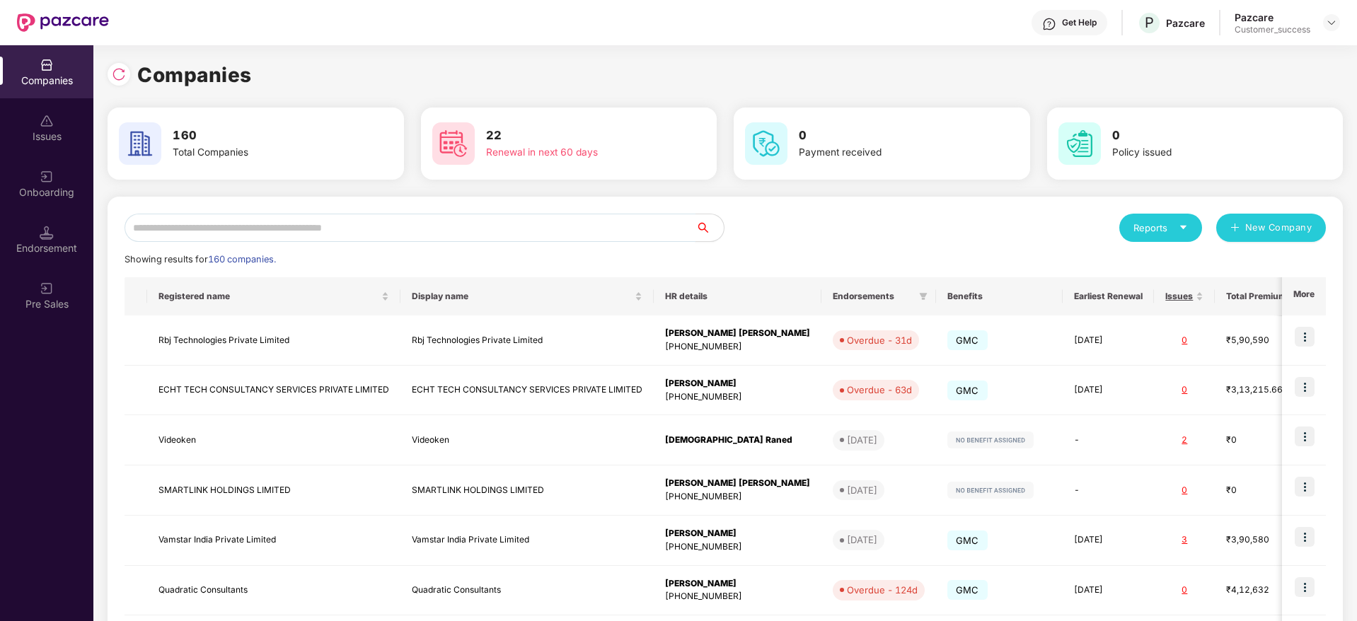
click at [645, 225] on input "text" at bounding box center [410, 228] width 571 height 28
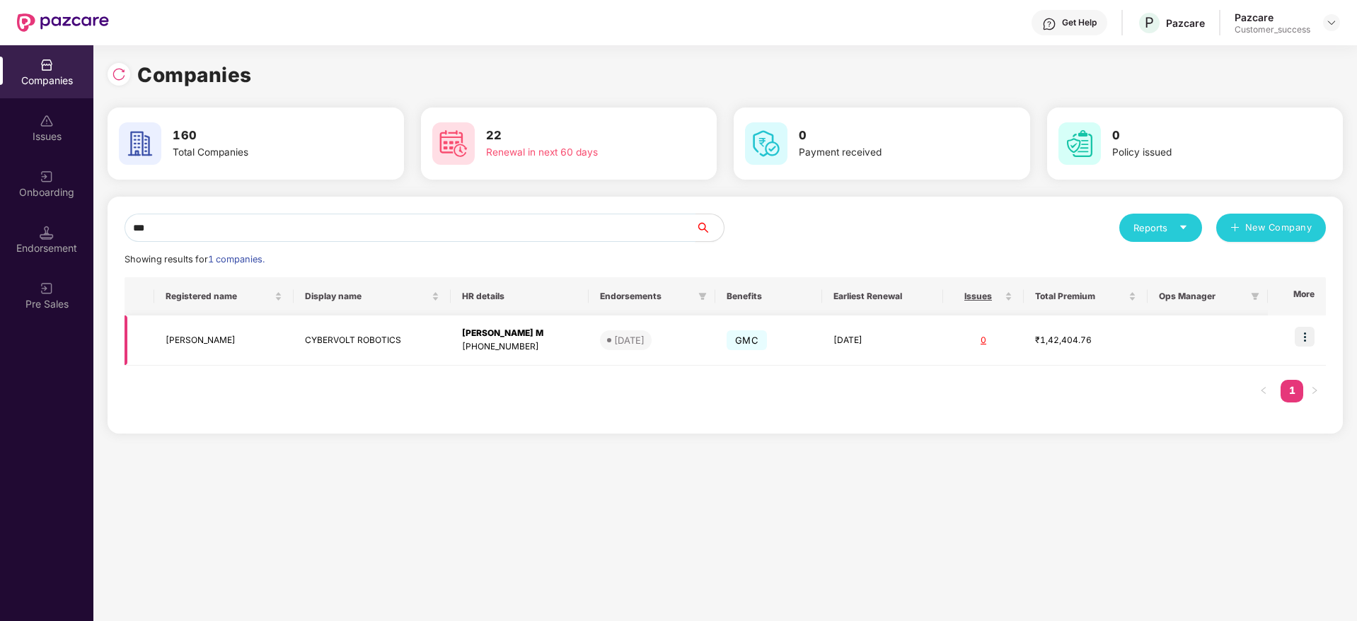
type input "***"
click at [1305, 333] on img at bounding box center [1305, 337] width 20 height 20
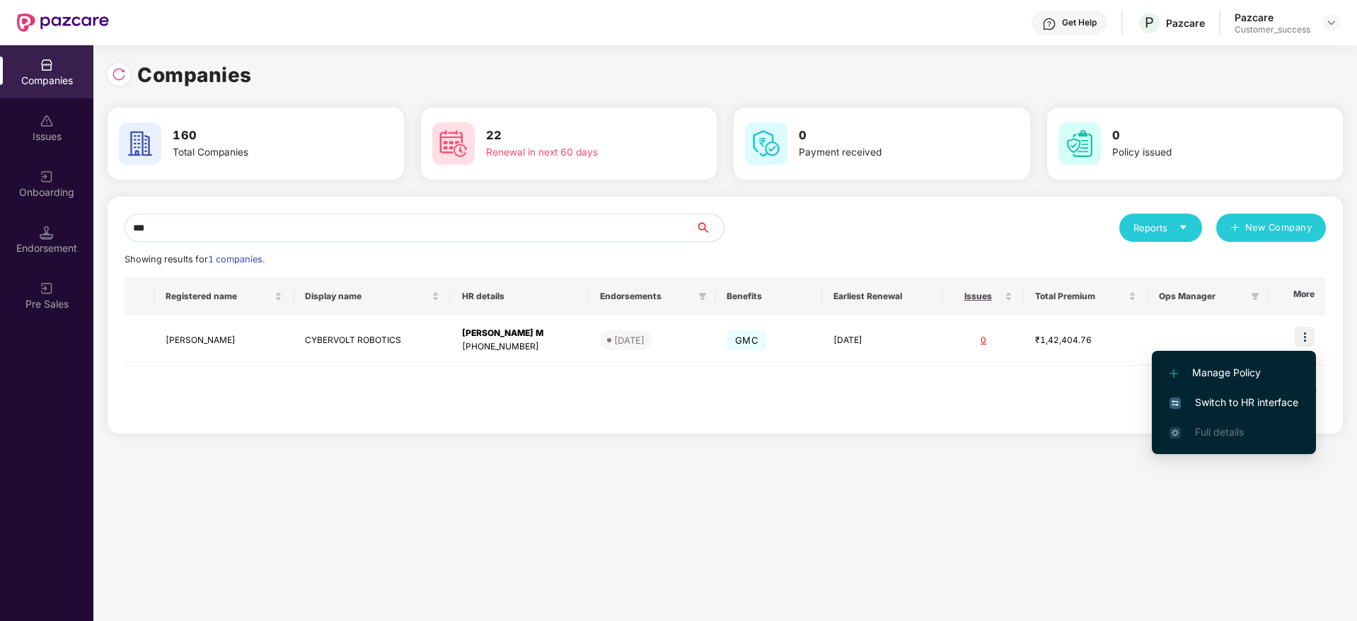
click at [1281, 396] on span "Switch to HR interface" at bounding box center [1233, 403] width 129 height 16
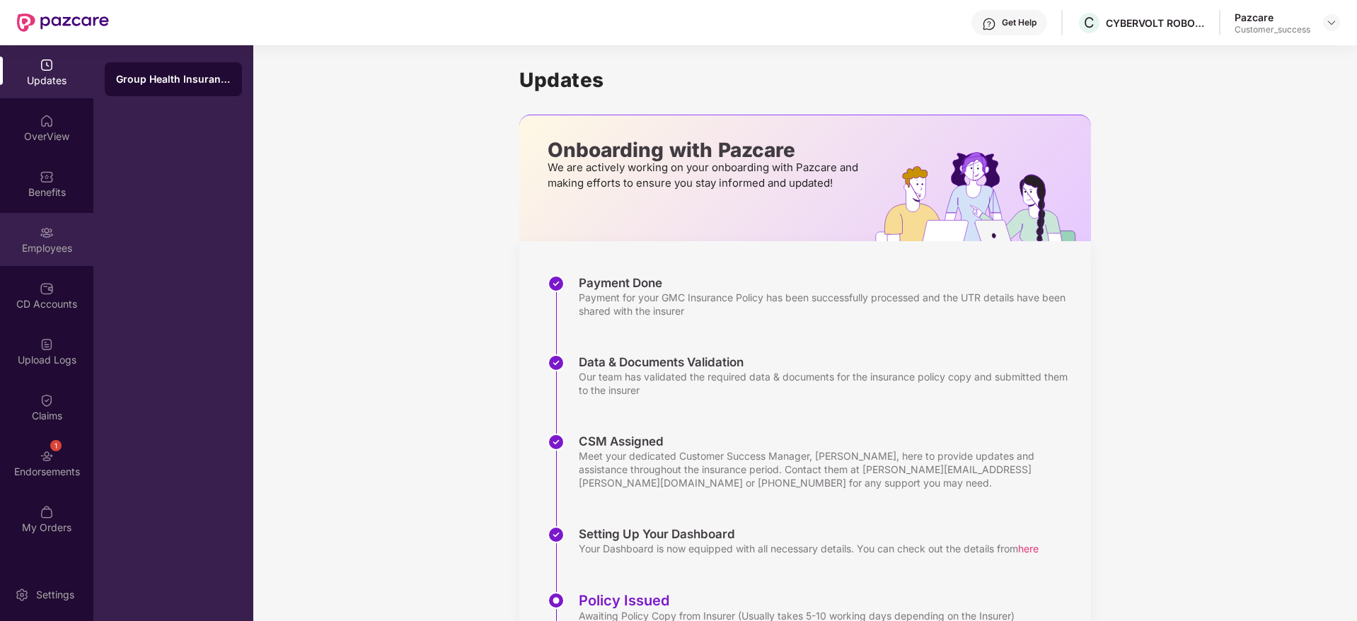
click at [24, 247] on div "Employees" at bounding box center [46, 248] width 93 height 14
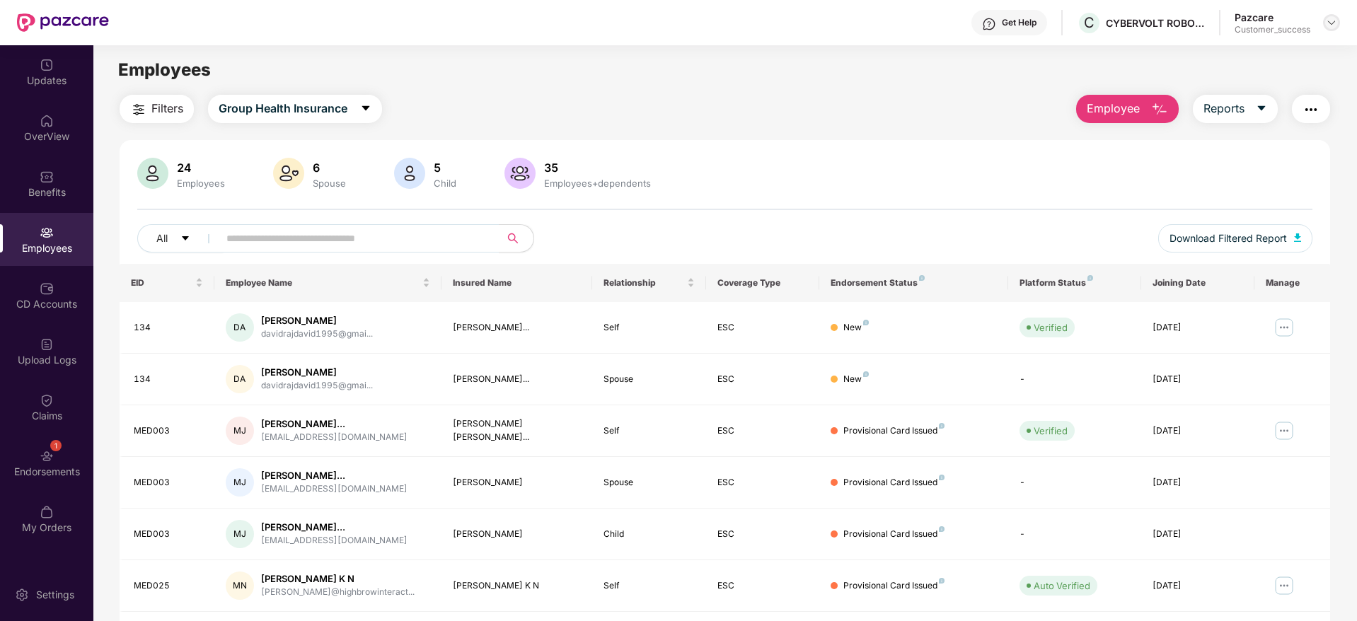
drag, startPoint x: 1334, startPoint y: 21, endPoint x: 1314, endPoint y: 40, distance: 26.5
click at [1333, 22] on img at bounding box center [1331, 22] width 11 height 11
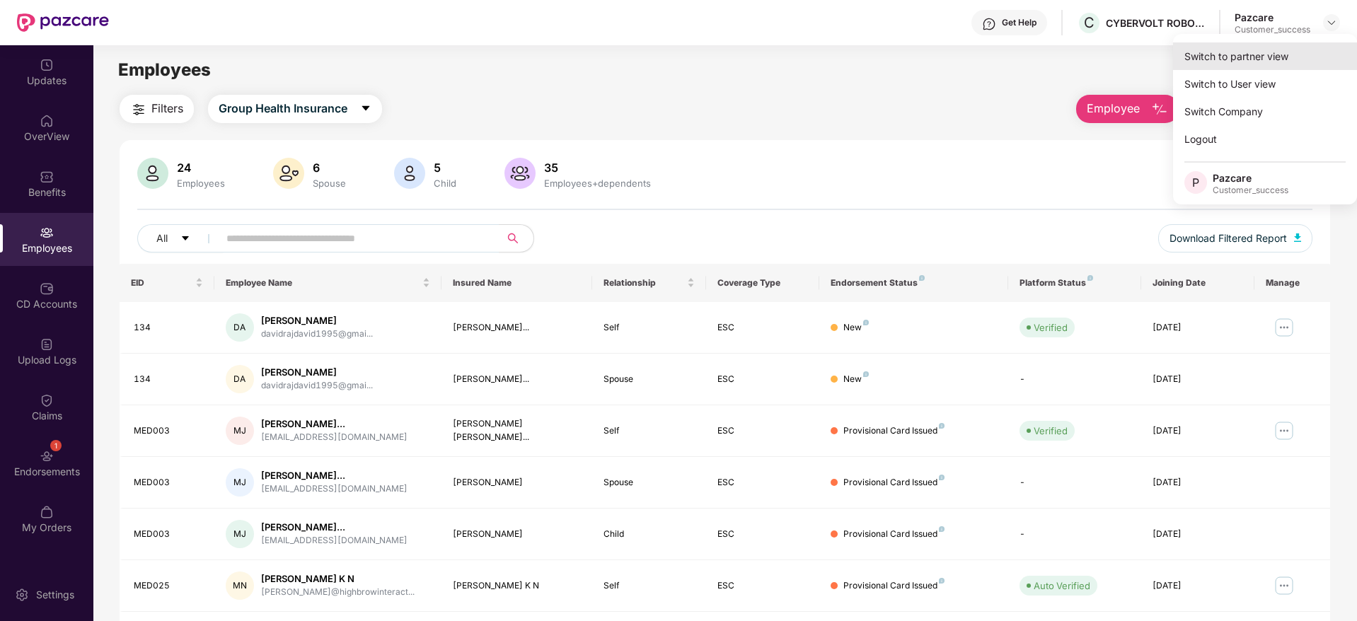
click at [1293, 50] on div "Switch to partner view" at bounding box center [1265, 56] width 184 height 28
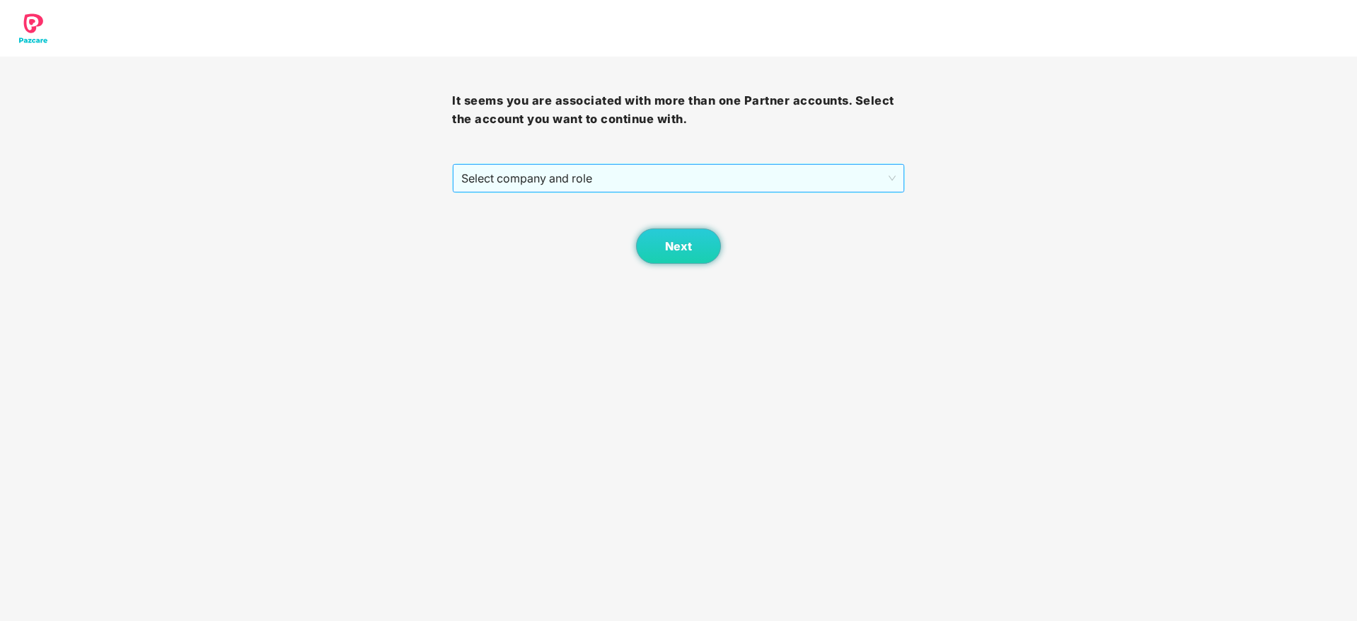
click at [733, 190] on span "Select company and role" at bounding box center [678, 178] width 434 height 27
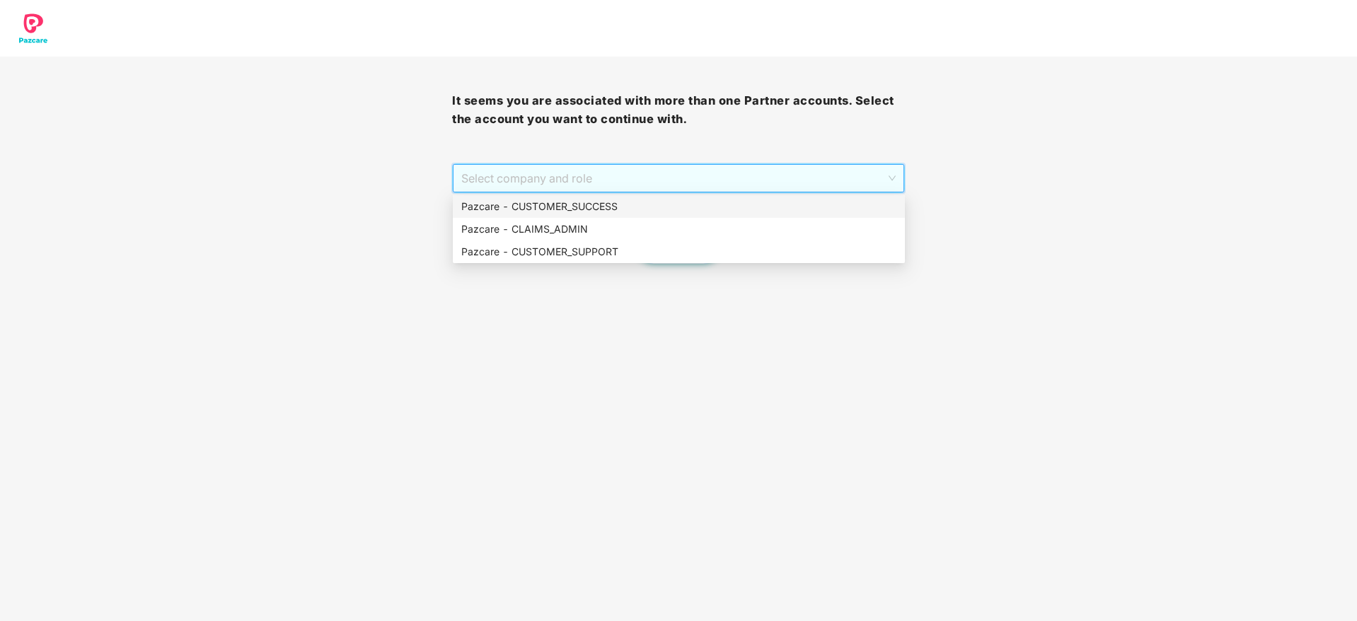
drag, startPoint x: 729, startPoint y: 202, endPoint x: 696, endPoint y: 253, distance: 60.4
click at [729, 203] on div "Pazcare - CUSTOMER_SUCCESS" at bounding box center [678, 207] width 435 height 16
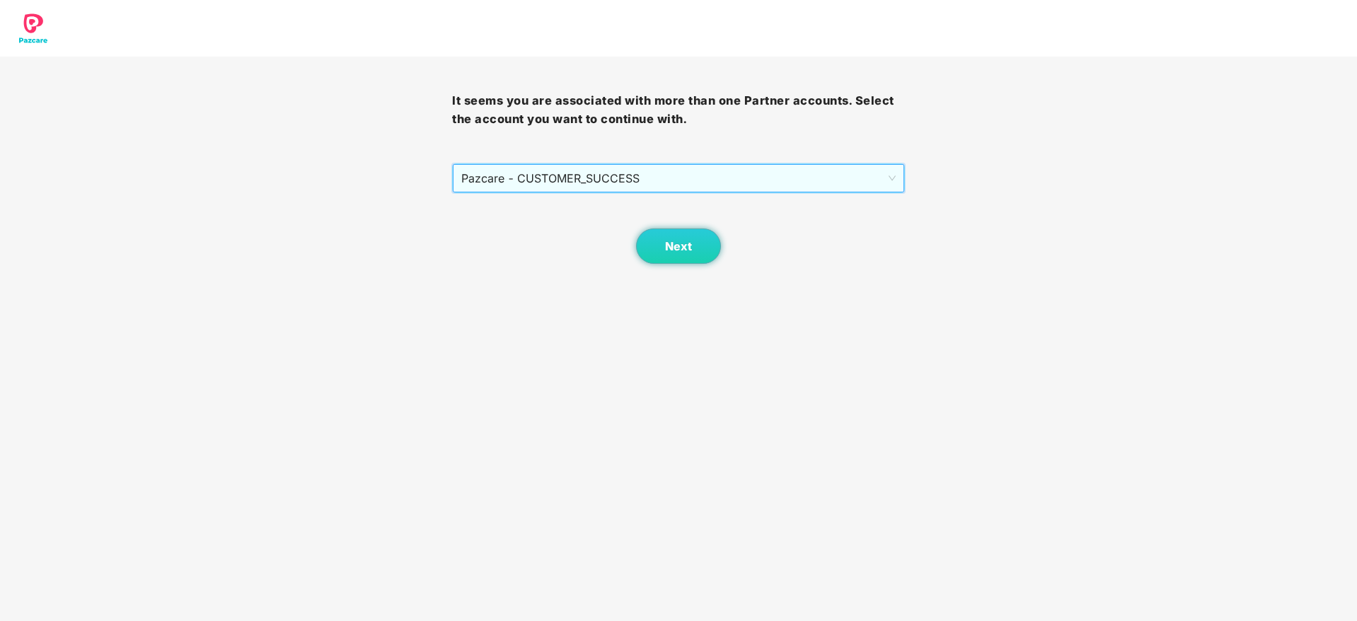
click at [681, 267] on body "It seems you are associated with more than one Partner accounts. Select the acc…" at bounding box center [678, 310] width 1357 height 621
click at [683, 255] on button "Next" at bounding box center [678, 246] width 85 height 35
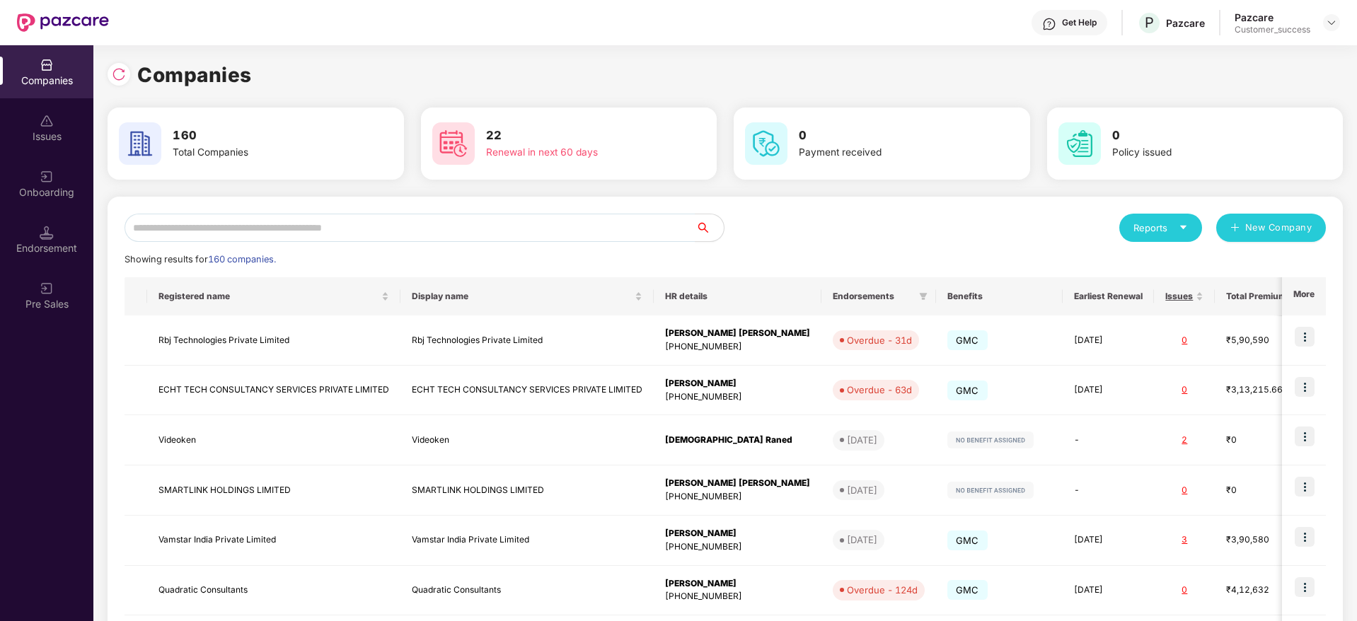
click at [623, 267] on div "Reports New Company Showing results for 160 companies. Registered name Display …" at bounding box center [725, 540] width 1201 height 653
click at [620, 240] on input "text" at bounding box center [410, 228] width 571 height 28
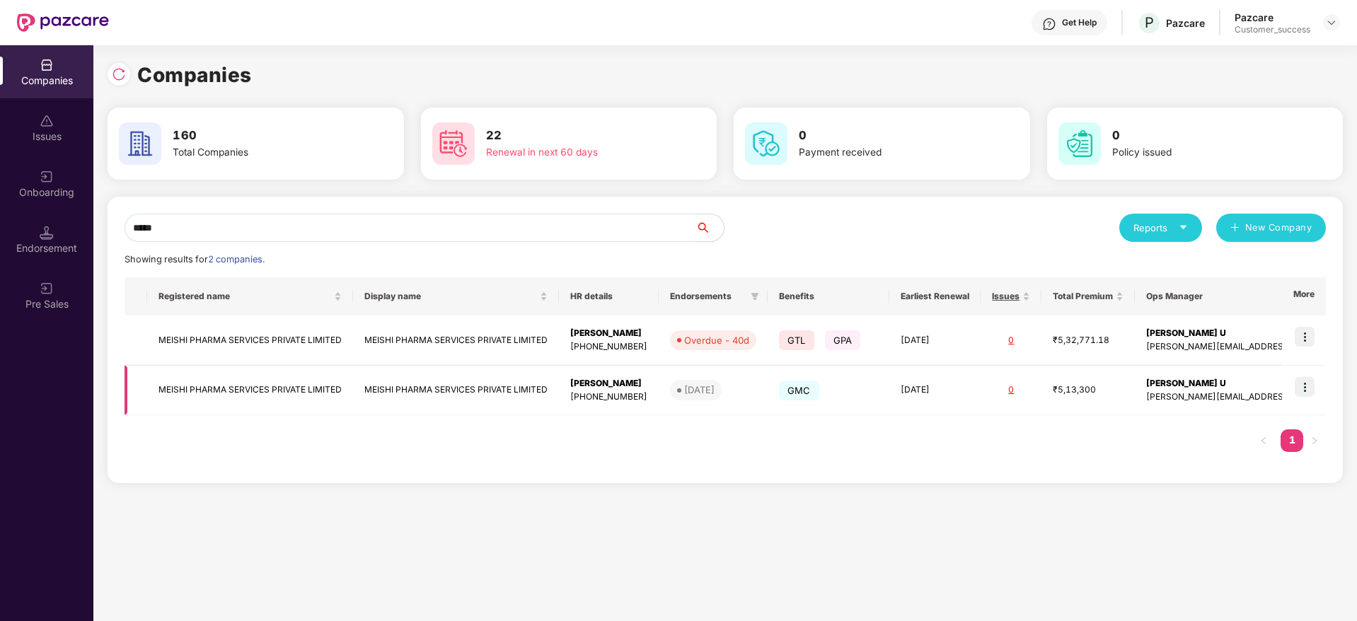
type input "*****"
click at [1298, 387] on td at bounding box center [1304, 391] width 44 height 50
click at [1304, 387] on img at bounding box center [1305, 387] width 20 height 20
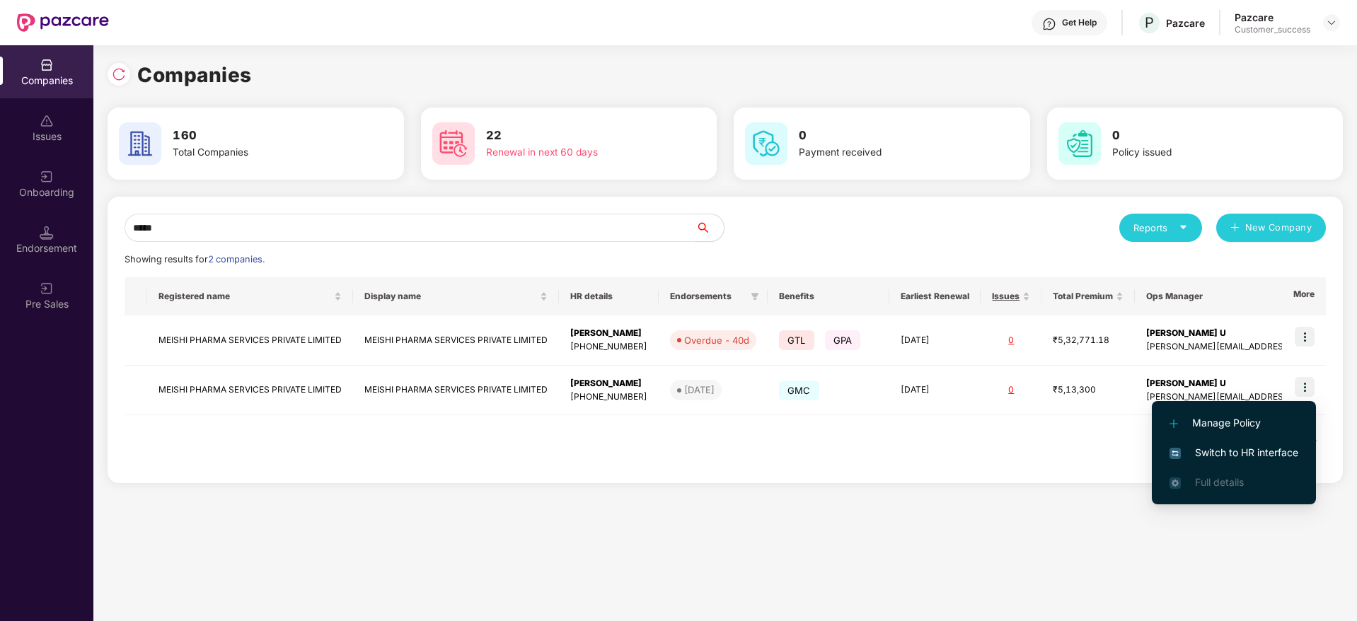
click at [1270, 456] on span "Switch to HR interface" at bounding box center [1233, 453] width 129 height 16
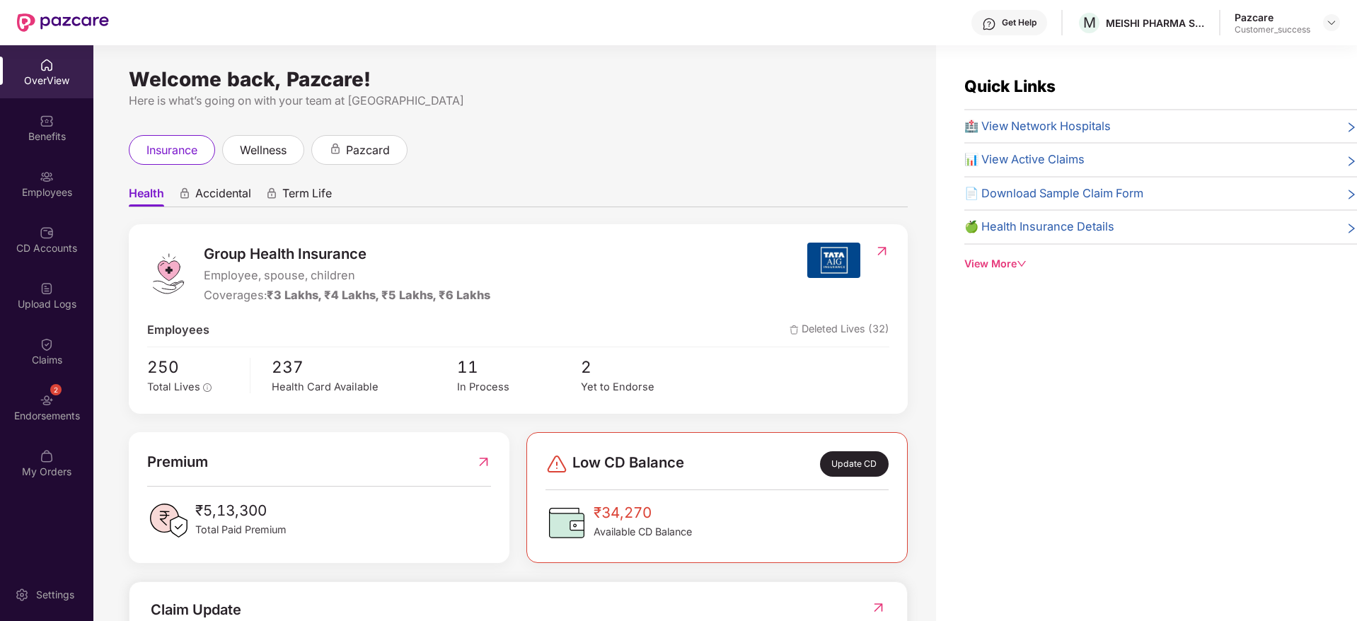
click at [59, 199] on div "Employees" at bounding box center [46, 183] width 93 height 53
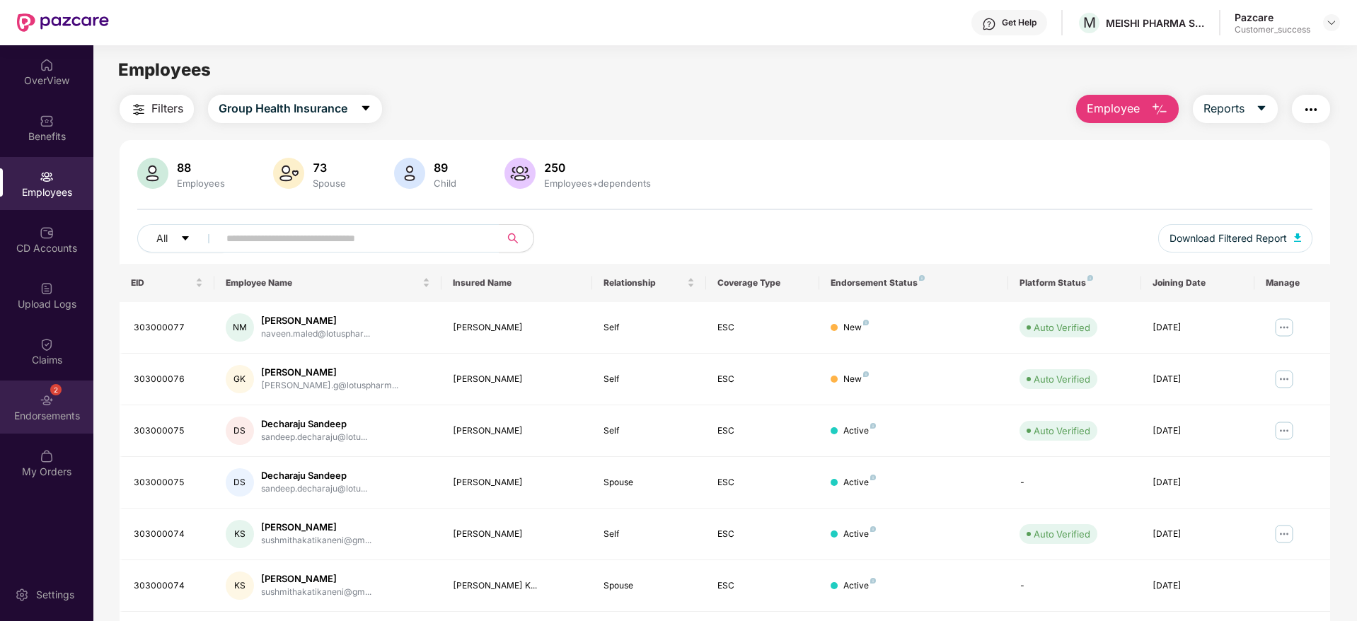
click at [52, 403] on img at bounding box center [47, 400] width 14 height 14
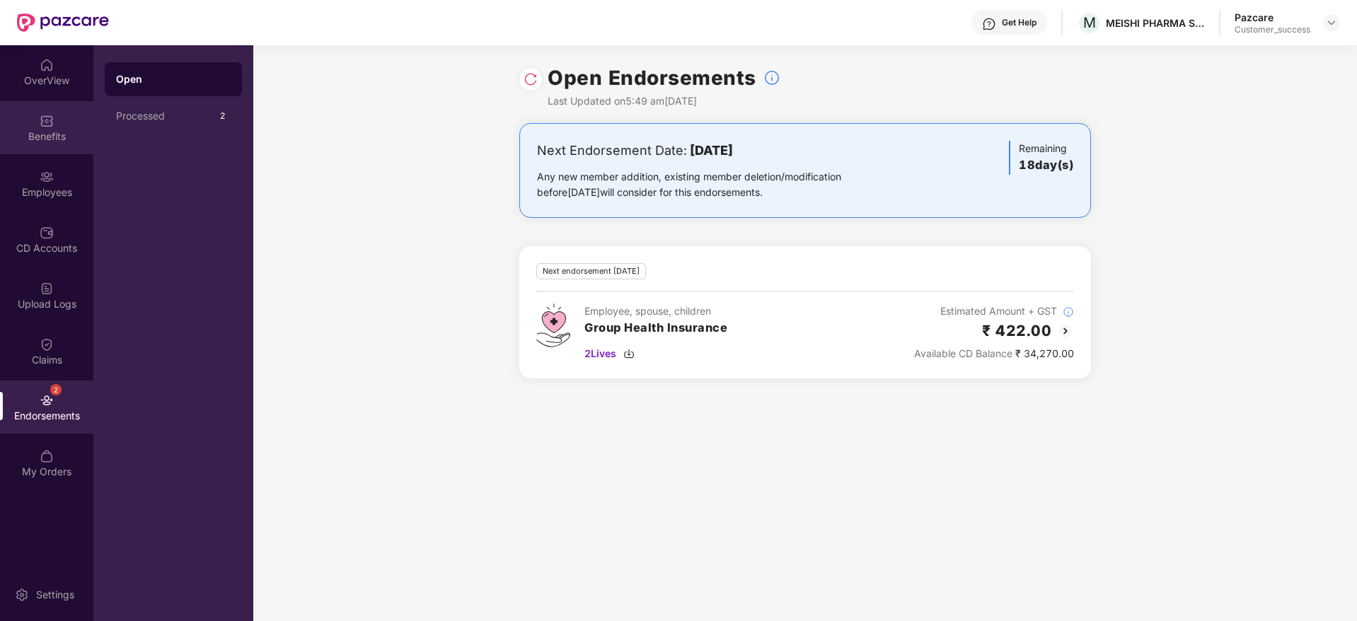
click at [50, 119] on img at bounding box center [47, 121] width 14 height 14
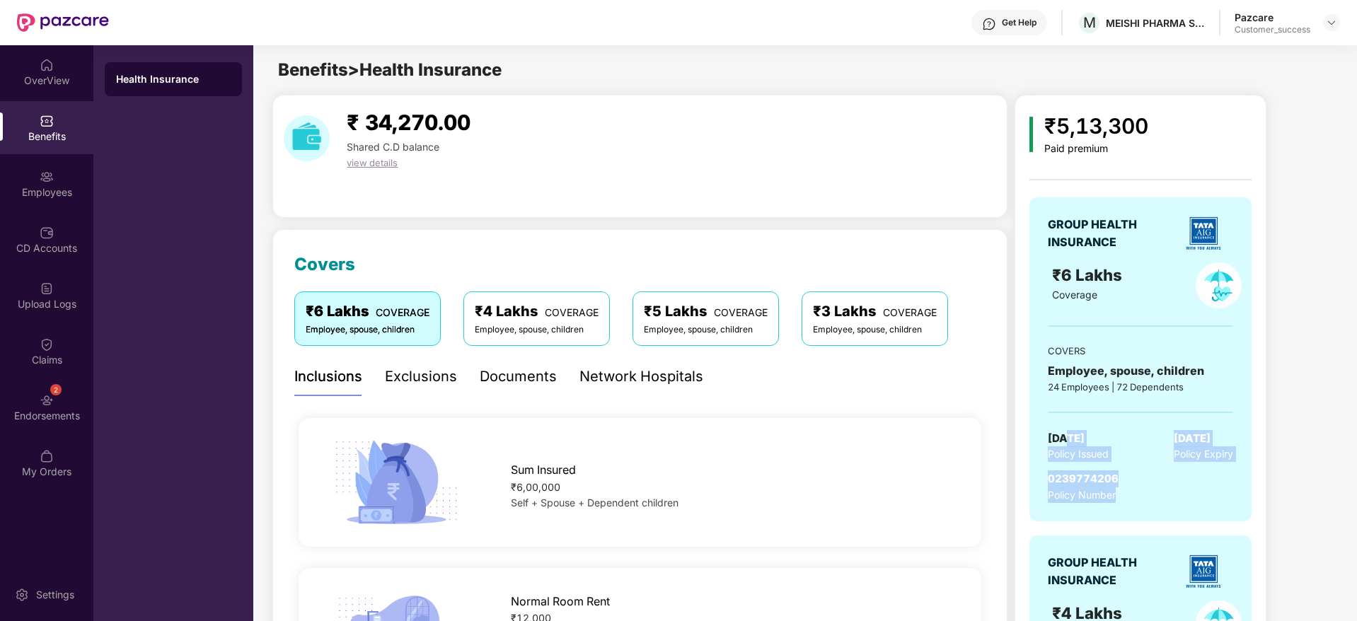
drag, startPoint x: 1238, startPoint y: 473, endPoint x: 1063, endPoint y: 414, distance: 184.6
click at [1063, 414] on div "GROUP HEALTH INSURANCE ₹6 Lakhs Coverage COVERS Employee, spouse, children 24 E…" at bounding box center [1140, 359] width 222 height 324
click at [1146, 425] on div "GROUP HEALTH INSURANCE ₹6 Lakhs Coverage COVERS Employee, spouse, children 24 E…" at bounding box center [1140, 359] width 222 height 324
click at [0, 173] on div "Employees" at bounding box center [46, 183] width 93 height 53
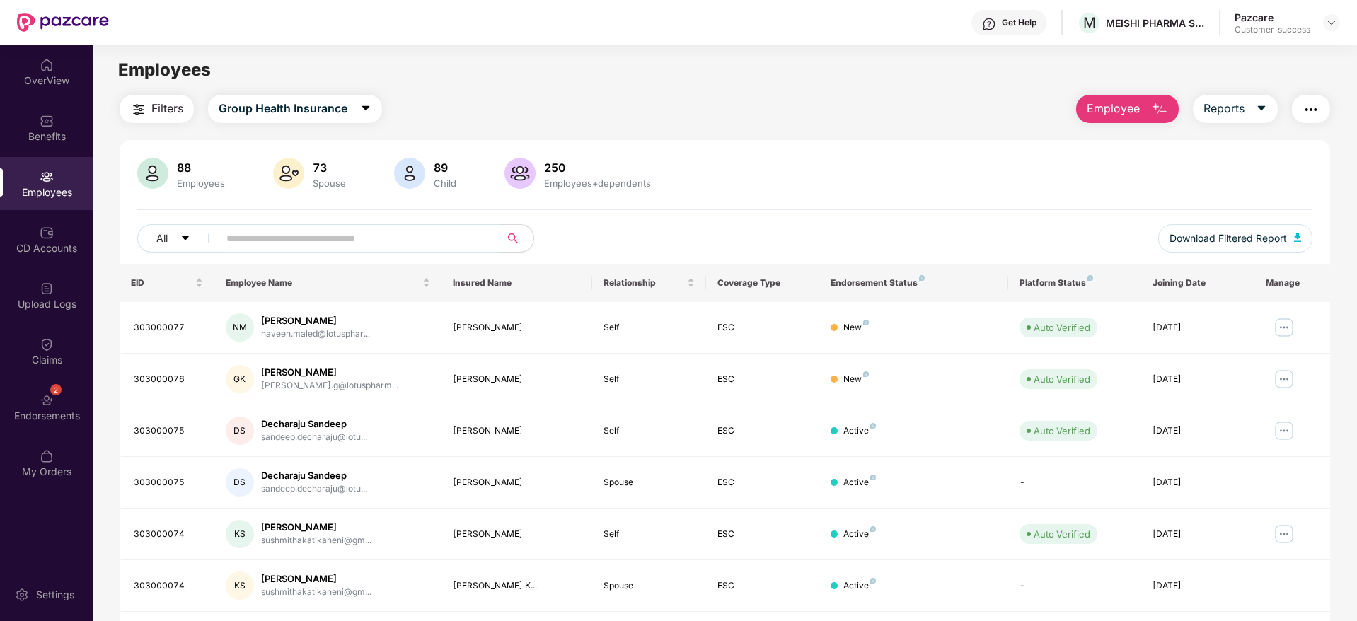
click at [424, 252] on span at bounding box center [354, 238] width 290 height 28
paste input "**********"
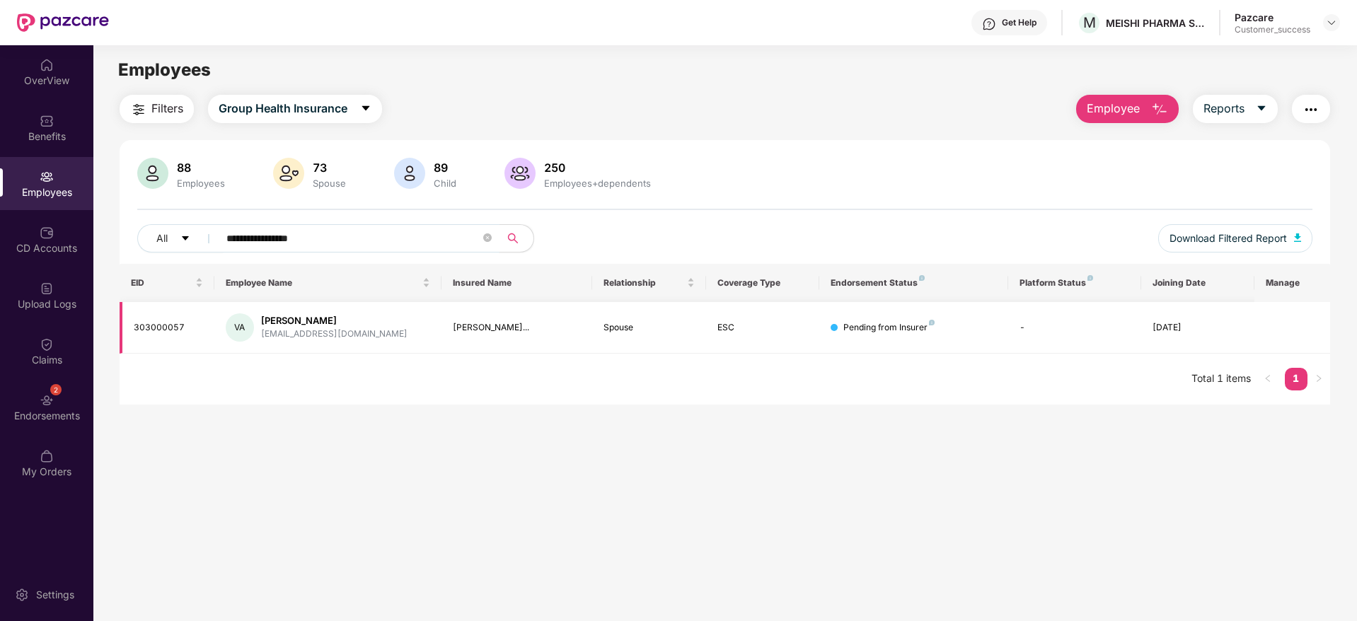
click at [172, 321] on div "303000057" at bounding box center [168, 327] width 69 height 13
copy div "303000057"
drag, startPoint x: 44, startPoint y: 241, endPoint x: 3, endPoint y: 243, distance: 41.1
click at [24, 244] on div "**********" at bounding box center [678, 333] width 1357 height 576
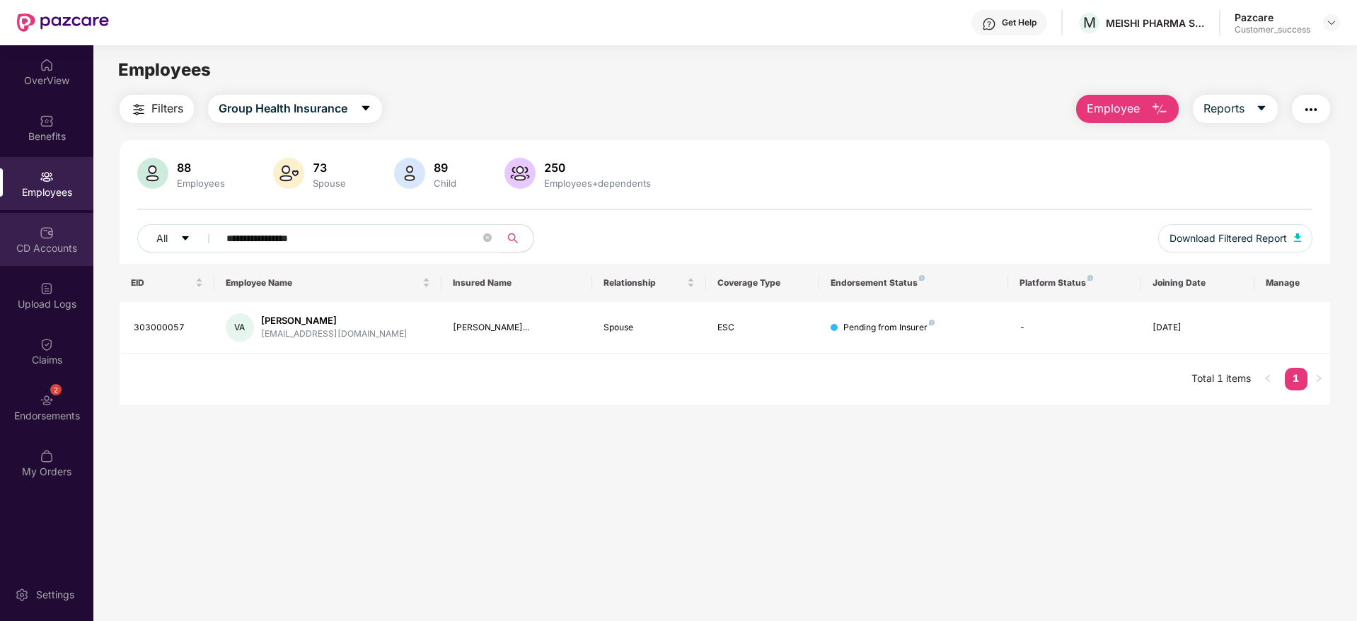
paste input "text"
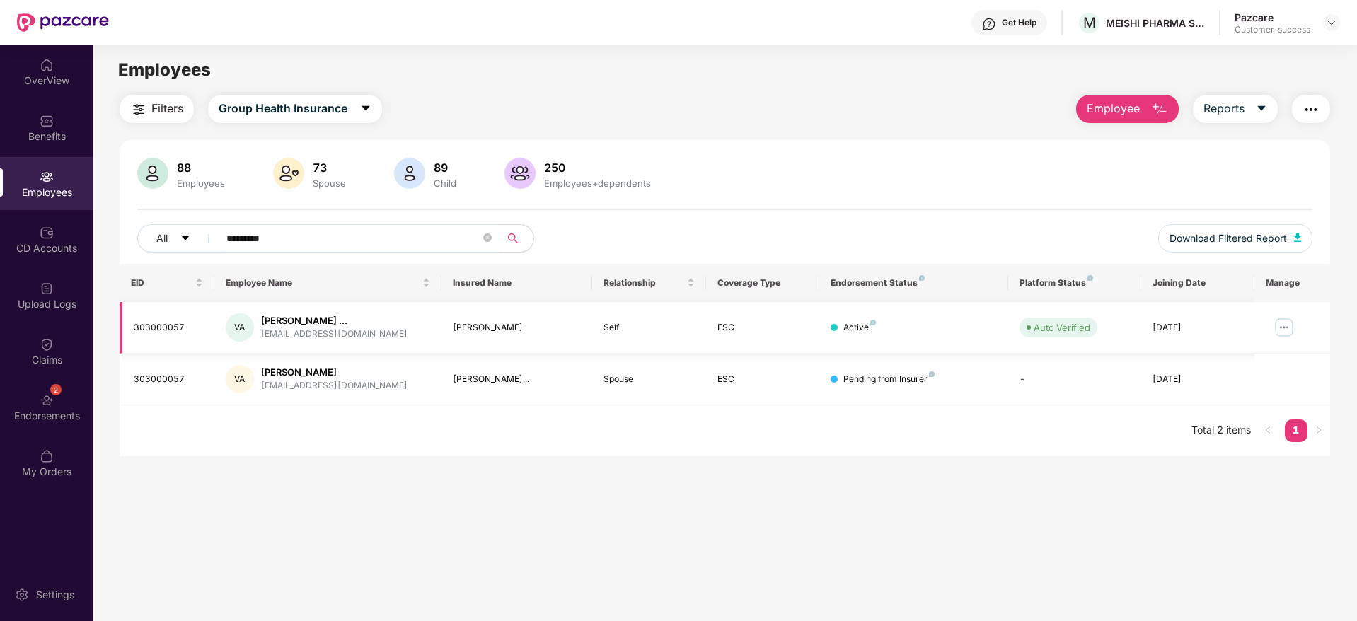
type input "*********"
click at [1288, 325] on img at bounding box center [1284, 327] width 23 height 23
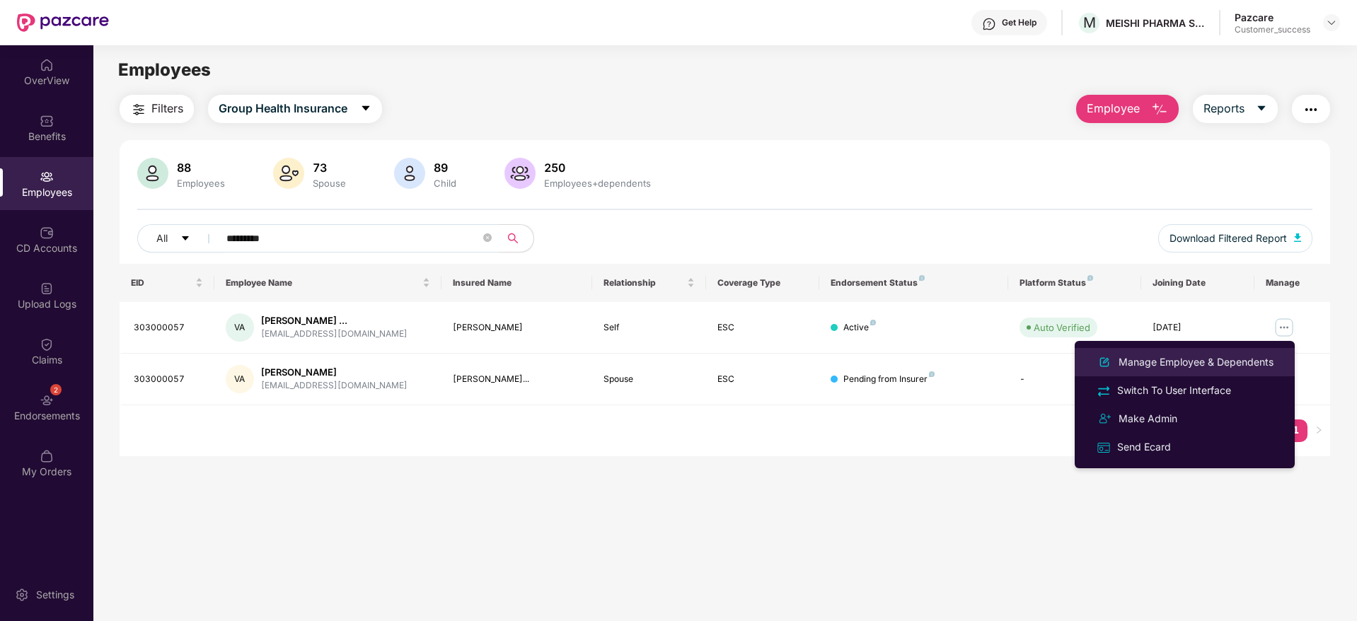
click at [1204, 371] on li "Manage Employee & Dependents" at bounding box center [1185, 362] width 220 height 28
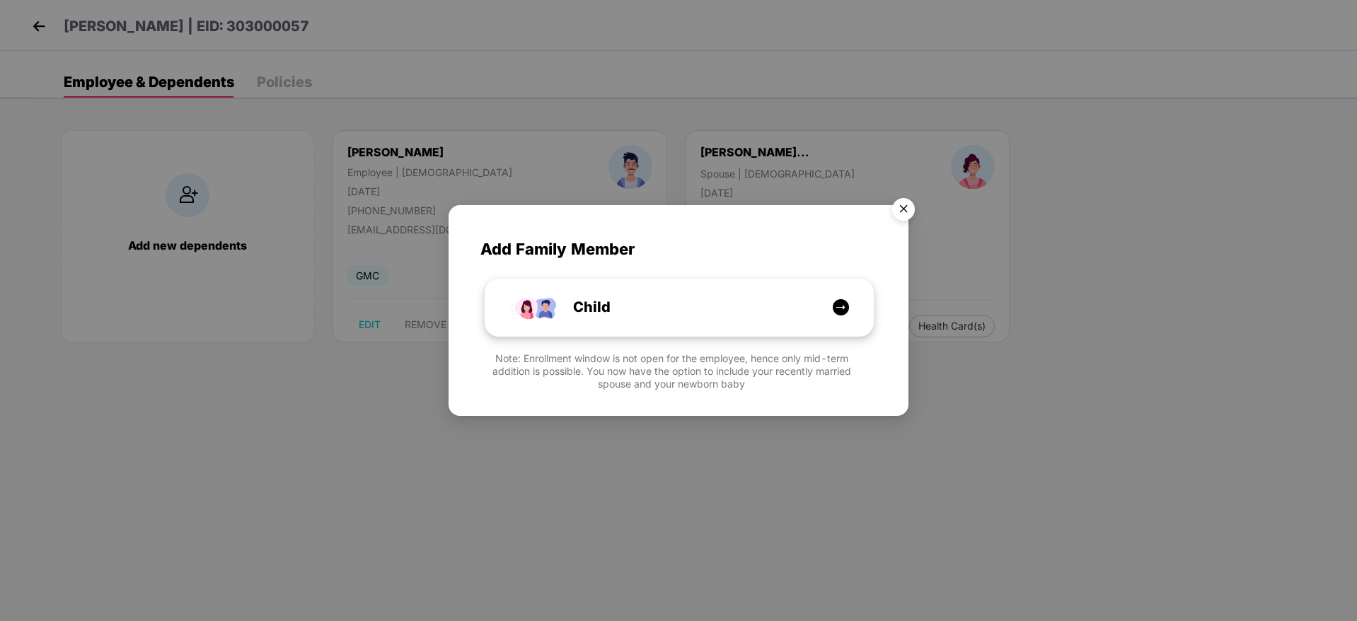
click at [647, 325] on div "Child" at bounding box center [679, 307] width 388 height 56
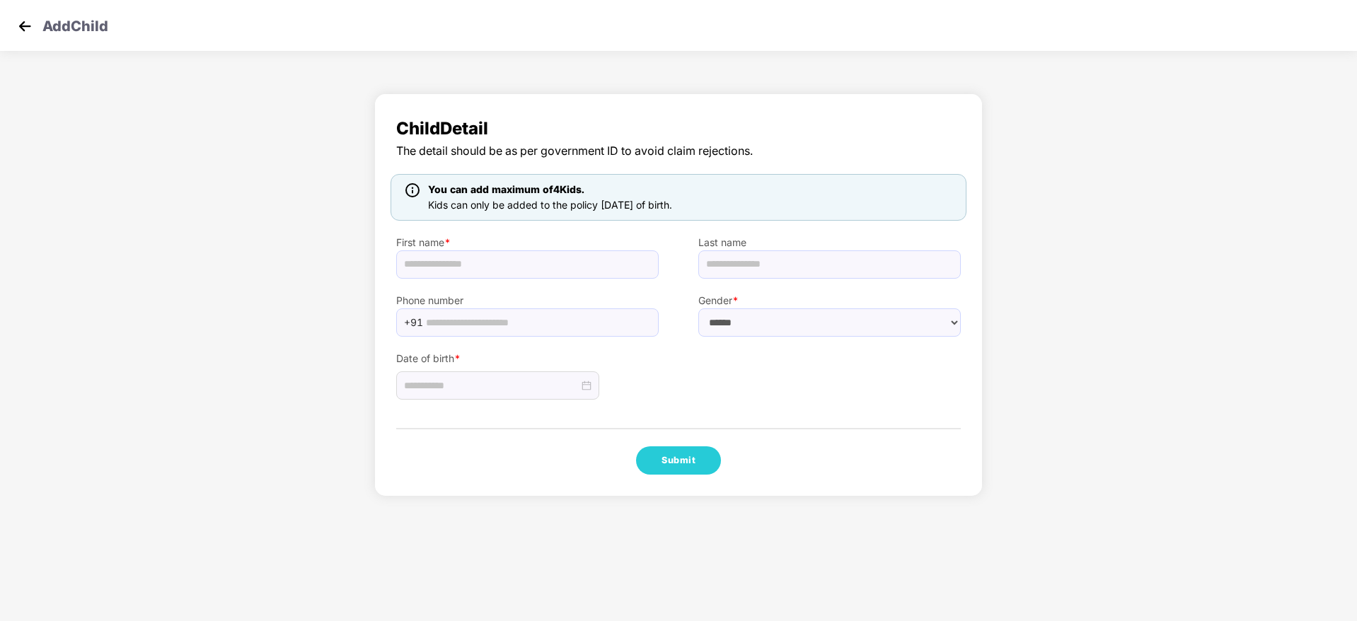
click at [18, 33] on img at bounding box center [24, 26] width 21 height 21
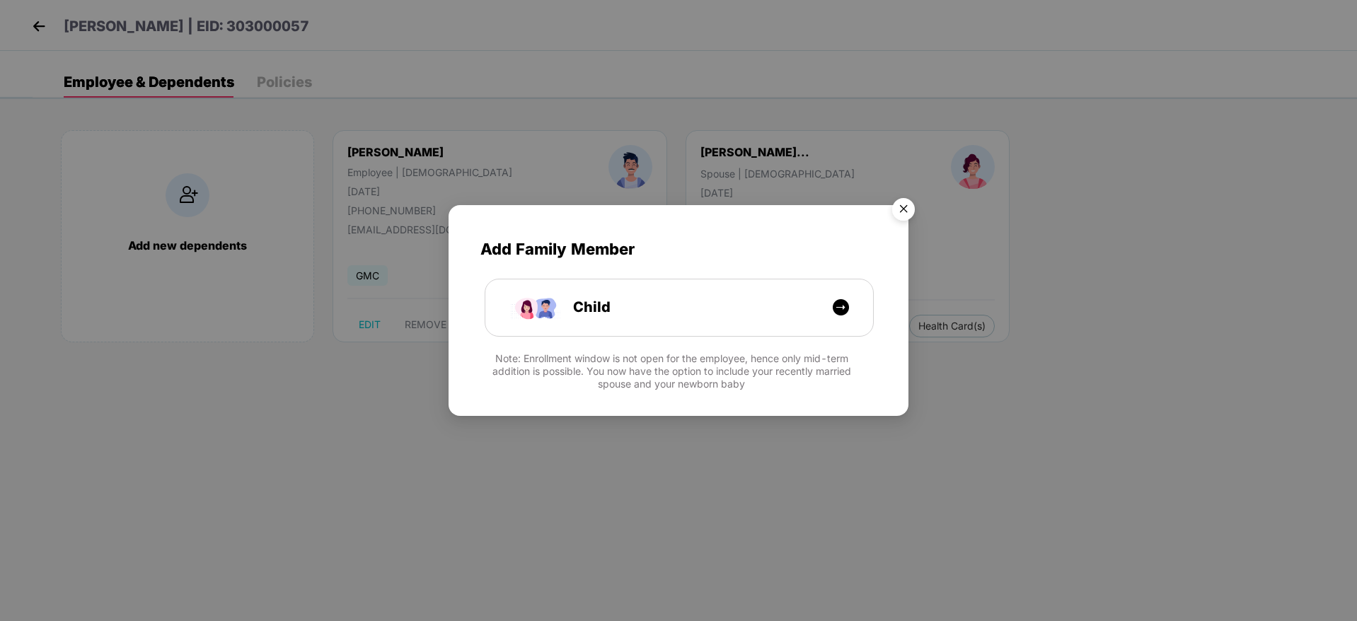
click at [909, 214] on img "Close" at bounding box center [904, 212] width 40 height 40
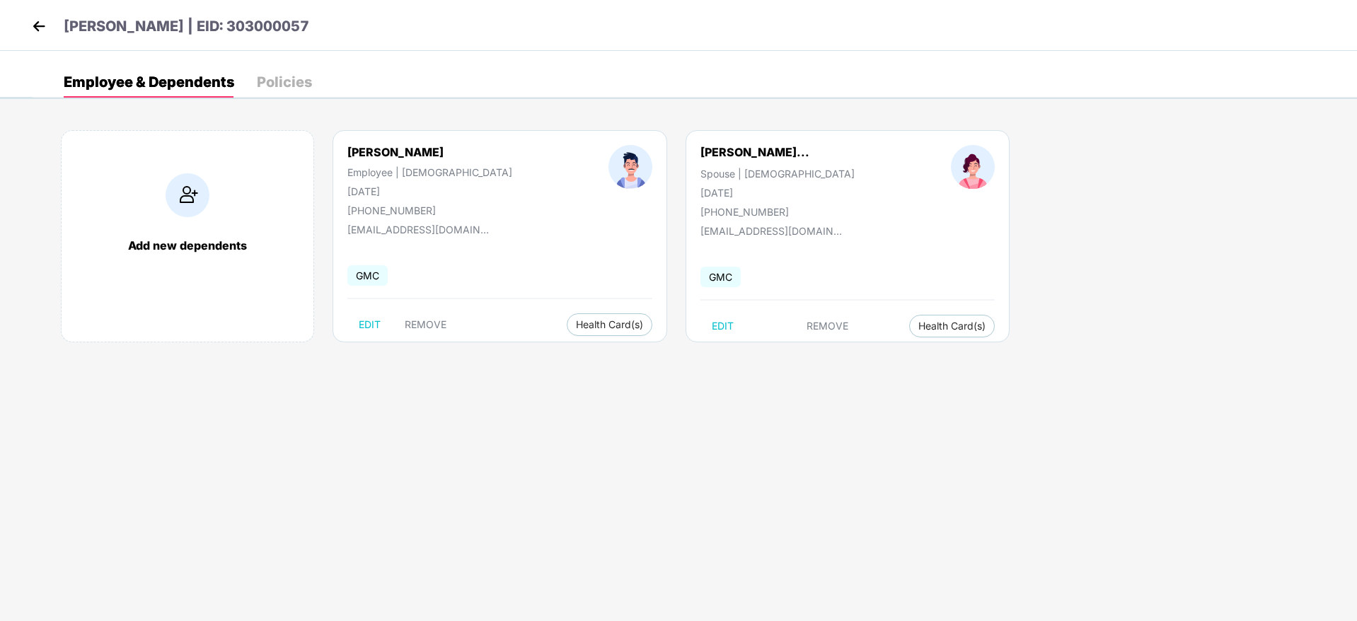
click at [751, 137] on div "Veenashri vijayakuma... Spouse | Female 02 Apr 1995 +919590155482 vijayalange@g…" at bounding box center [848, 236] width 324 height 212
click at [742, 129] on div "[PERSON_NAME]" at bounding box center [753, 131] width 87 height 23
copy div "[PERSON_NAME]"
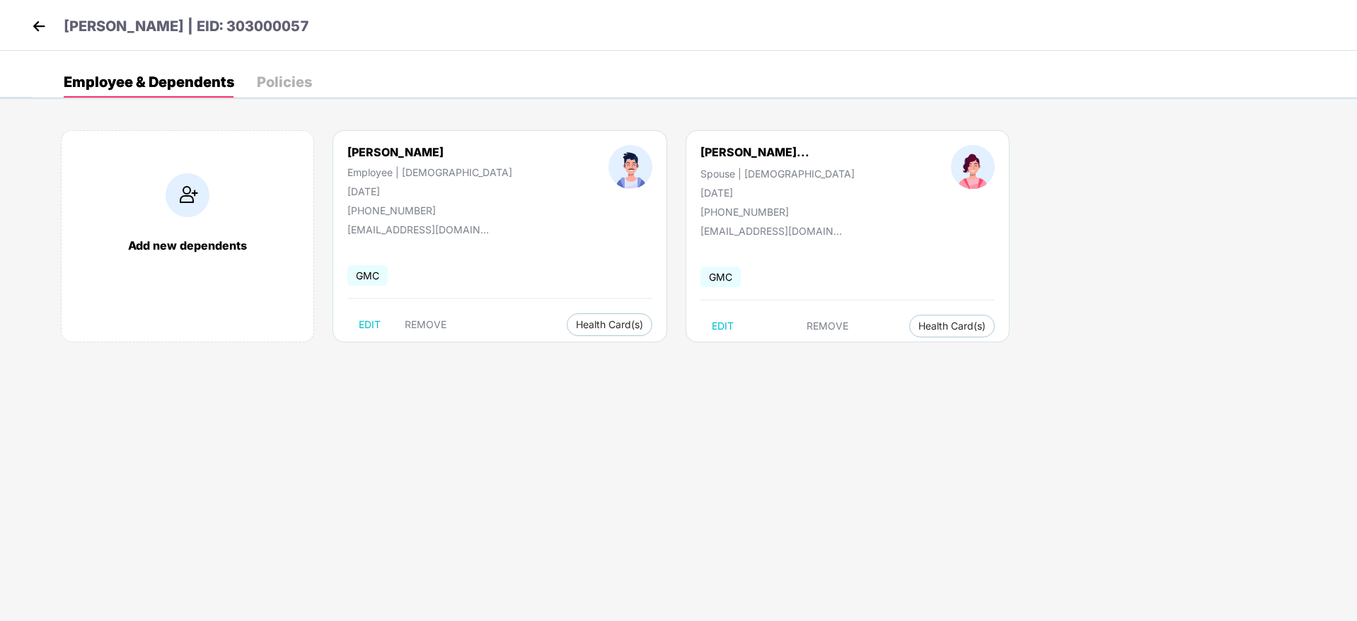
click at [210, 236] on div "Add new dependents" at bounding box center [187, 236] width 253 height 212
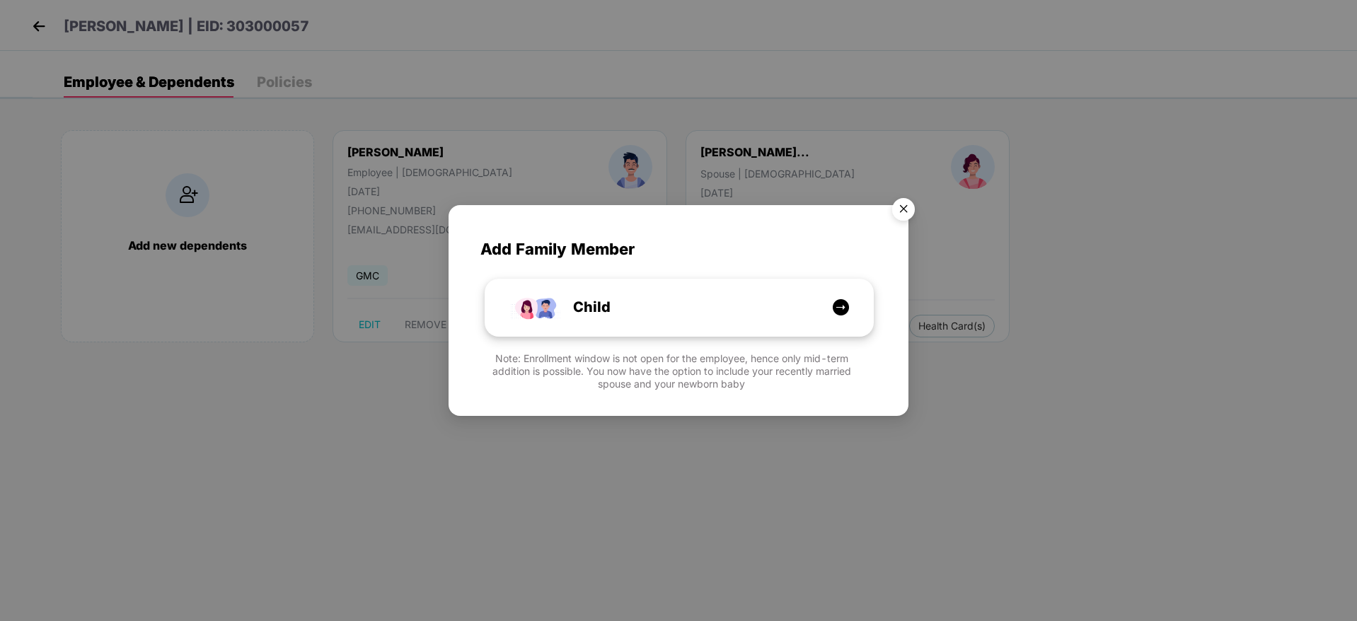
click at [678, 312] on div "Child" at bounding box center [686, 307] width 291 height 22
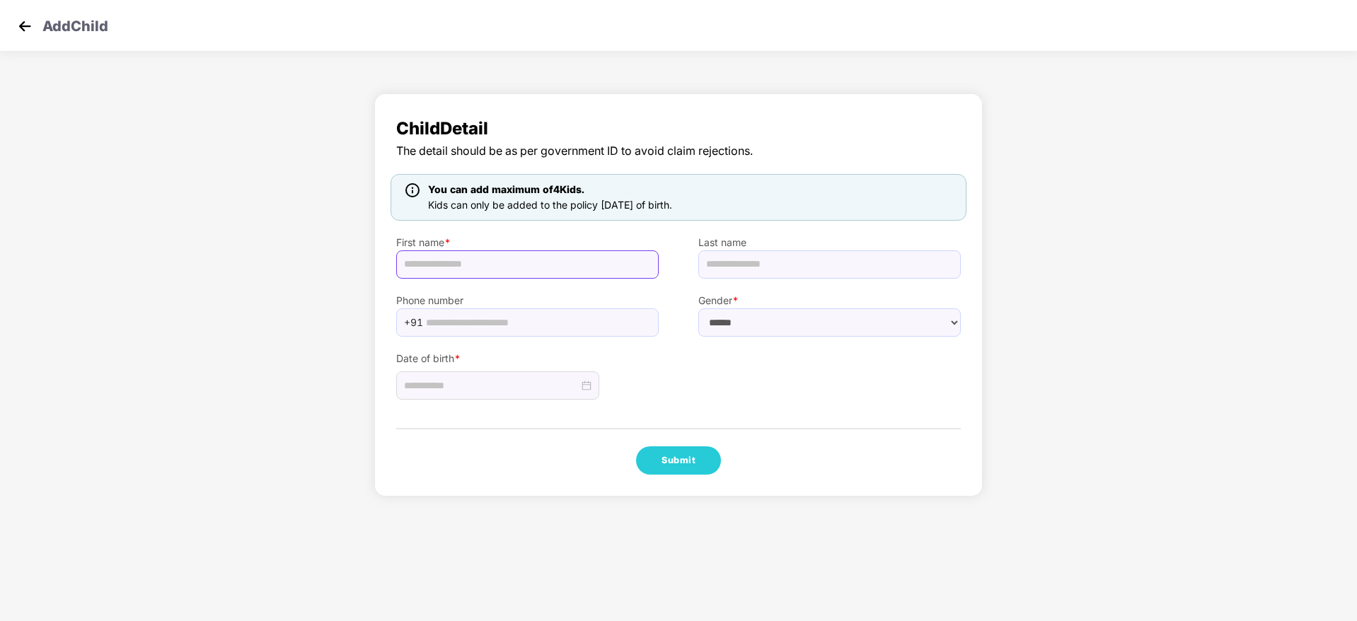
click at [536, 268] on input "text" at bounding box center [527, 264] width 262 height 28
paste input "**********"
type input "**********"
click at [707, 40] on div "Add Child" at bounding box center [678, 25] width 1357 height 51
click at [27, 25] on img at bounding box center [24, 26] width 21 height 21
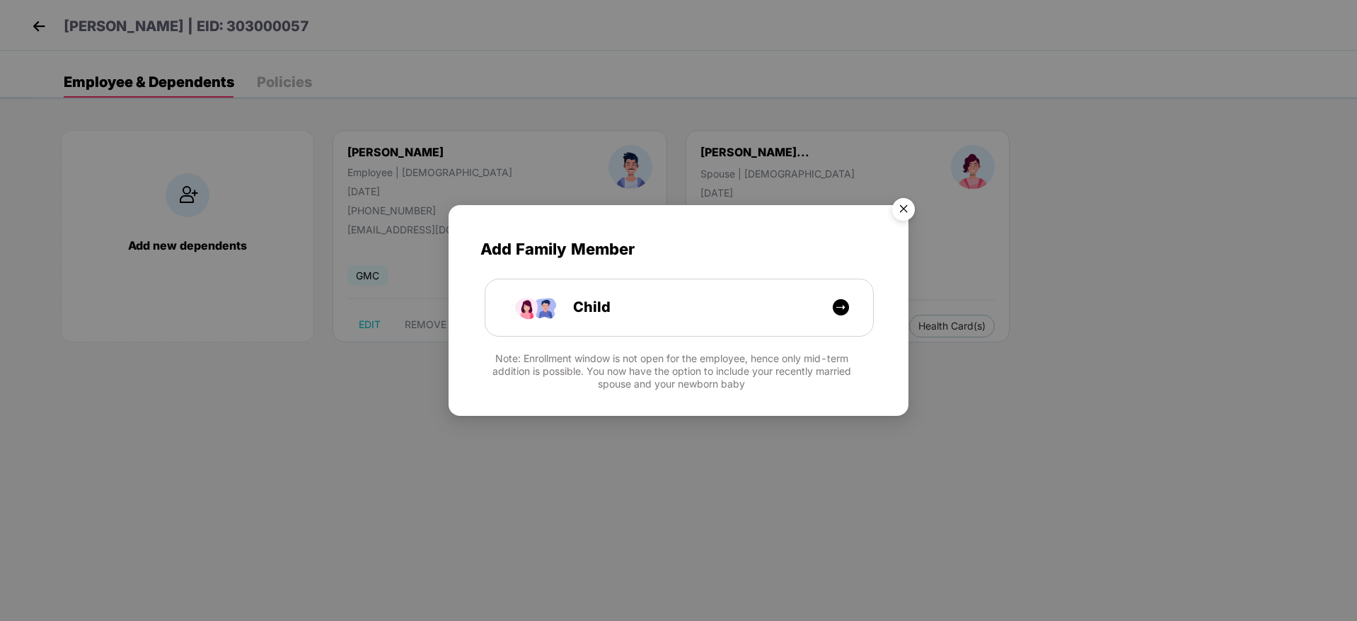
click at [905, 209] on img "Close" at bounding box center [904, 212] width 40 height 40
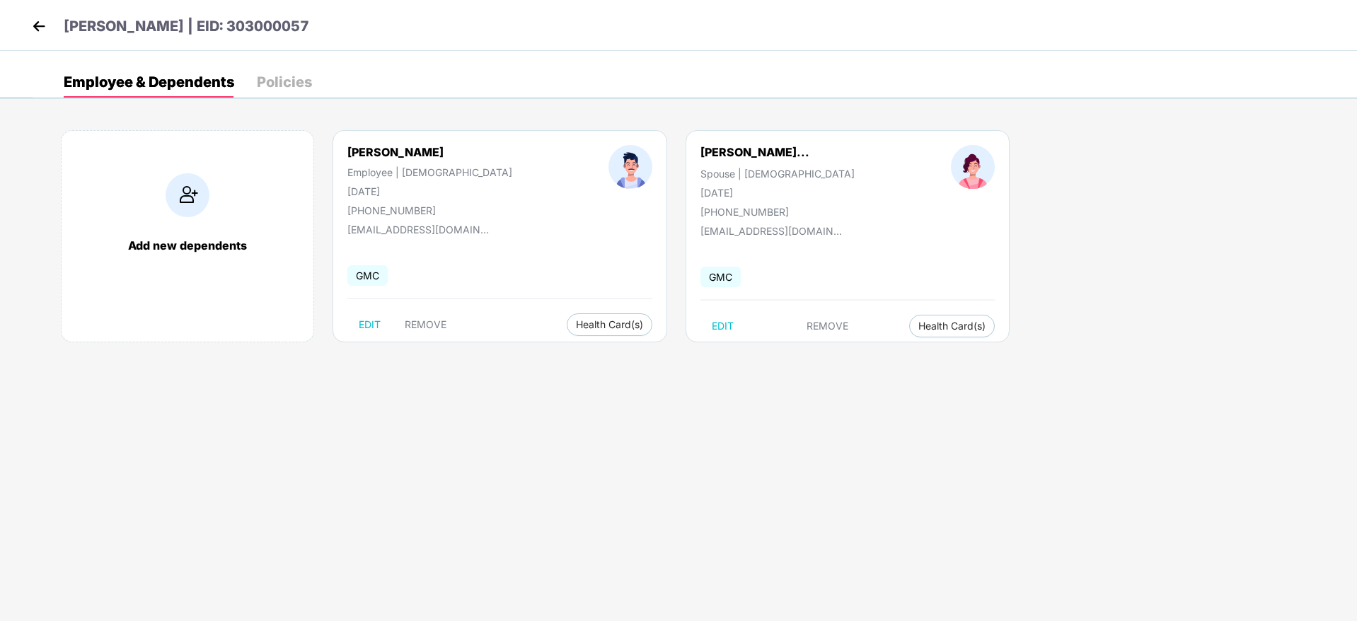
click at [52, 33] on header "[PERSON_NAME] | EID: 303000057" at bounding box center [168, 28] width 281 height 25
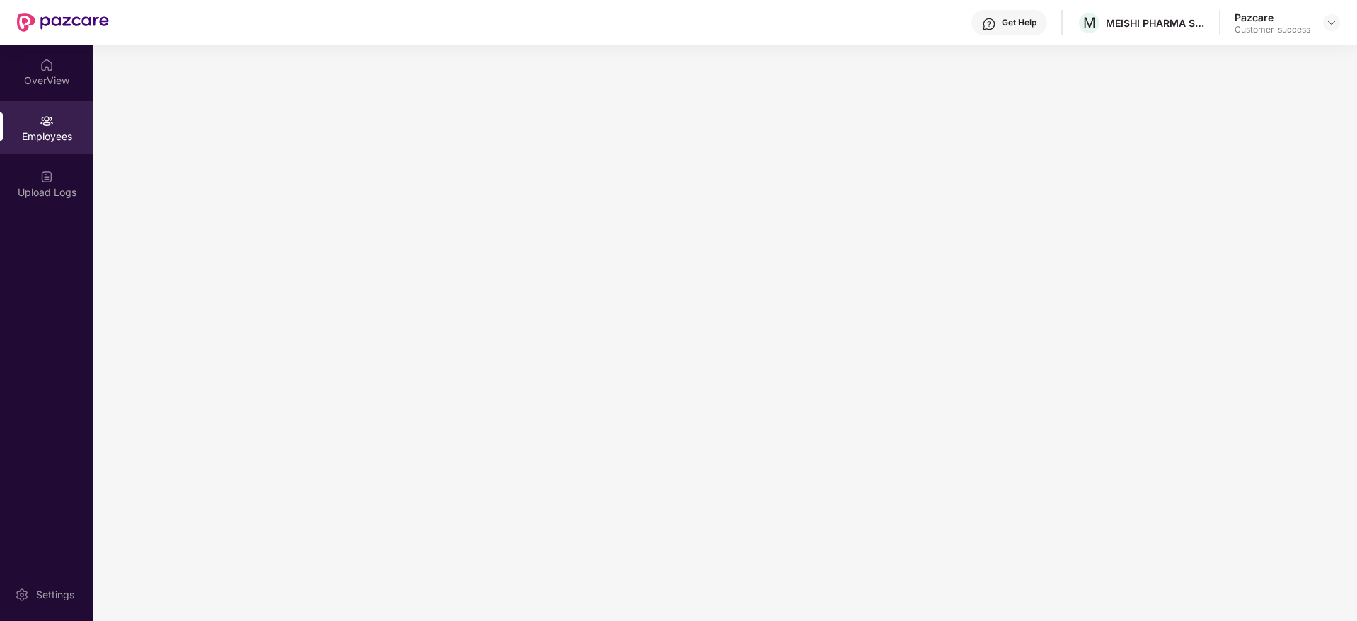
click at [33, 22] on img at bounding box center [63, 22] width 92 height 18
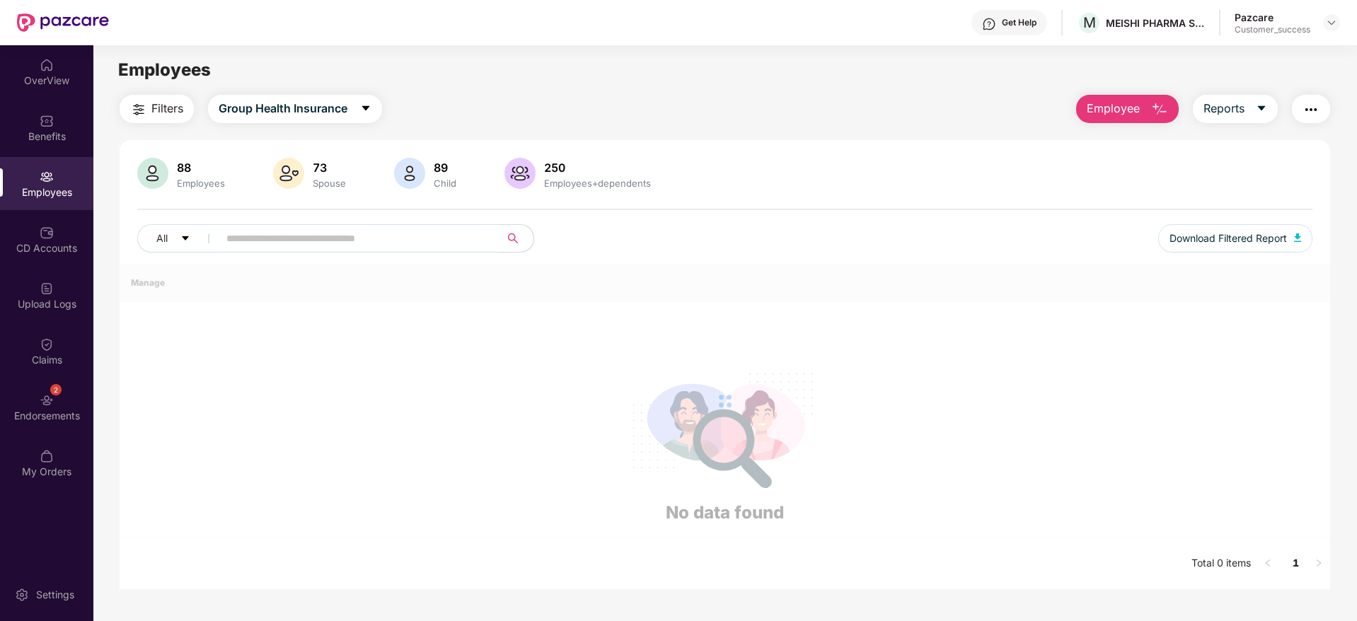
click at [316, 245] on input "text" at bounding box center [353, 238] width 254 height 21
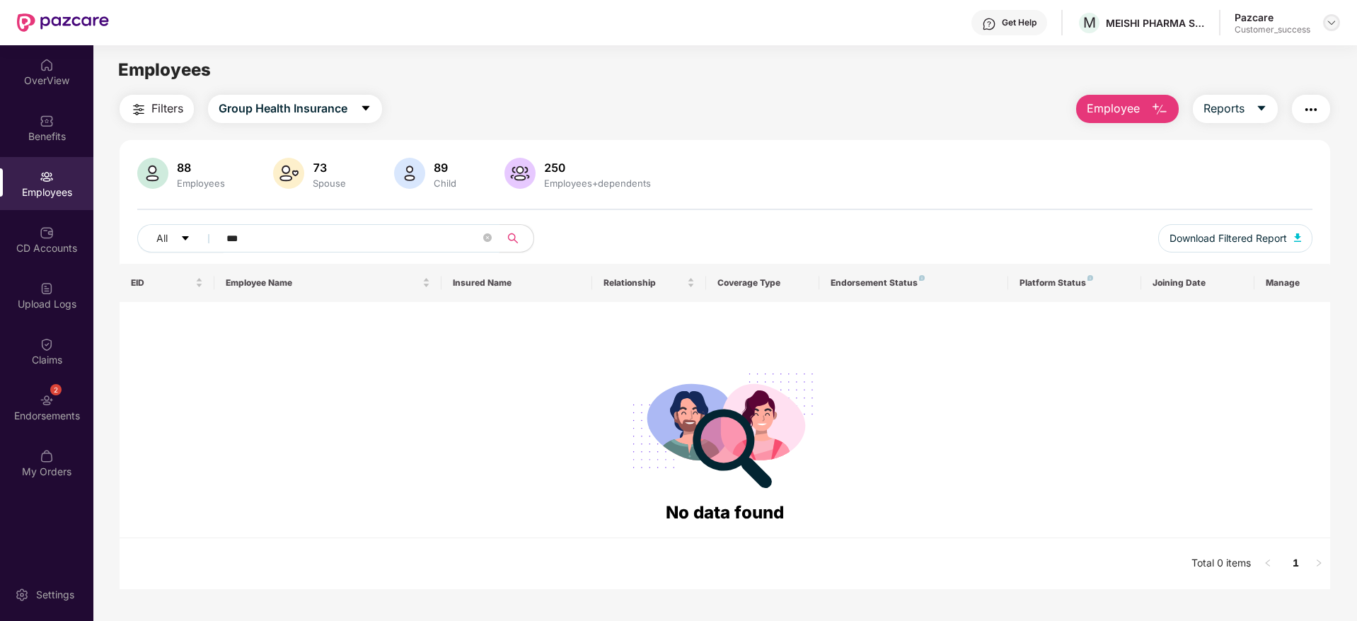
type input "***"
click at [1317, 50] on main "Employees Filters Group Health Insurance Employee Reports 88 Employees 73 Spous…" at bounding box center [724, 355] width 1263 height 621
click at [1329, 26] on img at bounding box center [1331, 22] width 11 height 11
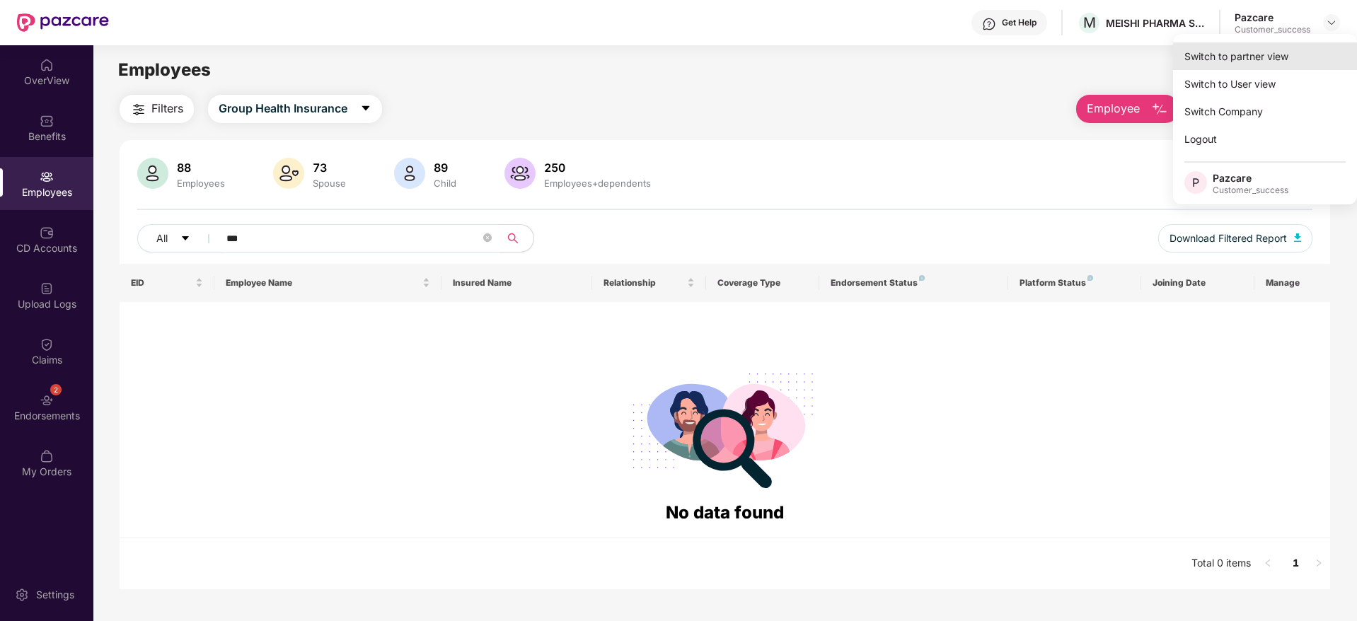
click at [1307, 54] on div "Switch to partner view" at bounding box center [1265, 56] width 184 height 28
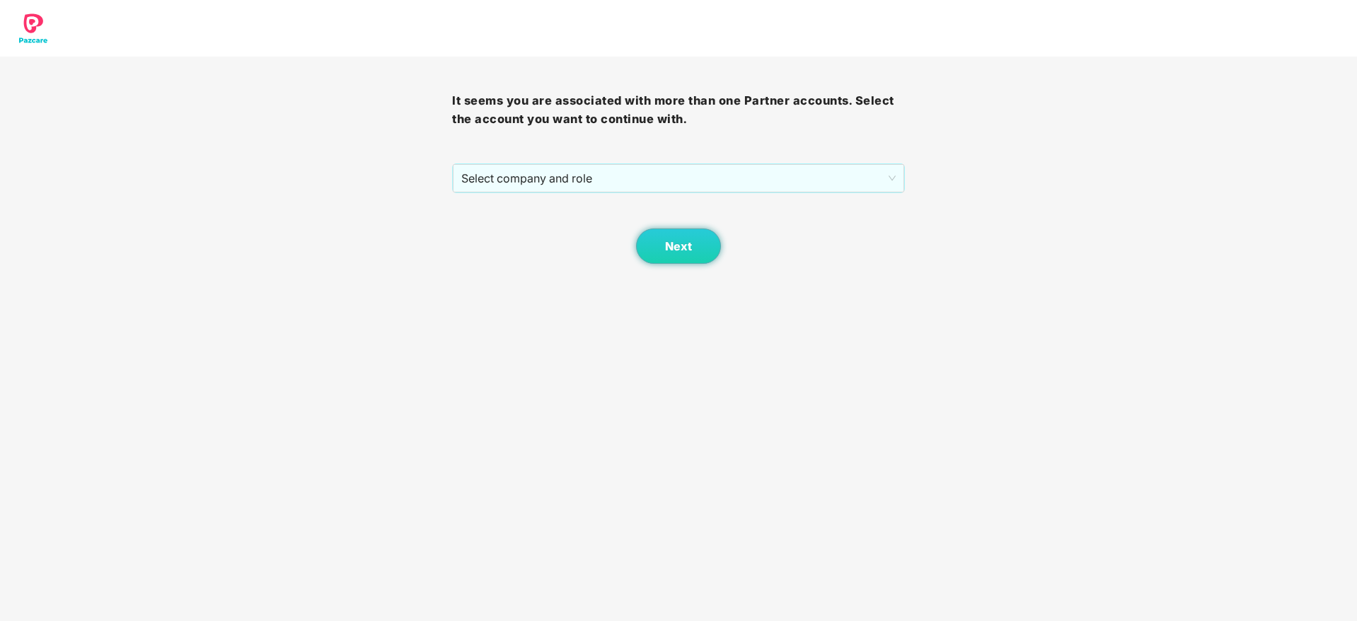
click at [660, 189] on span "Select company and role" at bounding box center [678, 178] width 434 height 27
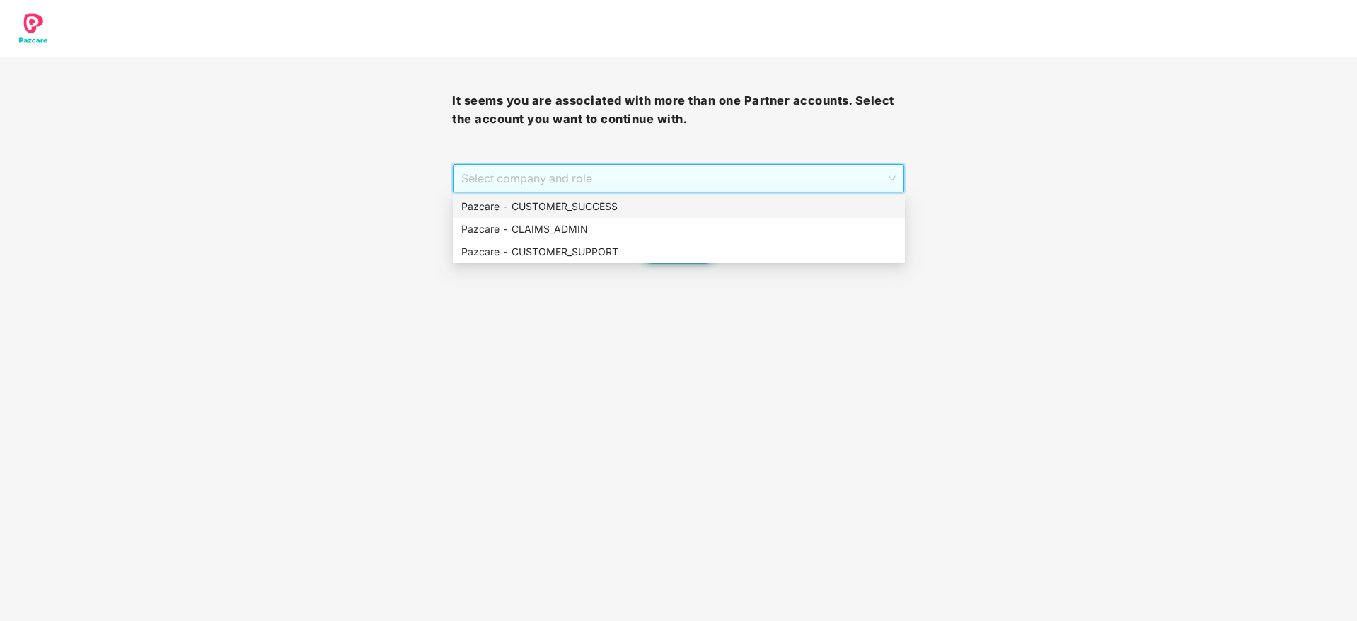
click at [659, 204] on div "Pazcare - CUSTOMER_SUCCESS" at bounding box center [678, 207] width 435 height 16
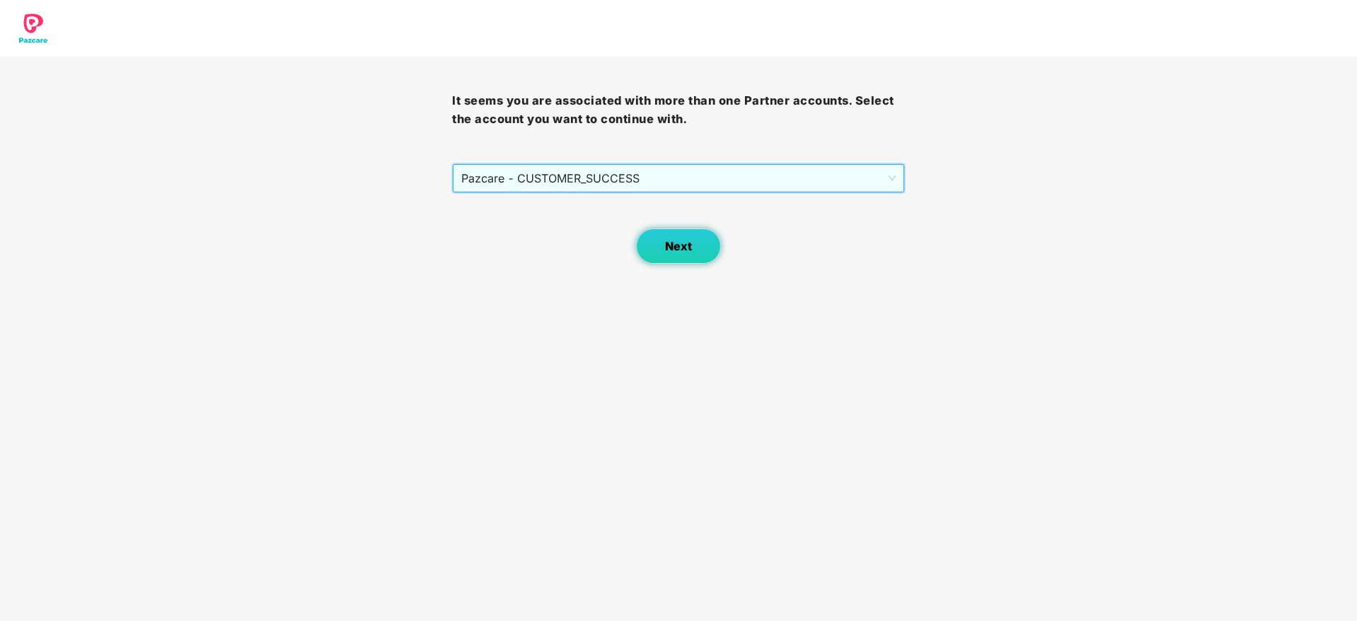
click at [671, 258] on button "Next" at bounding box center [678, 246] width 85 height 35
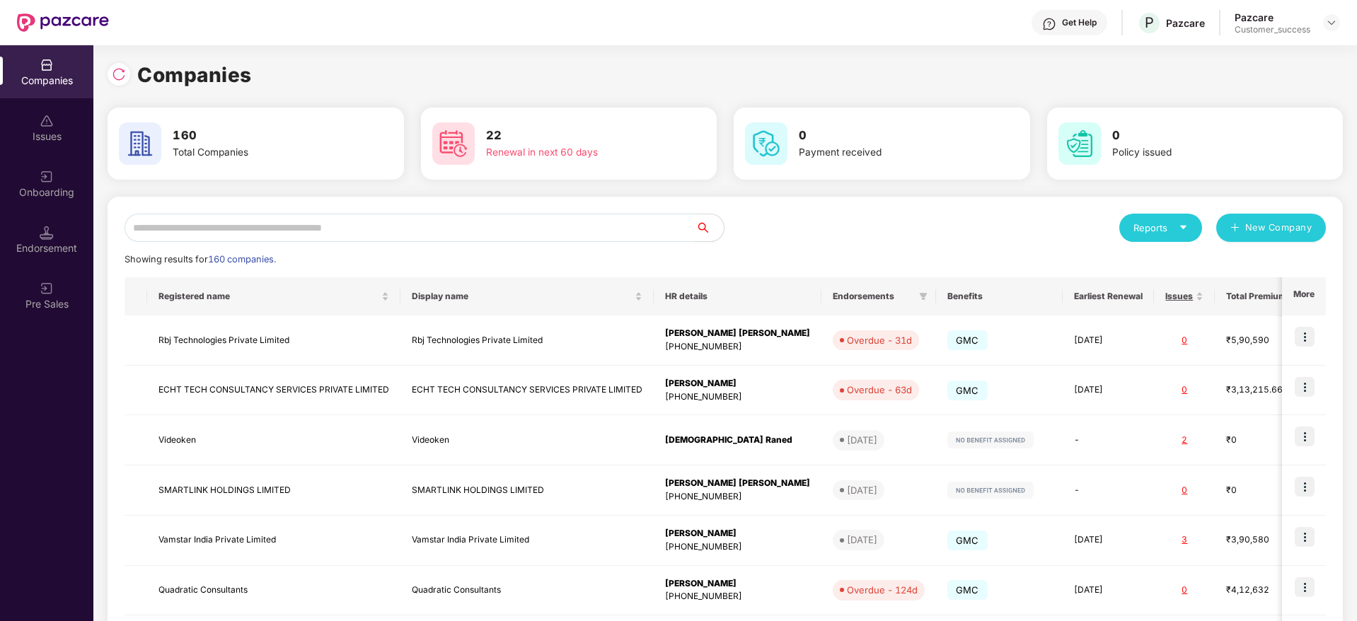
drag, startPoint x: 612, startPoint y: 249, endPoint x: 611, endPoint y: 238, distance: 11.3
click at [611, 244] on div "Reports New Company Showing results for 160 companies. Registered name Display …" at bounding box center [725, 540] width 1201 height 653
click at [611, 230] on input "text" at bounding box center [410, 228] width 571 height 28
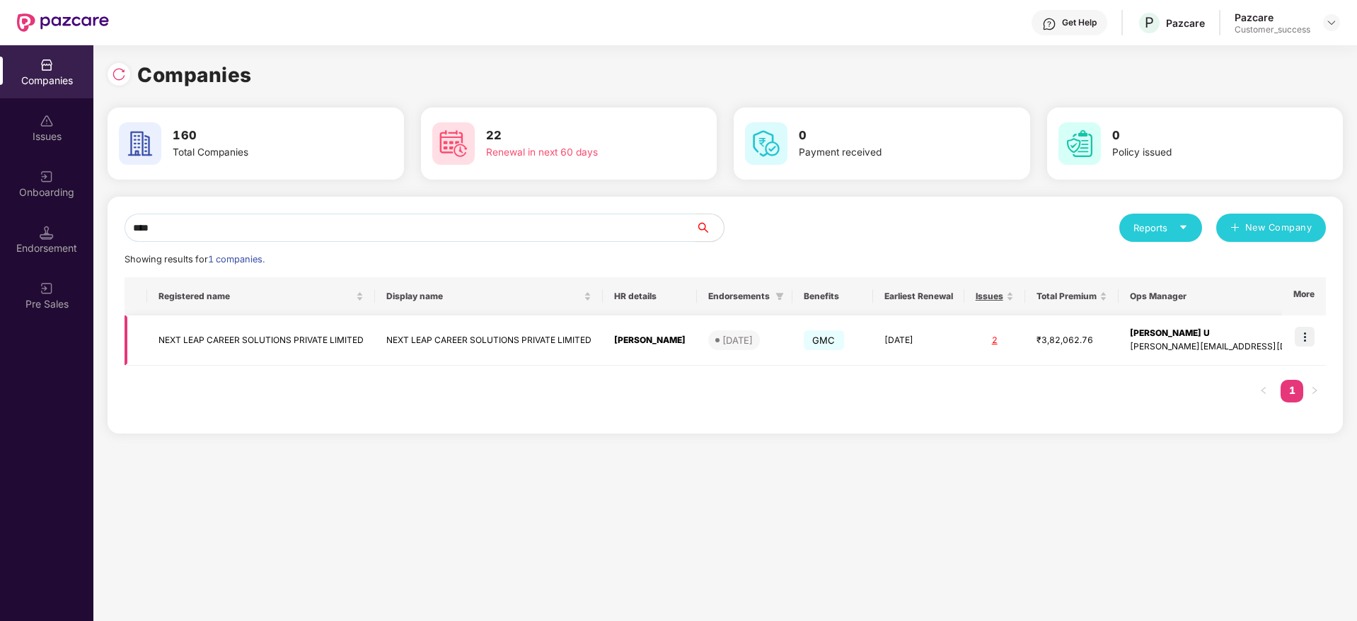
type input "****"
click at [1309, 342] on img at bounding box center [1305, 337] width 20 height 20
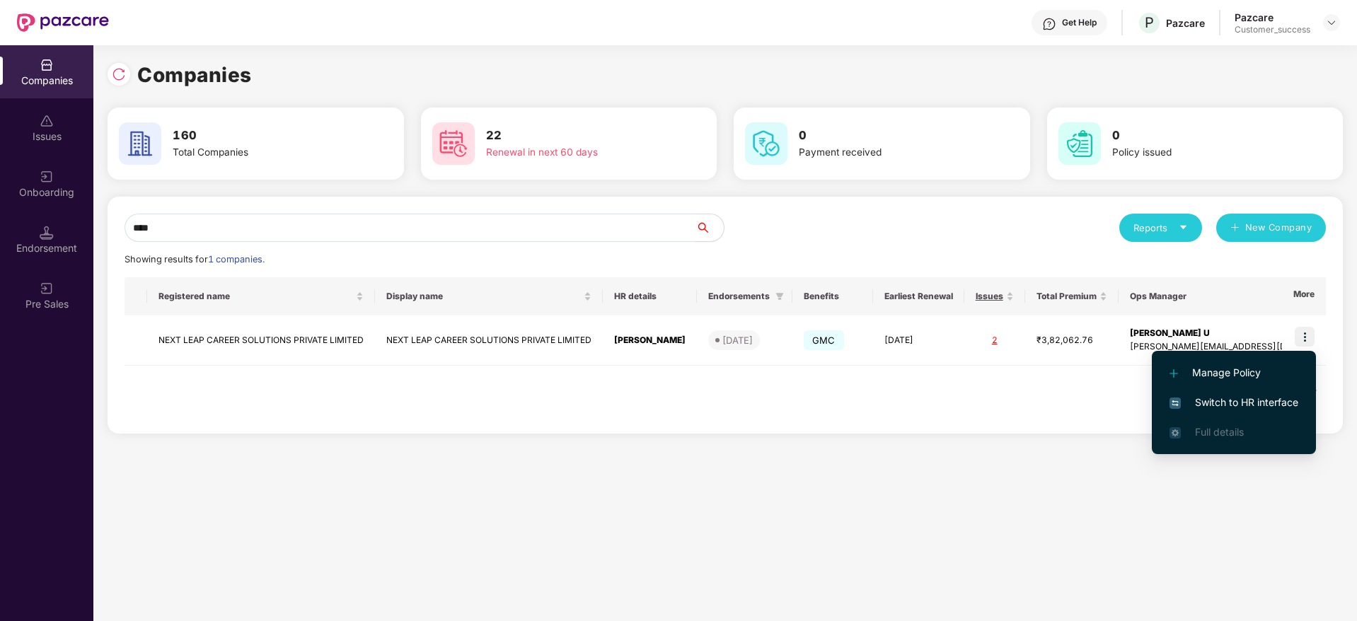
click at [1285, 400] on span "Switch to HR interface" at bounding box center [1233, 403] width 129 height 16
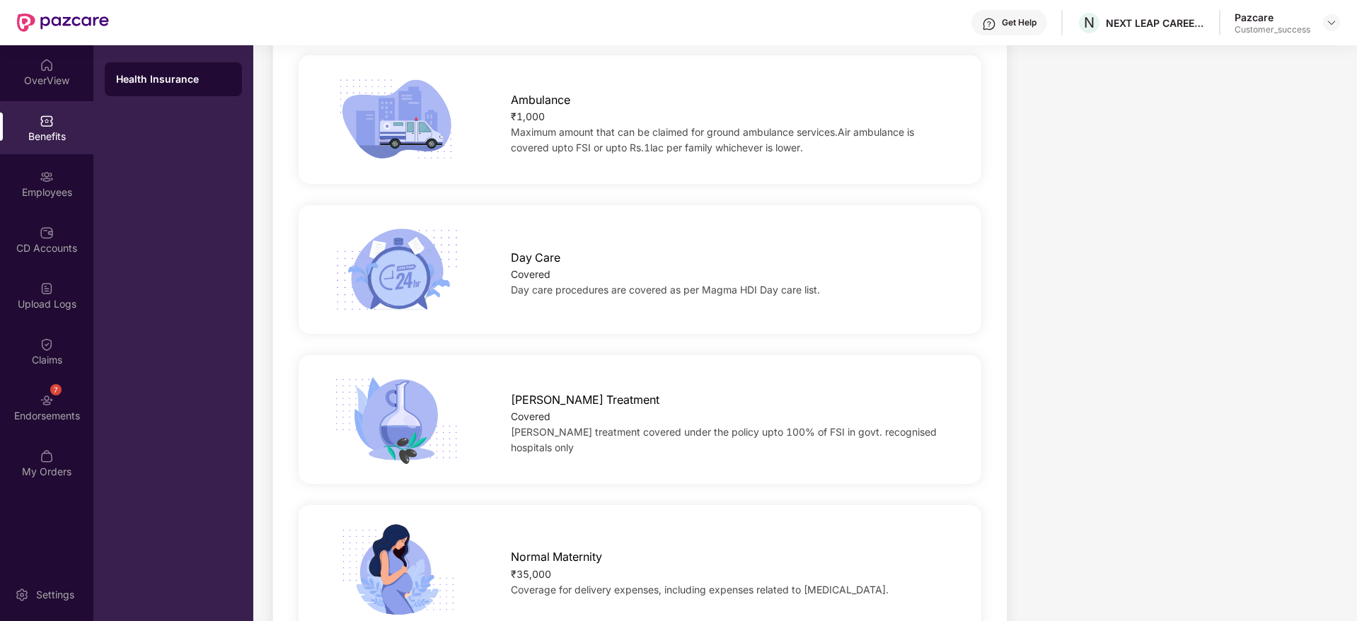
scroll to position [1380, 0]
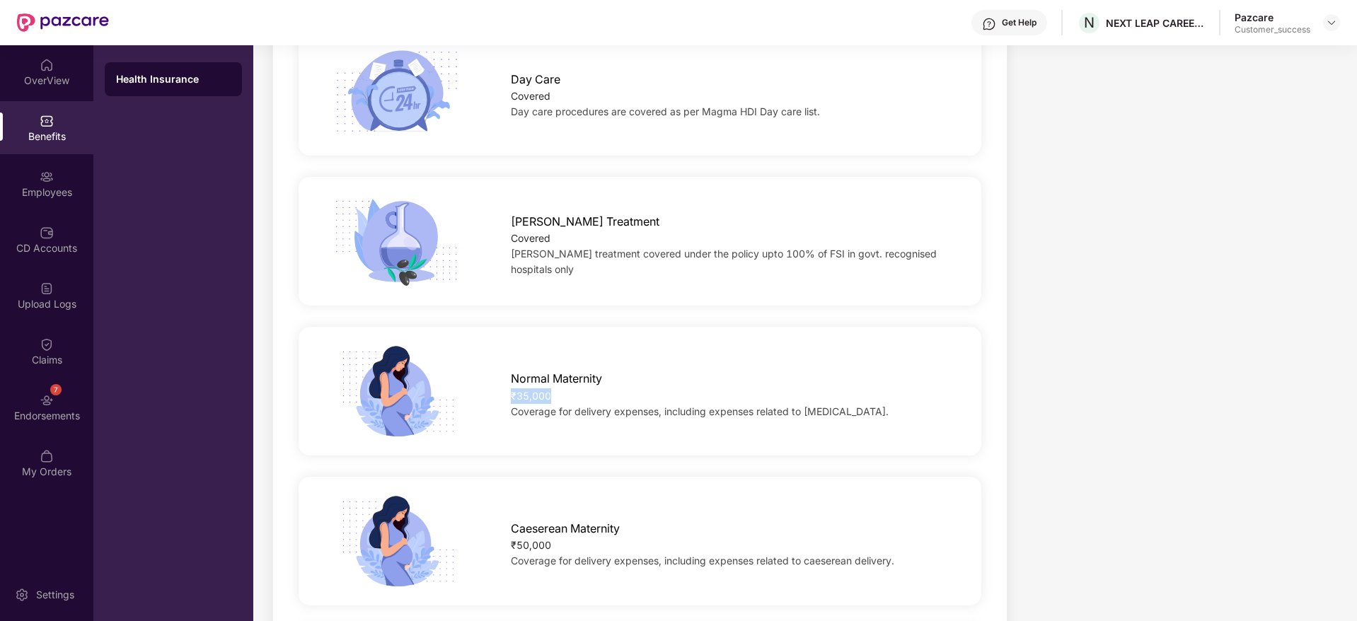
drag, startPoint x: 509, startPoint y: 376, endPoint x: 594, endPoint y: 378, distance: 84.2
click at [594, 378] on div "Normal Maternity ₹35,000 Coverage for delivery expenses, including expenses rel…" at bounding box center [730, 391] width 485 height 56
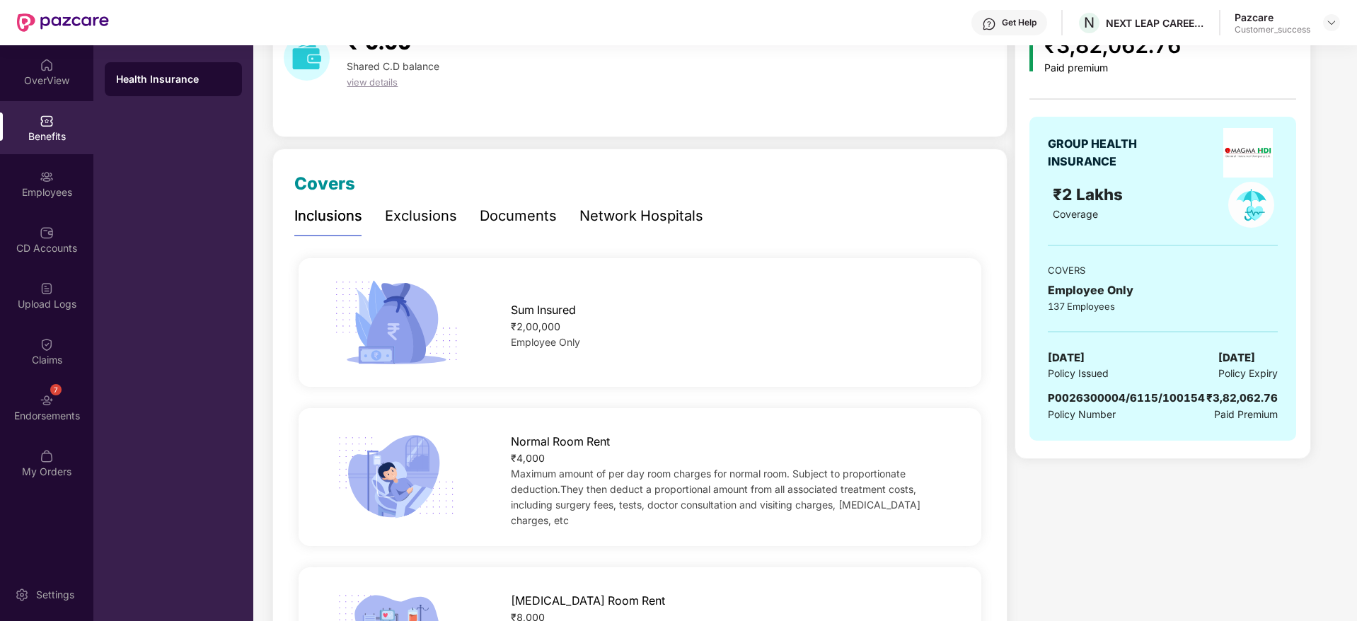
scroll to position [0, 0]
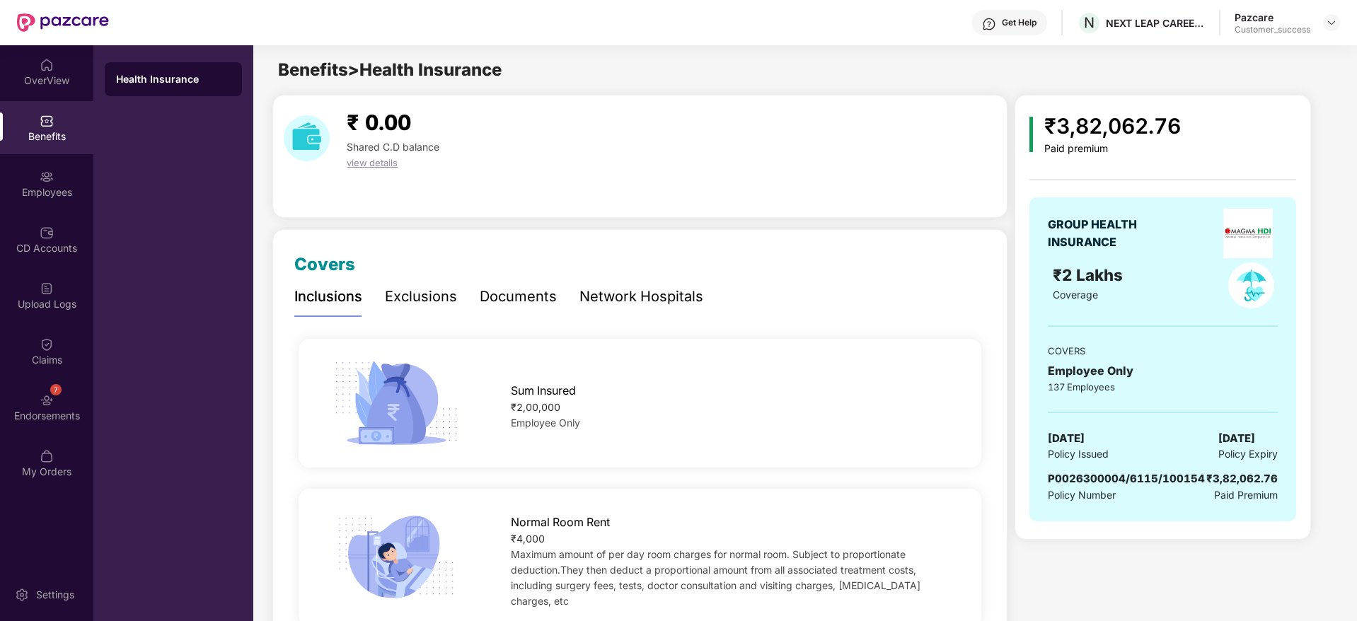
click at [528, 295] on div "Documents" at bounding box center [518, 297] width 77 height 22
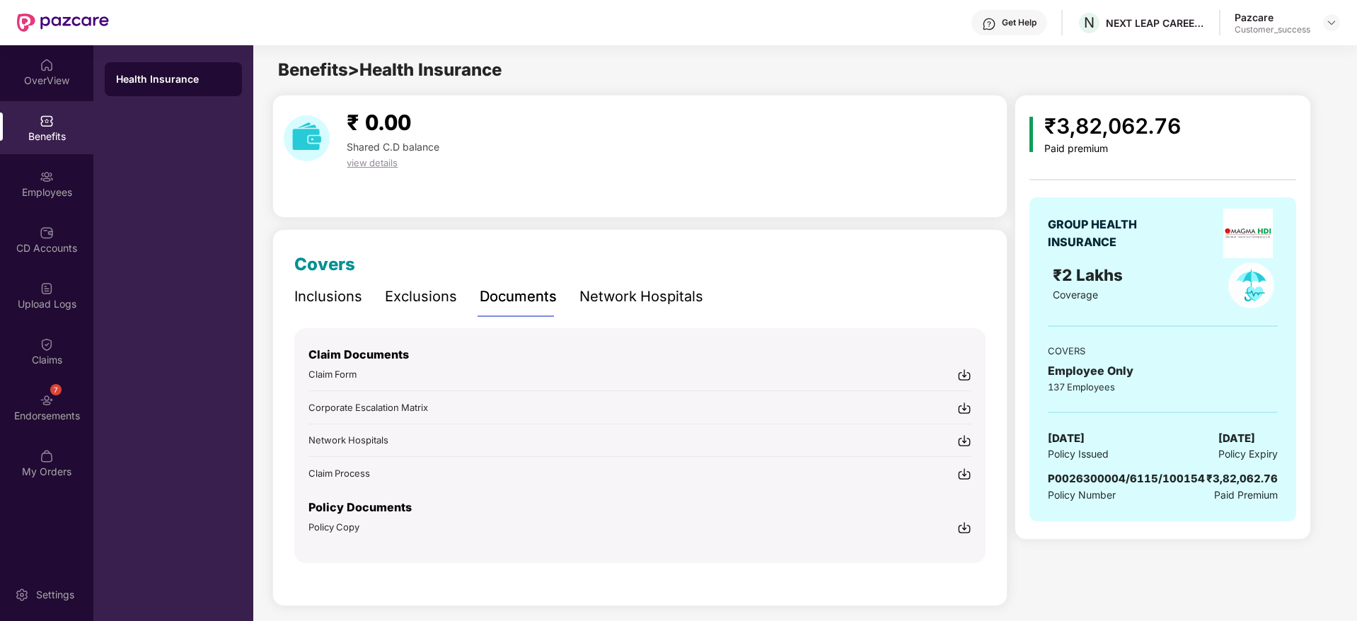
click at [967, 530] on img at bounding box center [964, 528] width 14 height 14
click at [1333, 21] on img at bounding box center [1331, 22] width 11 height 11
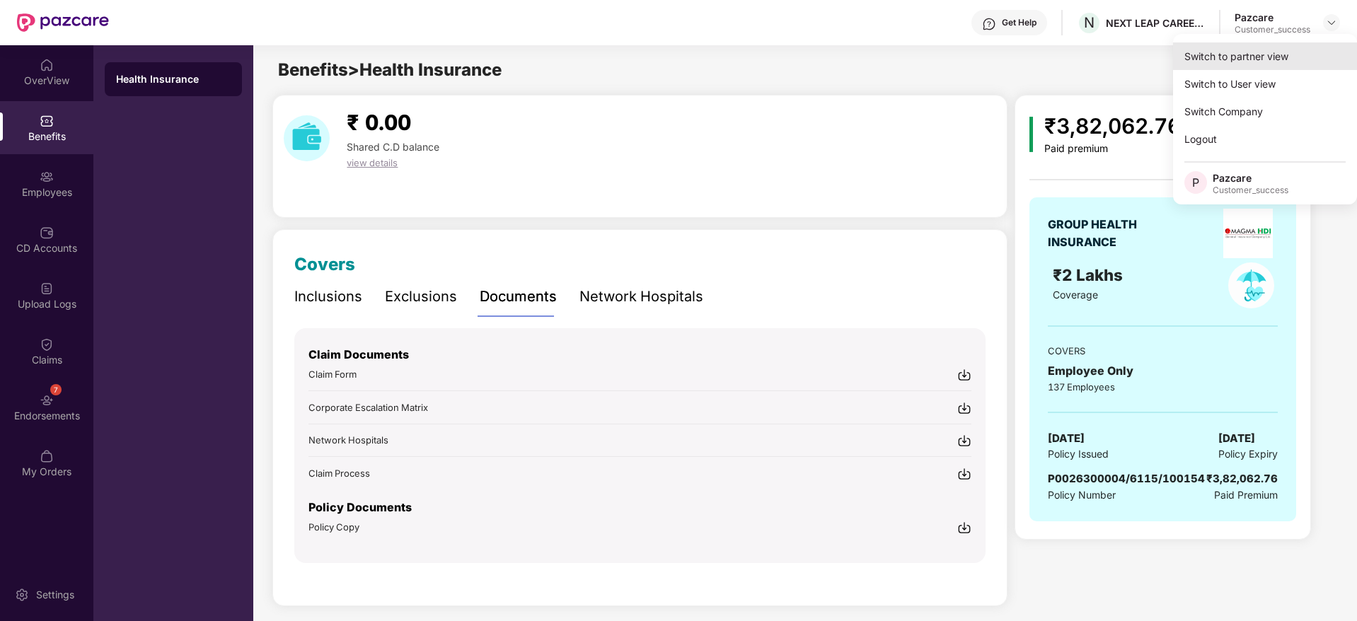
click at [1313, 63] on div "Switch to partner view" at bounding box center [1265, 56] width 184 height 28
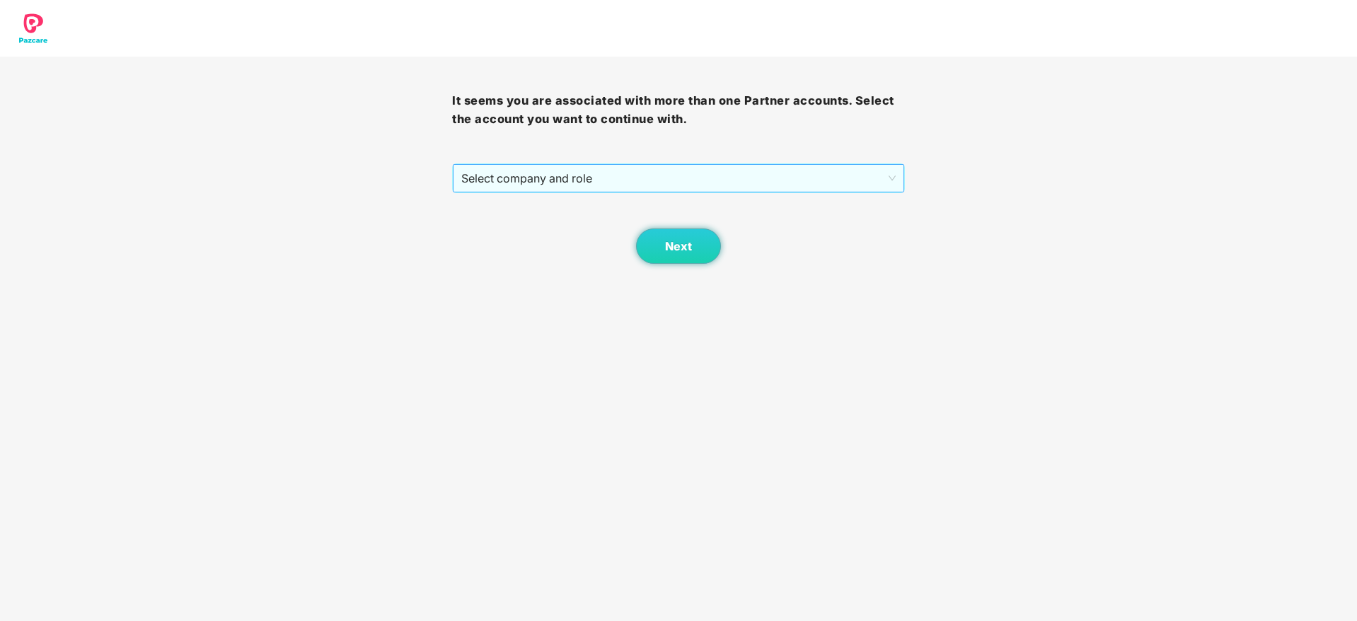
click at [785, 171] on span "Select company and role" at bounding box center [678, 178] width 434 height 27
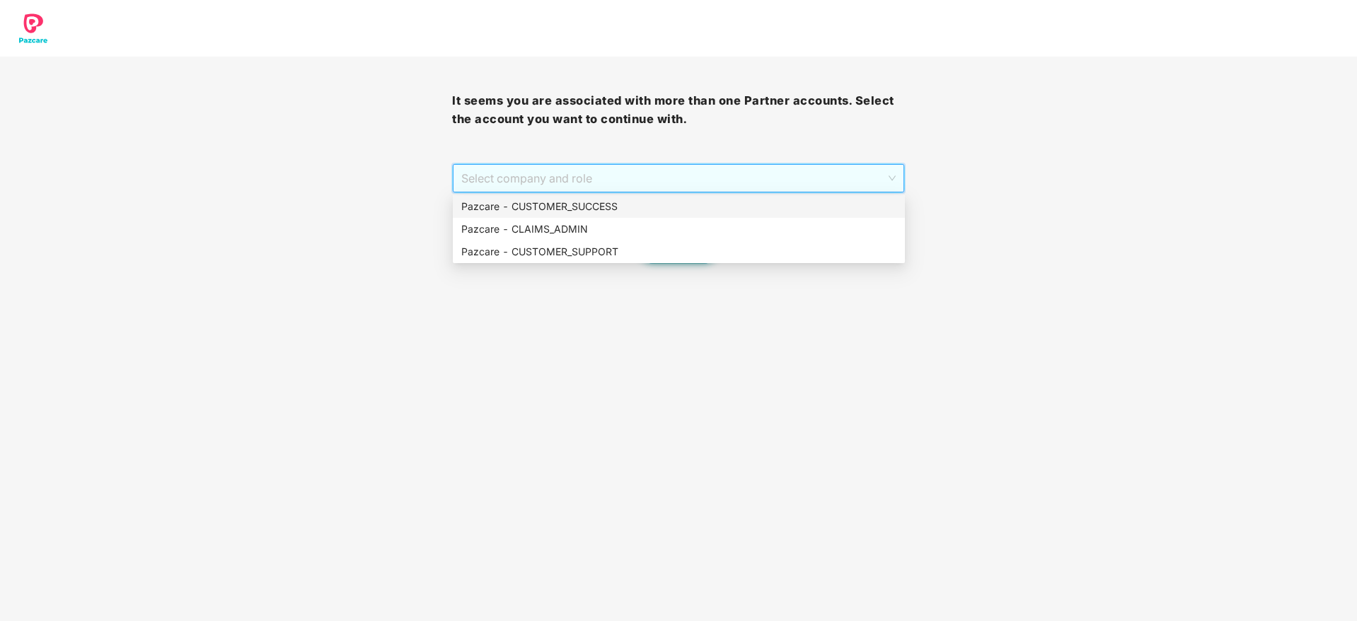
click at [762, 216] on div "Pazcare - CUSTOMER_SUCCESS" at bounding box center [679, 206] width 452 height 23
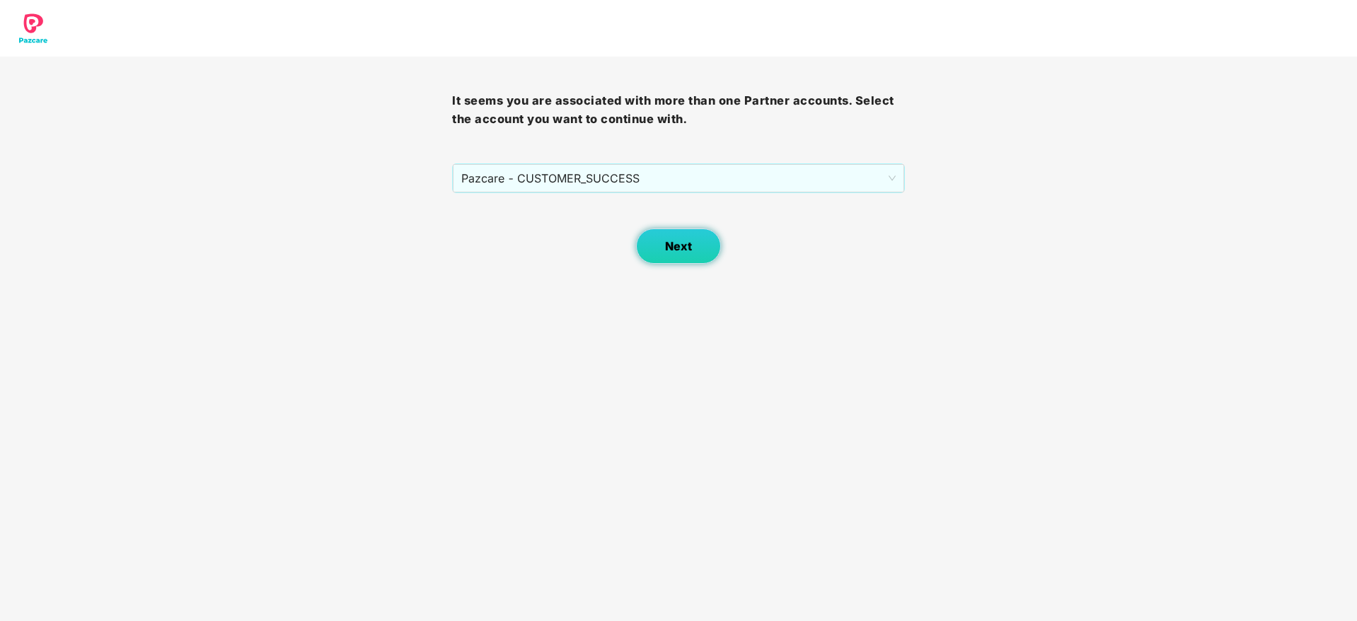
click at [718, 236] on div "Next" at bounding box center [678, 228] width 452 height 71
click at [693, 250] on button "Next" at bounding box center [678, 246] width 85 height 35
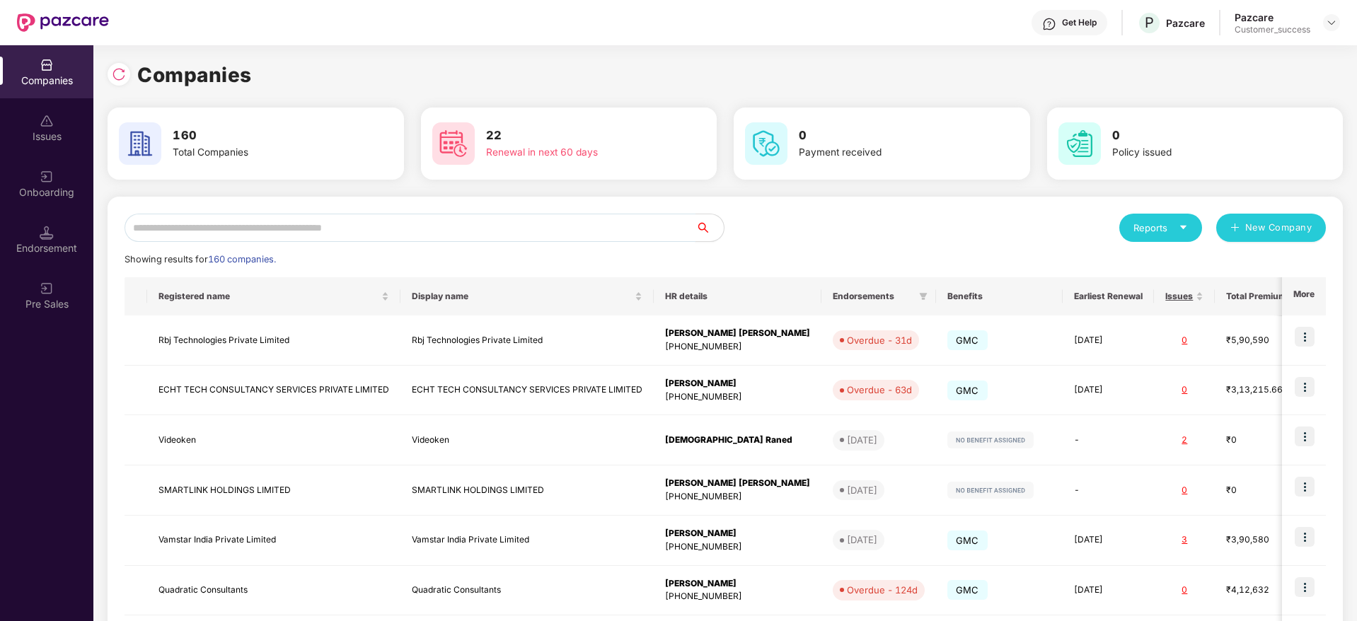
click at [526, 233] on input "text" at bounding box center [410, 228] width 571 height 28
type input "*"
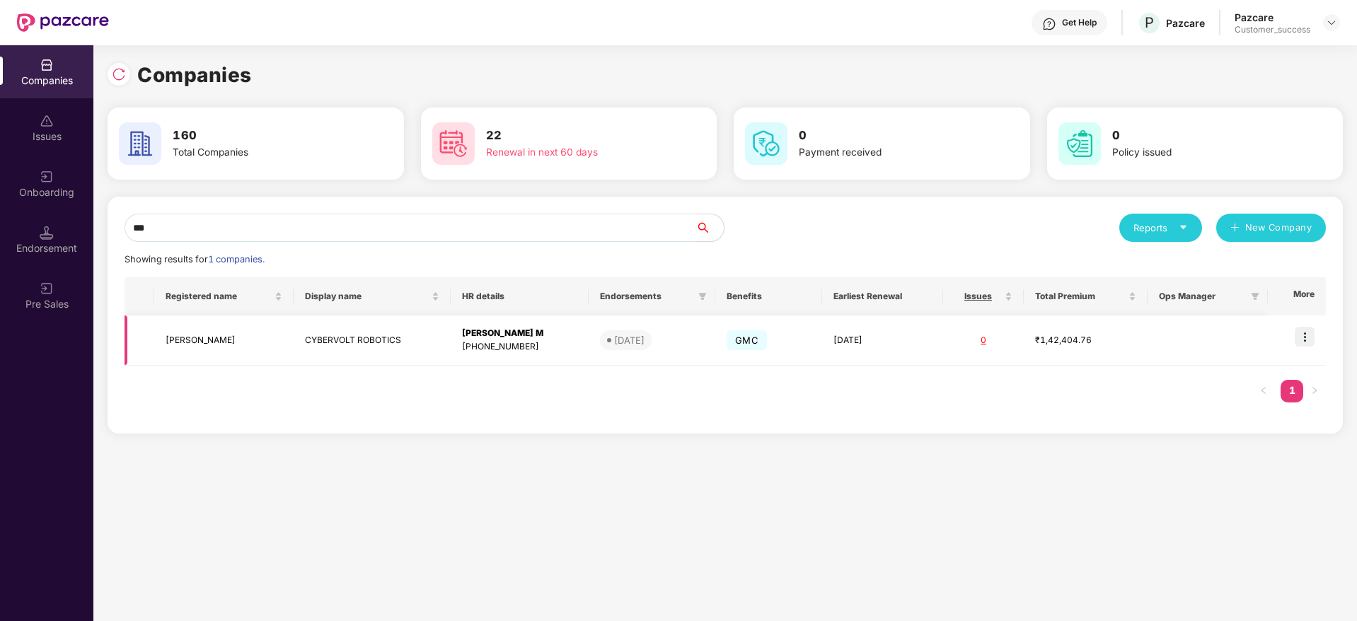
type input "***"
click at [1300, 339] on img at bounding box center [1305, 337] width 20 height 20
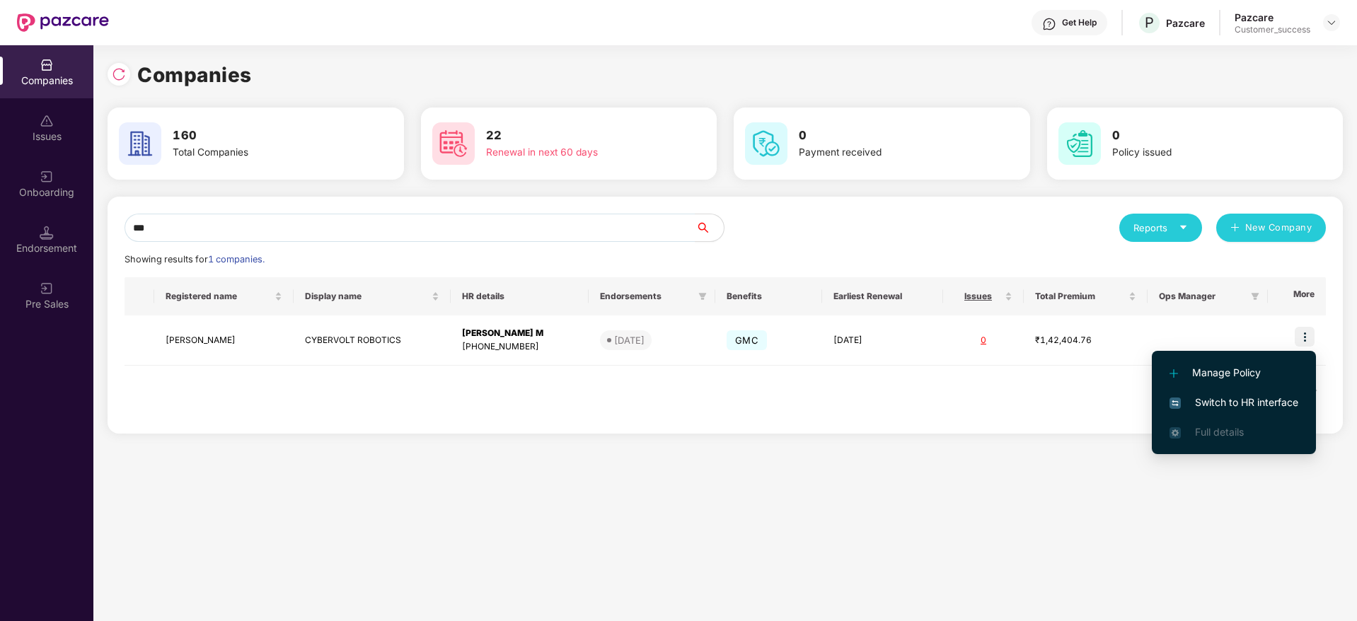
click at [1289, 402] on span "Switch to HR interface" at bounding box center [1233, 403] width 129 height 16
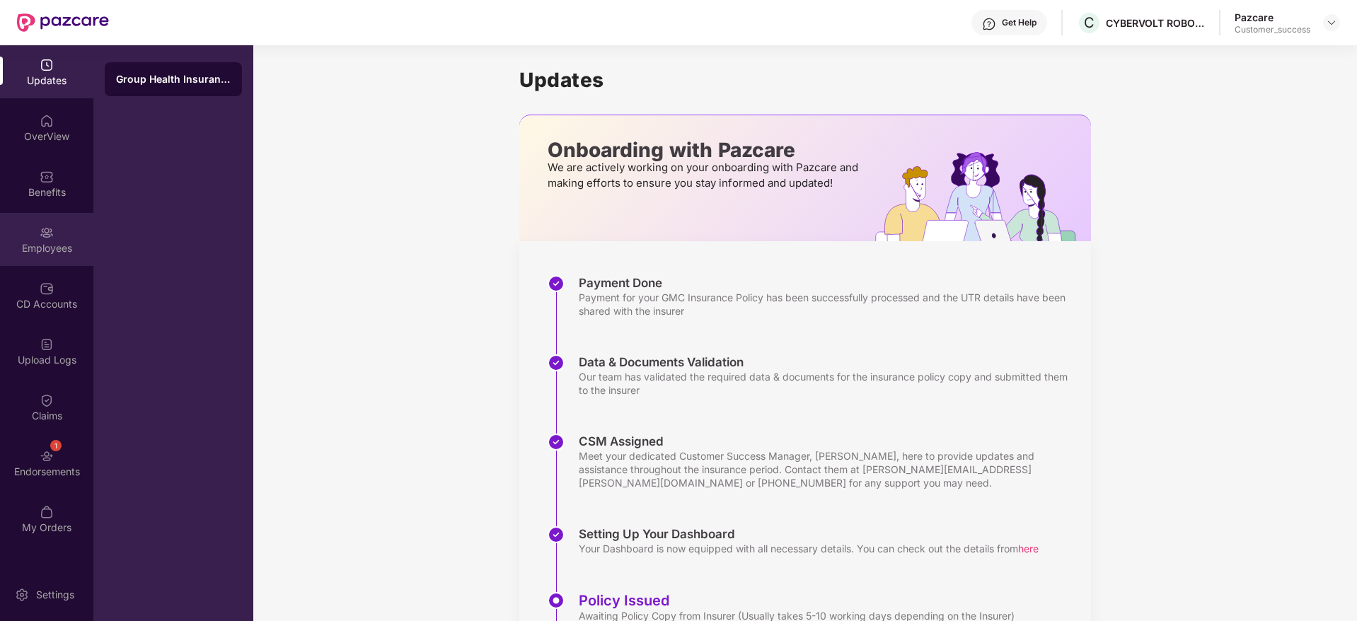
click at [35, 243] on div "Employees" at bounding box center [46, 248] width 93 height 14
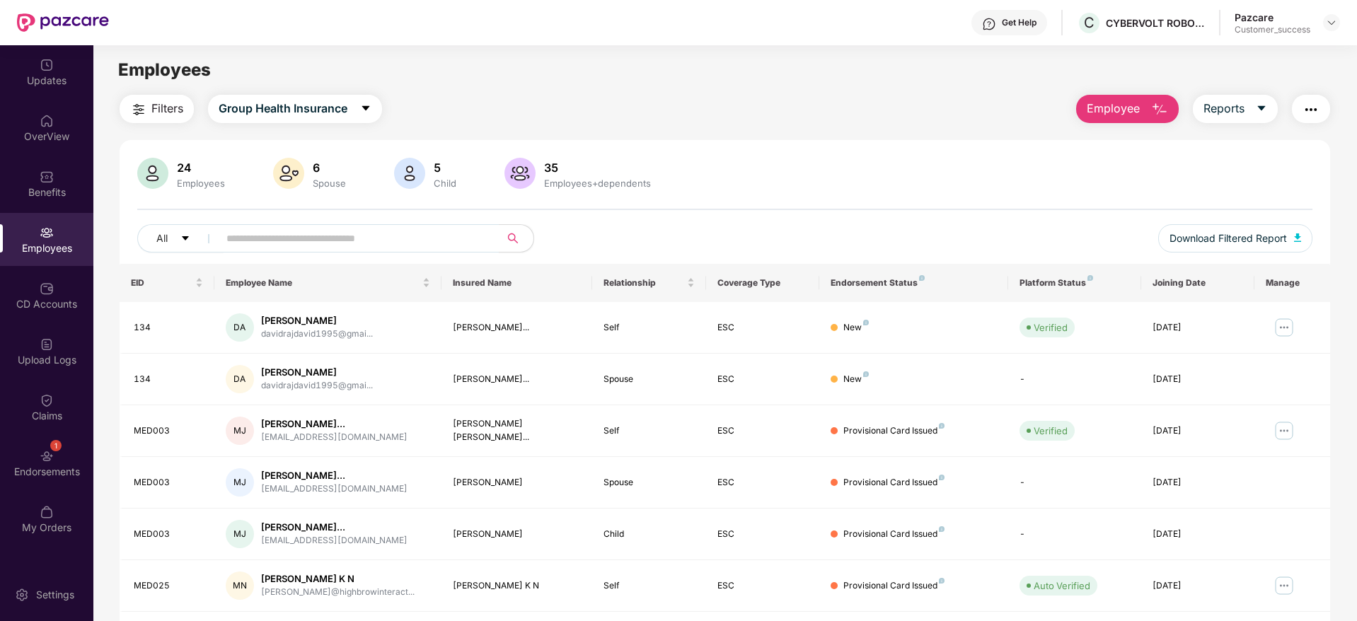
click at [175, 100] on span "Filters" at bounding box center [167, 109] width 32 height 18
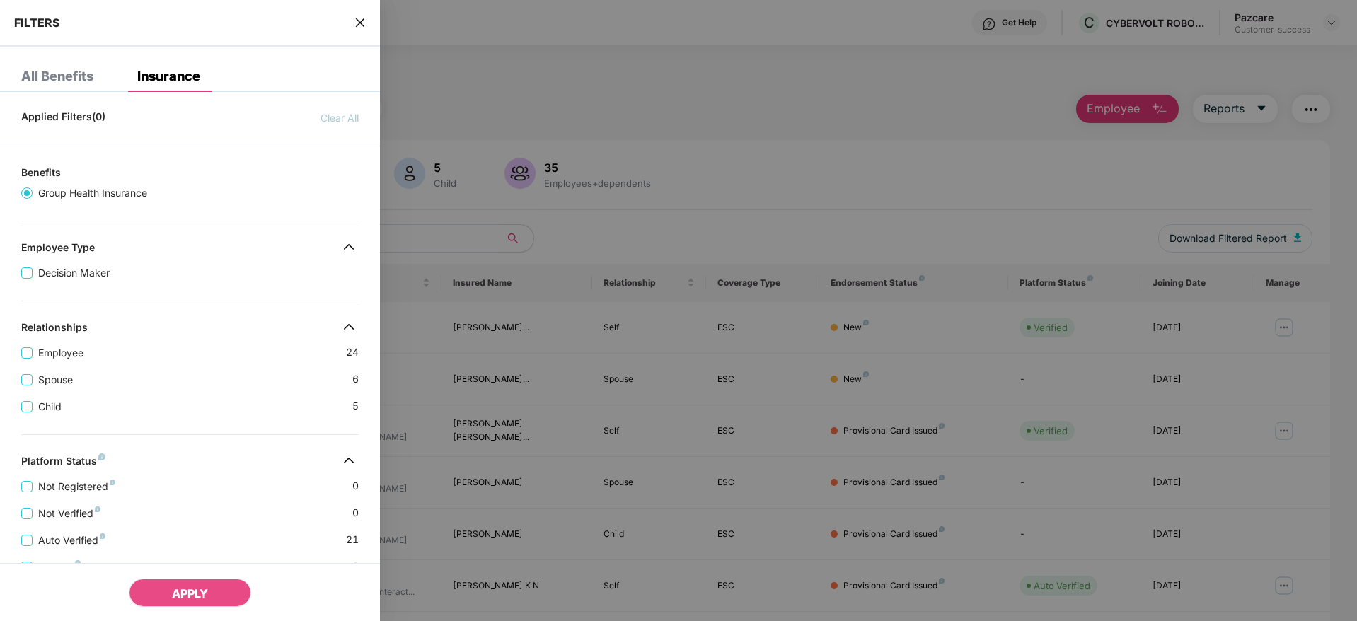
scroll to position [275, 0]
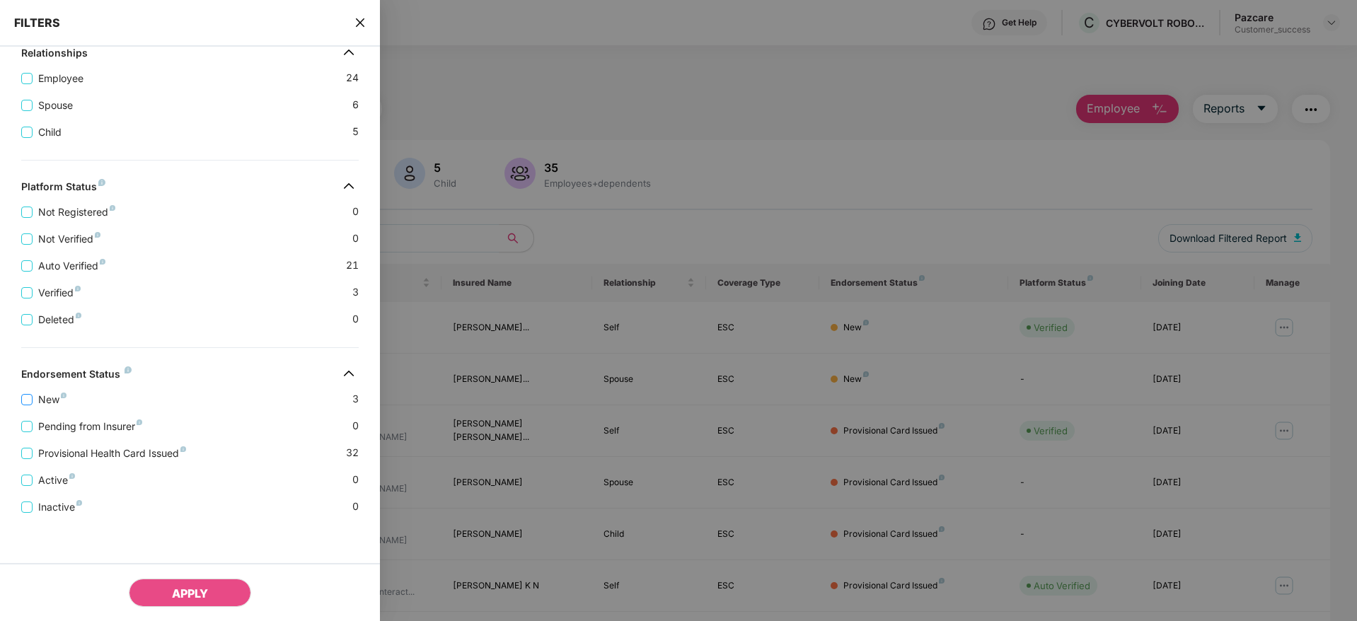
click at [33, 395] on span "New" at bounding box center [53, 400] width 40 height 16
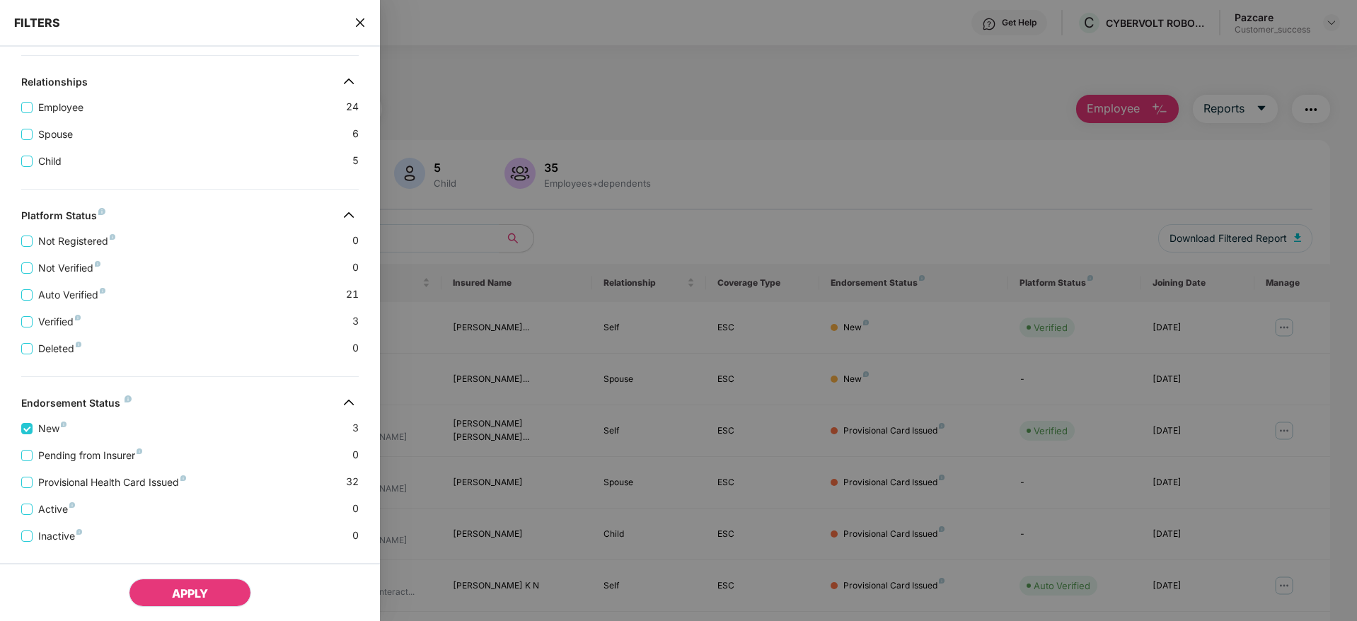
click at [220, 597] on button "APPLY" at bounding box center [190, 593] width 122 height 28
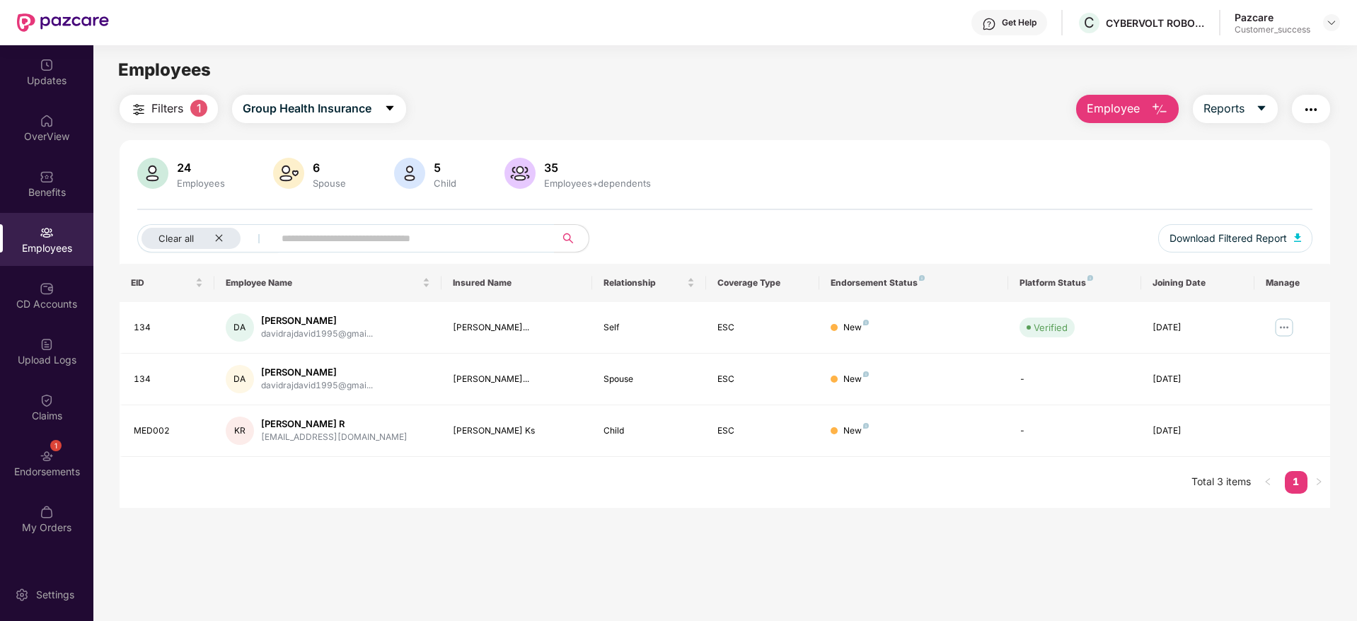
click at [555, 562] on main "Employees Filters 1 Group Health Insurance Employee Reports 24 Employees 6 Spou…" at bounding box center [724, 355] width 1263 height 621
drag, startPoint x: 882, startPoint y: 381, endPoint x: 128, endPoint y: 363, distance: 754.4
click at [128, 363] on tr "134 DA David raj Arokkiyasamy davidrajdavid1995@gmai... Vijayalakshmi Davi... S…" at bounding box center [725, 380] width 1210 height 52
click at [128, 363] on td "134" at bounding box center [167, 380] width 95 height 52
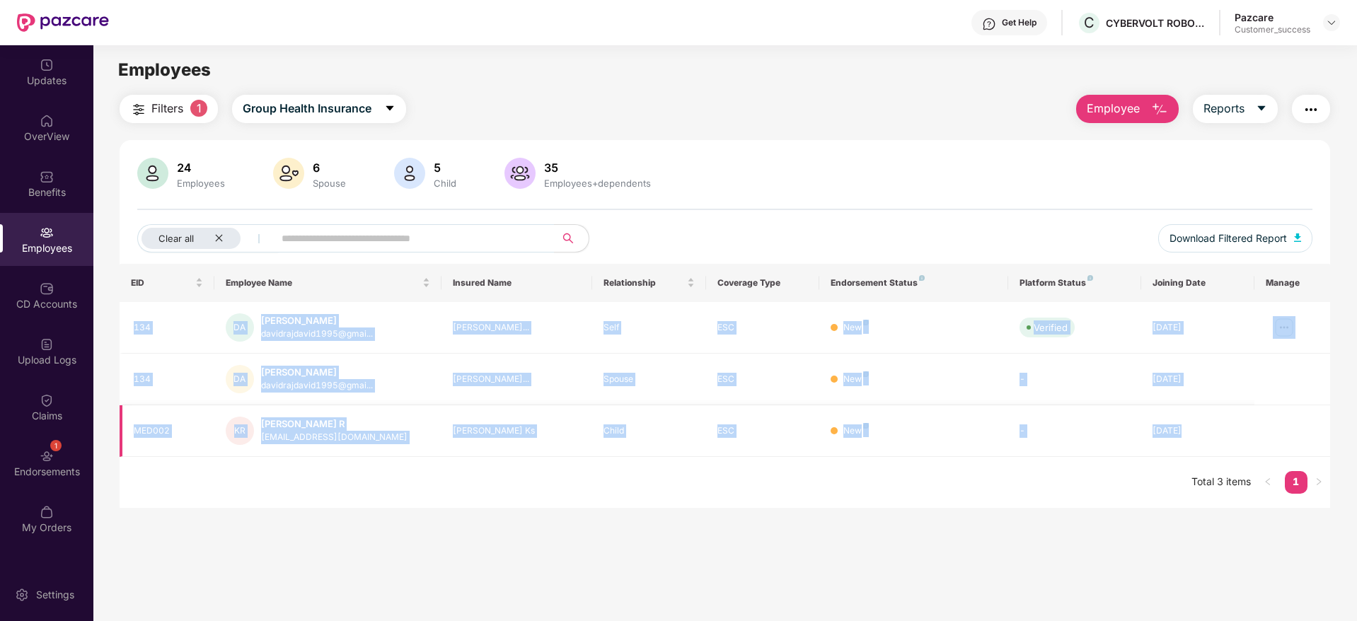
drag, startPoint x: 134, startPoint y: 328, endPoint x: 1310, endPoint y: 405, distance: 1177.6
click at [1310, 405] on tbody "134 DA David raj Arokkiyasamy davidrajdavid1995@gmai... David raj Arokkiyas... …" at bounding box center [725, 379] width 1210 height 155
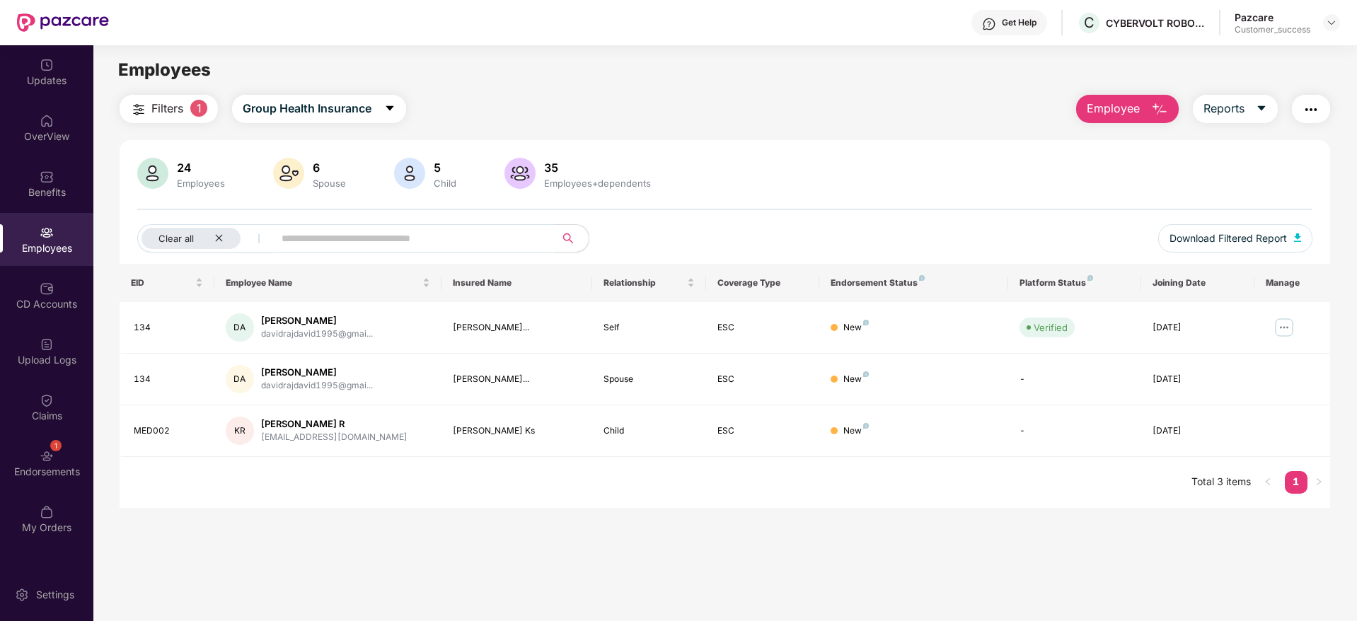
click at [1334, 351] on div "Filters 1 Group Health Insurance Employee Reports 24 Employees 6 Spouse 5 Child…" at bounding box center [724, 301] width 1263 height 413
click at [1332, 21] on img at bounding box center [1331, 22] width 11 height 11
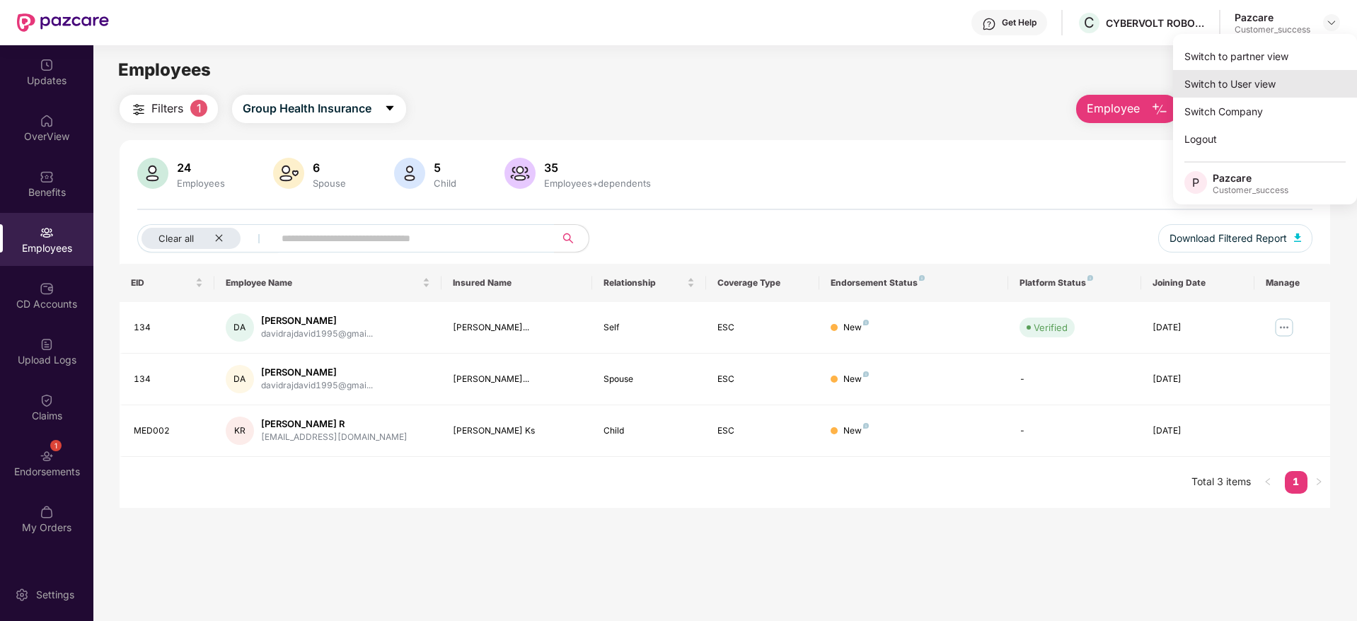
click at [1290, 78] on div "Switch to User view" at bounding box center [1265, 84] width 184 height 28
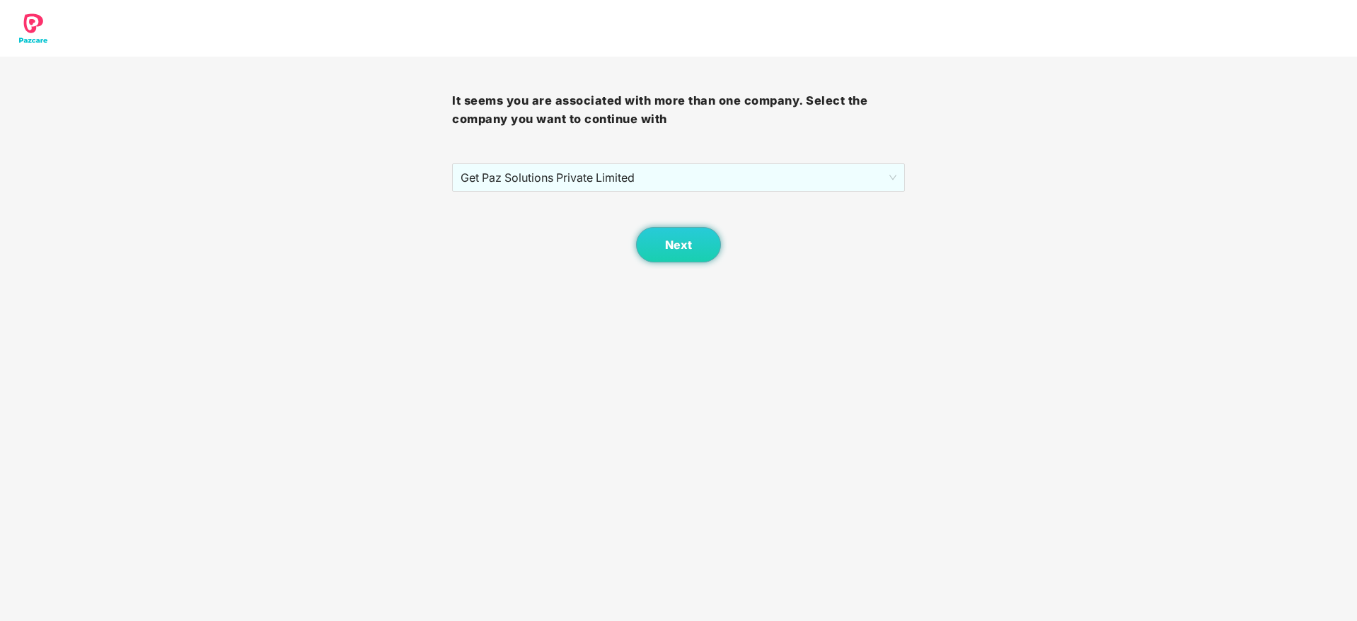
click at [1290, 78] on div "It seems you are associated with more than one company. Select the company you …" at bounding box center [678, 131] width 1357 height 262
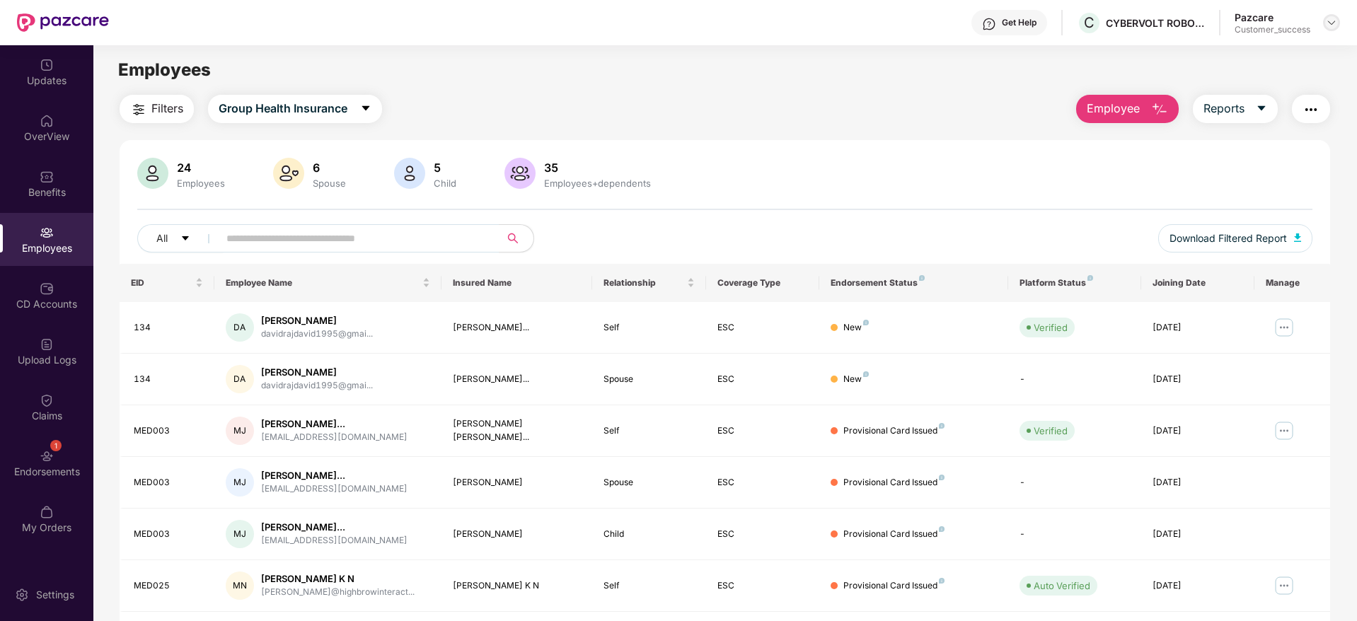
click at [1327, 28] on img at bounding box center [1331, 22] width 11 height 11
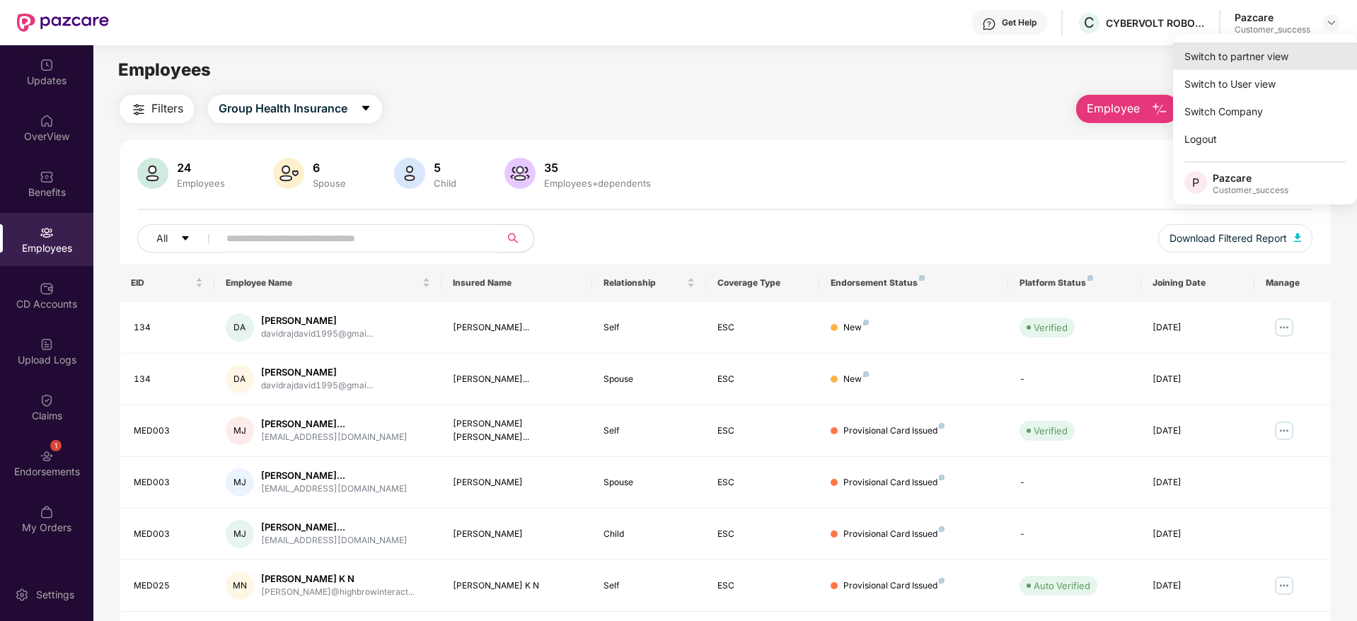
click at [1306, 52] on div "Switch to partner view" at bounding box center [1265, 56] width 184 height 28
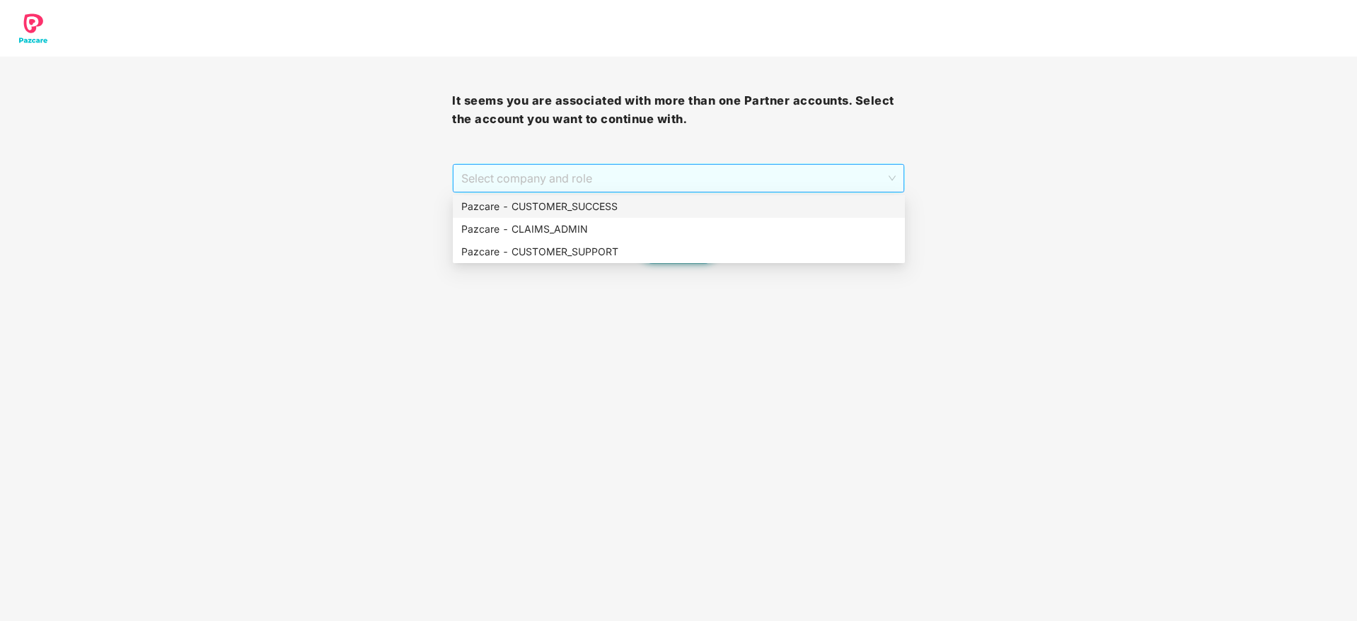
click at [623, 180] on span "Select company and role" at bounding box center [678, 178] width 434 height 27
click at [618, 204] on div "Pazcare - CUSTOMER_SUCCESS" at bounding box center [678, 207] width 435 height 16
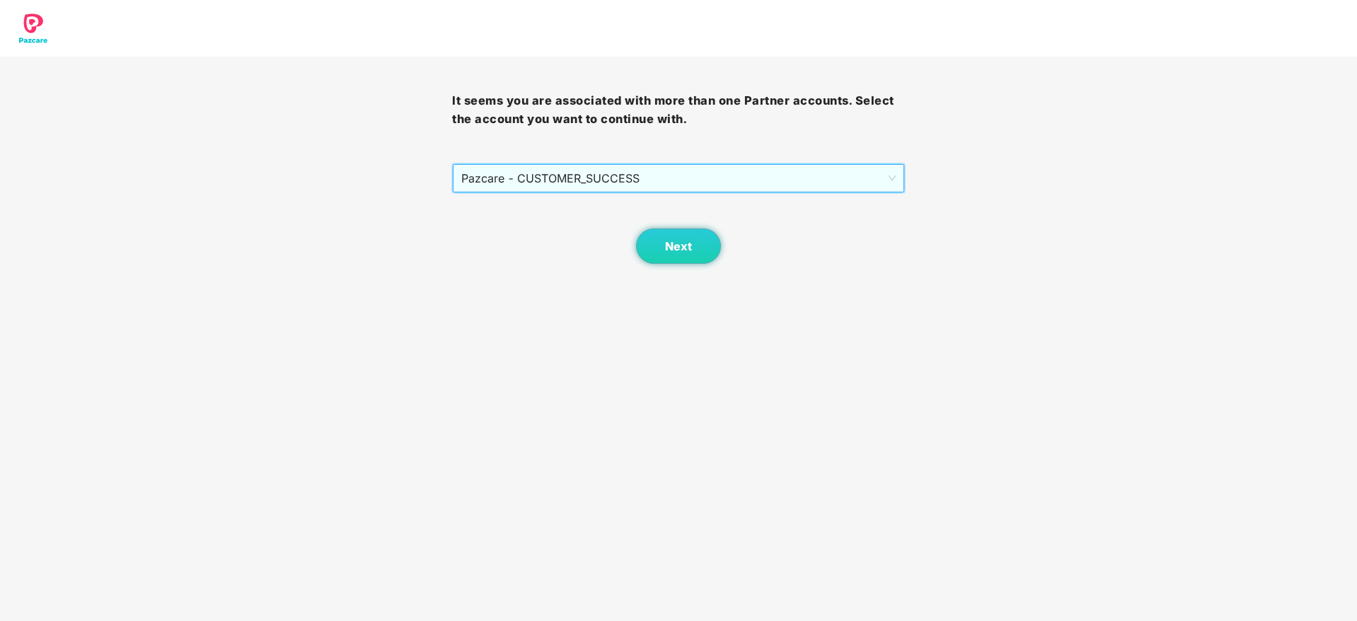
click at [723, 259] on div "Next" at bounding box center [678, 228] width 452 height 71
click at [690, 248] on span "Next" at bounding box center [678, 246] width 27 height 13
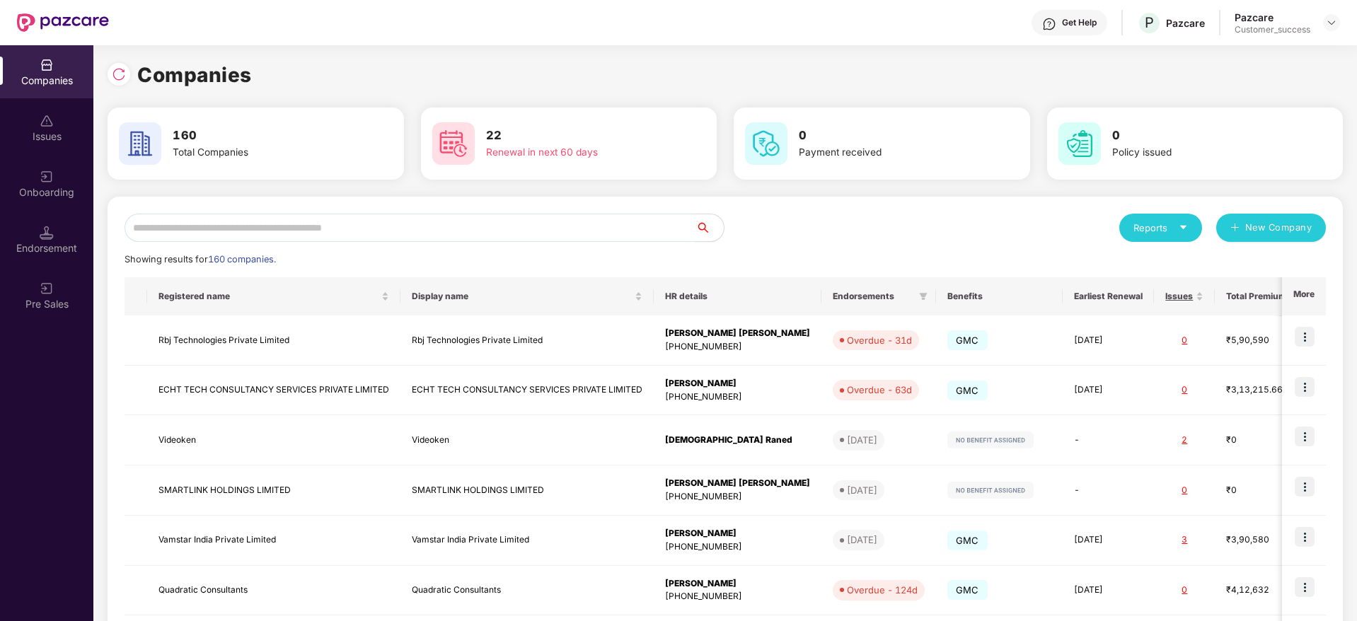
click at [543, 231] on input "text" at bounding box center [410, 228] width 571 height 28
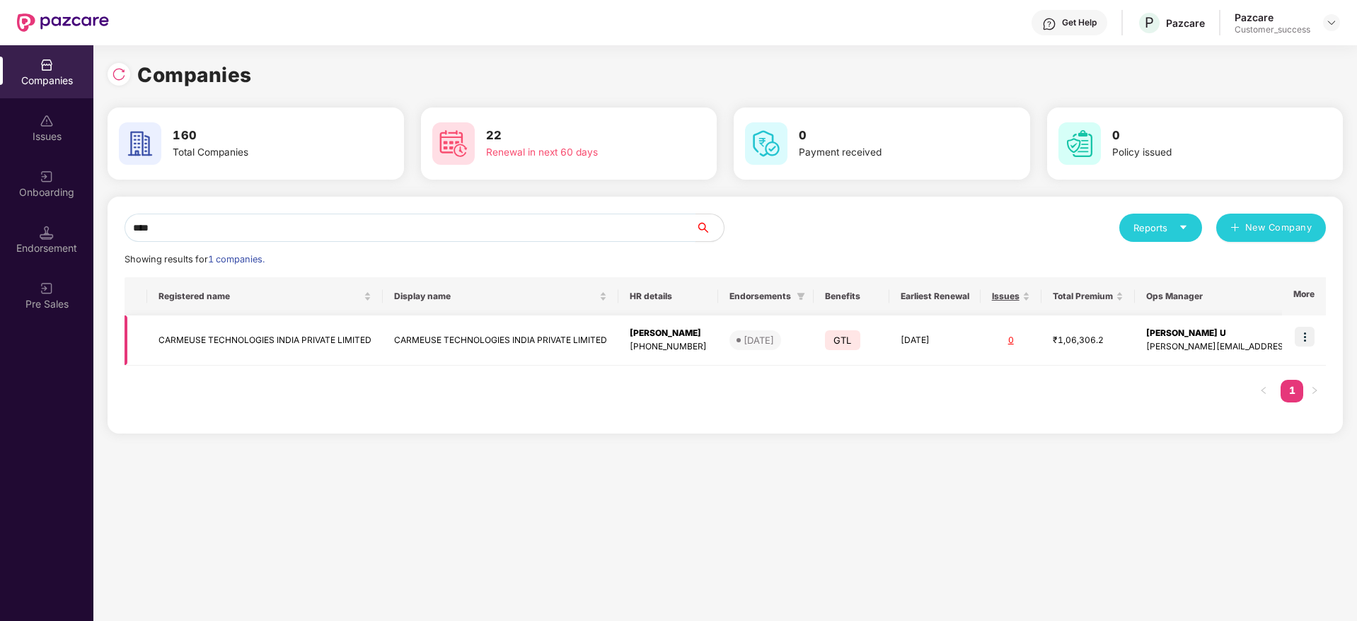
type input "****"
click at [1317, 340] on td at bounding box center [1304, 341] width 44 height 50
click at [1307, 341] on img at bounding box center [1305, 337] width 20 height 20
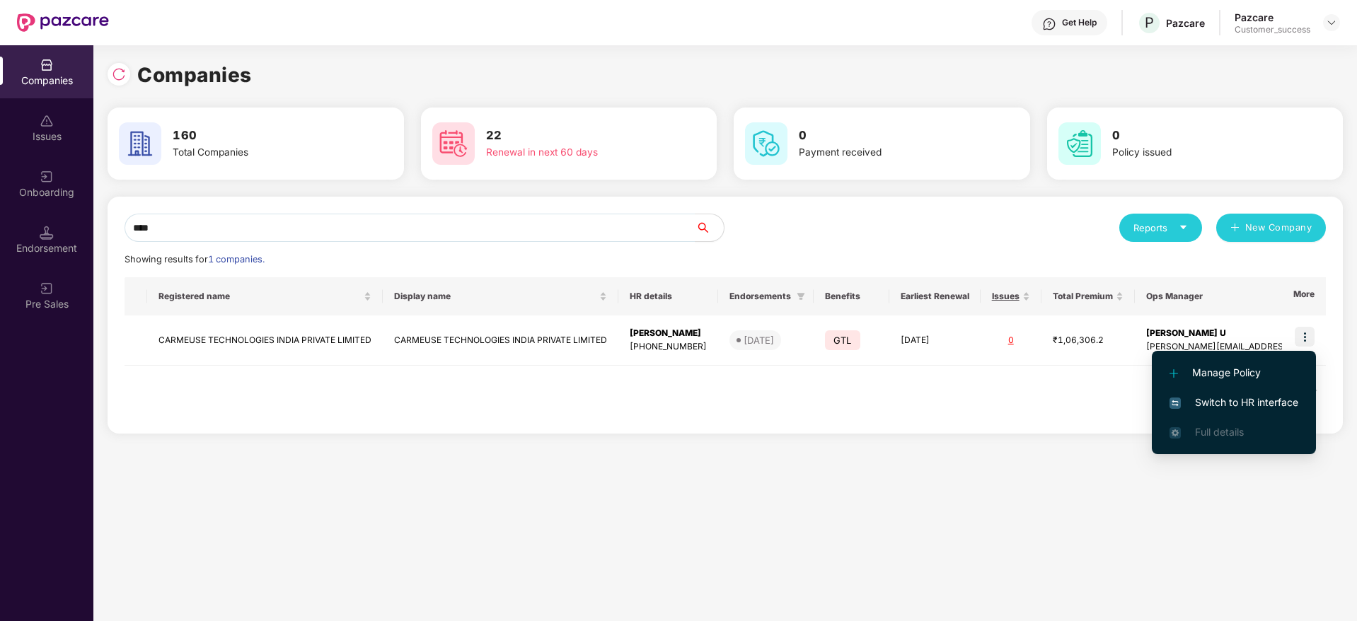
click at [1208, 401] on span "Switch to HR interface" at bounding box center [1233, 403] width 129 height 16
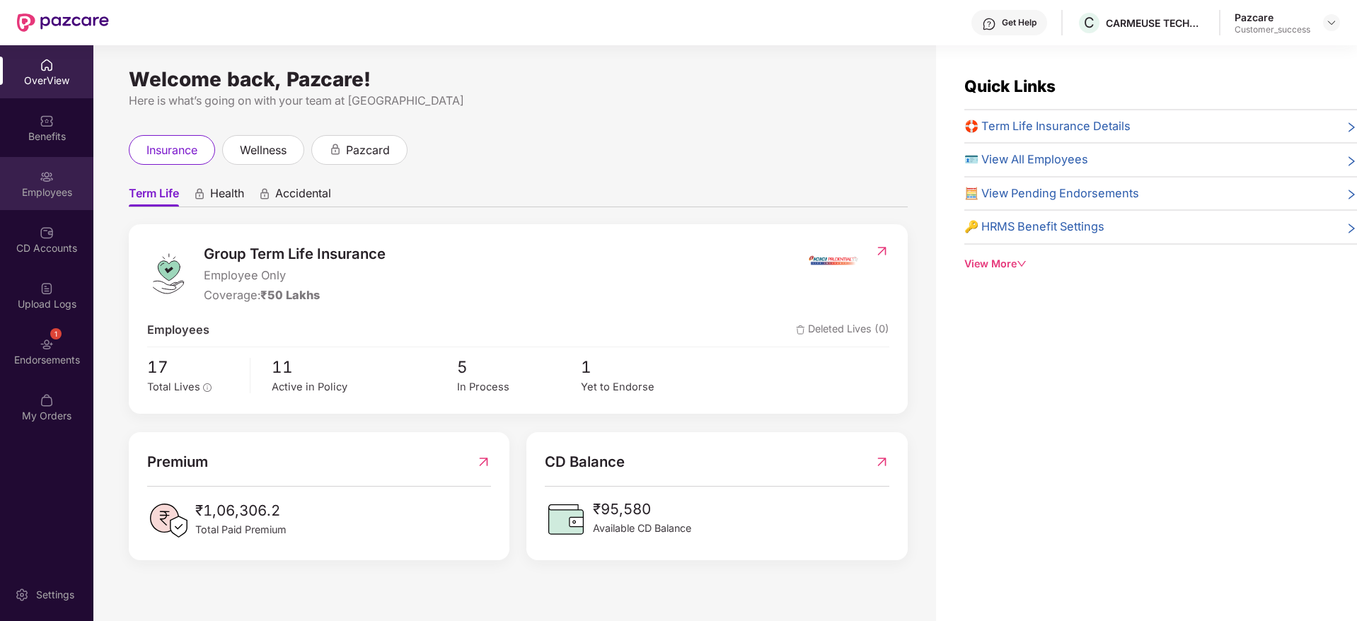
click at [40, 206] on div "Employees" at bounding box center [46, 183] width 93 height 53
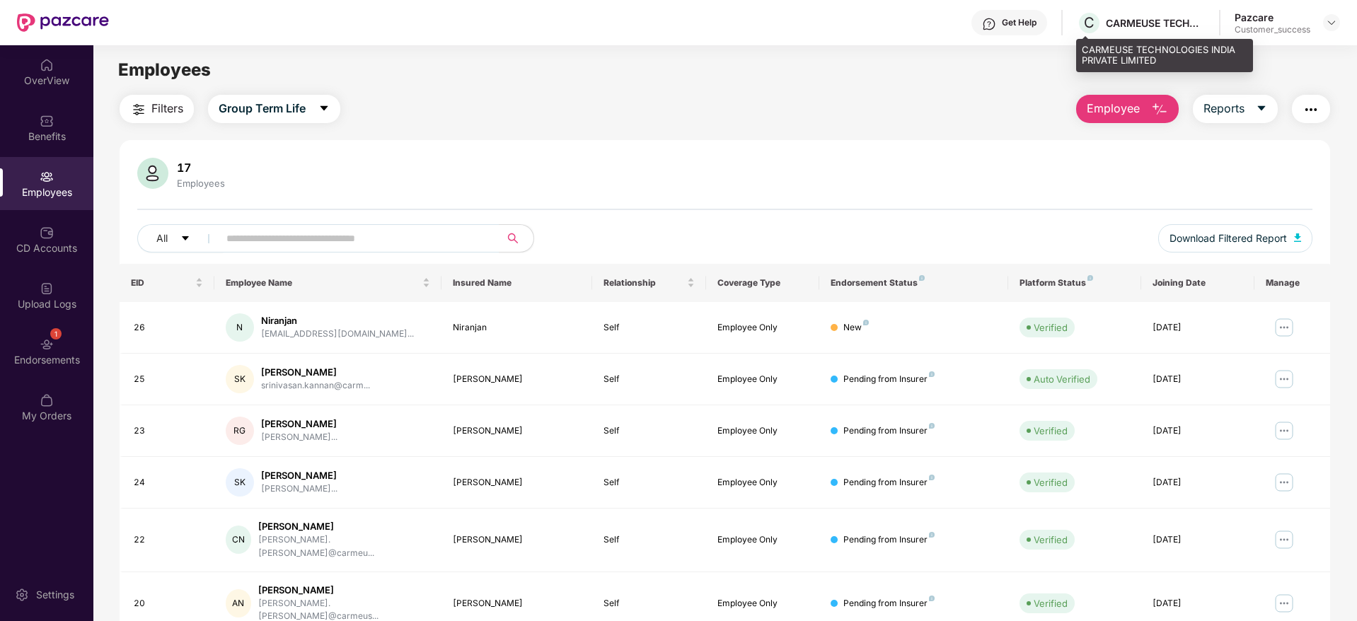
click at [1138, 20] on div "CARMEUSE TECHNOLOGIES INDIA PRIVATE LIMITED" at bounding box center [1155, 22] width 99 height 13
copy div "CARMEUSE TECHNOLOGIES INDIA PRIVATE LIMITED"
click at [1341, 27] on header "Get Help C CARMEUSE TECHNOLOGIES INDIA PRIVATE LIMITED Pazcare Customer_success" at bounding box center [678, 22] width 1357 height 45
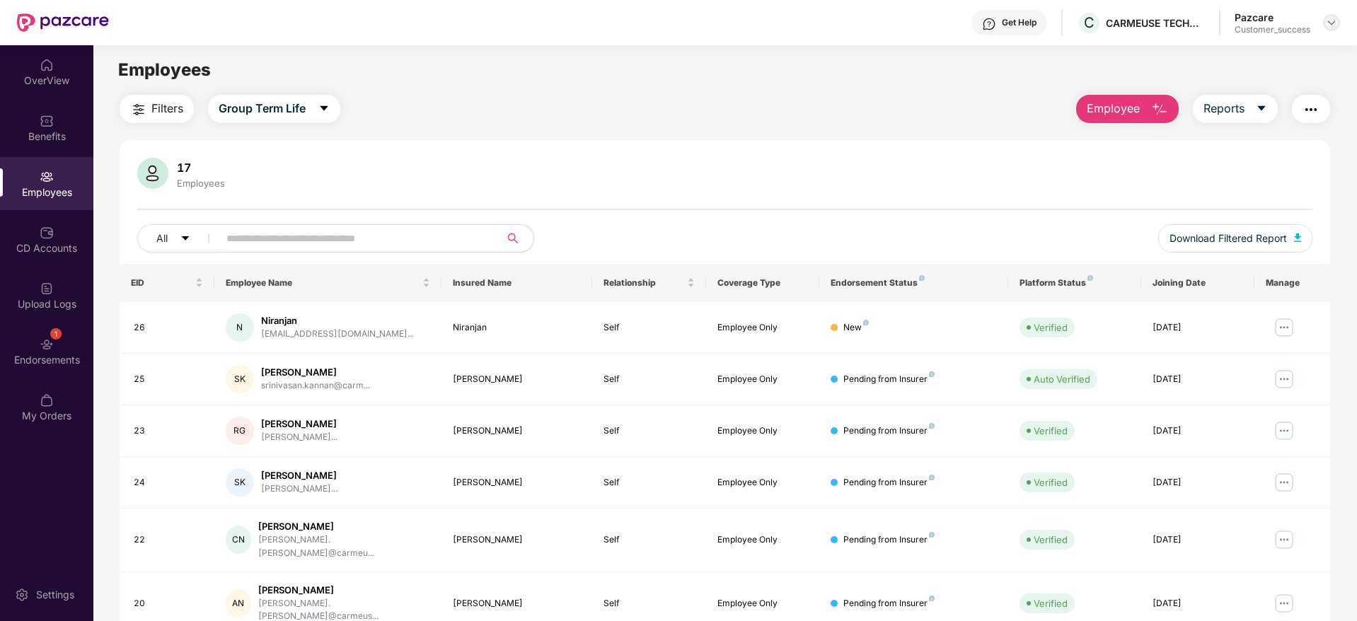
click at [1330, 25] on img at bounding box center [1331, 22] width 11 height 11
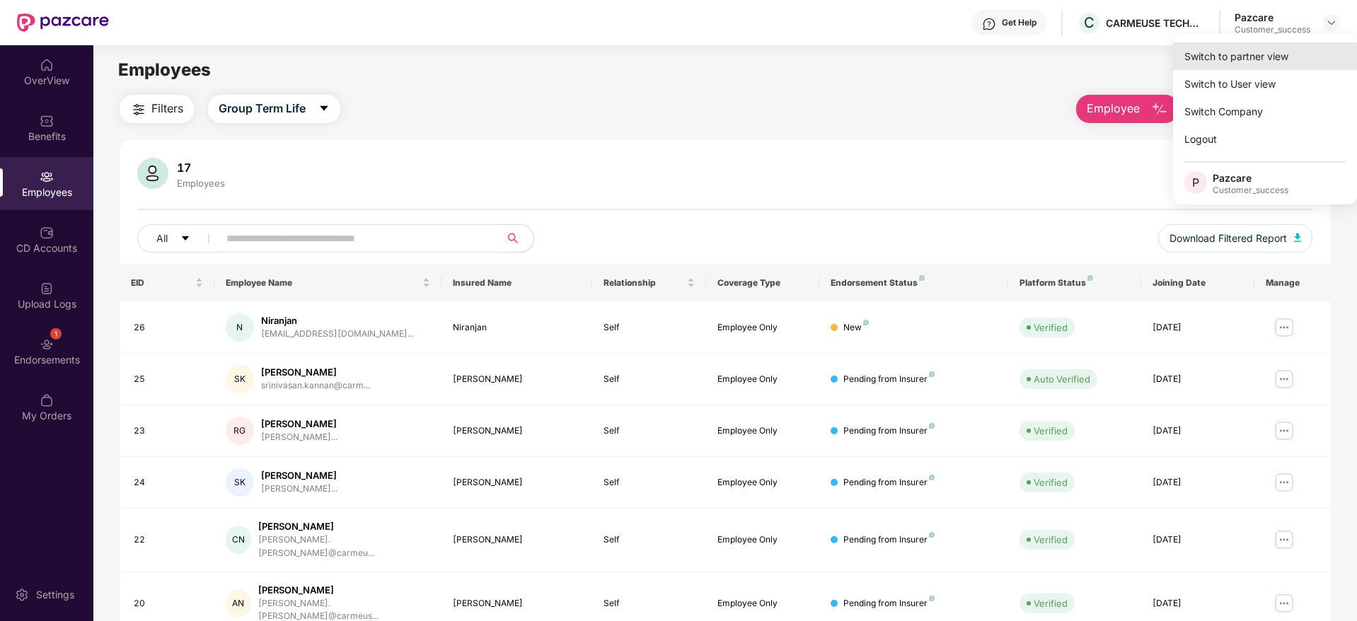
click at [1317, 49] on div "Switch to partner view" at bounding box center [1265, 56] width 184 height 28
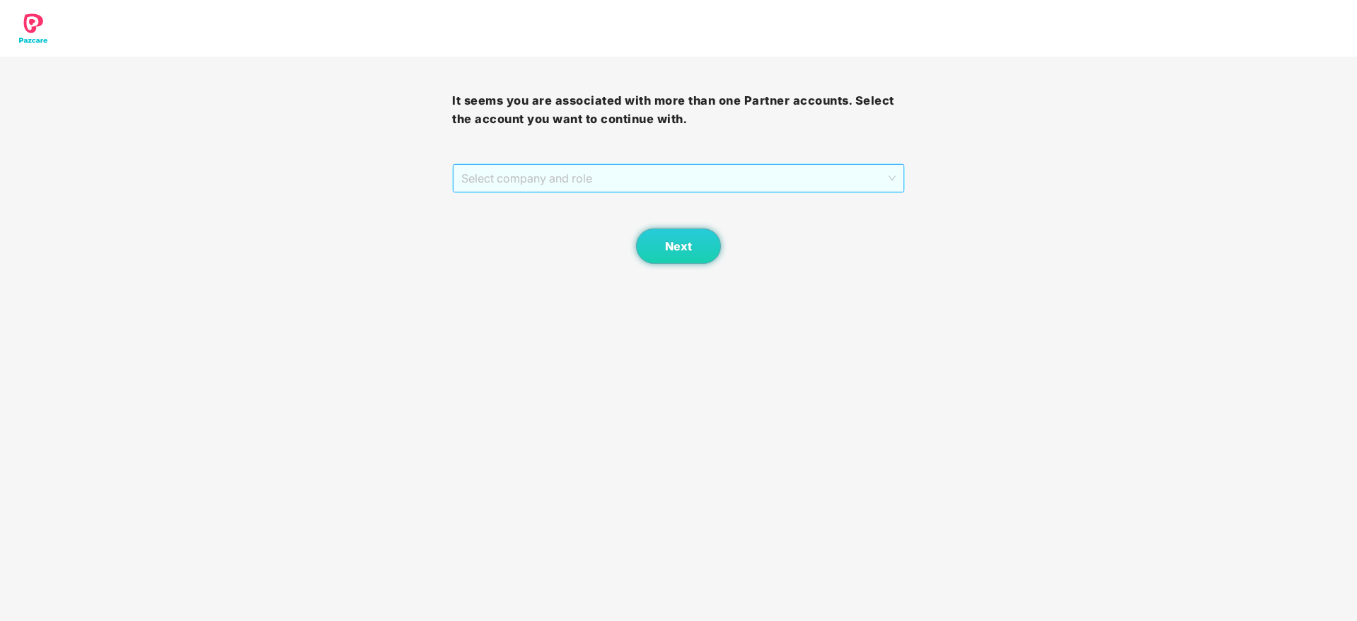
click at [749, 166] on span "Select company and role" at bounding box center [678, 178] width 434 height 27
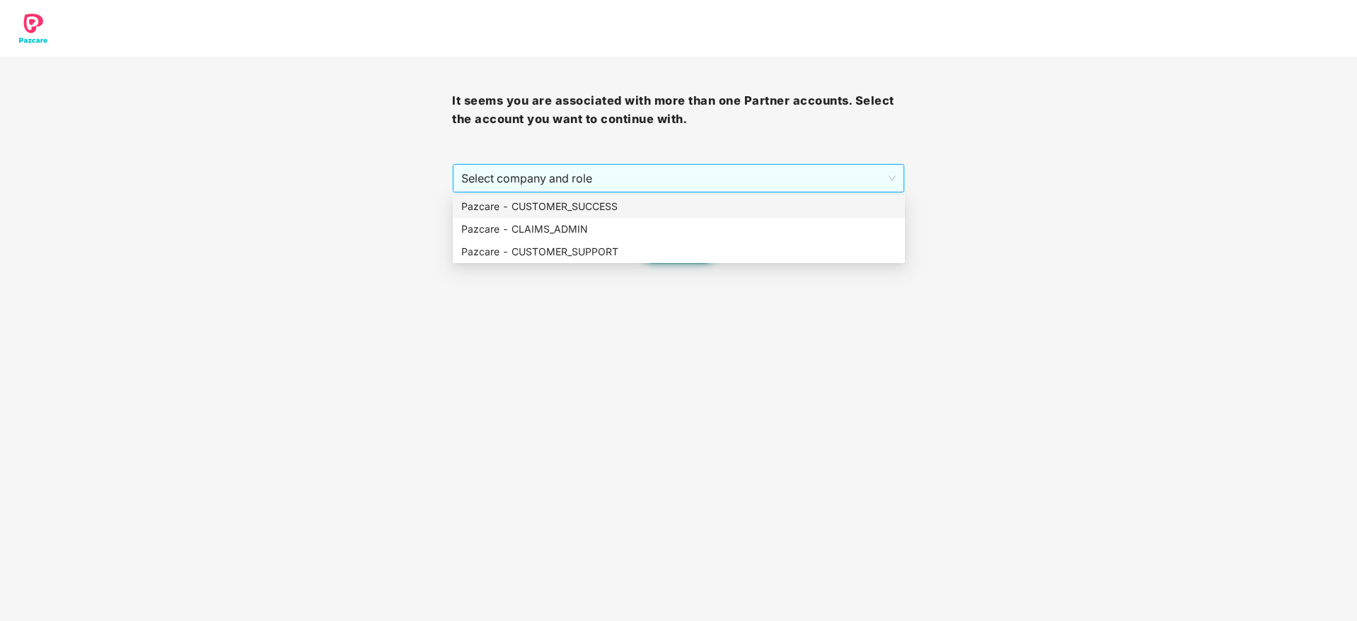
click at [750, 192] on div "Select company and role" at bounding box center [678, 178] width 452 height 30
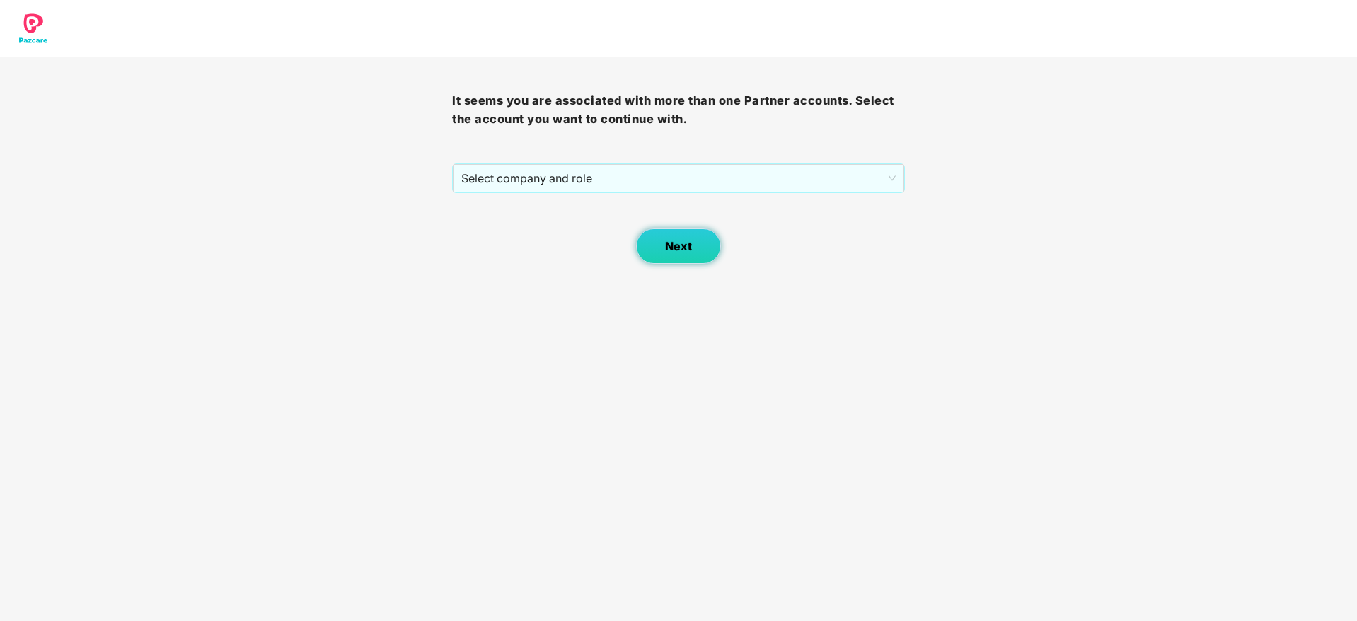
click at [678, 248] on span "Next" at bounding box center [678, 246] width 27 height 13
drag, startPoint x: 664, startPoint y: 185, endPoint x: 666, endPoint y: 206, distance: 21.3
click at [666, 185] on span "Select company and role" at bounding box center [678, 178] width 434 height 27
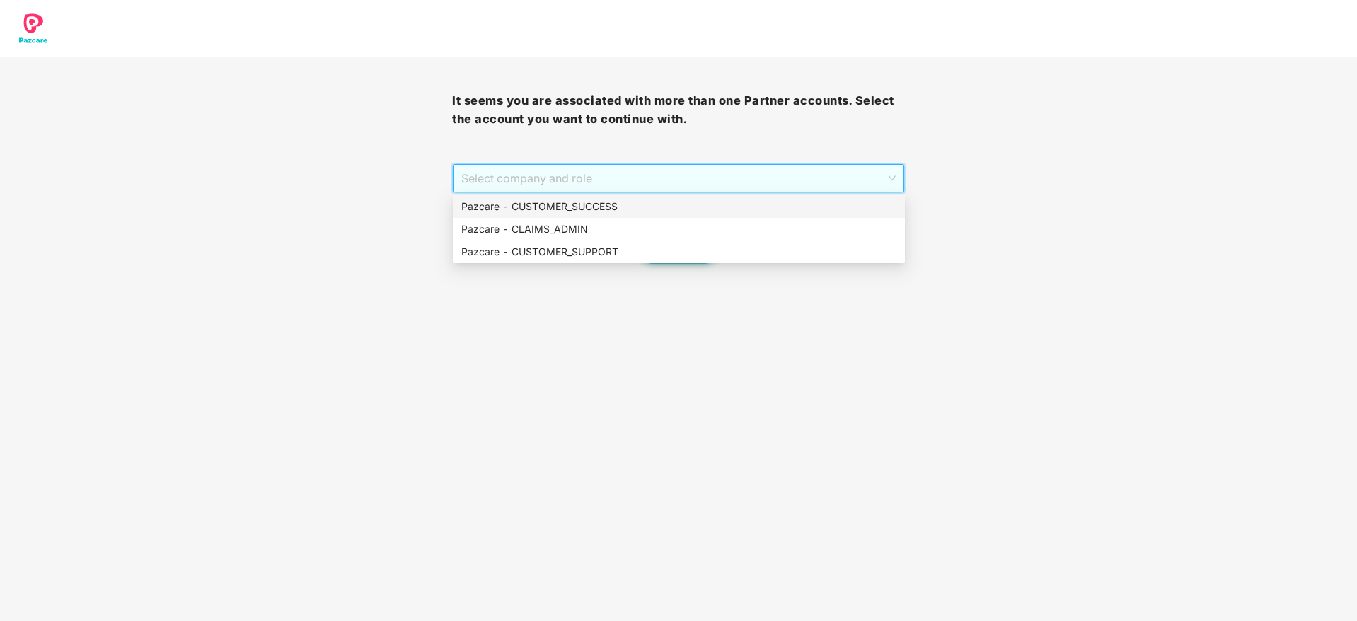
click at [666, 206] on div "Pazcare - CUSTOMER_SUCCESS" at bounding box center [678, 207] width 435 height 16
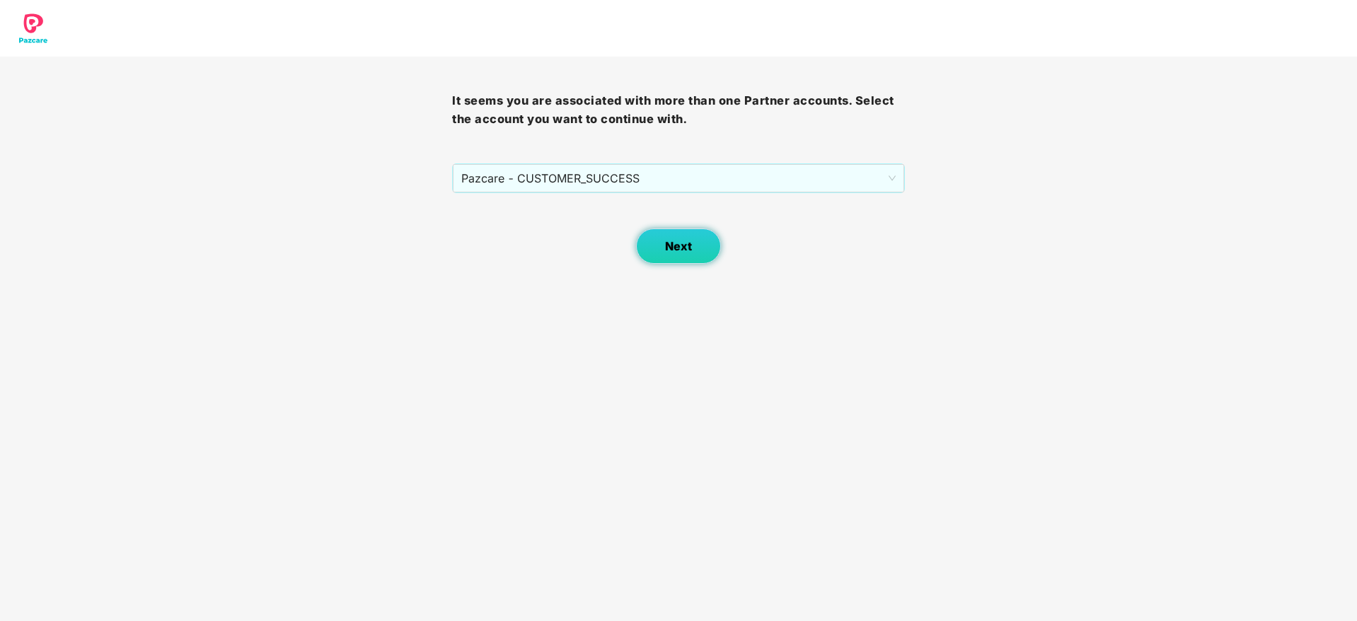
click at [659, 250] on button "Next" at bounding box center [678, 246] width 85 height 35
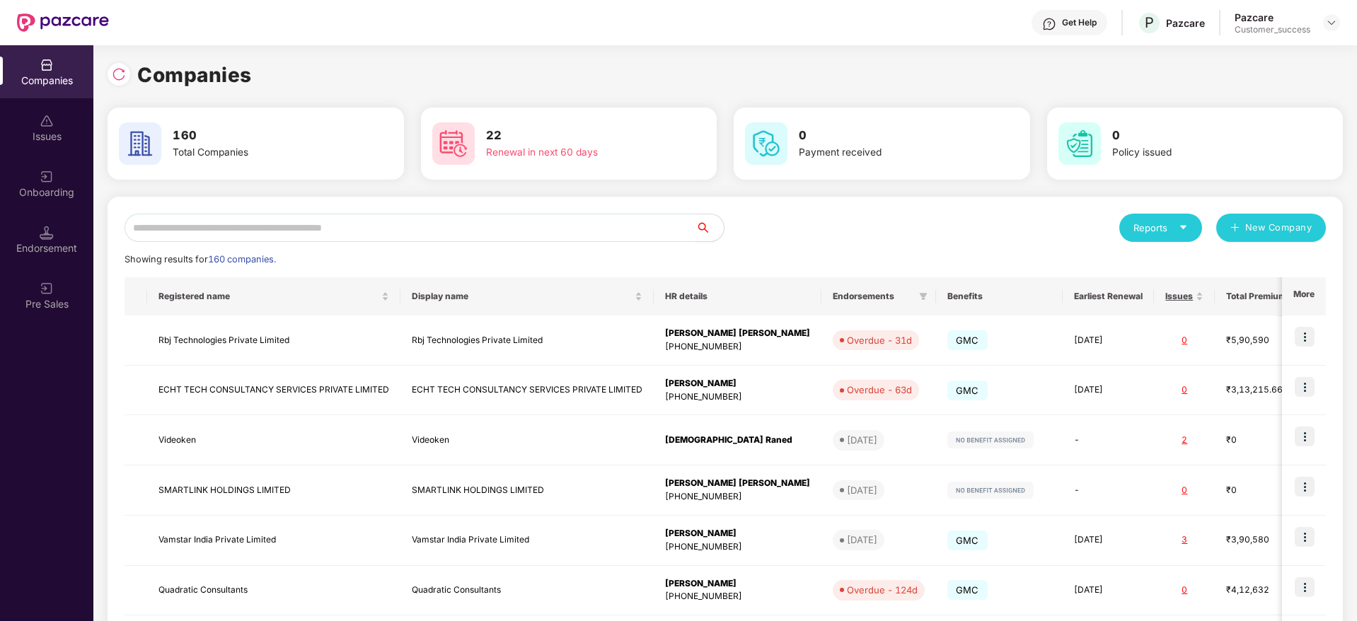
click at [611, 222] on input "text" at bounding box center [410, 228] width 571 height 28
paste input "**********"
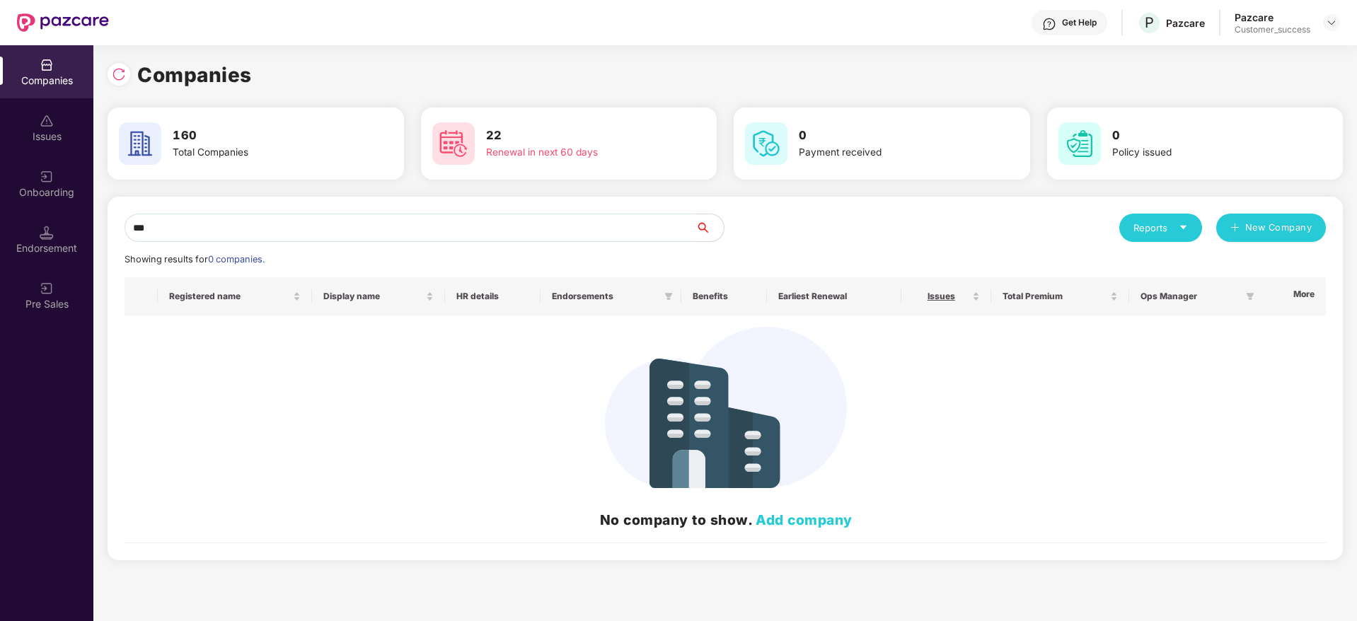
type input "*"
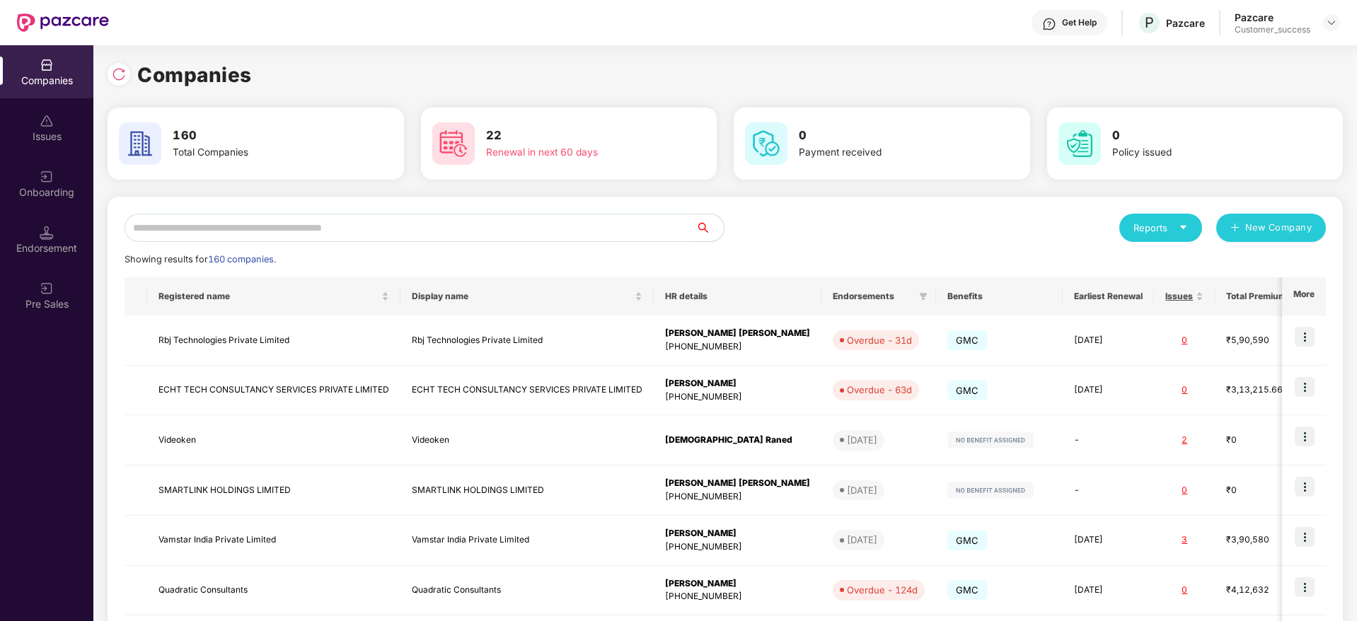
paste input "**********"
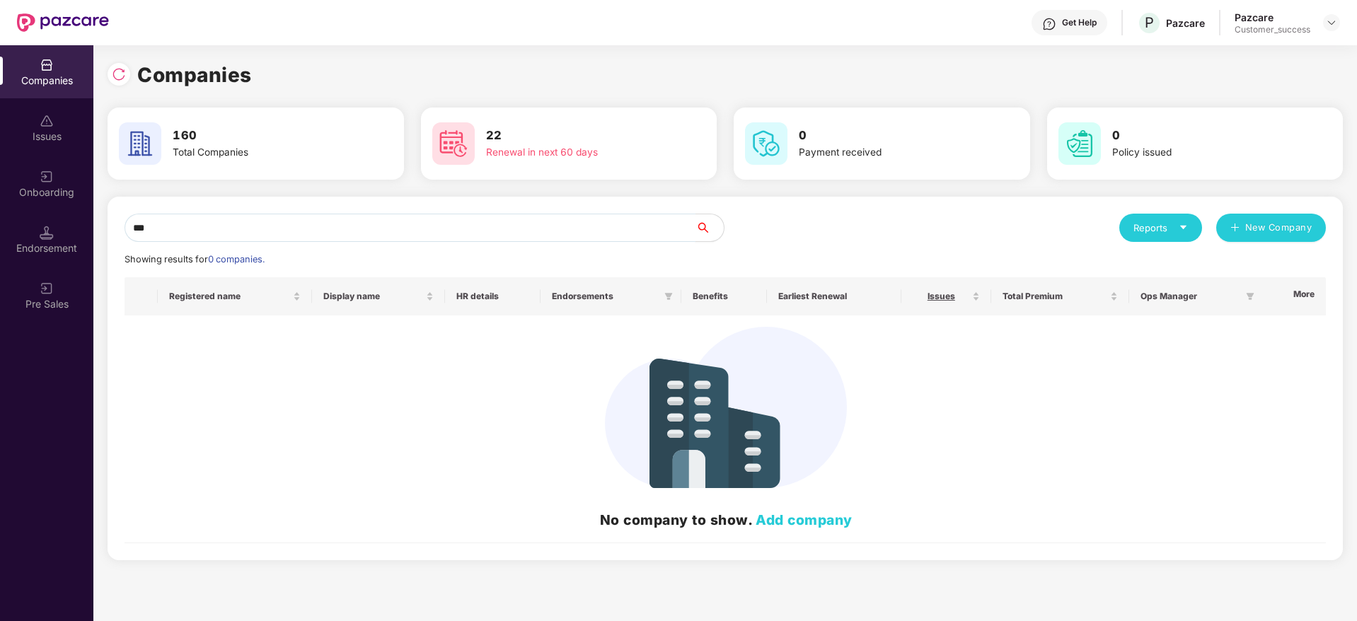
type input "*"
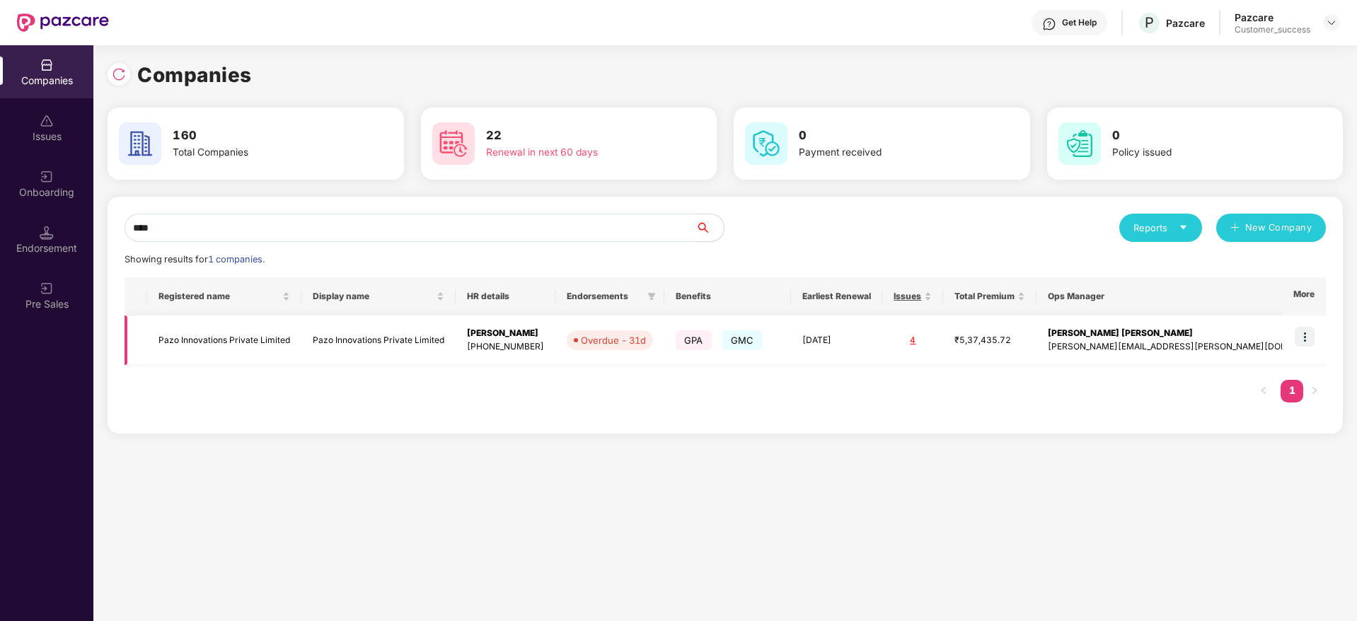
type input "****"
click at [1303, 338] on img at bounding box center [1305, 337] width 20 height 20
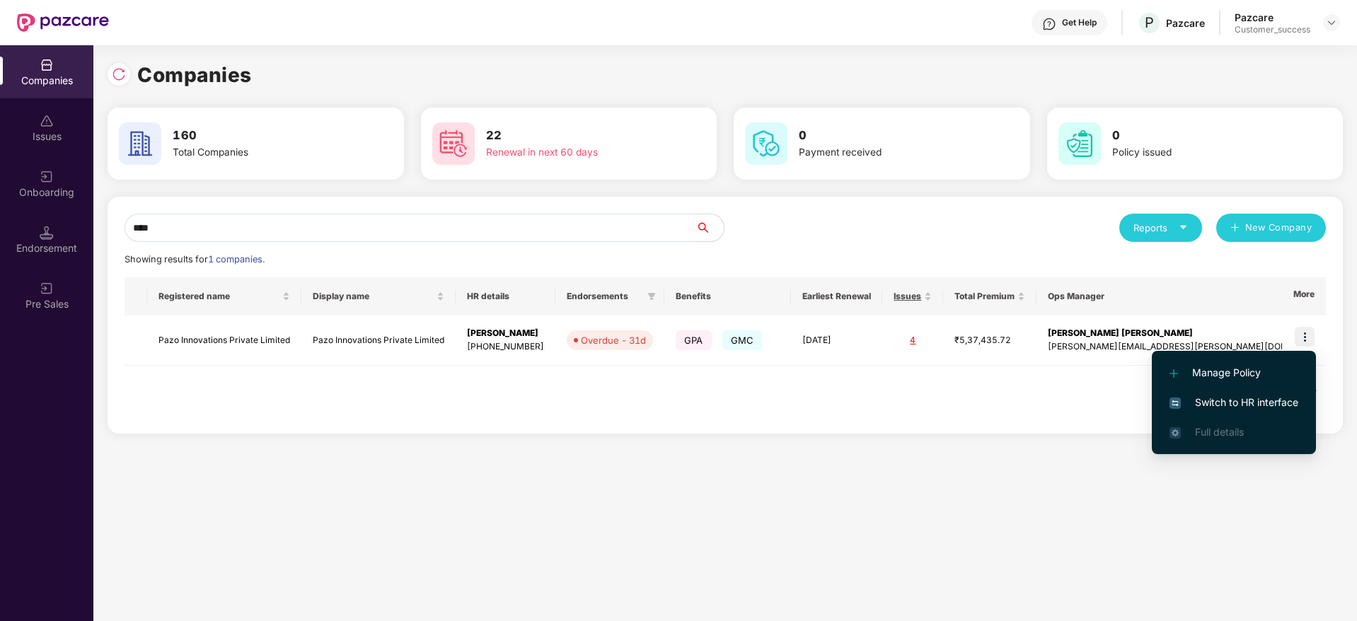
click at [1289, 408] on span "Switch to HR interface" at bounding box center [1233, 403] width 129 height 16
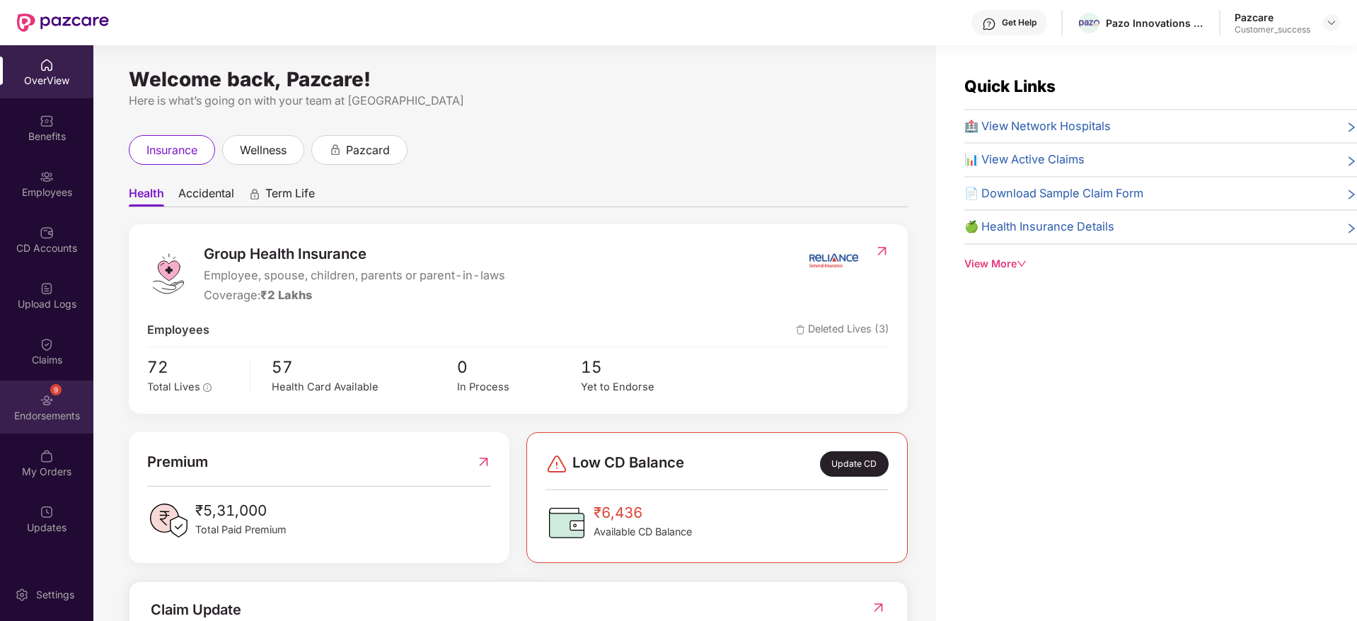
click at [64, 409] on div "Endorsements" at bounding box center [46, 416] width 93 height 14
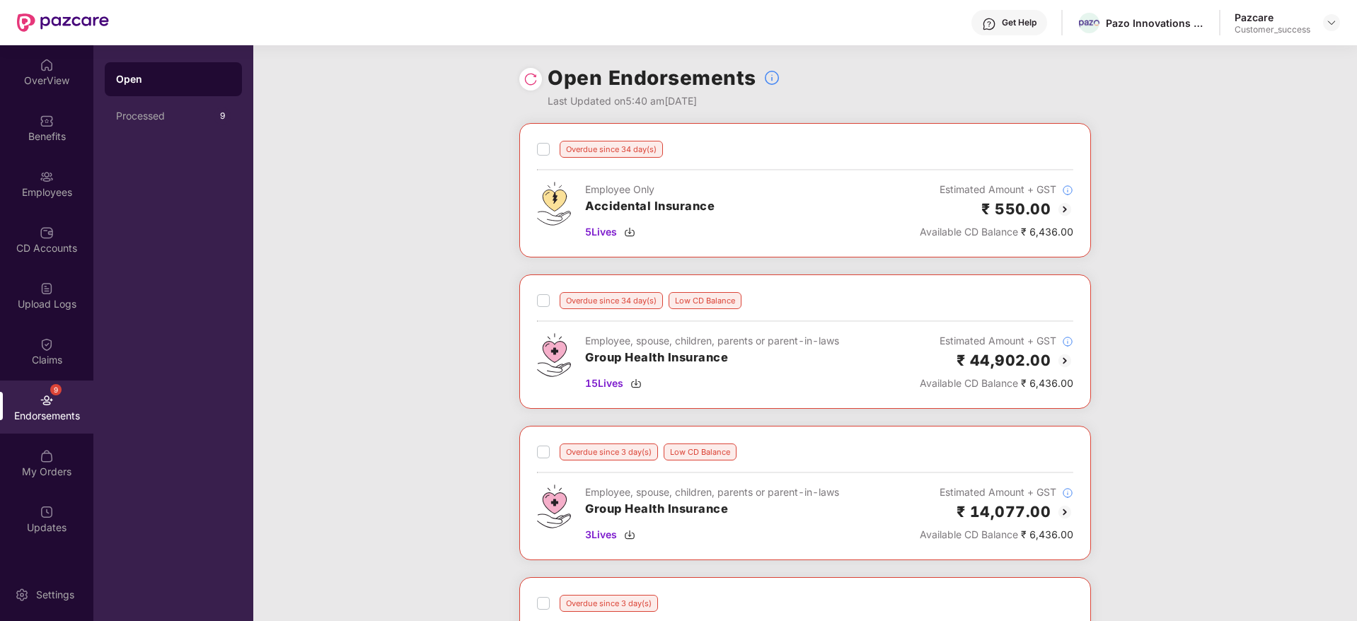
click at [1139, 30] on div "Pazo Innovations Private Limited" at bounding box center [1141, 23] width 128 height 25
copy div "Pazo Innovations Private Limited"
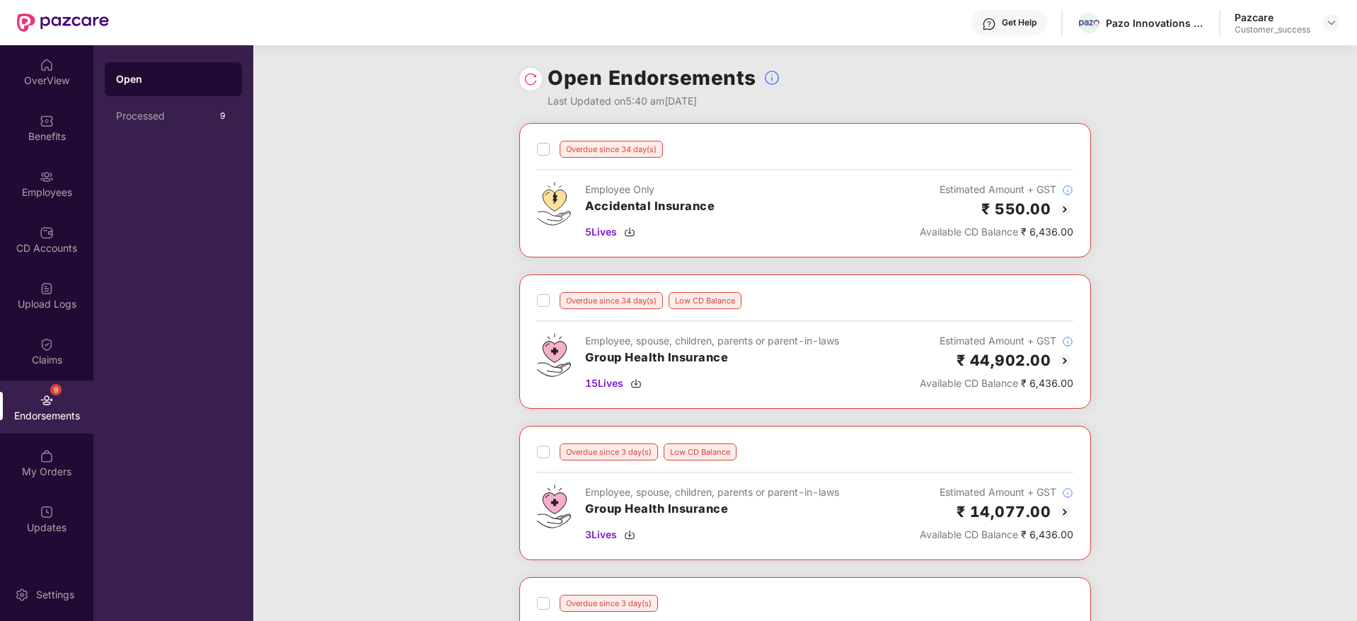
click at [1170, 64] on div "Open Endorsements Last Updated on 5:40 am, 08 Sep 2025" at bounding box center [805, 84] width 1104 height 78
click at [1177, 23] on div "Pazo Innovations Private Limited" at bounding box center [1155, 22] width 99 height 13
click at [1287, 141] on div "Overdue since 34 day(s) Employee Only Accidental Insurance 5 Lives Estimated Am…" at bounding box center [805, 426] width 1104 height 607
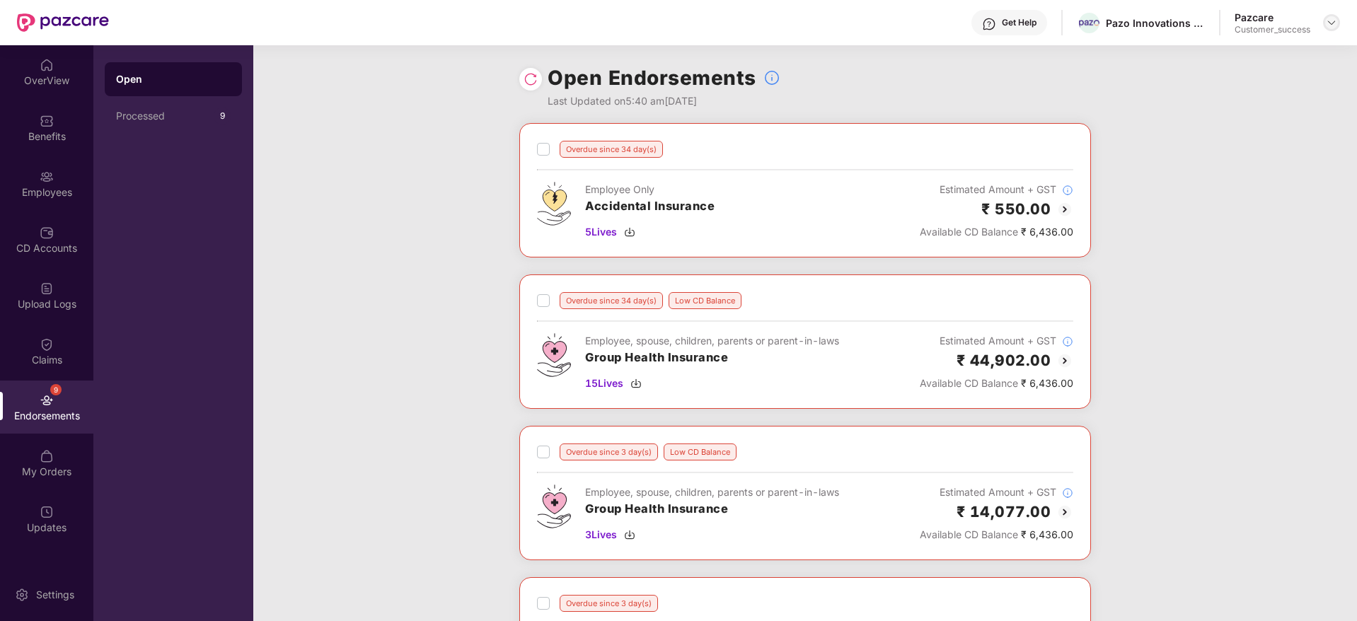
click at [1335, 22] on img at bounding box center [1331, 22] width 11 height 11
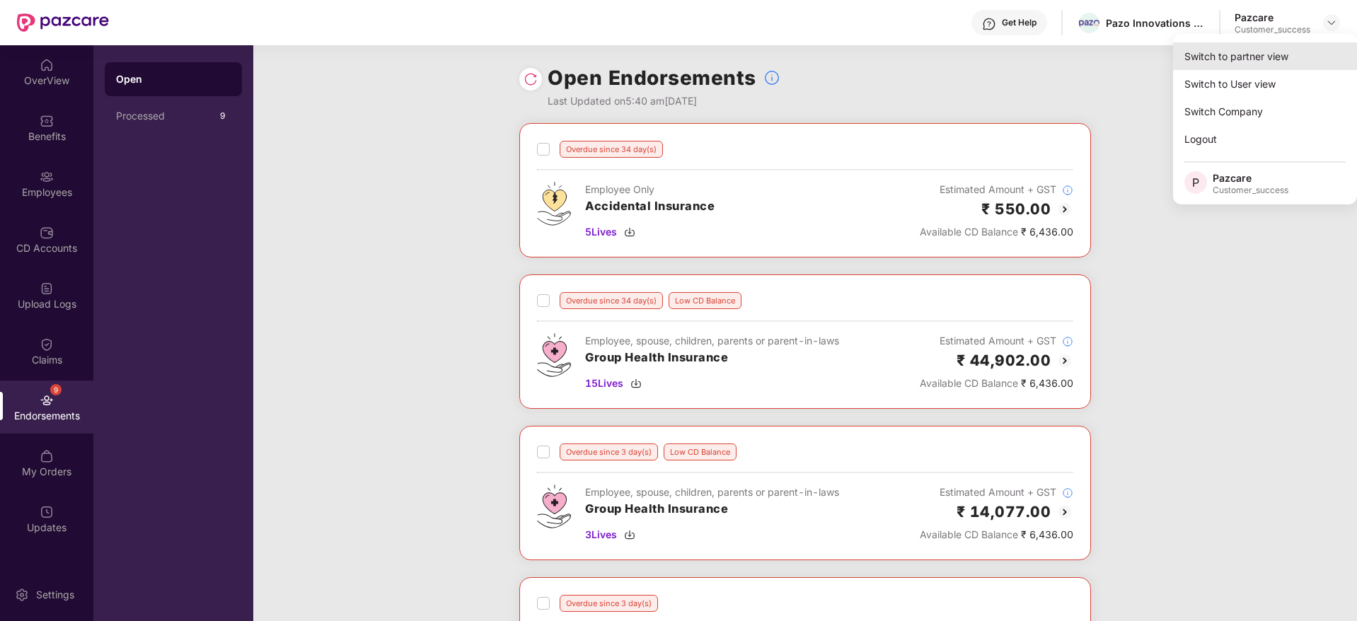
click at [1317, 50] on div "Switch to partner view" at bounding box center [1265, 56] width 184 height 28
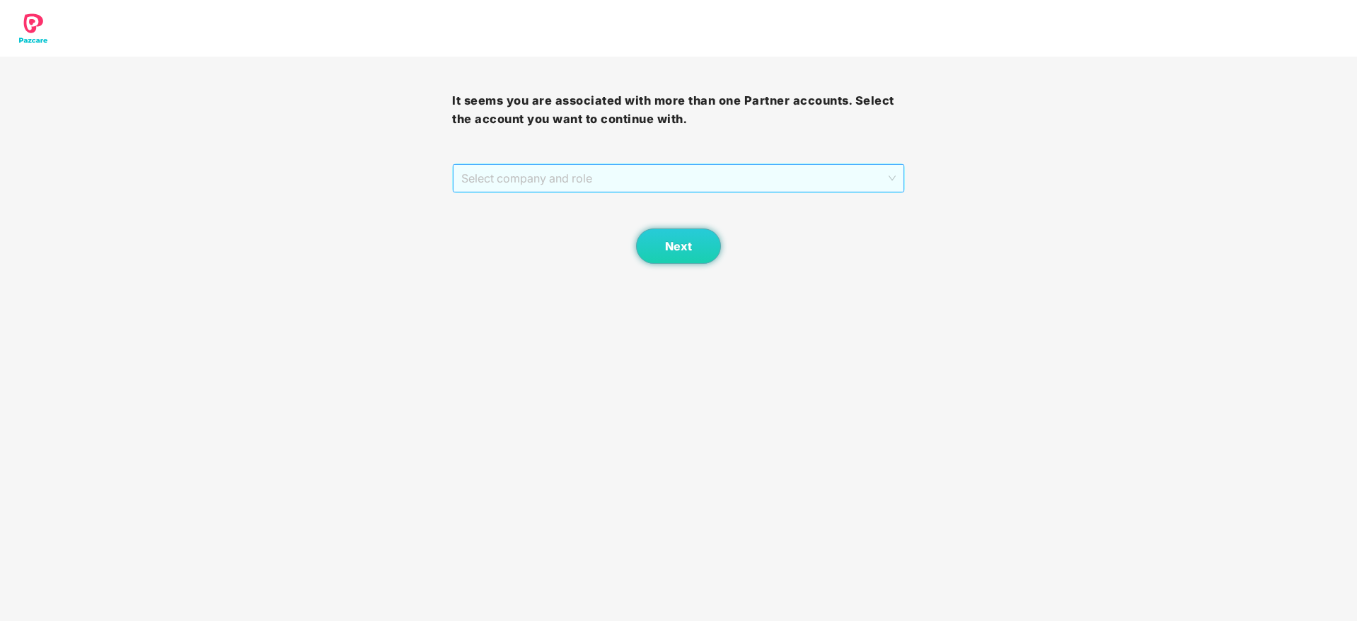
drag, startPoint x: 801, startPoint y: 178, endPoint x: 802, endPoint y: 195, distance: 16.3
click at [802, 178] on span "Select company and role" at bounding box center [678, 178] width 434 height 27
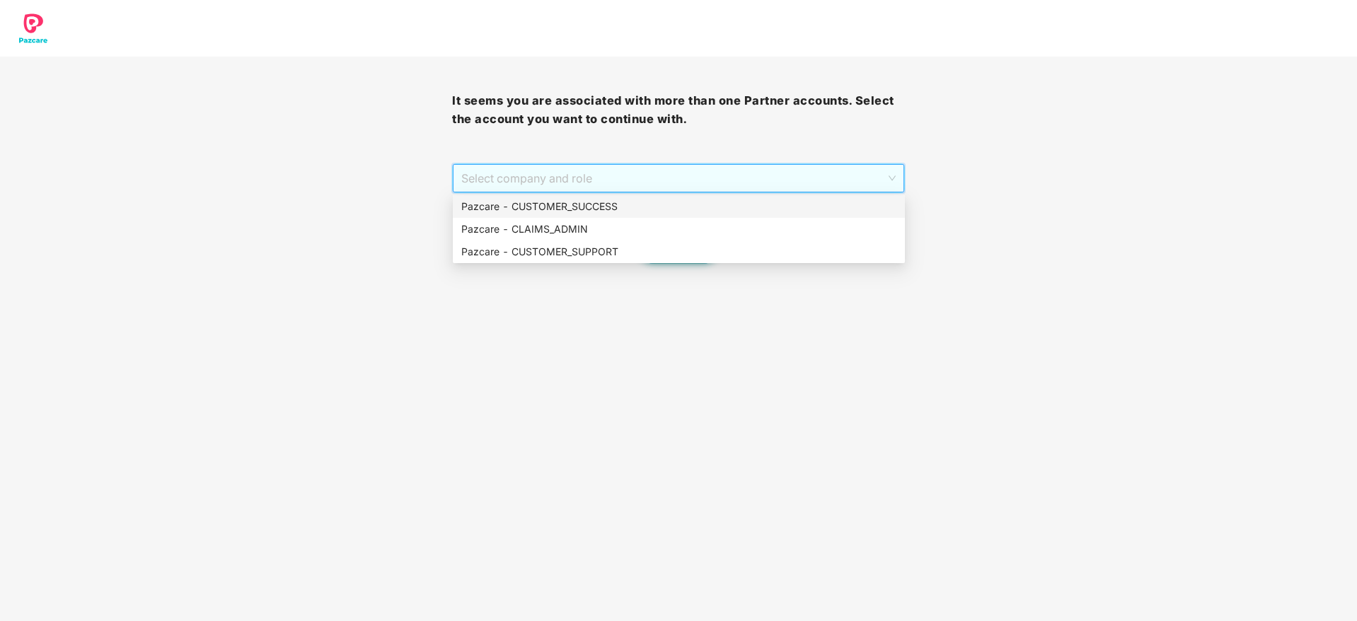
click at [800, 203] on div "Pazcare - CUSTOMER_SUCCESS" at bounding box center [678, 207] width 435 height 16
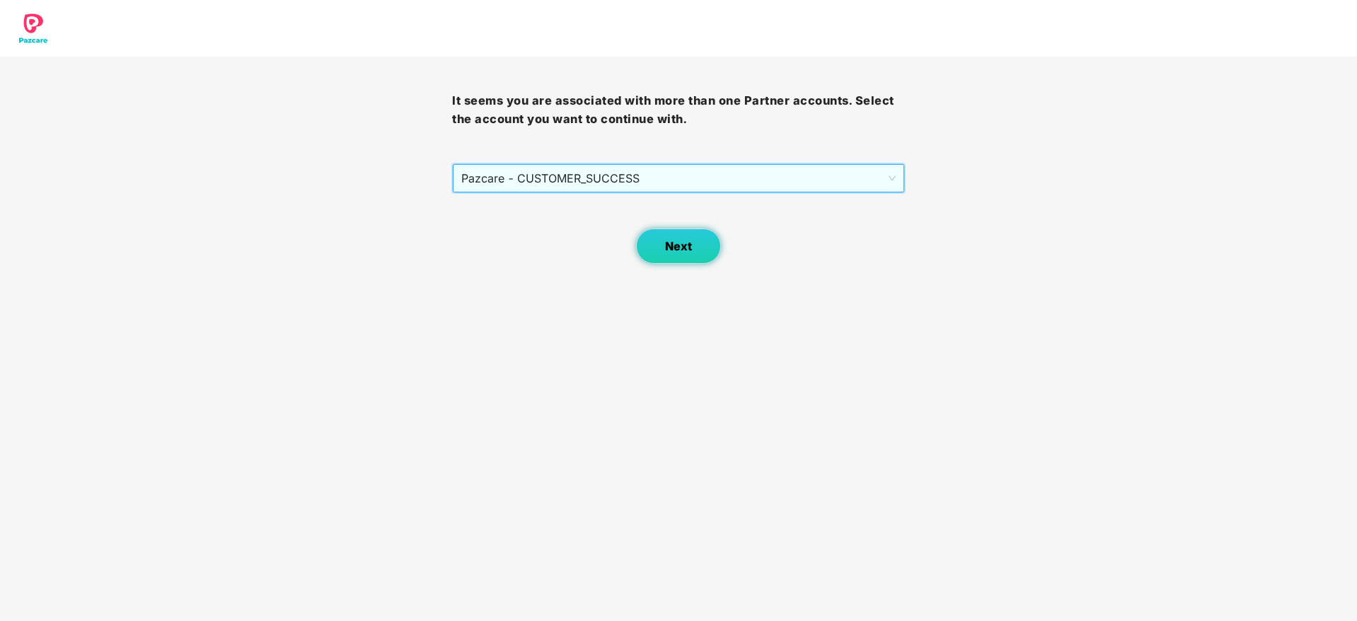
click at [685, 264] on body "It seems you are associated with more than one Partner accounts. Select the acc…" at bounding box center [678, 310] width 1357 height 621
click at [688, 259] on button "Next" at bounding box center [678, 246] width 85 height 35
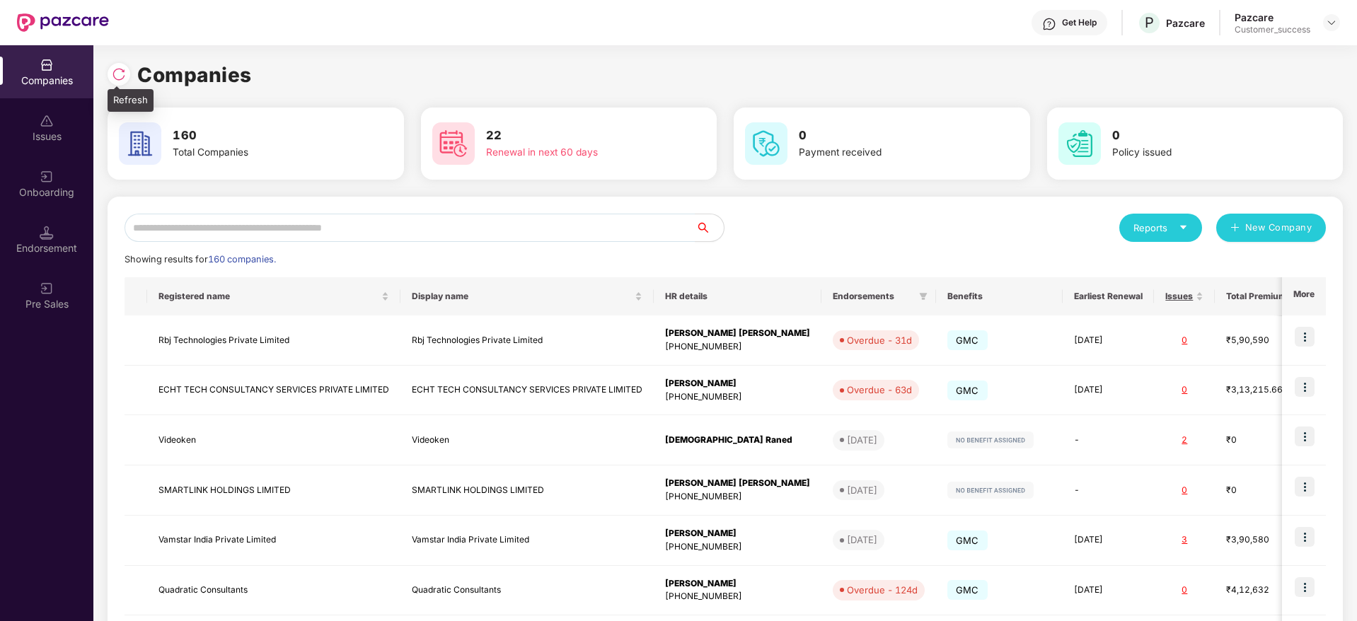
click at [104, 102] on div "Companies 160 Total Companies 22 Renewal in next 60 days 0 Payment received 0 P…" at bounding box center [725, 333] width 1264 height 576
click at [113, 86] on span at bounding box center [116, 88] width 7 height 4
click at [130, 65] on div at bounding box center [123, 72] width 30 height 26
click at [124, 74] on img at bounding box center [119, 74] width 14 height 14
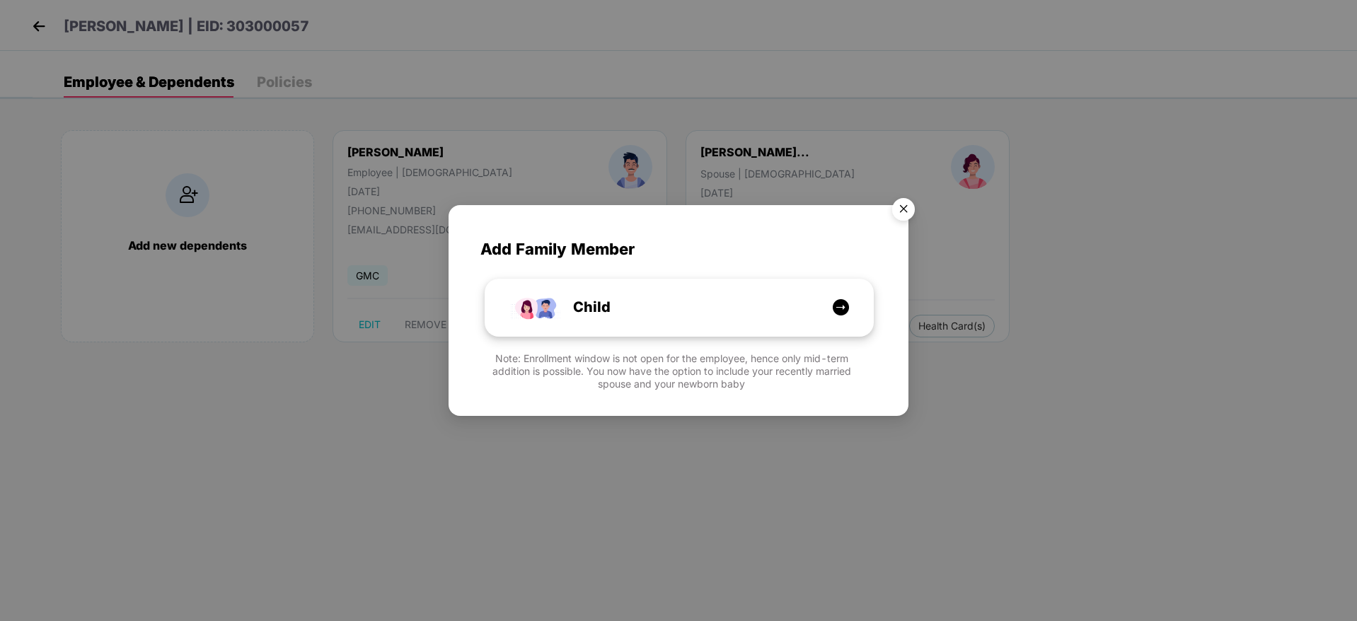
click at [679, 298] on div "Child" at bounding box center [686, 307] width 291 height 22
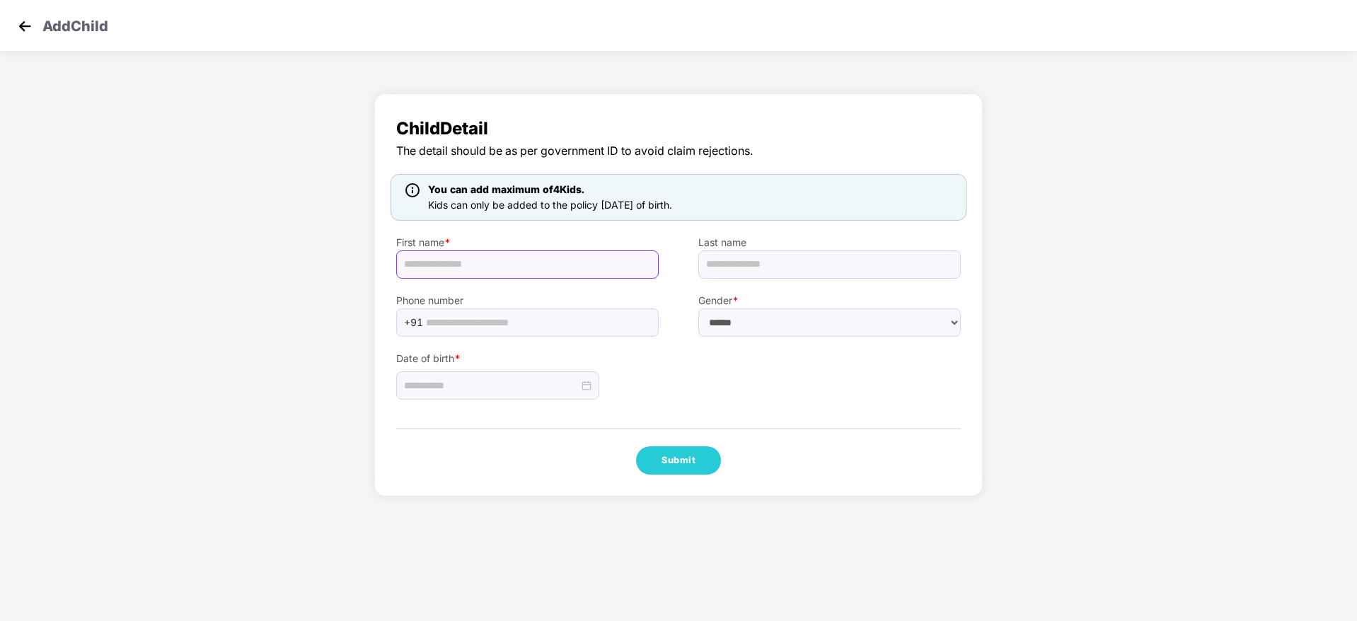
drag, startPoint x: 536, startPoint y: 257, endPoint x: 546, endPoint y: 265, distance: 13.2
click at [536, 257] on input "text" at bounding box center [527, 264] width 262 height 28
paste input "**********"
type input "**********"
paste input "******"
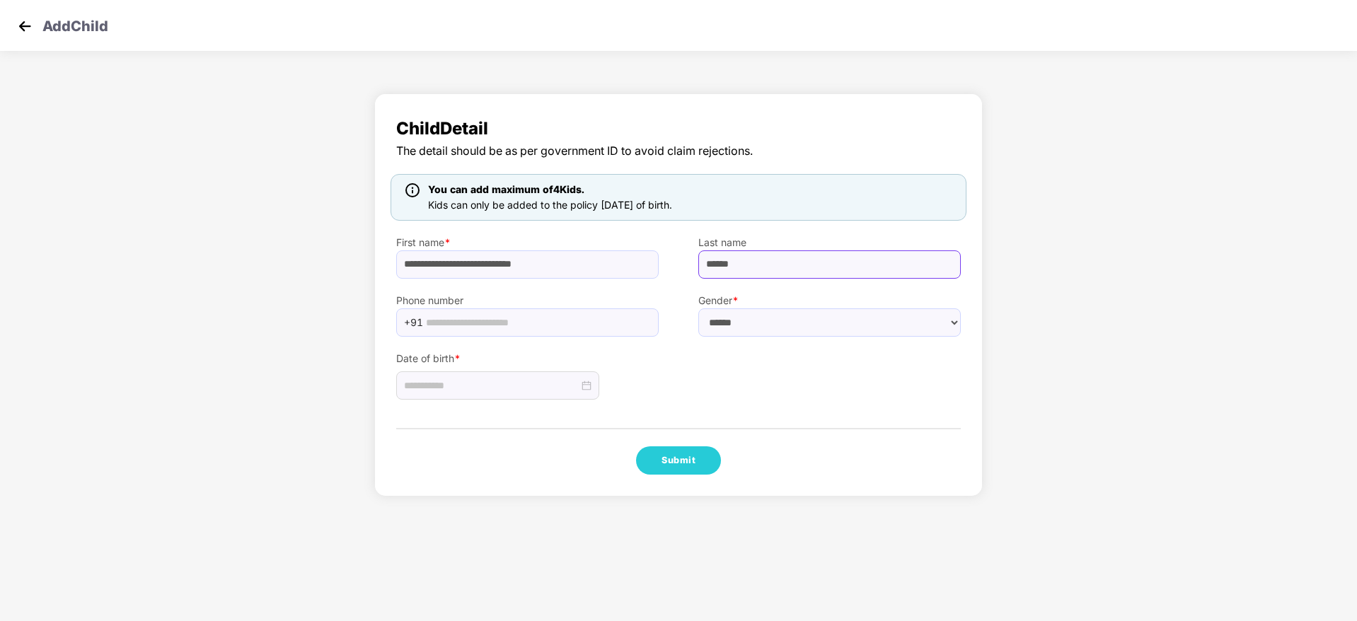
type input "******"
click at [761, 328] on select "****** **** ******" at bounding box center [829, 322] width 262 height 28
select select "******"
click at [698, 308] on select "****** **** ******" at bounding box center [829, 322] width 262 height 28
click at [512, 376] on div at bounding box center [497, 385] width 203 height 28
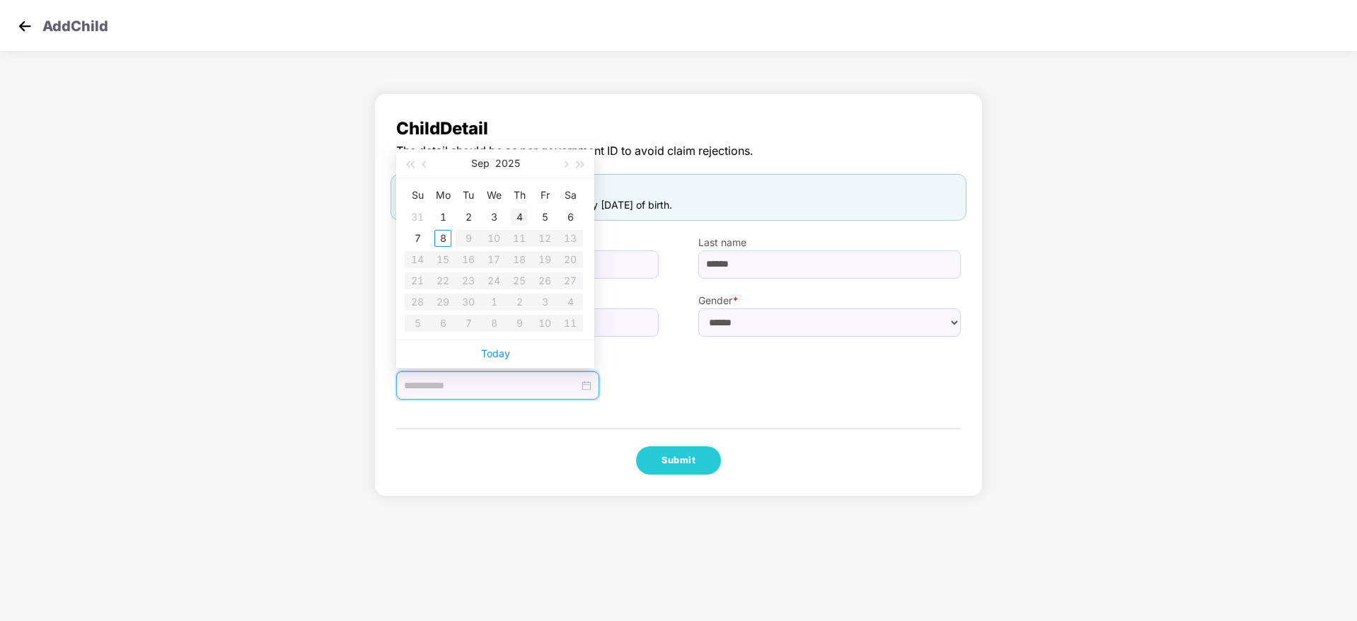
type input "**********"
click at [519, 217] on div "4" at bounding box center [519, 217] width 17 height 17
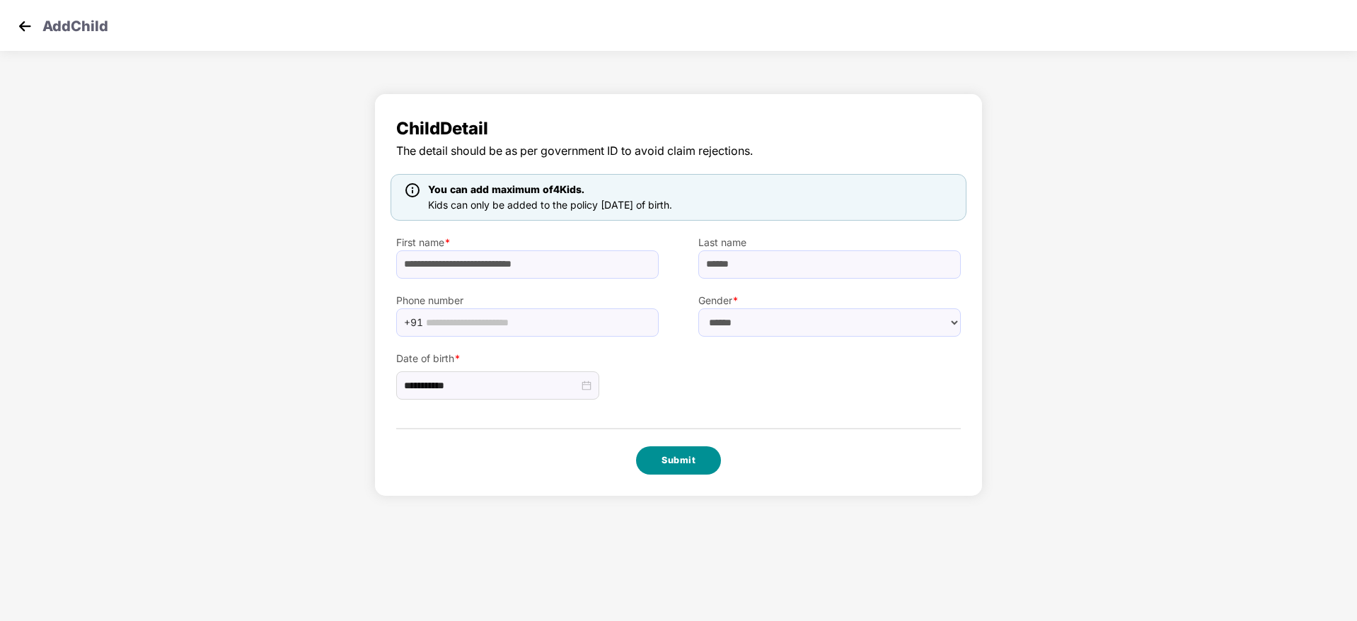
click at [652, 459] on button "Submit" at bounding box center [678, 460] width 85 height 28
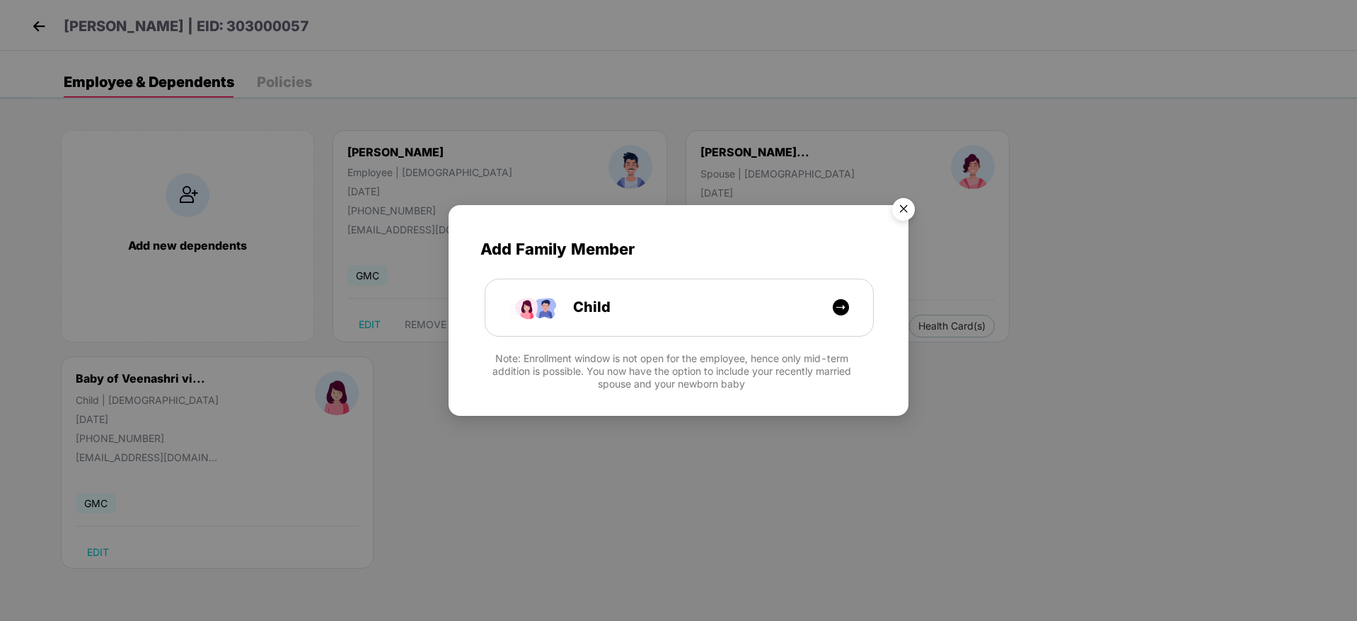
click at [898, 210] on img "Close" at bounding box center [904, 212] width 40 height 40
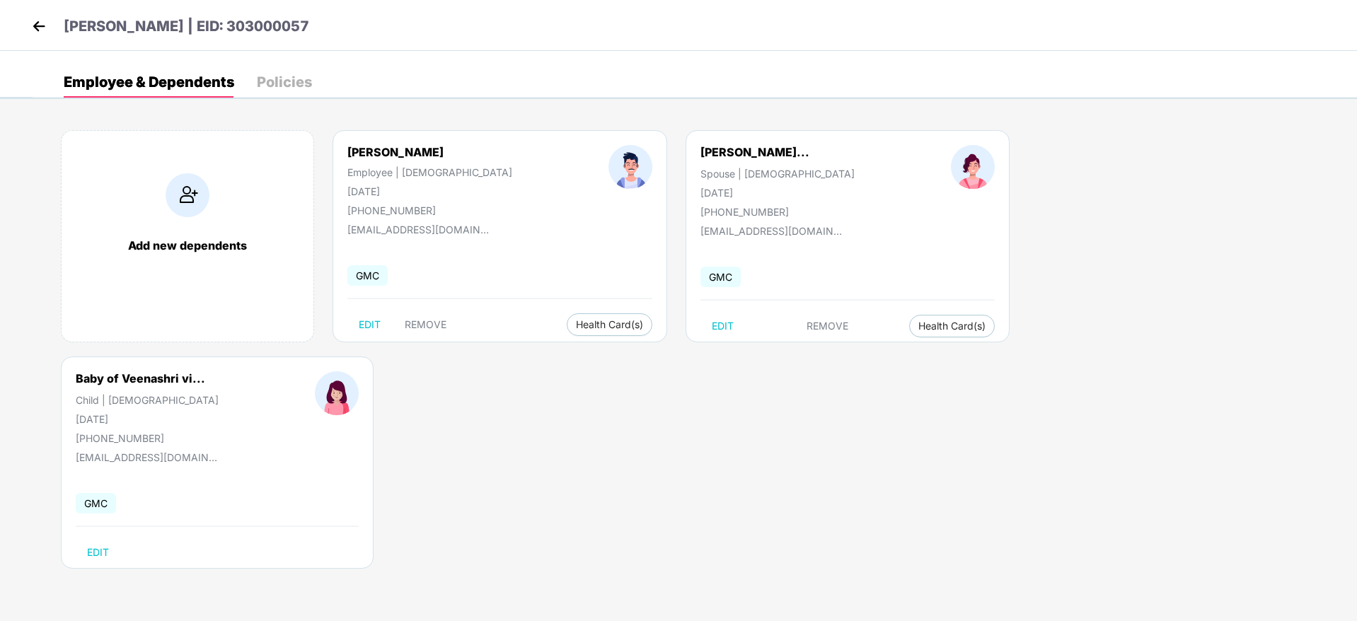
click at [43, 13] on div "[PERSON_NAME] | EID: 303000057" at bounding box center [678, 25] width 1357 height 51
click at [40, 21] on img at bounding box center [38, 26] width 21 height 21
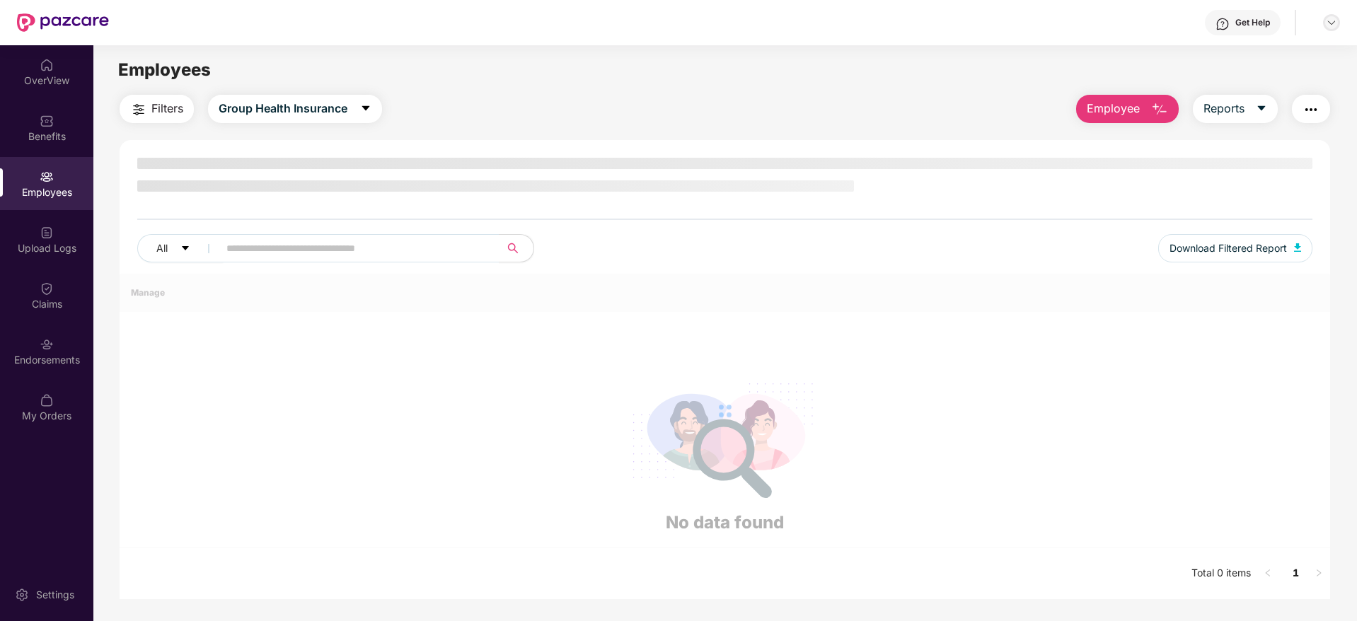
click at [1331, 28] on img at bounding box center [1331, 22] width 11 height 11
click at [1173, 34] on div "Switch to partner view" at bounding box center [1173, 34] width 0 height 0
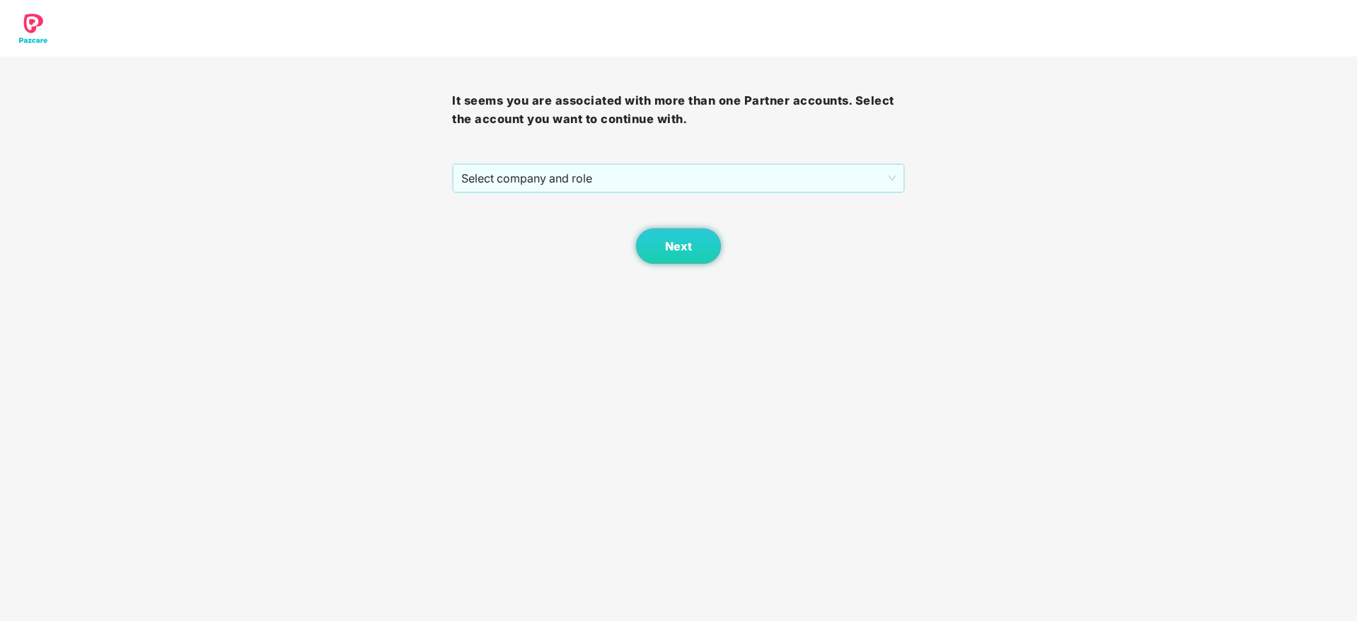
click at [790, 156] on div "It seems you are associated with more than one Partner accounts. Select the acc…" at bounding box center [678, 160] width 452 height 207
drag, startPoint x: 783, startPoint y: 187, endPoint x: 778, endPoint y: 209, distance: 22.0
click at [782, 190] on span "Select company and role" at bounding box center [678, 178] width 434 height 27
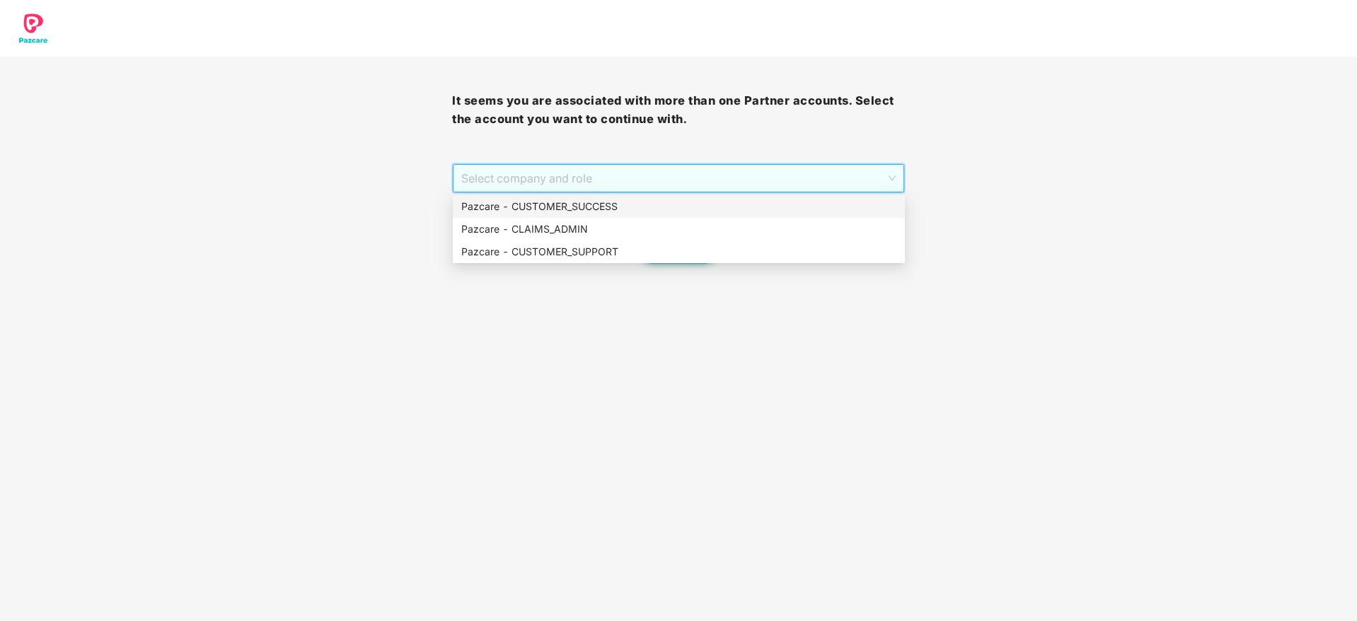
click at [778, 209] on div "Pazcare - CUSTOMER_SUCCESS" at bounding box center [678, 207] width 435 height 16
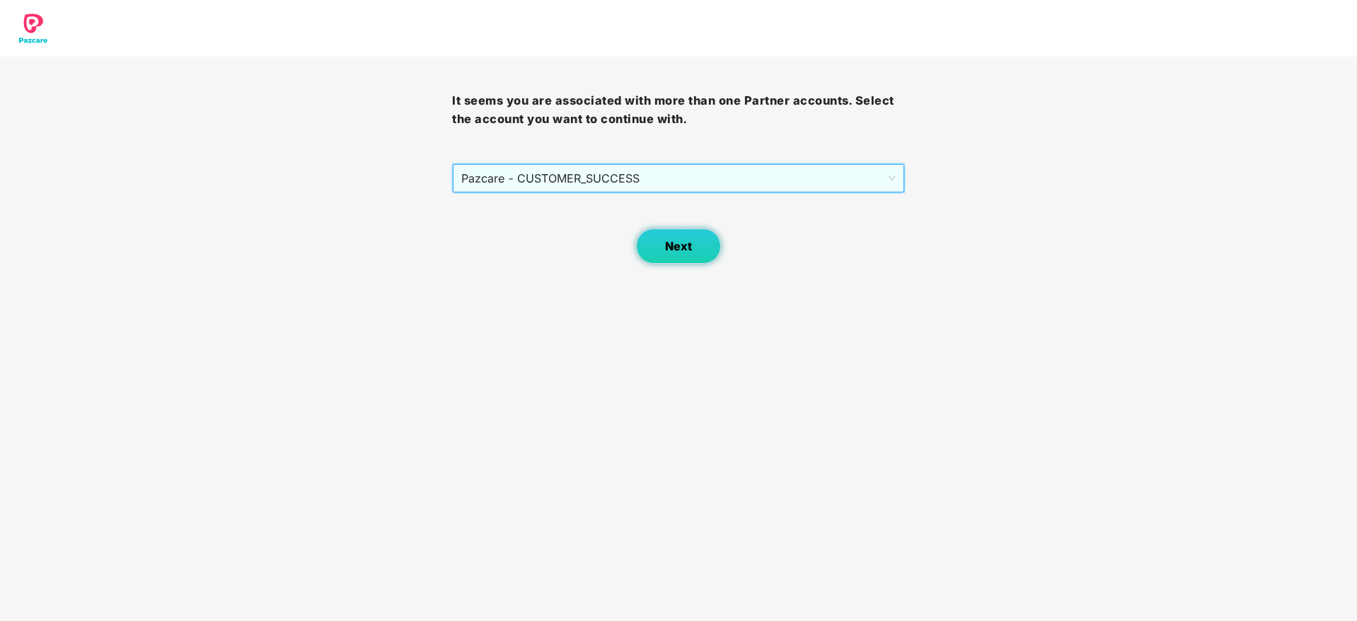
click at [641, 248] on button "Next" at bounding box center [678, 246] width 85 height 35
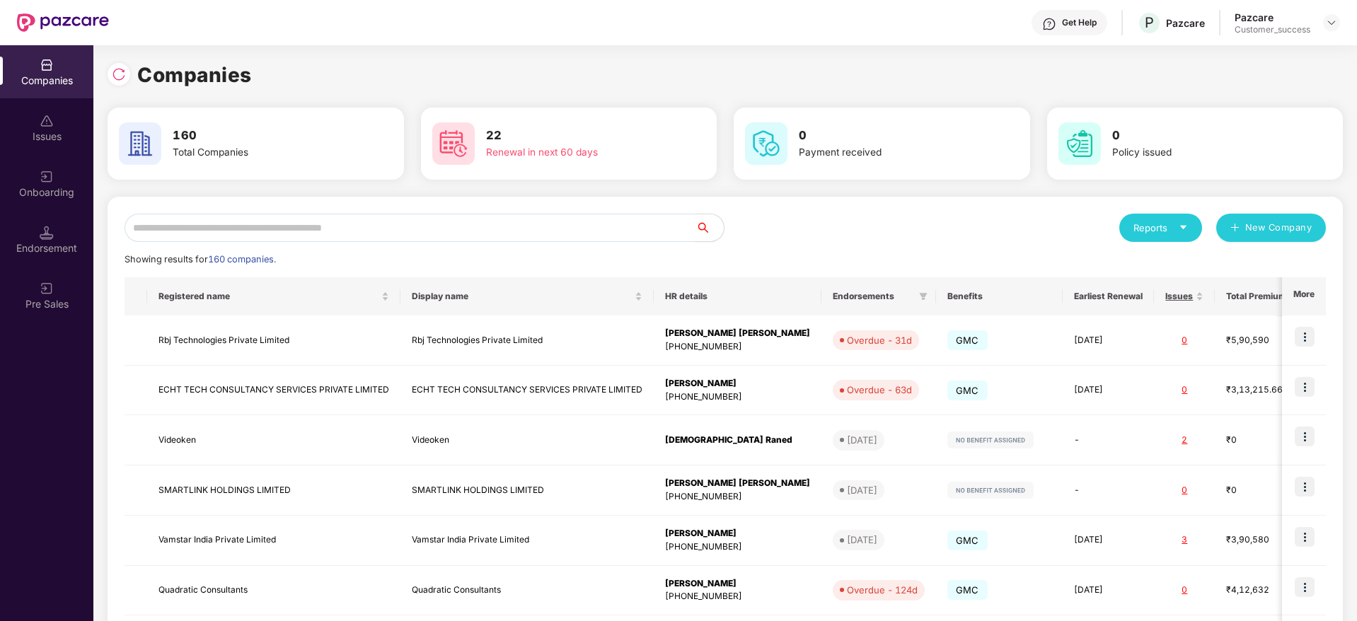
click at [457, 231] on input "text" at bounding box center [410, 228] width 571 height 28
type input "****"
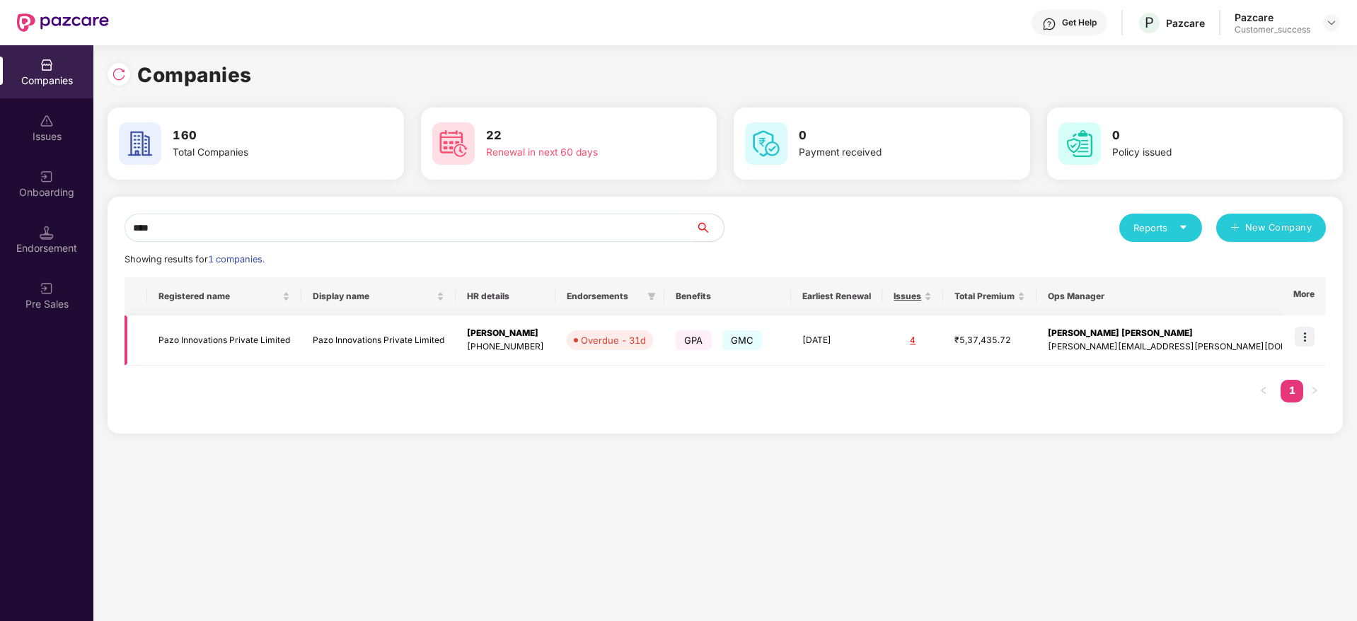
click at [456, 329] on td "Pazo Innovations Private Limited" at bounding box center [378, 341] width 154 height 50
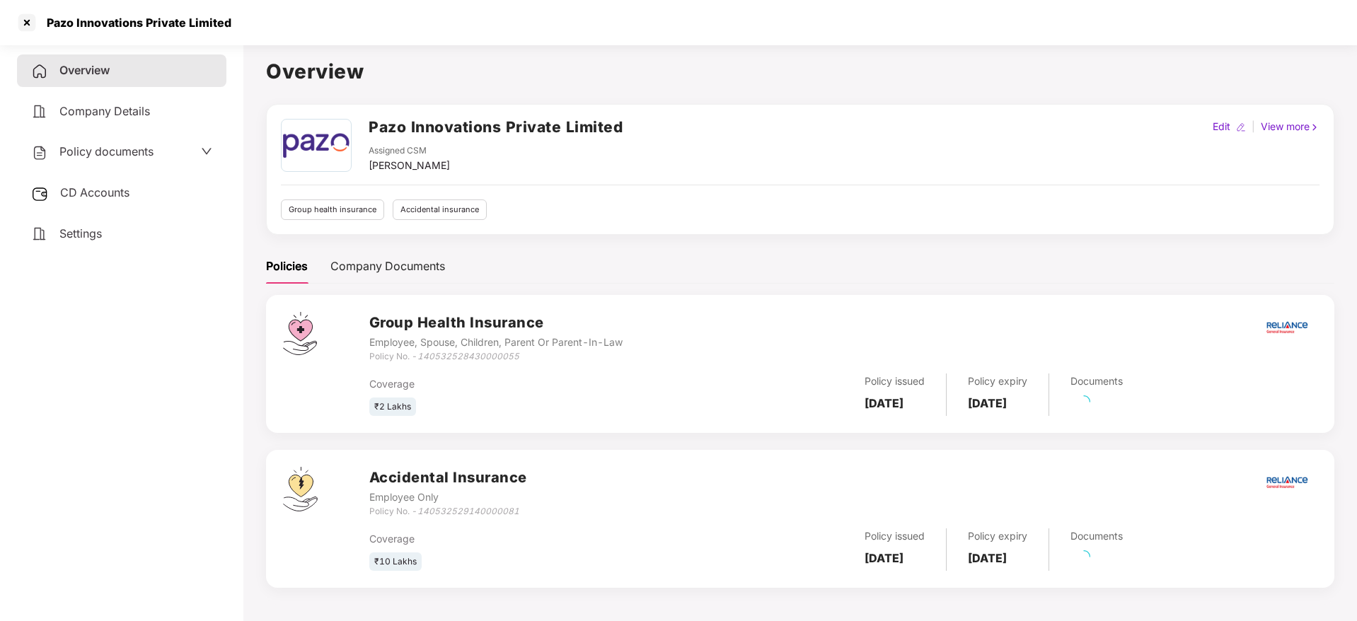
click at [95, 155] on span "Policy documents" at bounding box center [106, 151] width 94 height 14
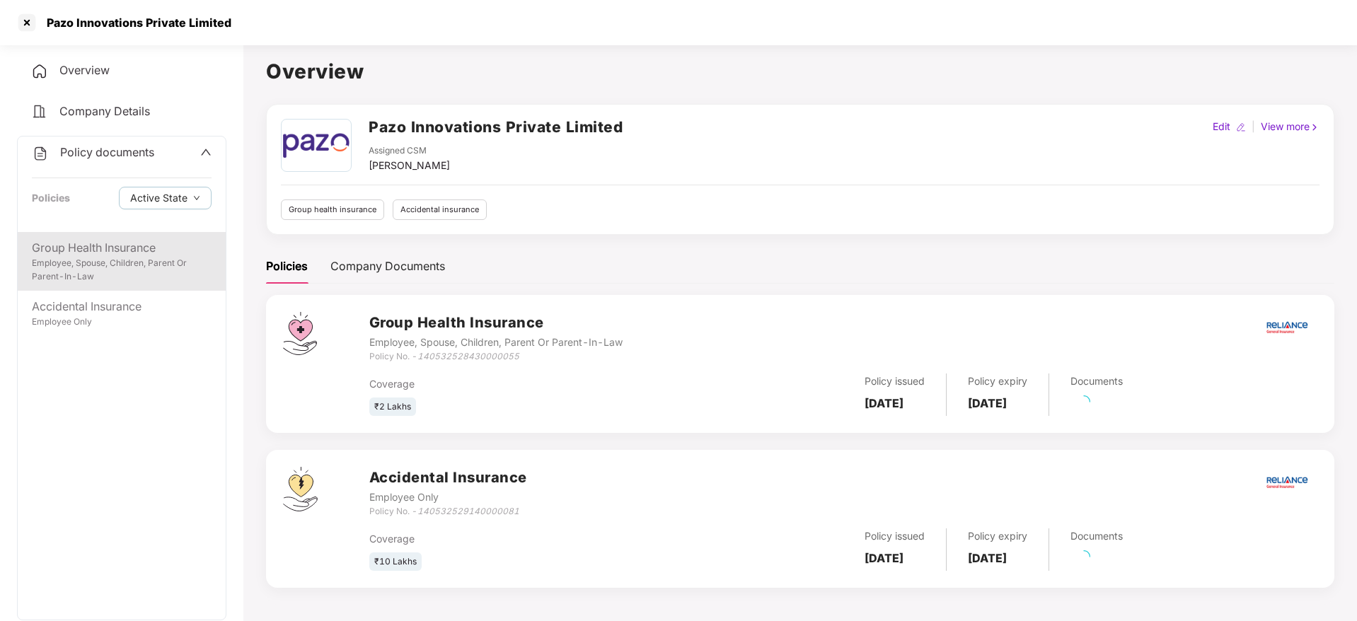
click at [165, 264] on div "Employee, Spouse, Children, Parent Or Parent-In-Law" at bounding box center [122, 270] width 180 height 27
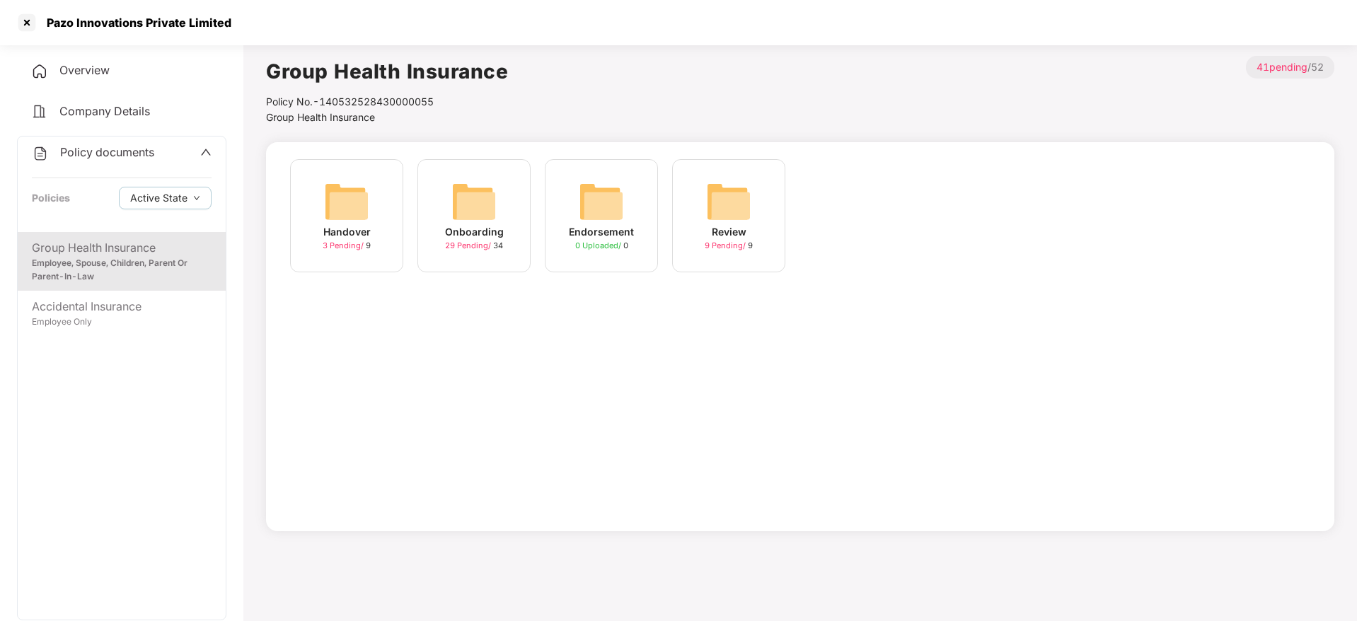
click at [496, 202] on img at bounding box center [473, 201] width 45 height 45
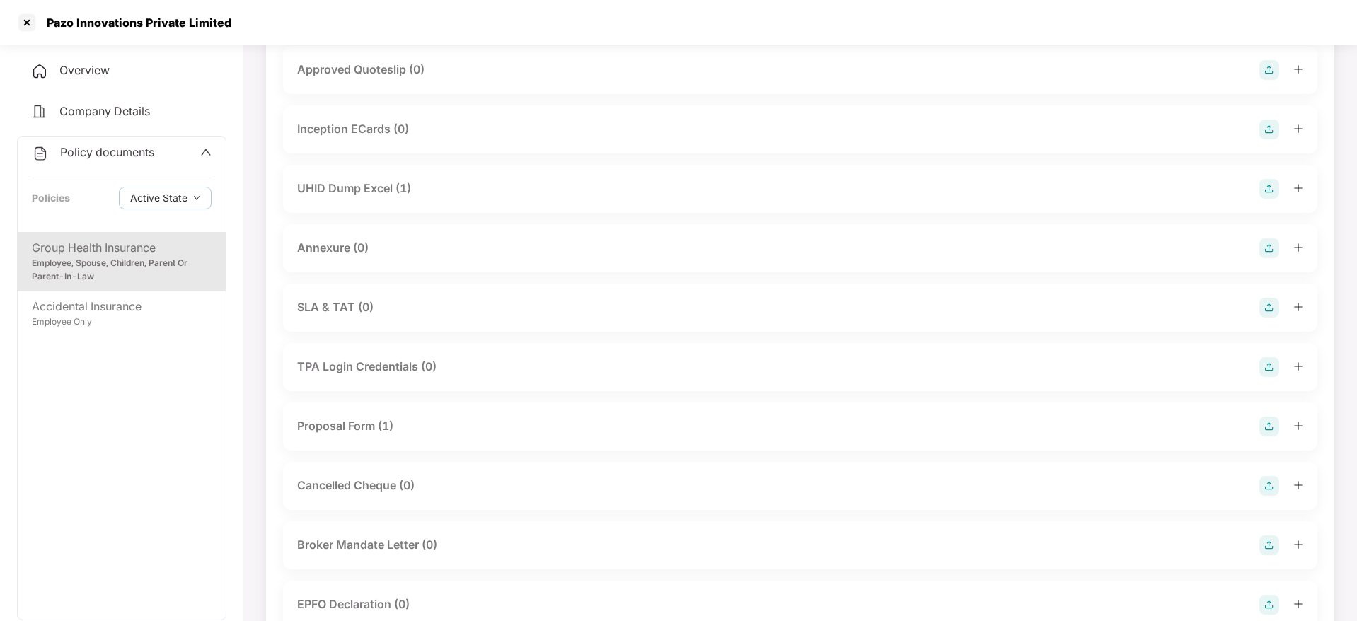
scroll to position [637, 0]
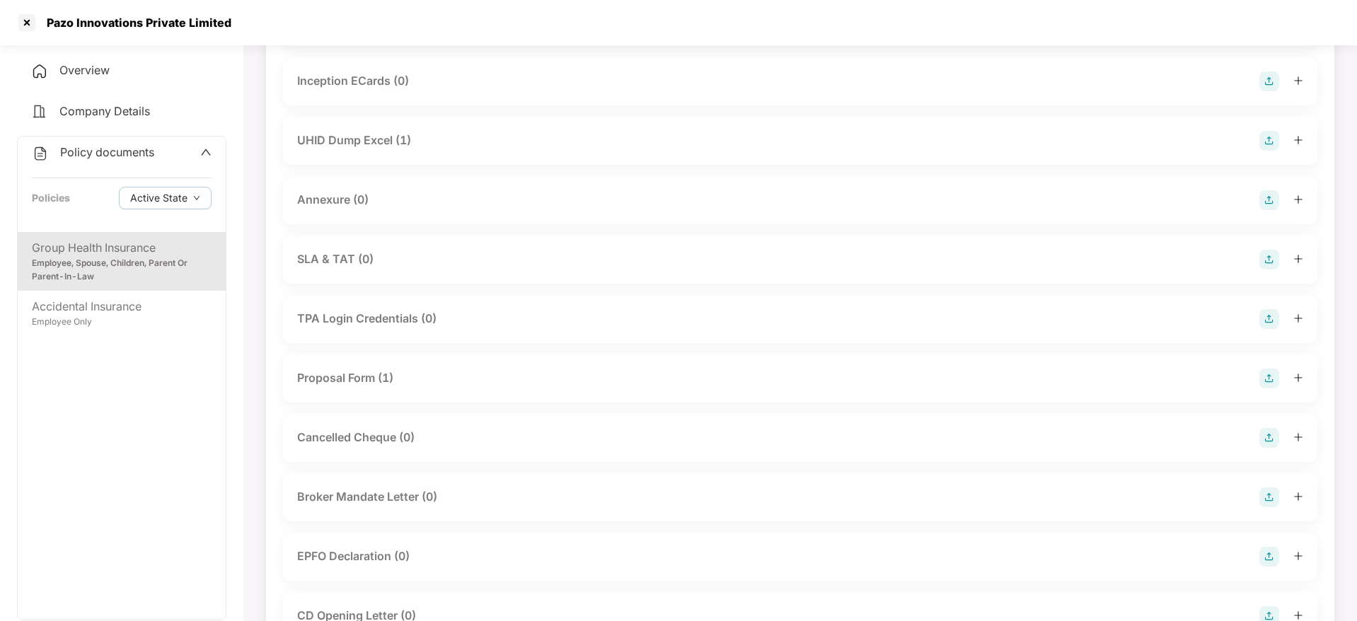
click at [425, 395] on div "Proposal Form (1)" at bounding box center [800, 378] width 1034 height 48
click at [376, 376] on div "Proposal Form (1)" at bounding box center [345, 378] width 96 height 18
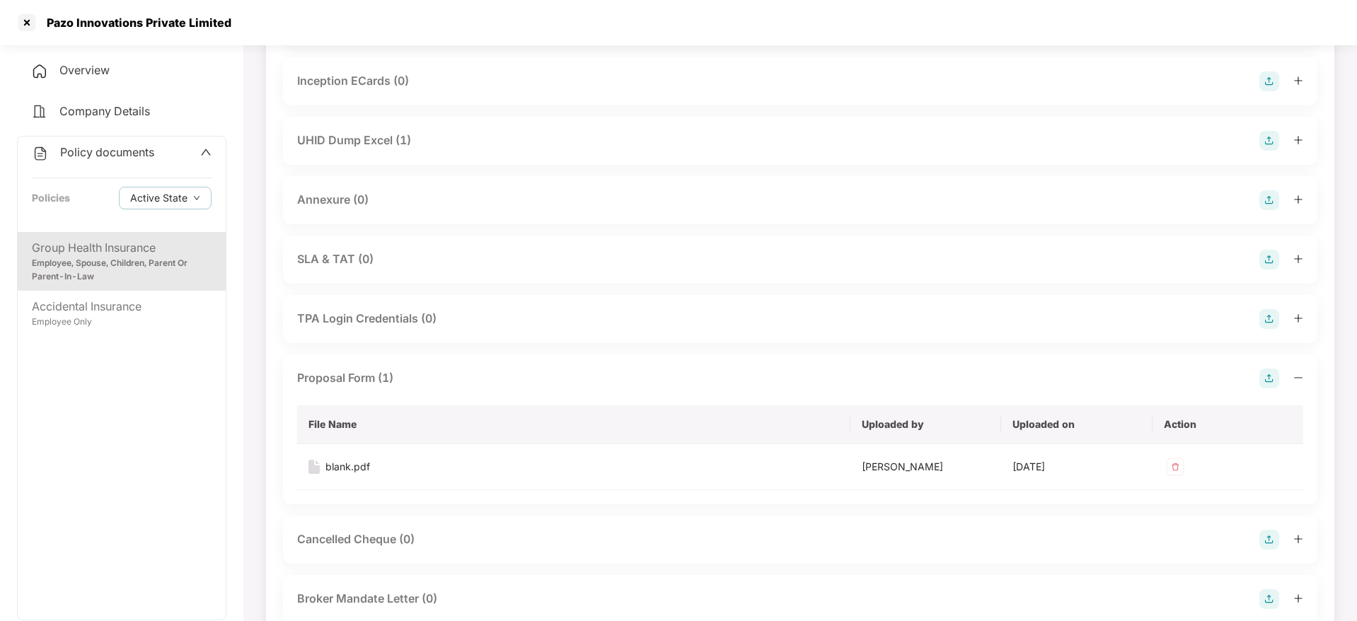
click at [376, 376] on div "Proposal Form (1)" at bounding box center [345, 378] width 96 height 18
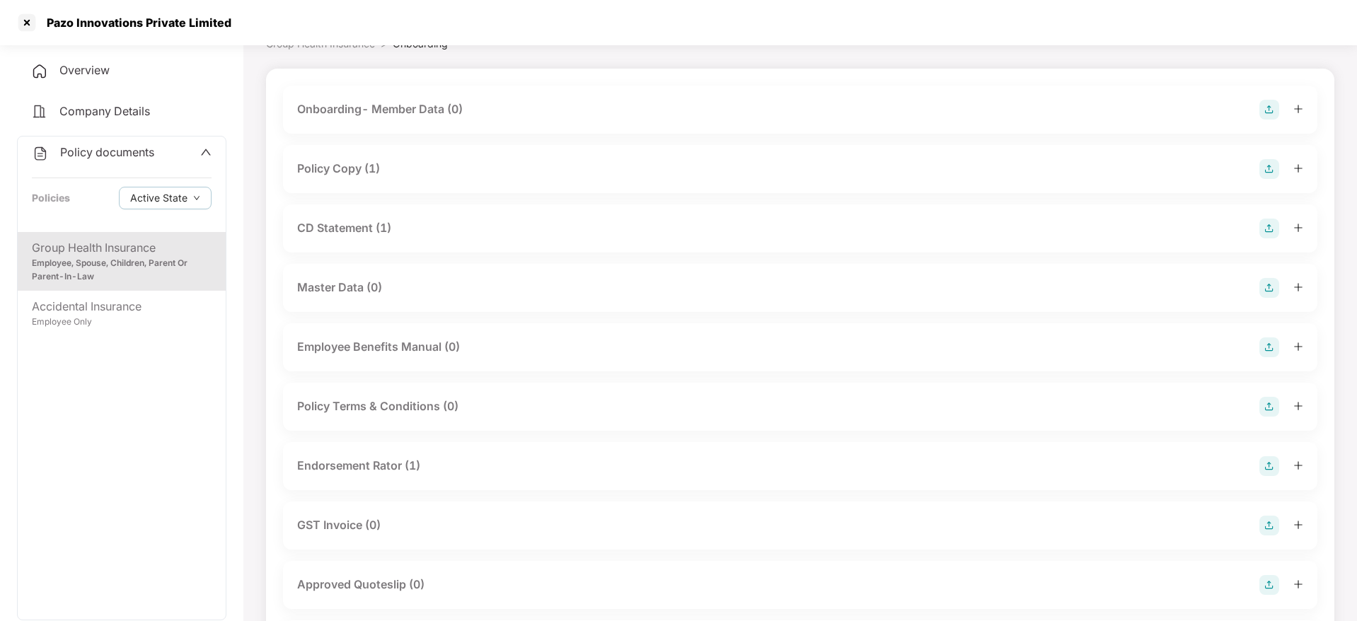
scroll to position [106, 0]
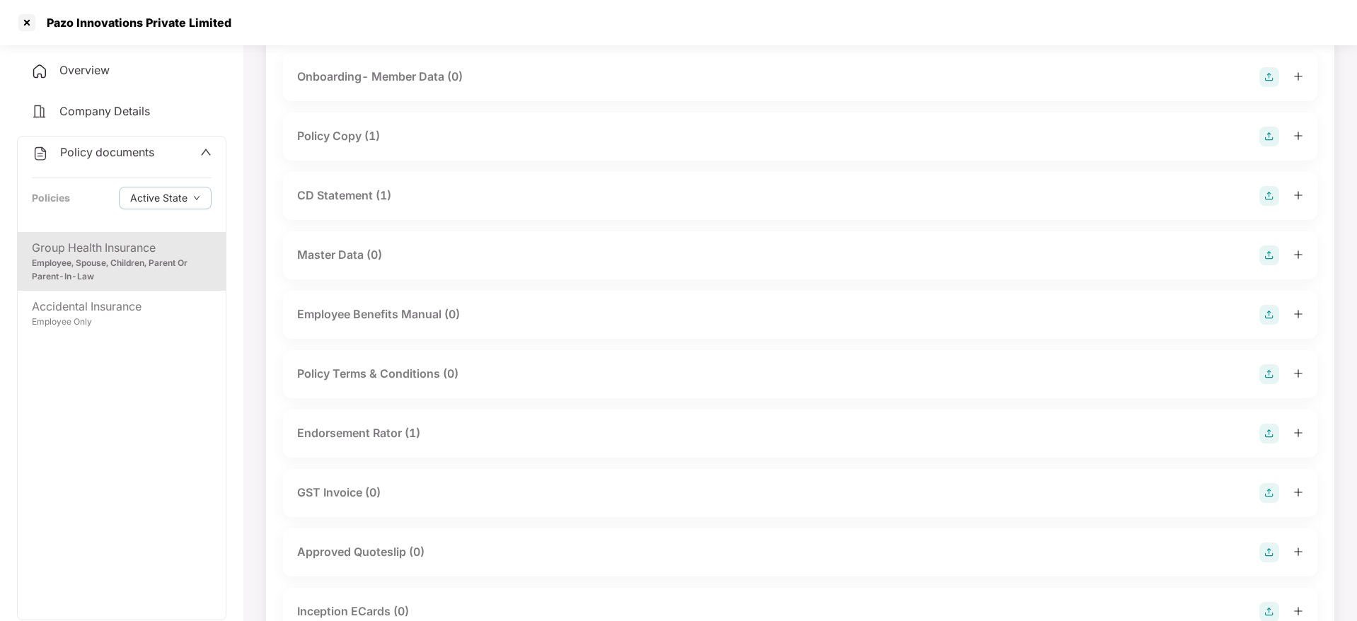
click at [427, 451] on div "Endorsement Rator (1)" at bounding box center [800, 434] width 1034 height 48
click at [438, 427] on div "Endorsement Rator (1)" at bounding box center [800, 434] width 1006 height 20
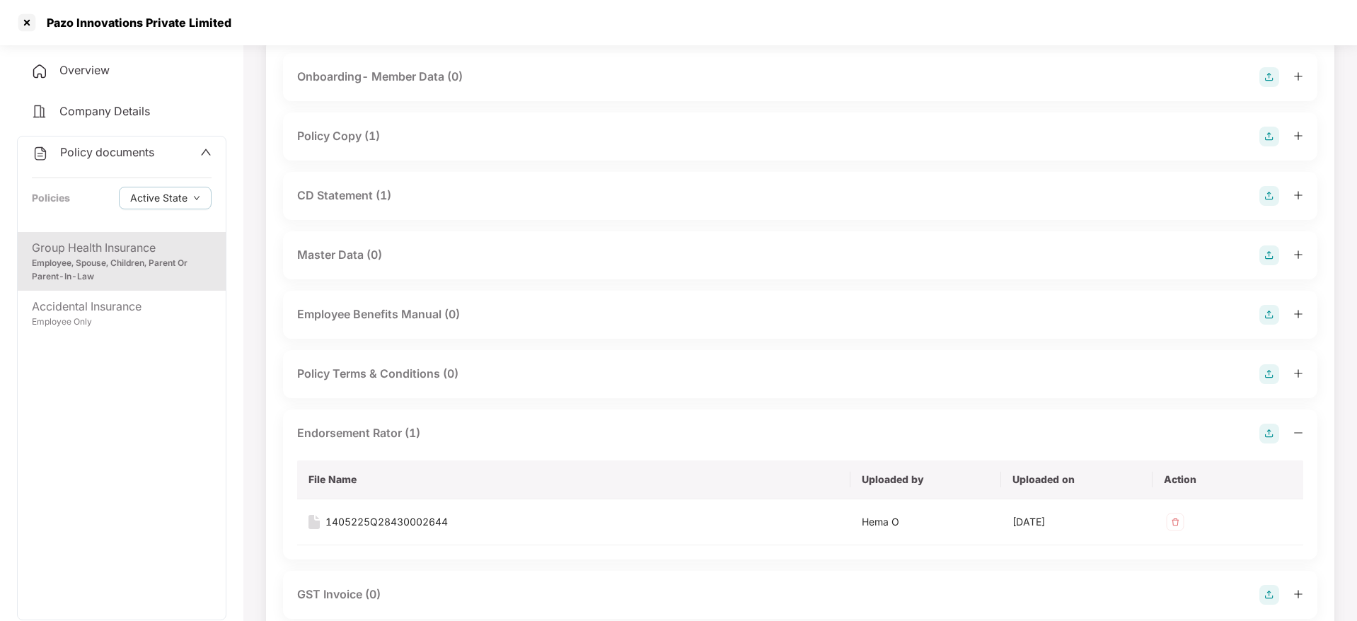
click at [438, 427] on div "Endorsement Rator (1)" at bounding box center [800, 434] width 1006 height 20
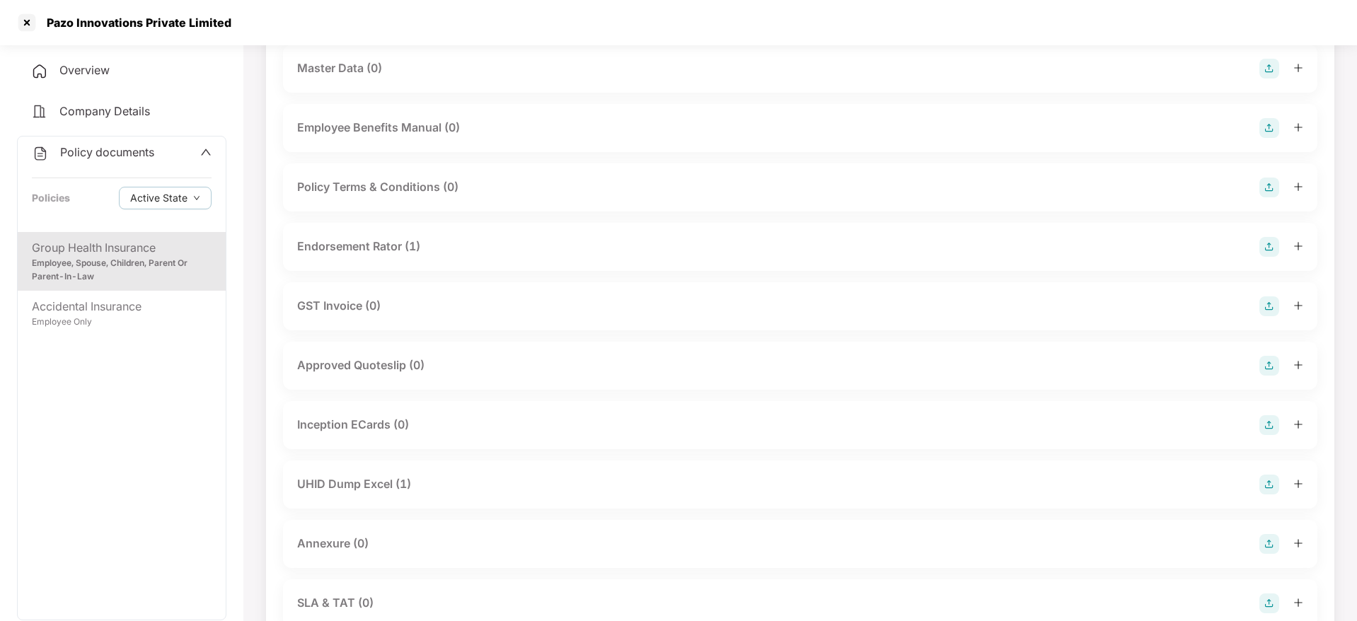
scroll to position [318, 0]
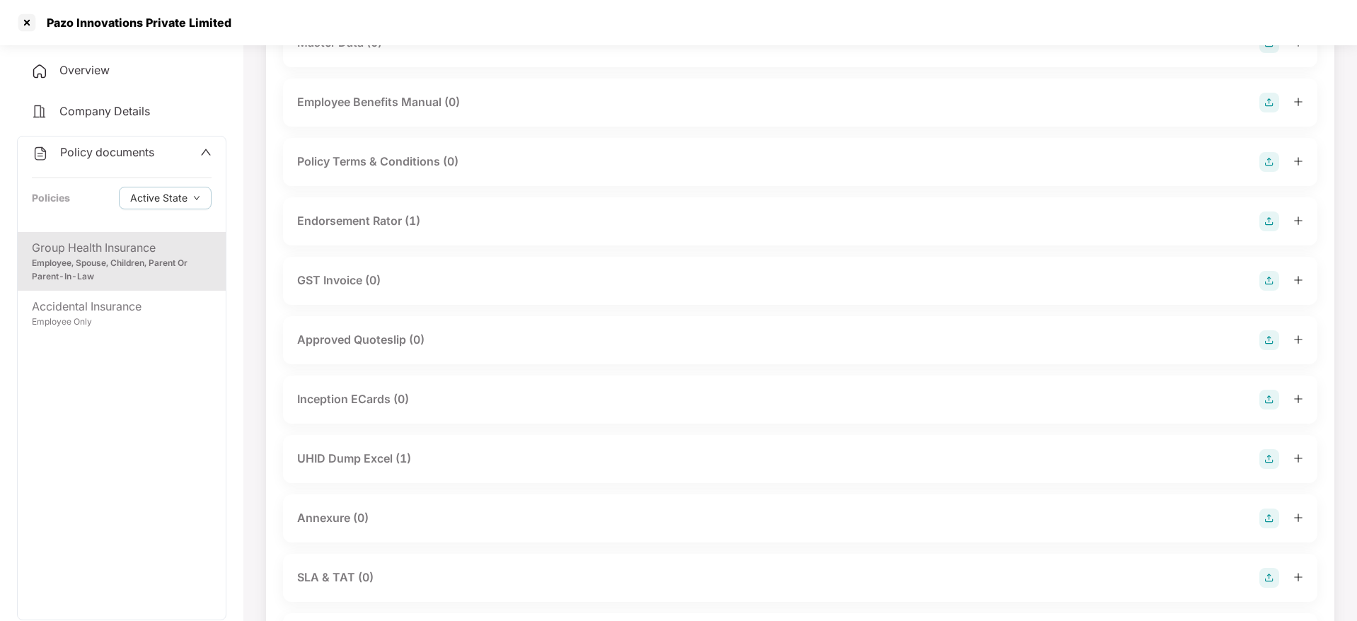
drag, startPoint x: 438, startPoint y: 448, endPoint x: 439, endPoint y: 470, distance: 22.0
click at [438, 449] on div "UHID Dump Excel (1)" at bounding box center [800, 459] width 1034 height 48
click at [439, 470] on div "UHID Dump Excel (1)" at bounding box center [800, 459] width 1034 height 48
click at [440, 460] on div "UHID Dump Excel (1)" at bounding box center [800, 459] width 1006 height 20
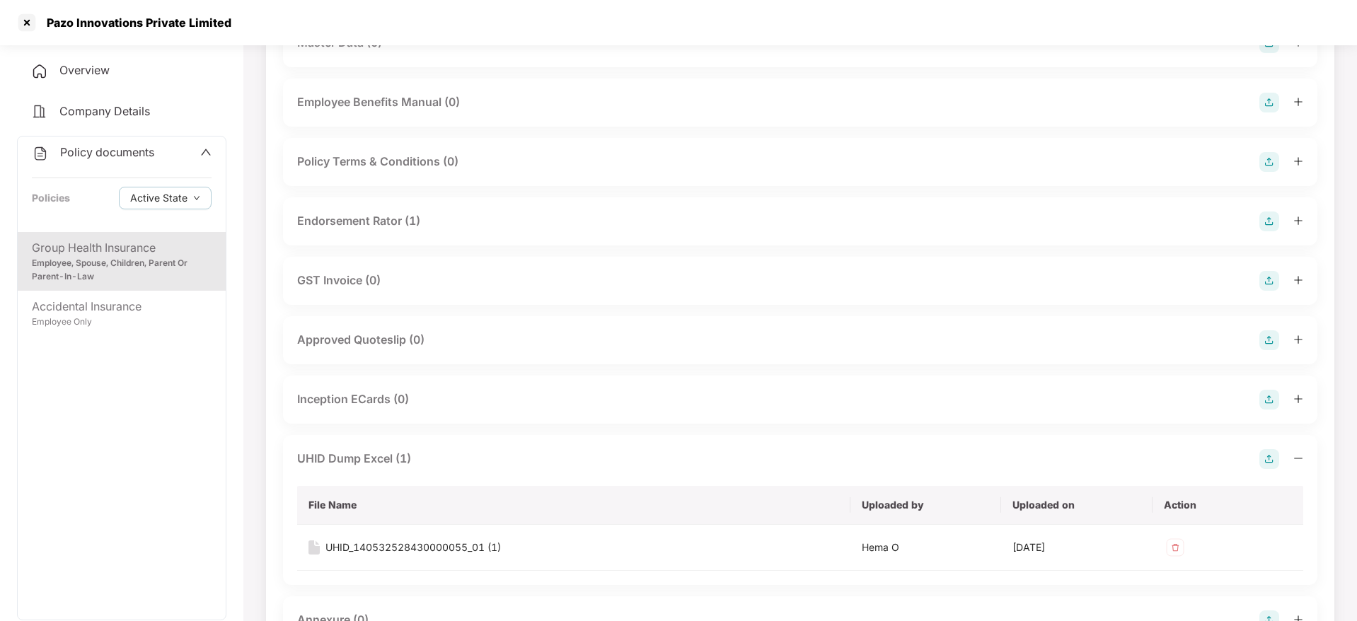
click at [440, 460] on div "UHID Dump Excel (1)" at bounding box center [800, 459] width 1006 height 20
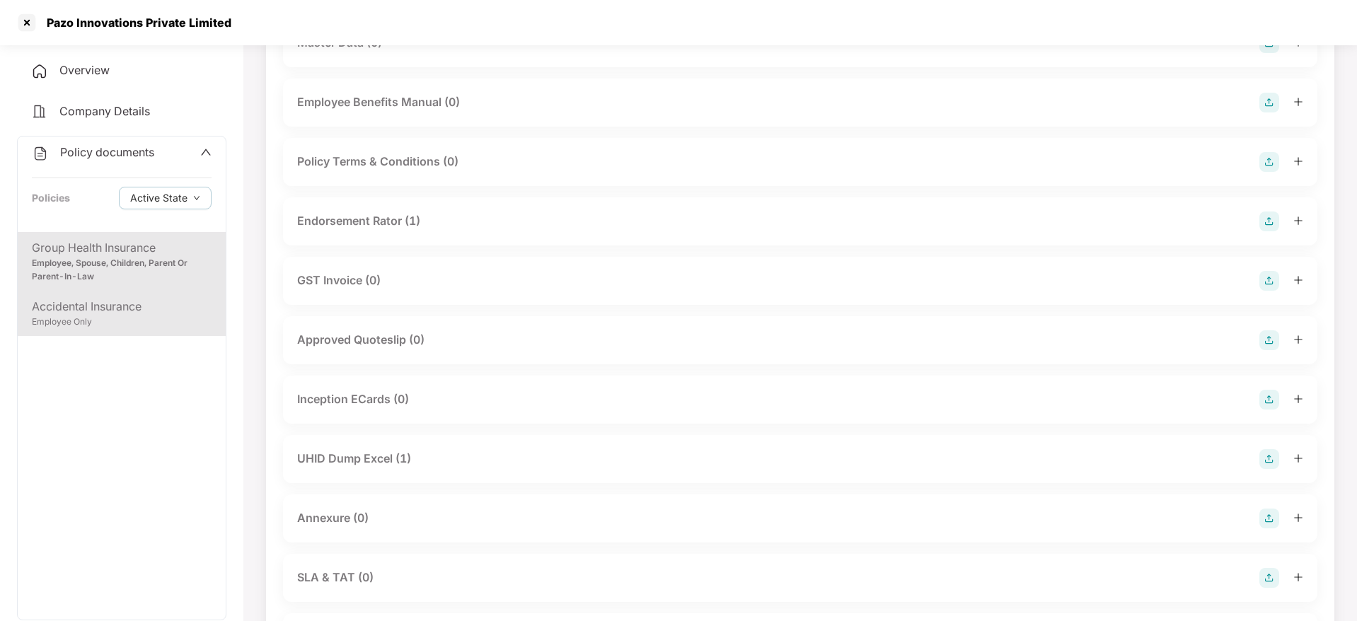
click at [103, 323] on div "Employee Only" at bounding box center [122, 322] width 180 height 13
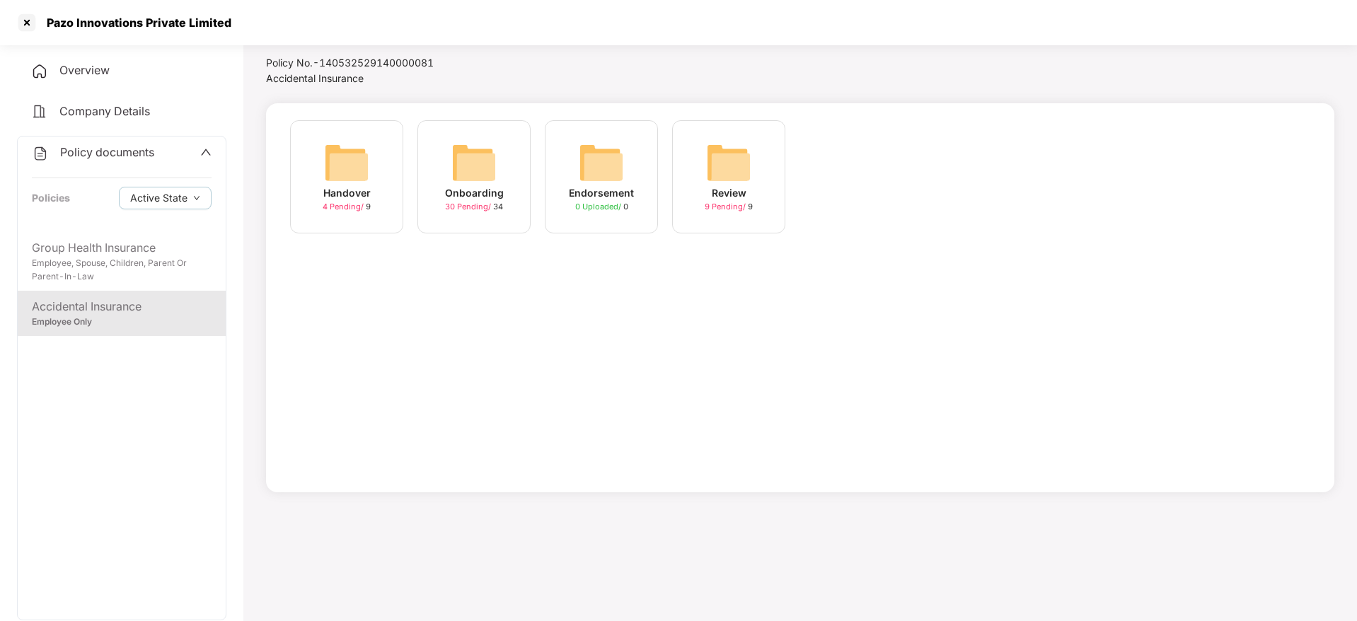
click at [435, 202] on div "Onboarding 30 Pending / 34" at bounding box center [473, 176] width 113 height 113
